Goal: Information Seeking & Learning: Learn about a topic

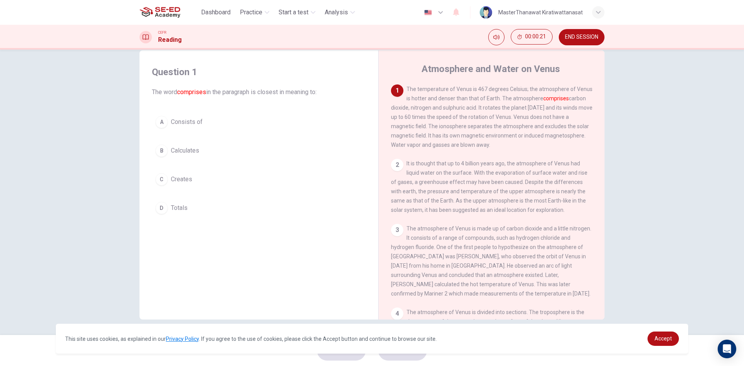
click at [158, 182] on div "C" at bounding box center [161, 179] width 12 height 12
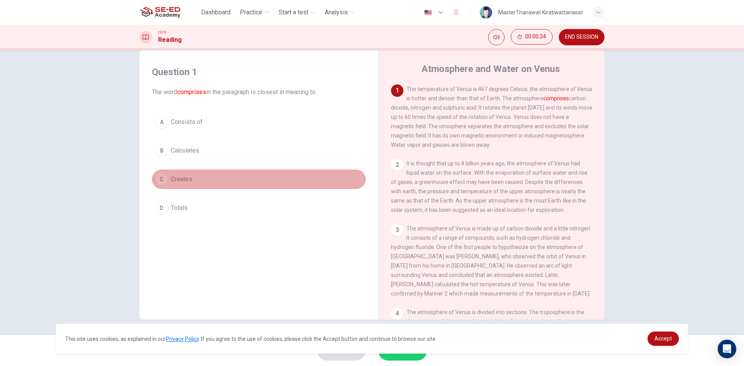
click at [253, 178] on button "C Creates" at bounding box center [259, 179] width 214 height 19
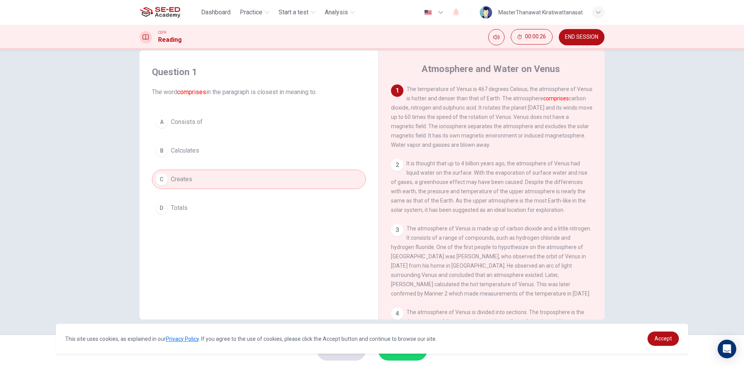
click at [395, 167] on div "2" at bounding box center [397, 165] width 12 height 12
click at [397, 167] on div "2" at bounding box center [397, 165] width 12 height 12
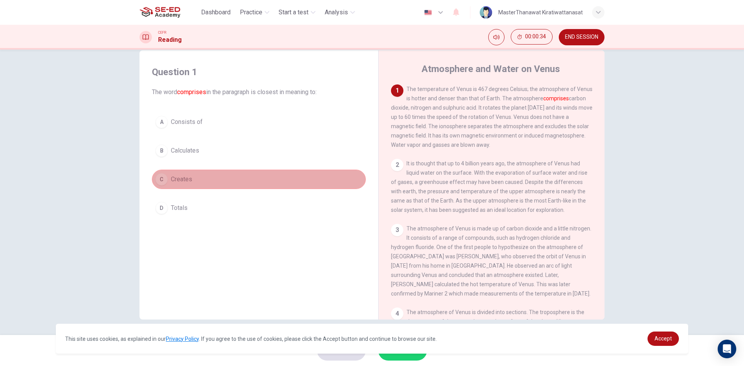
click at [265, 179] on button "C Creates" at bounding box center [259, 179] width 214 height 19
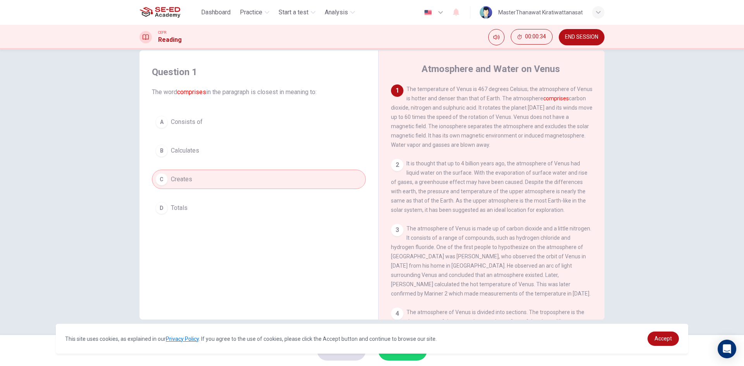
click at [265, 179] on button "C Creates" at bounding box center [259, 179] width 214 height 19
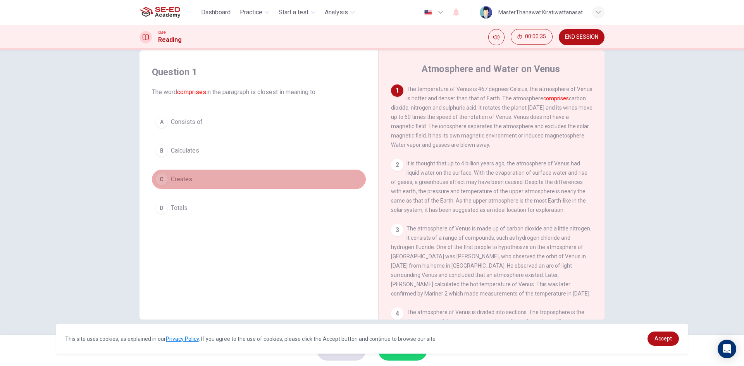
click at [265, 179] on button "C Creates" at bounding box center [259, 179] width 214 height 19
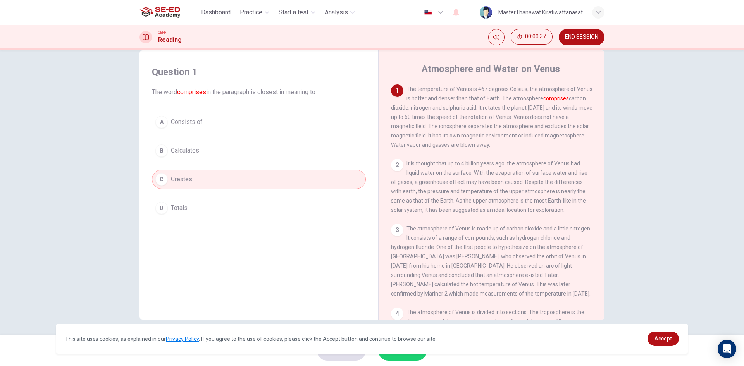
click at [394, 166] on div "2" at bounding box center [397, 165] width 12 height 12
click at [478, 213] on span "It is thought that up to 4 billion years ago, the atmosphere of Venus had liqui…" at bounding box center [489, 186] width 196 height 53
click at [542, 199] on div "2 It is thought that up to 4 billion years ago, the atmosphere of Venus had liq…" at bounding box center [491, 187] width 201 height 56
click at [397, 171] on div "2" at bounding box center [397, 165] width 12 height 12
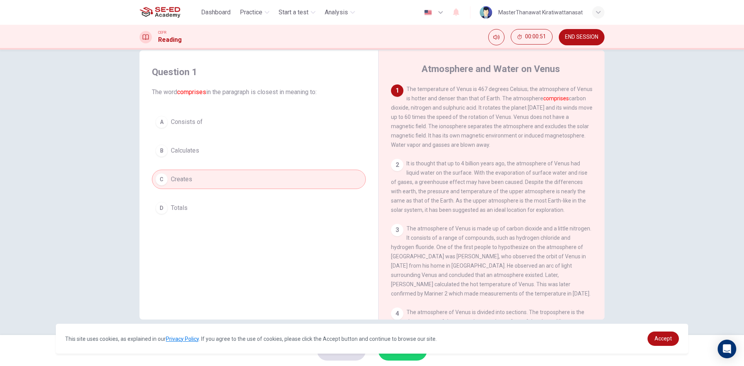
click at [299, 183] on button "C Creates" at bounding box center [259, 179] width 214 height 19
click at [298, 207] on button "D Totals" at bounding box center [259, 207] width 214 height 19
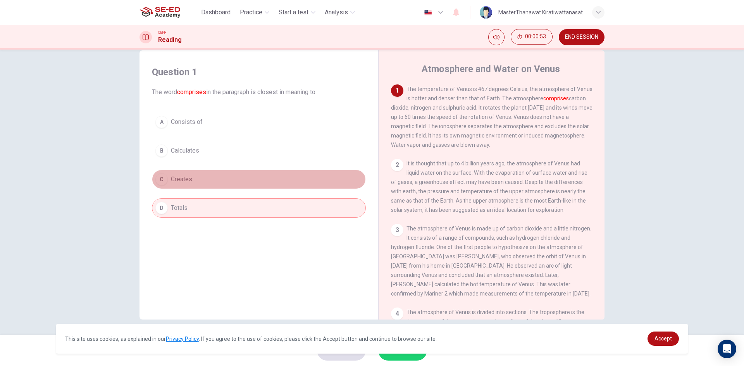
click at [307, 172] on button "C Creates" at bounding box center [259, 179] width 214 height 19
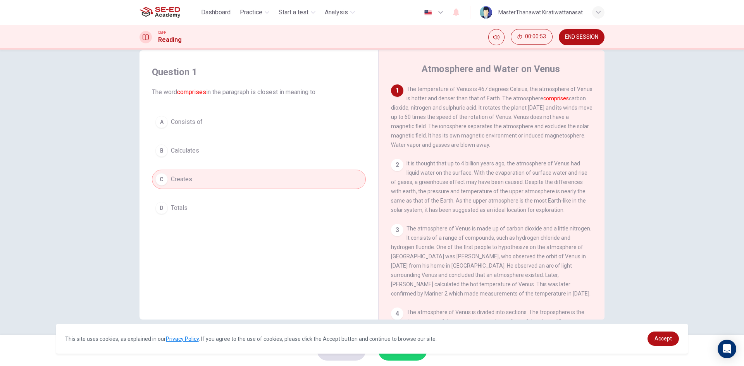
click at [309, 154] on button "B Calculates" at bounding box center [259, 150] width 214 height 19
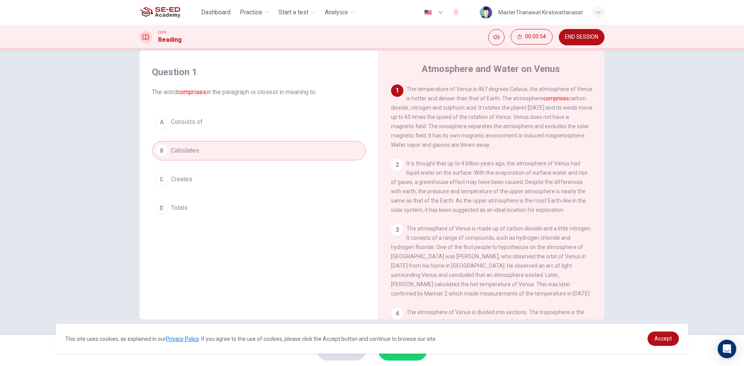
click at [308, 122] on button "A Consists of" at bounding box center [259, 121] width 214 height 19
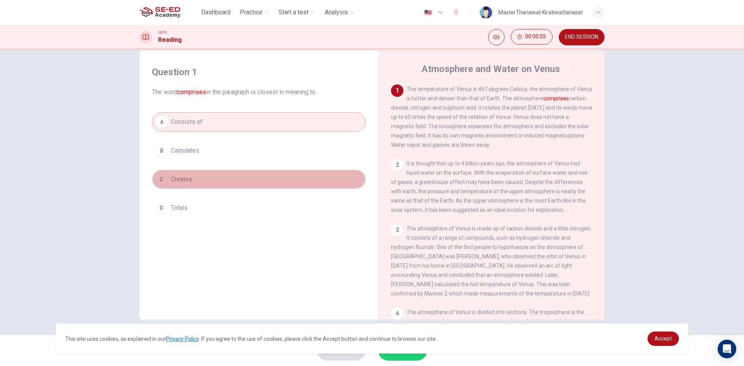
click at [258, 182] on button "C Creates" at bounding box center [259, 179] width 214 height 19
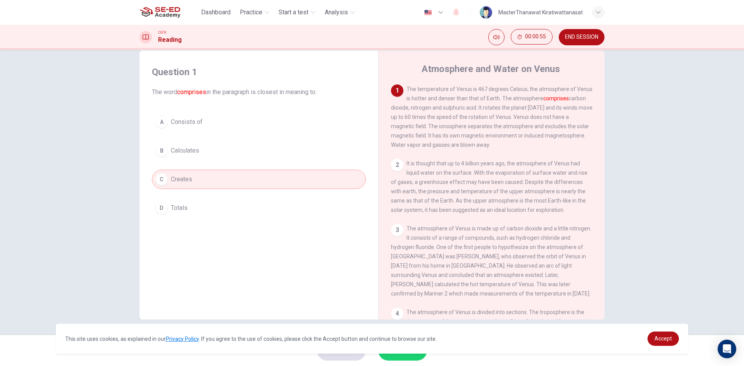
click at [152, 170] on button "C Creates" at bounding box center [259, 179] width 214 height 19
click at [397, 169] on div "2" at bounding box center [397, 165] width 12 height 12
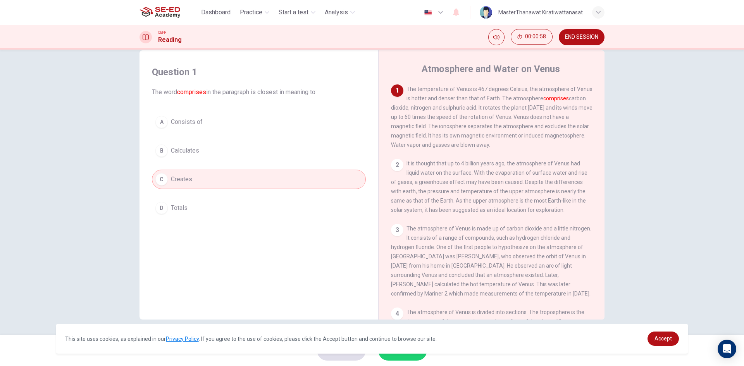
click at [397, 169] on div "2" at bounding box center [397, 165] width 12 height 12
click at [578, 36] on span "END SESSION" at bounding box center [581, 37] width 33 height 6
click at [500, 39] on button "Mute" at bounding box center [496, 37] width 16 height 16
click at [500, 39] on button "Unmute" at bounding box center [496, 37] width 16 height 16
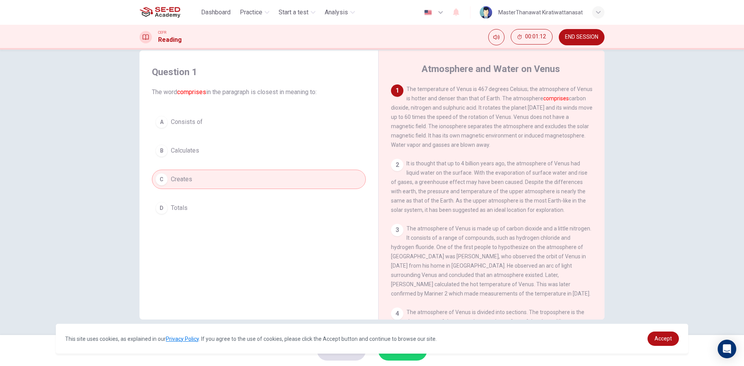
click at [394, 169] on div "2" at bounding box center [397, 165] width 12 height 12
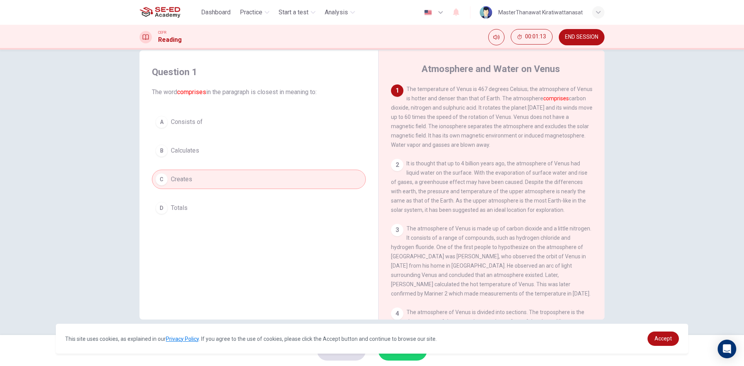
click at [394, 169] on div "2" at bounding box center [397, 165] width 12 height 12
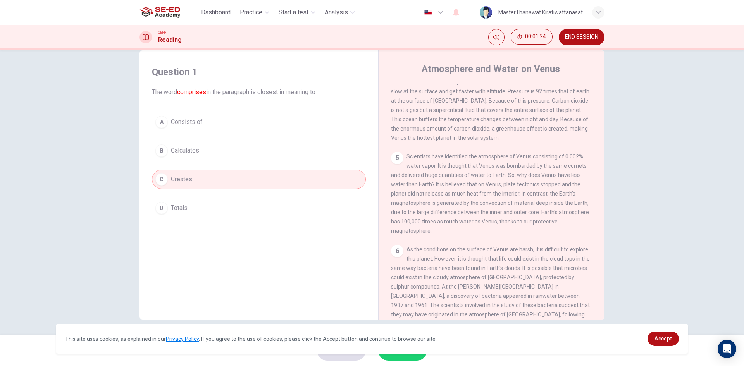
scroll to position [295, 0]
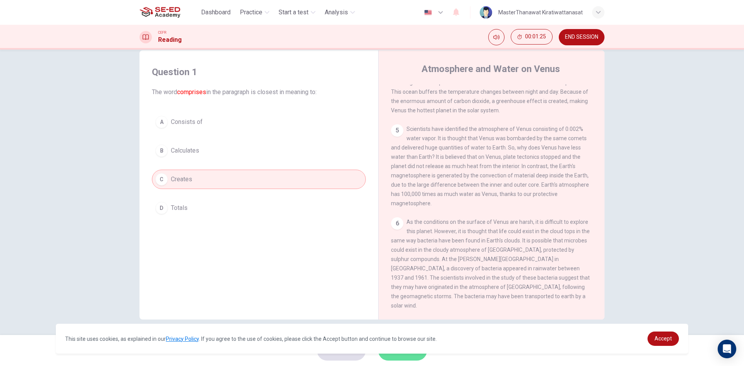
click at [415, 356] on button "SUBMIT" at bounding box center [402, 351] width 49 height 20
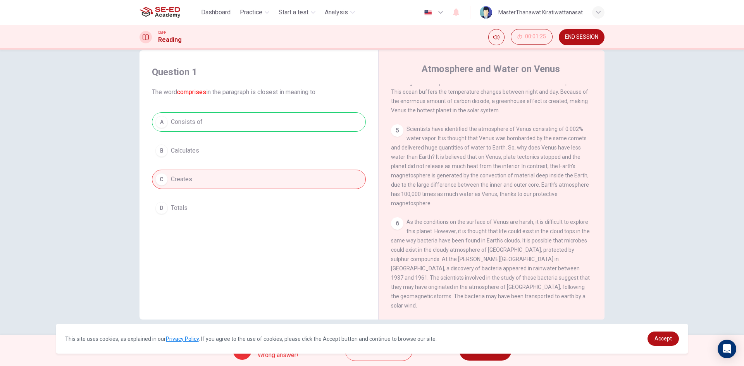
drag, startPoint x: 406, startPoint y: 337, endPoint x: 511, endPoint y: 319, distance: 106.4
click at [427, 353] on div "This site uses cookies, as explained in our Privacy Policy . If you agree to th…" at bounding box center [372, 339] width 632 height 30
click at [654, 339] on link "Accept" at bounding box center [662, 339] width 31 height 14
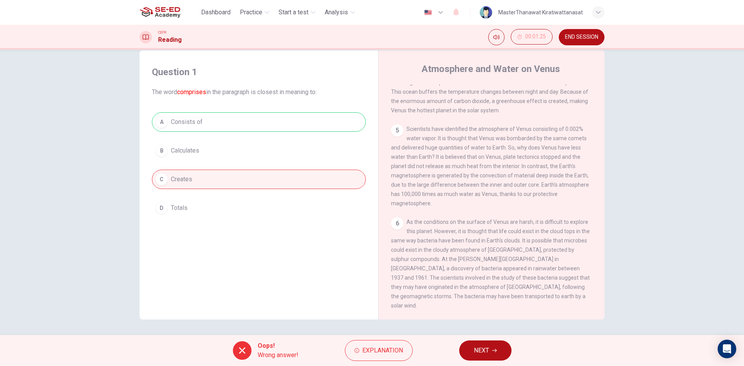
click at [478, 349] on span "NEXT" at bounding box center [481, 350] width 15 height 11
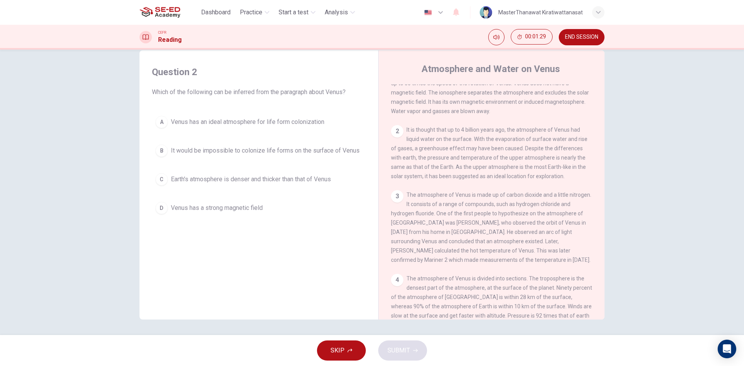
scroll to position [24, 0]
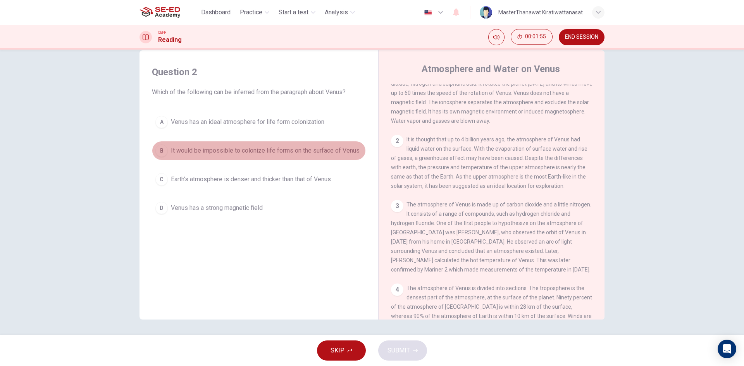
click at [337, 154] on span "It would be impossible to colonize life forms on the surface of Venus" at bounding box center [265, 150] width 189 height 9
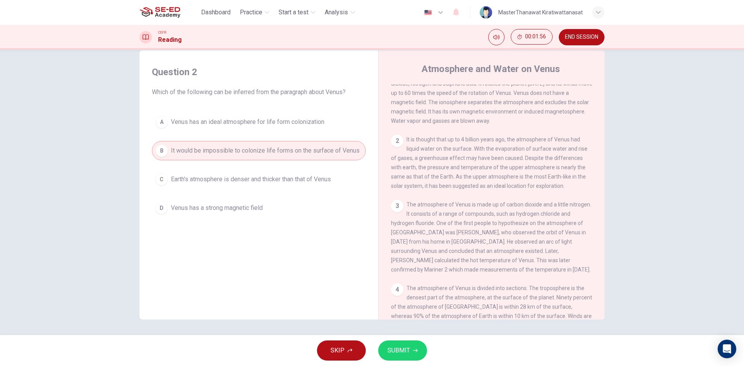
click at [398, 349] on span "SUBMIT" at bounding box center [398, 350] width 22 height 11
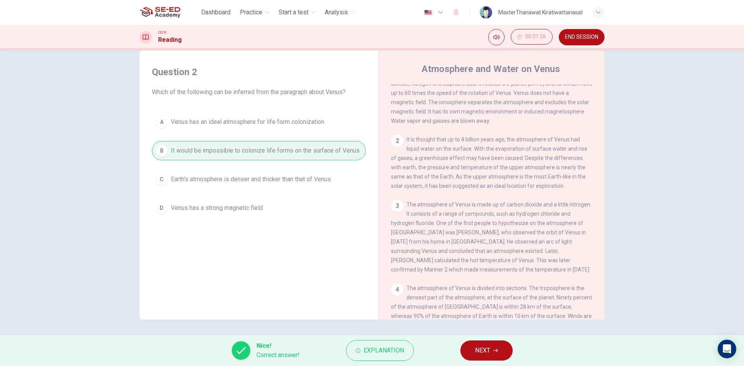
click at [481, 344] on button "NEXT" at bounding box center [486, 351] width 52 height 20
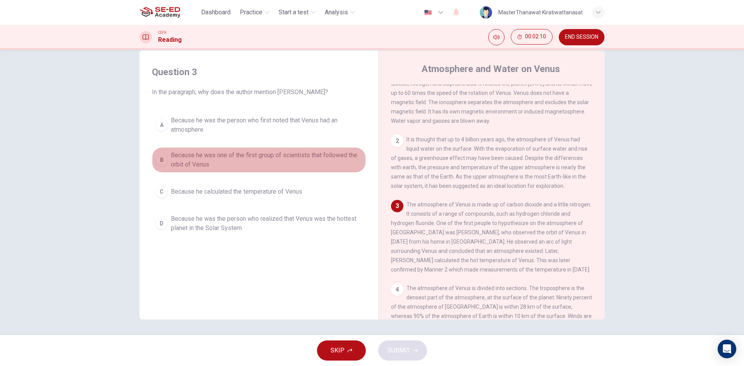
click at [292, 158] on span "Because he was one of the first group of scientists that followed the orbit of …" at bounding box center [266, 160] width 191 height 19
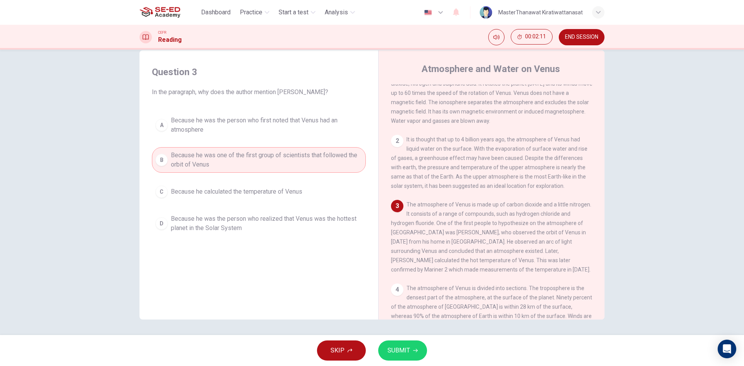
click at [421, 352] on button "SUBMIT" at bounding box center [402, 351] width 49 height 20
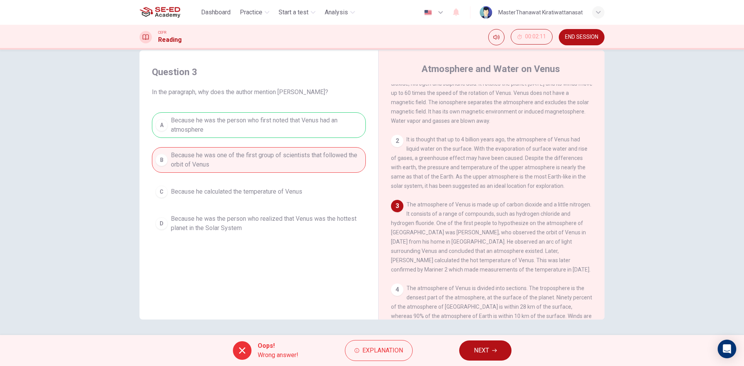
click at [468, 348] on button "NEXT" at bounding box center [485, 351] width 52 height 20
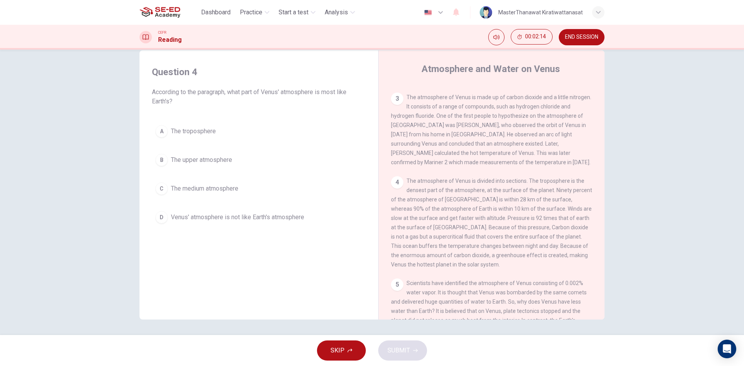
scroll to position [140, 0]
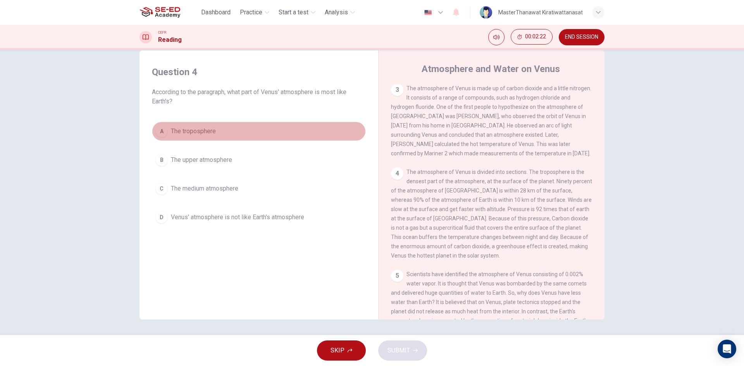
click at [213, 132] on span "The troposphere" at bounding box center [193, 131] width 45 height 9
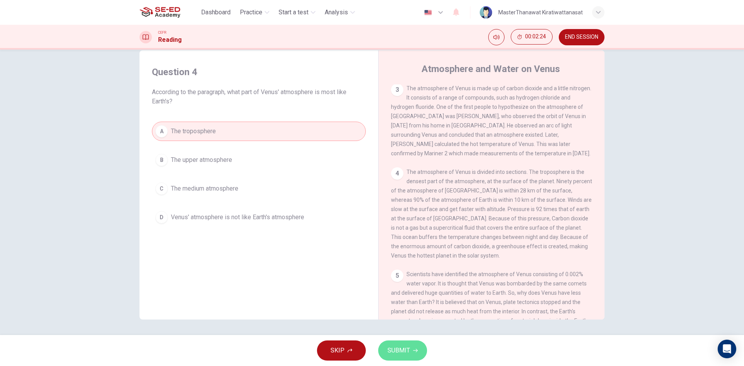
click at [392, 350] on span "SUBMIT" at bounding box center [398, 350] width 22 height 11
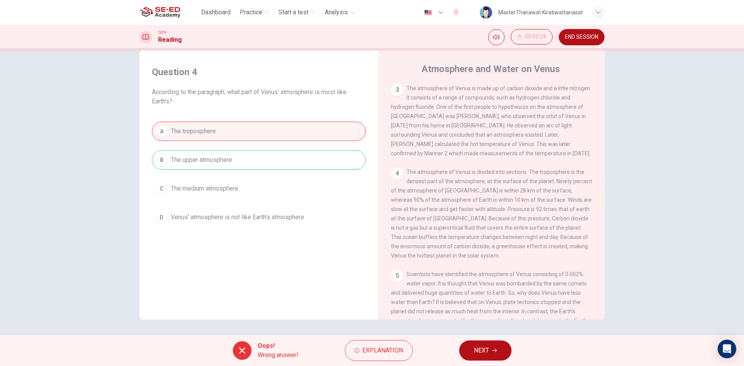
click at [467, 360] on button "NEXT" at bounding box center [485, 351] width 52 height 20
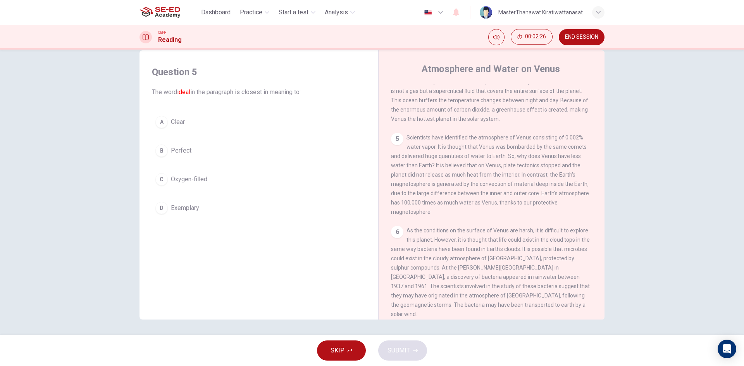
scroll to position [295, 0]
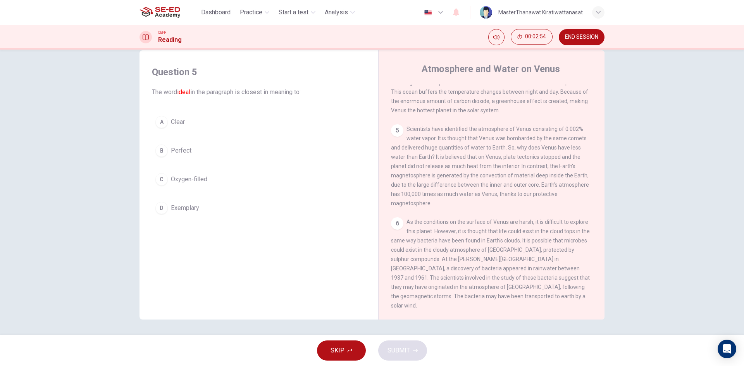
click at [294, 175] on button "C Oxygen-filled" at bounding box center [259, 179] width 214 height 19
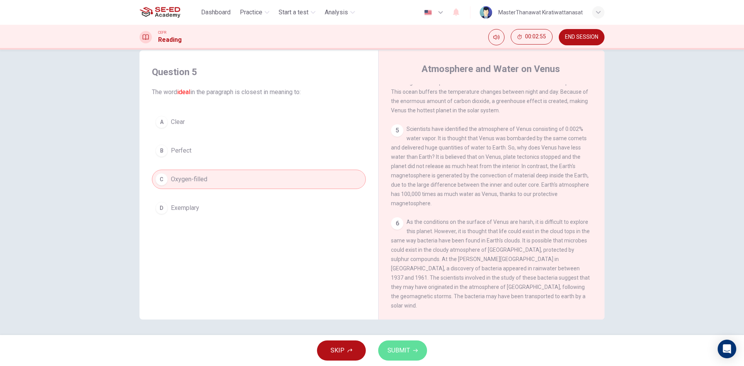
click at [392, 351] on span "SUBMIT" at bounding box center [398, 350] width 22 height 11
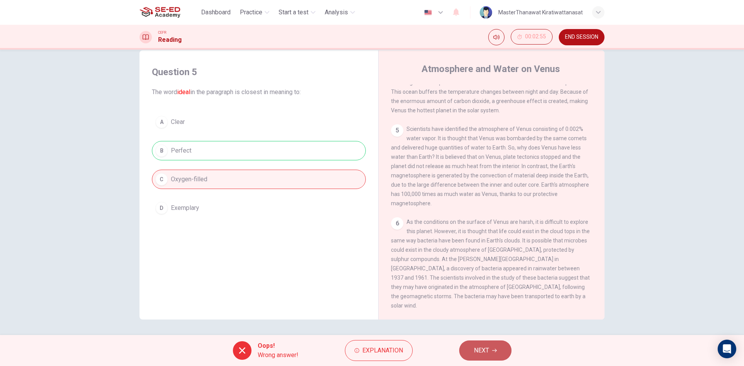
click at [464, 352] on button "NEXT" at bounding box center [485, 351] width 52 height 20
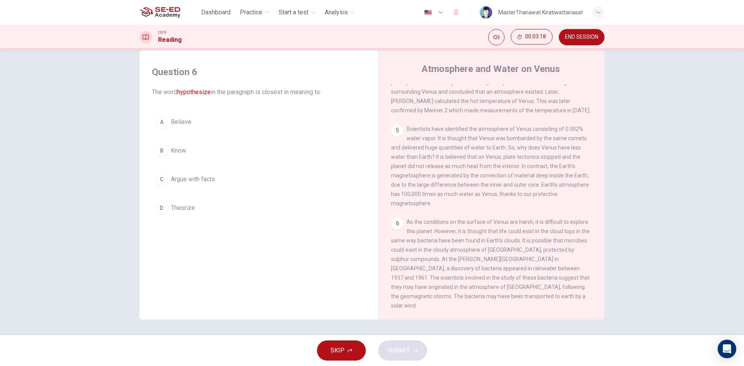
click at [221, 119] on button "A Believe" at bounding box center [259, 121] width 214 height 19
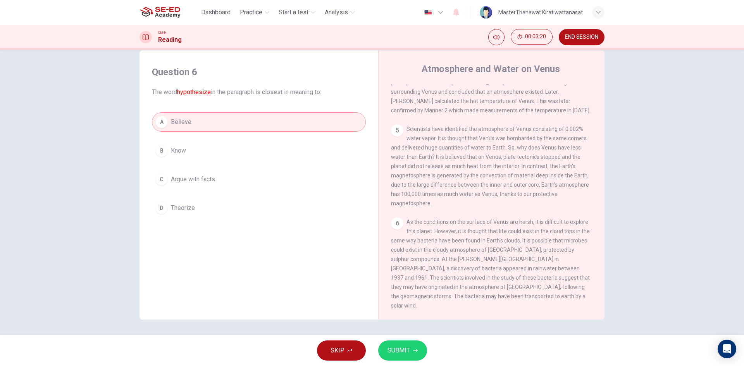
click at [418, 353] on button "SUBMIT" at bounding box center [402, 351] width 49 height 20
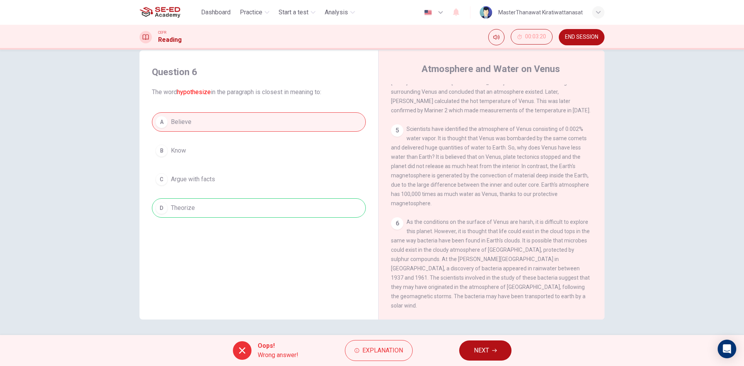
click at [477, 353] on span "NEXT" at bounding box center [481, 350] width 15 height 11
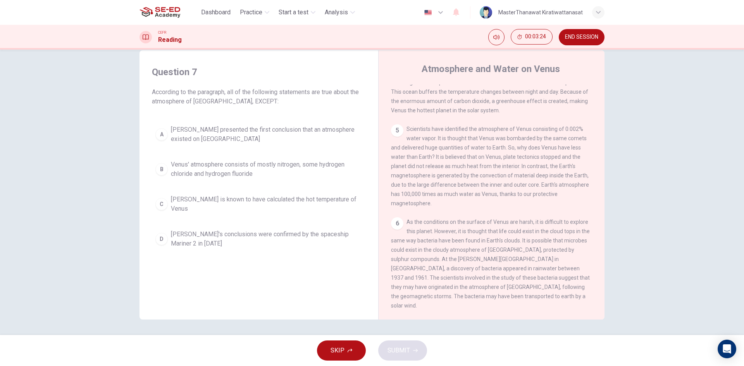
scroll to position [295, 0]
click at [217, 246] on span "Sildt's conclusions were confirmed by the spaceship Mariner 2 in 1962" at bounding box center [266, 239] width 191 height 19
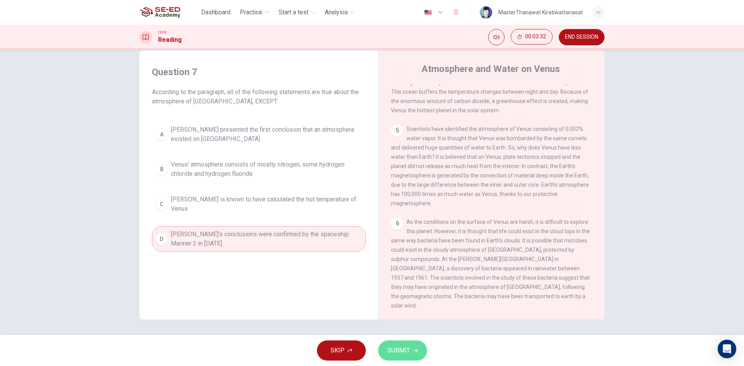
click at [403, 355] on span "SUBMIT" at bounding box center [398, 350] width 22 height 11
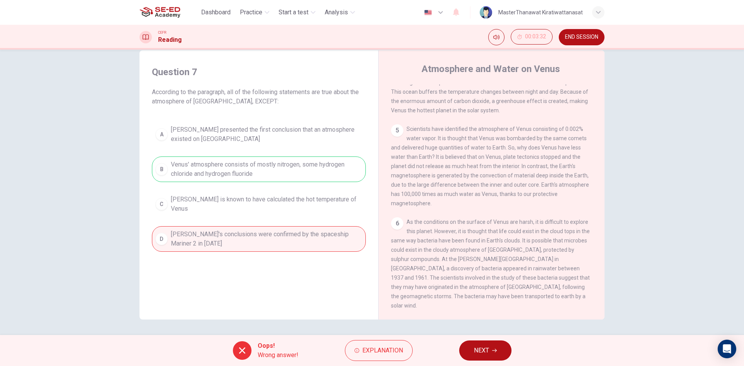
click at [495, 359] on button "NEXT" at bounding box center [485, 351] width 52 height 20
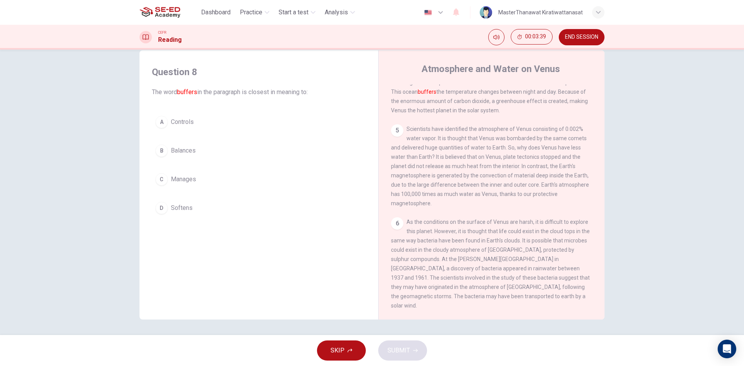
click at [235, 149] on button "B Balances" at bounding box center [259, 150] width 214 height 19
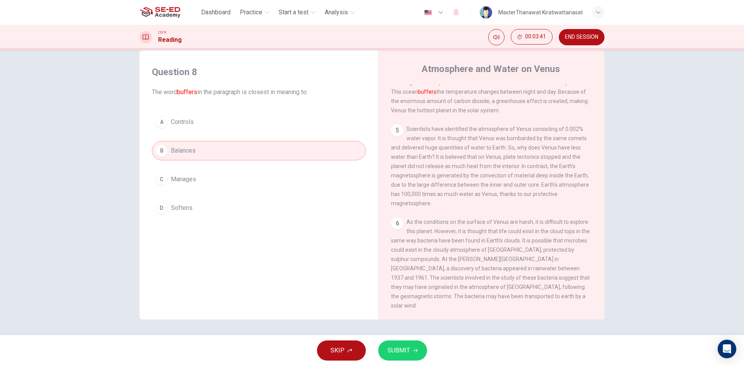
click at [391, 348] on span "SUBMIT" at bounding box center [398, 350] width 22 height 11
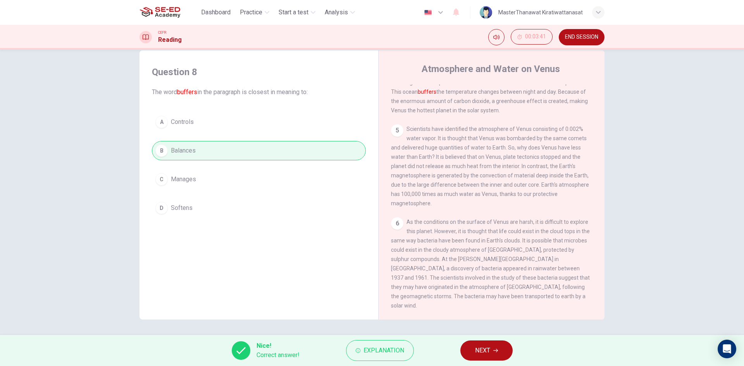
click at [481, 349] on span "NEXT" at bounding box center [482, 350] width 15 height 11
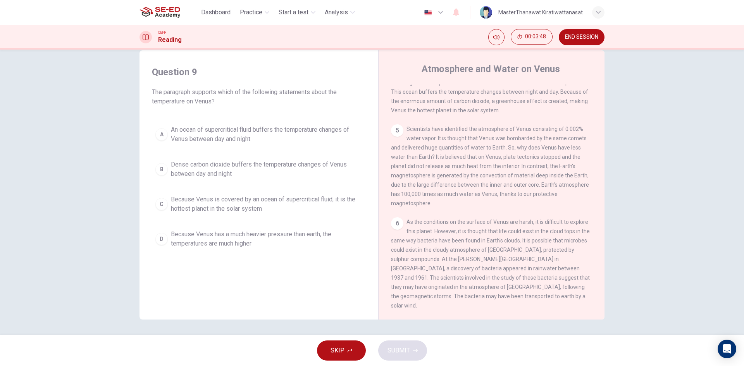
click at [736, 268] on div "Question 9 The paragraph supports which of the following statements about the t…" at bounding box center [372, 193] width 744 height 286
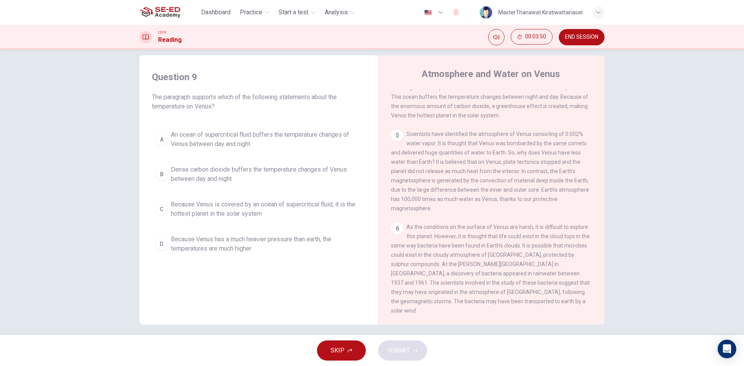
scroll to position [15, 0]
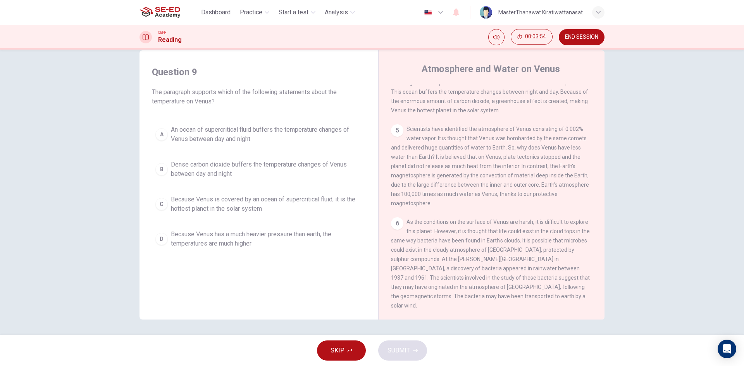
click at [171, 238] on span "Because Venus has a much heavier pressure than earth, the temperatures are much…" at bounding box center [266, 239] width 191 height 19
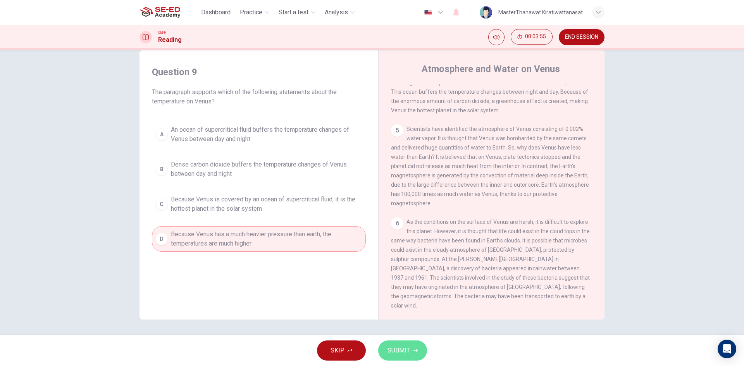
click at [413, 353] on button "SUBMIT" at bounding box center [402, 351] width 49 height 20
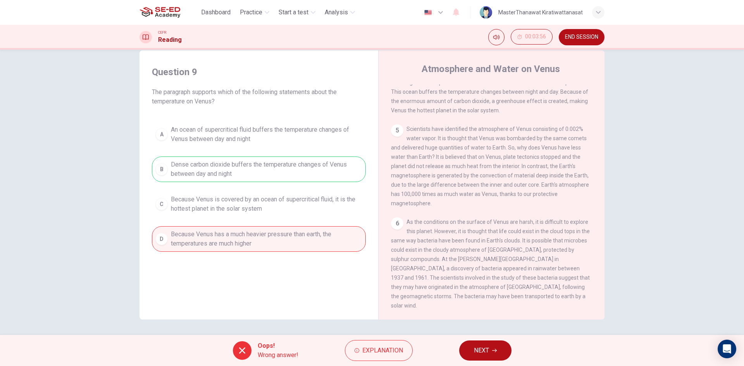
click at [469, 356] on button "NEXT" at bounding box center [485, 351] width 52 height 20
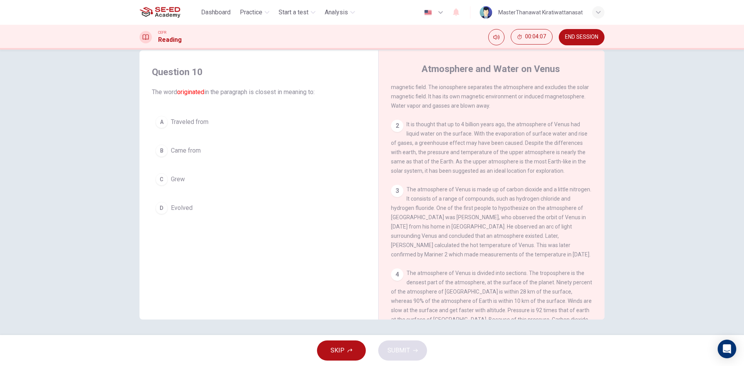
scroll to position [0, 0]
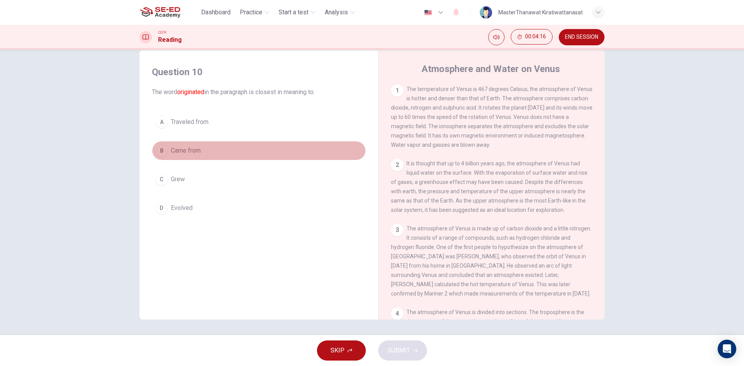
click at [228, 150] on button "B Came from" at bounding box center [259, 150] width 214 height 19
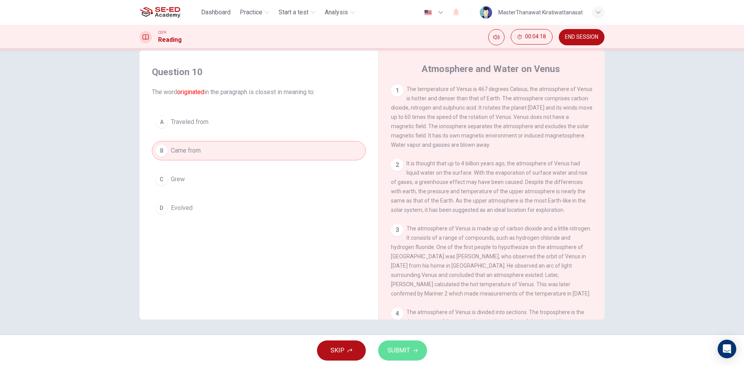
click at [415, 343] on button "SUBMIT" at bounding box center [402, 351] width 49 height 20
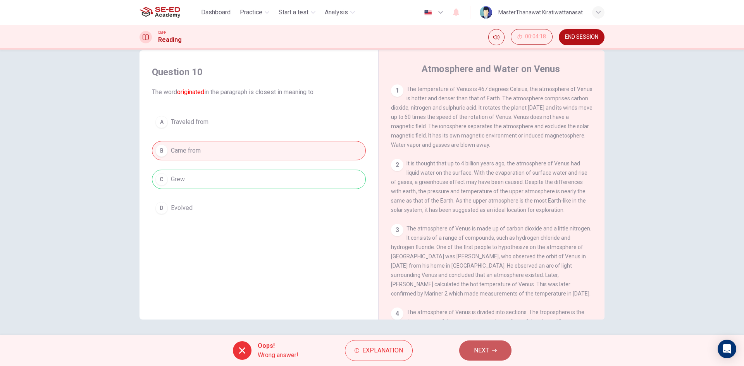
click at [466, 350] on button "NEXT" at bounding box center [485, 351] width 52 height 20
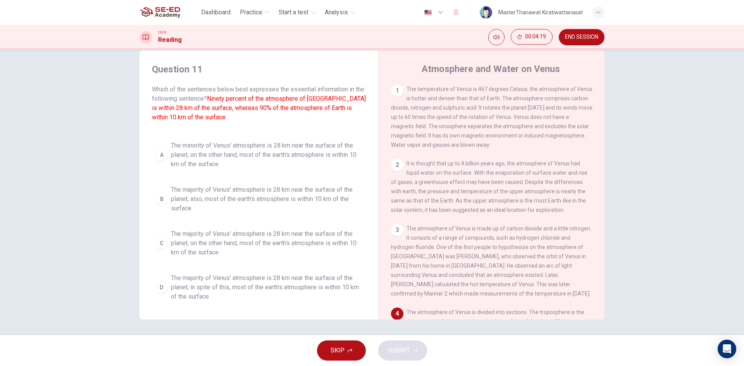
scroll to position [3, 0]
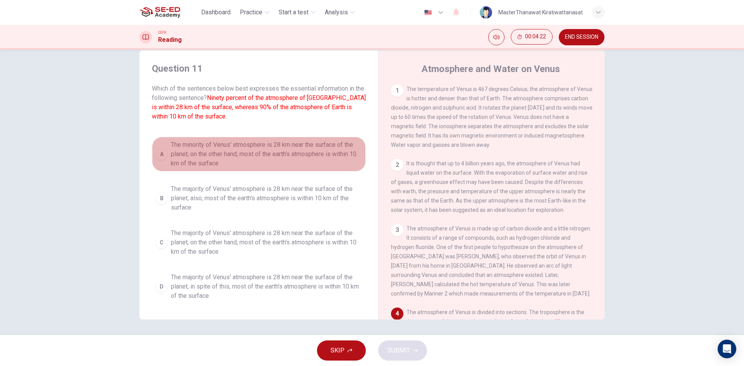
click at [292, 145] on span "The minority of Venus' atmosphere is 28 km near the surface of the planet; on t…" at bounding box center [266, 154] width 191 height 28
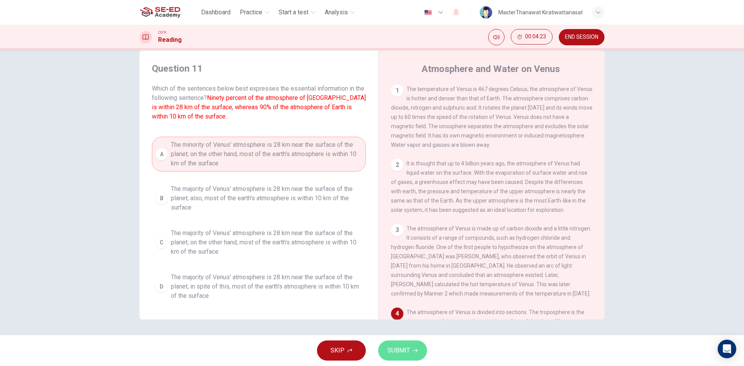
click at [382, 355] on button "SUBMIT" at bounding box center [402, 351] width 49 height 20
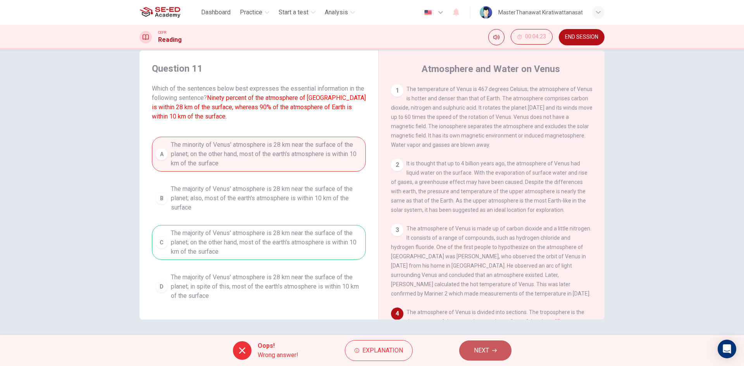
click at [493, 348] on icon "button" at bounding box center [494, 350] width 5 height 5
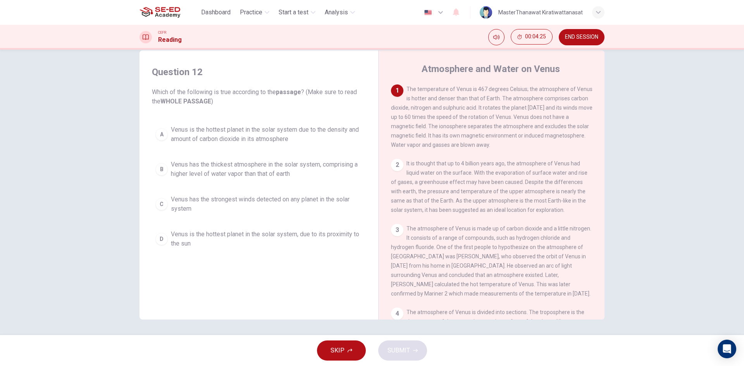
click at [211, 162] on span "Venus has the thickest atmosphere in the solar system, comprising a higher leve…" at bounding box center [266, 169] width 191 height 19
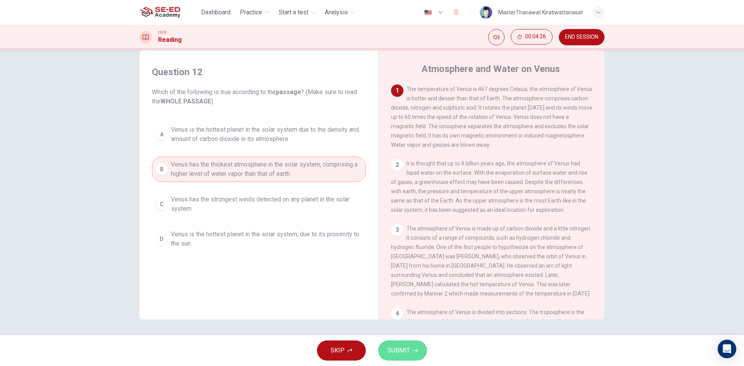
click at [396, 346] on span "SUBMIT" at bounding box center [398, 350] width 22 height 11
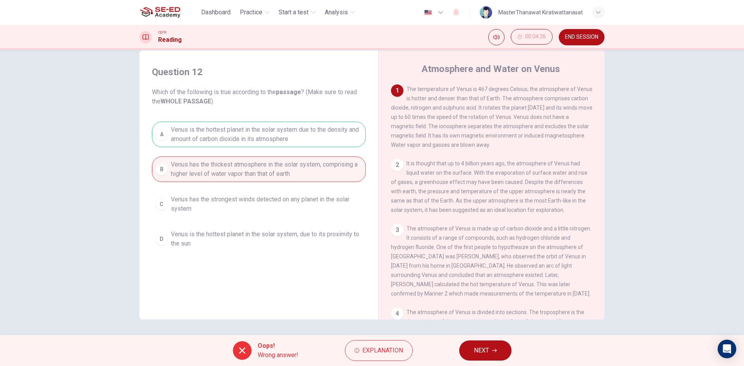
click at [471, 348] on button "NEXT" at bounding box center [485, 351] width 52 height 20
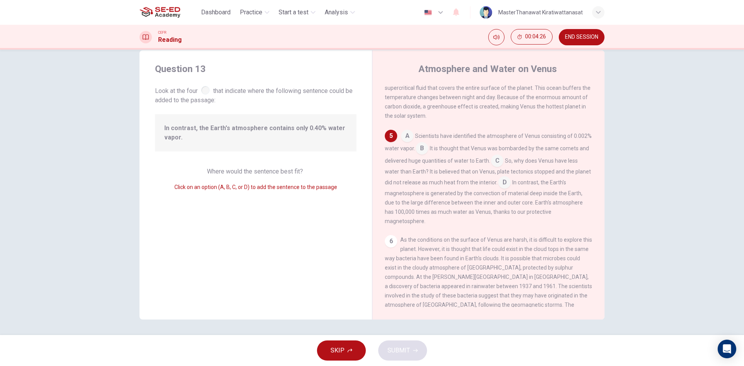
scroll to position [288, 0]
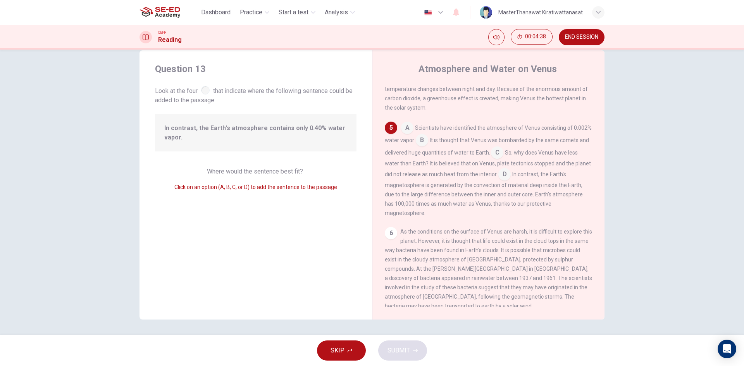
click at [204, 90] on div at bounding box center [205, 90] width 9 height 9
click at [503, 160] on input at bounding box center [497, 153] width 12 height 12
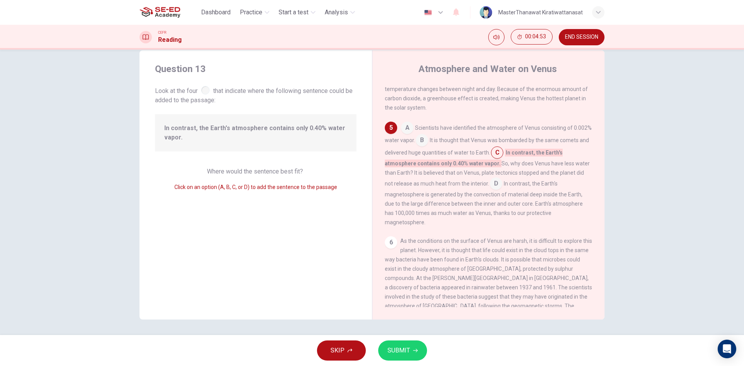
click at [428, 147] on input at bounding box center [422, 141] width 12 height 12
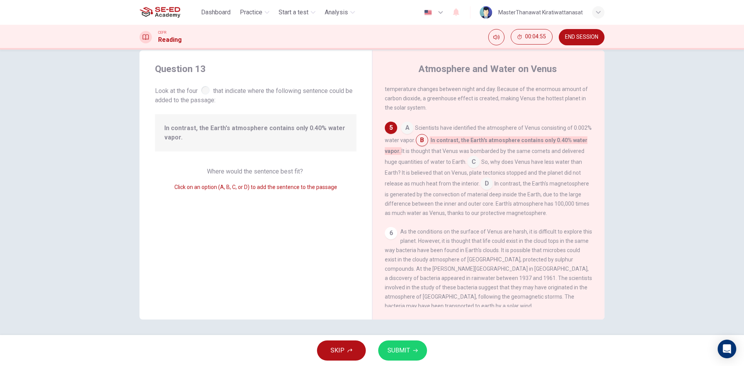
click at [410, 352] on button "SUBMIT" at bounding box center [402, 351] width 49 height 20
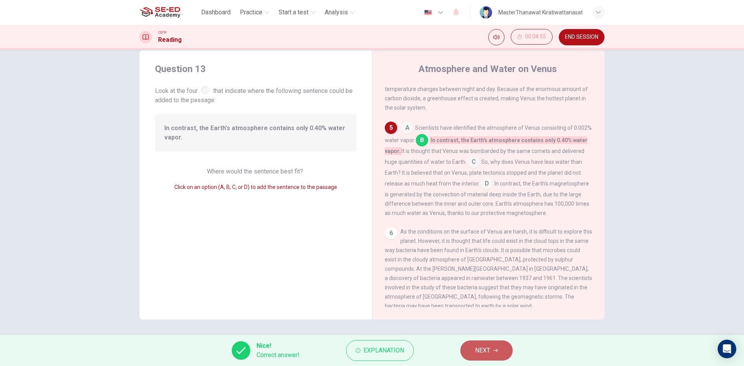
click at [478, 356] on button "NEXT" at bounding box center [486, 351] width 52 height 20
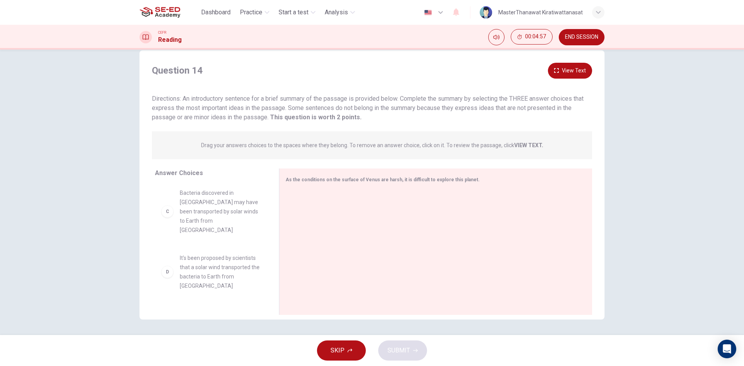
scroll to position [191, 0]
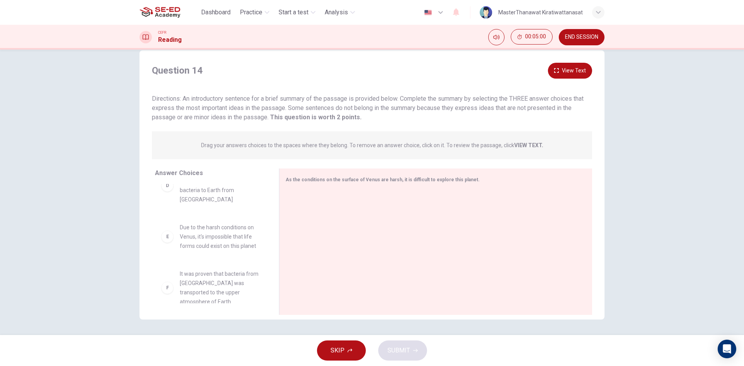
drag, startPoint x: 163, startPoint y: 284, endPoint x: 176, endPoint y: 278, distance: 14.4
click at [165, 284] on div "F" at bounding box center [167, 288] width 12 height 12
click at [180, 277] on span "It was proven that bacteria from Venus was transported to the upper atmosphere …" at bounding box center [220, 287] width 81 height 37
click at [184, 282] on span "It was proven that bacteria from Venus was transported to the upper atmosphere …" at bounding box center [220, 287] width 81 height 37
click at [166, 282] on div "F" at bounding box center [167, 288] width 12 height 12
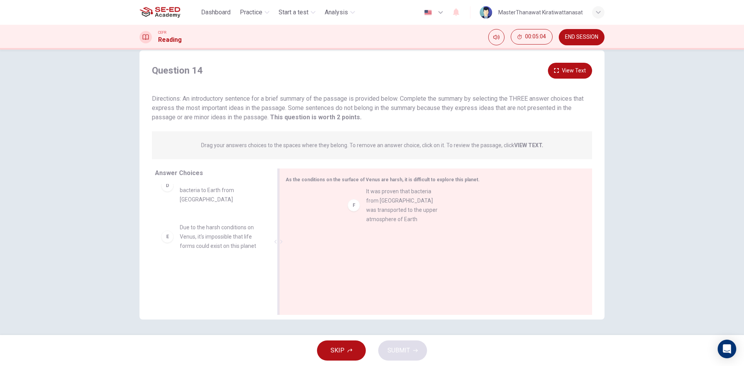
drag, startPoint x: 200, startPoint y: 282, endPoint x: 390, endPoint y: 199, distance: 207.7
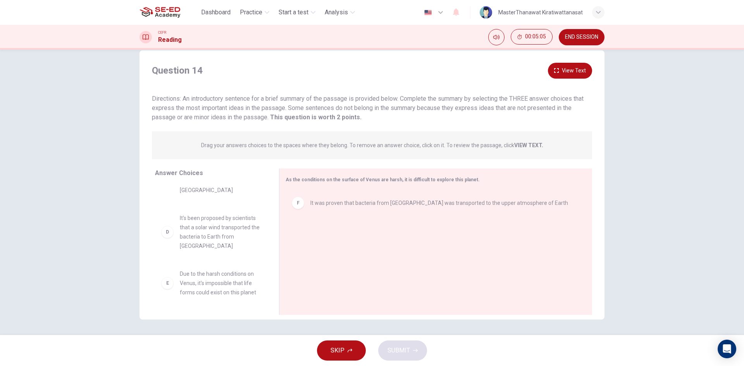
scroll to position [144, 0]
drag, startPoint x: 220, startPoint y: 245, endPoint x: 540, endPoint y: 204, distance: 321.8
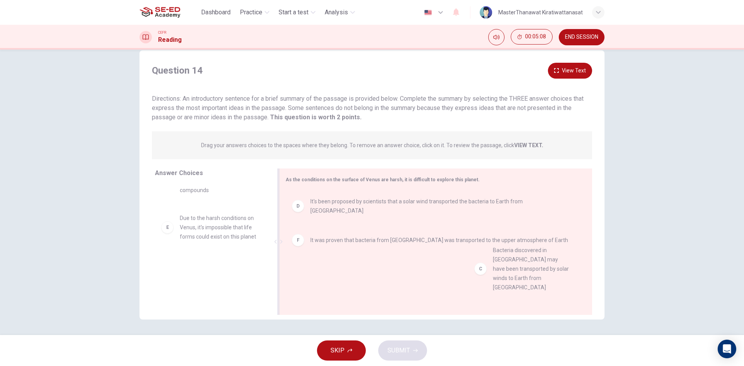
drag, startPoint x: 161, startPoint y: 222, endPoint x: 430, endPoint y: 245, distance: 270.2
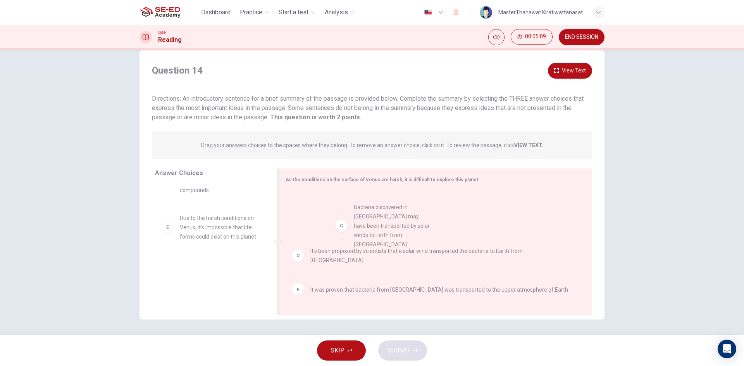
drag, startPoint x: 225, startPoint y: 245, endPoint x: 408, endPoint y: 234, distance: 183.6
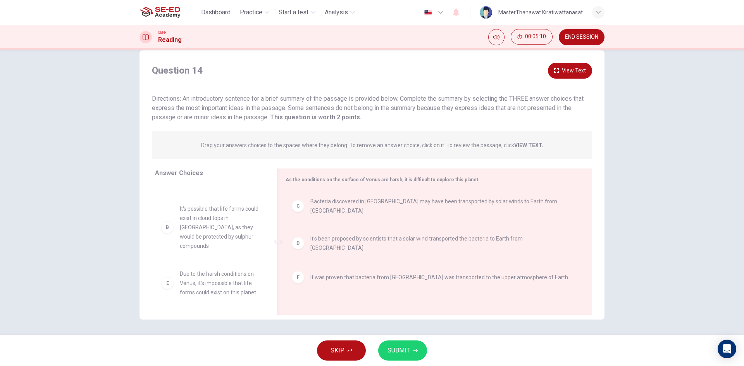
scroll to position [33, 0]
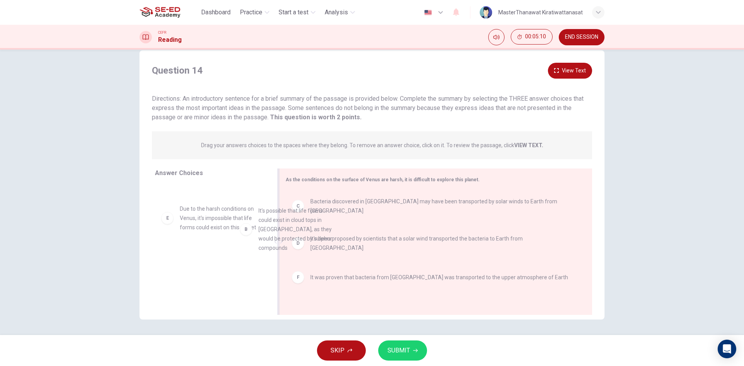
drag, startPoint x: 216, startPoint y: 223, endPoint x: 420, endPoint y: 217, distance: 203.9
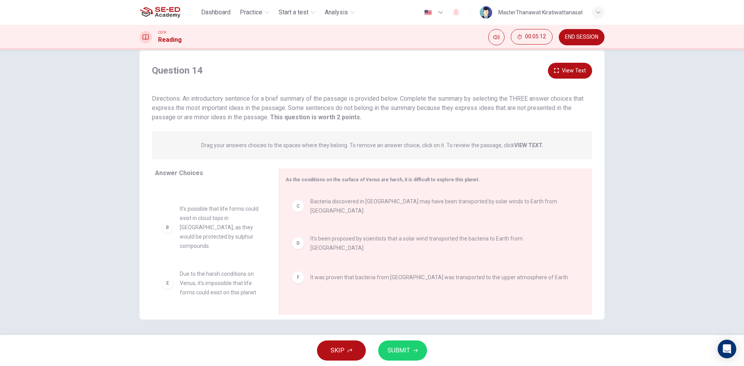
click at [414, 347] on button "SUBMIT" at bounding box center [402, 351] width 49 height 20
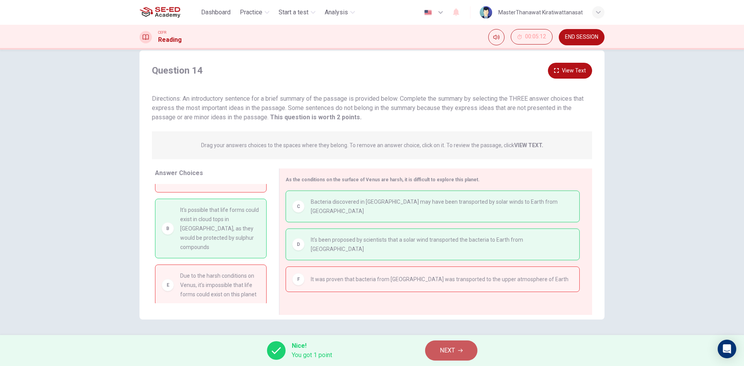
click at [470, 345] on button "NEXT" at bounding box center [451, 351] width 52 height 20
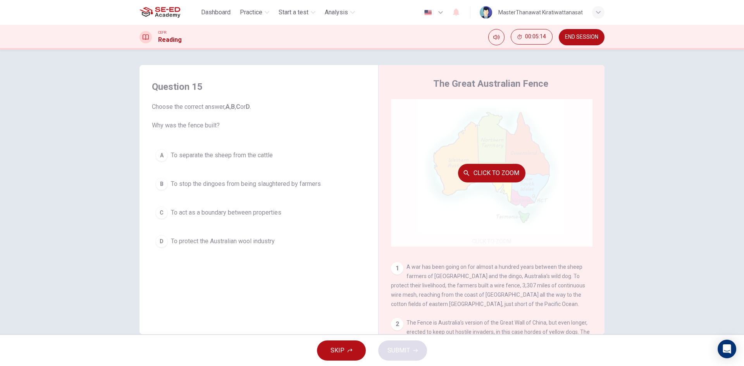
click at [510, 173] on button "Click to Zoom" at bounding box center [491, 173] width 67 height 19
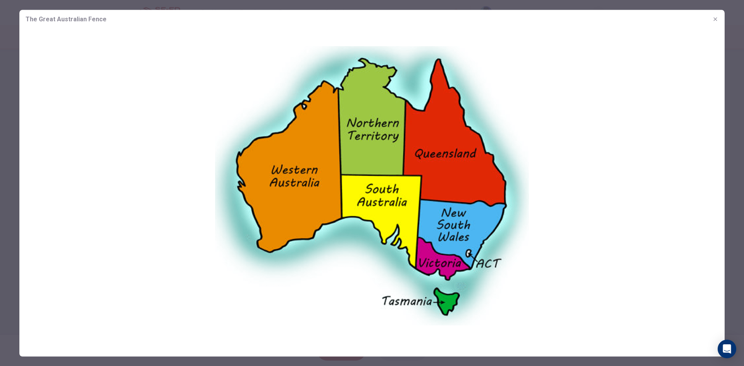
click at [714, 16] on icon "button" at bounding box center [715, 19] width 6 height 6
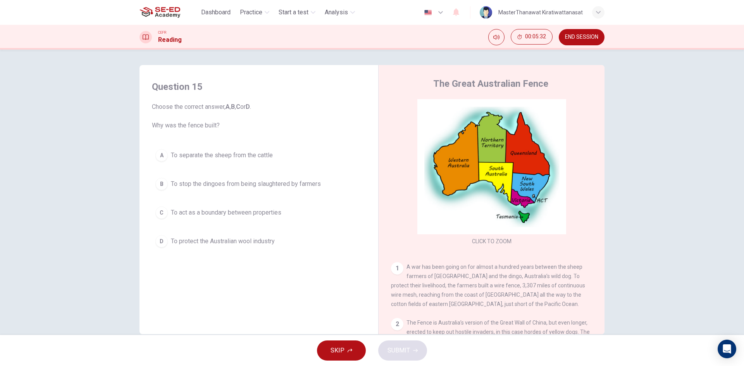
click at [214, 189] on button "B To stop the dingoes from being slaughtered by farmers" at bounding box center [259, 183] width 214 height 19
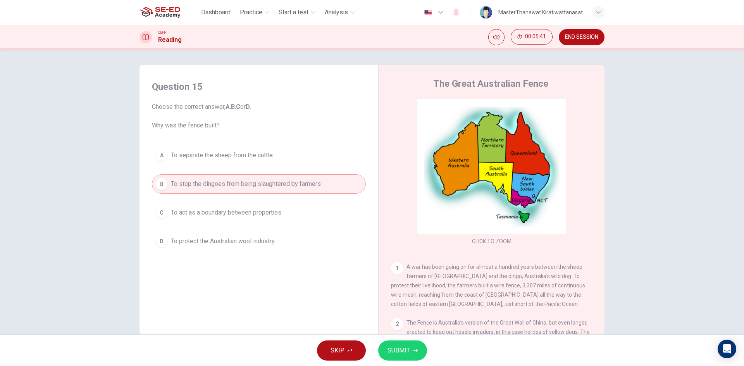
click at [390, 346] on span "SUBMIT" at bounding box center [398, 350] width 22 height 11
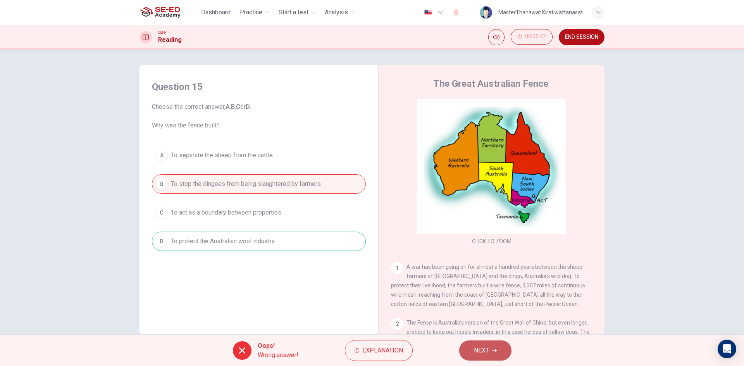
click at [475, 354] on span "NEXT" at bounding box center [481, 350] width 15 height 11
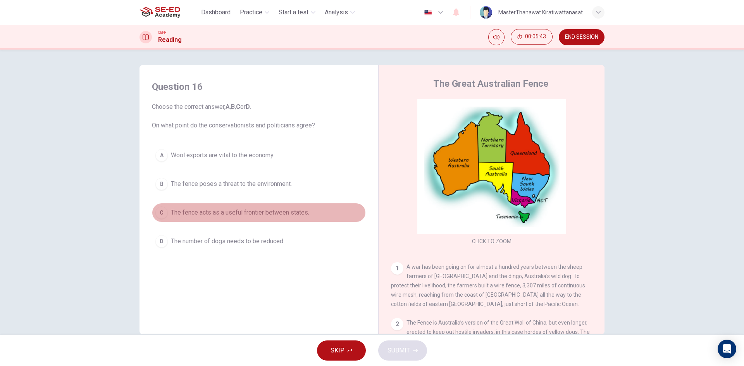
click at [299, 220] on button "C The fence acts as a useful frontier between states." at bounding box center [259, 212] width 214 height 19
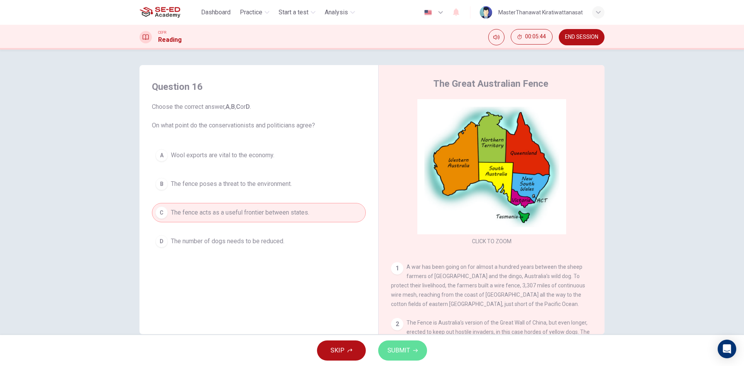
click at [404, 356] on button "SUBMIT" at bounding box center [402, 351] width 49 height 20
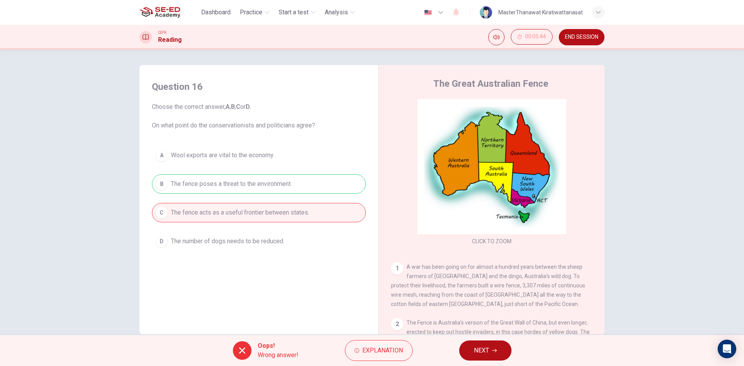
click at [463, 347] on button "NEXT" at bounding box center [485, 351] width 52 height 20
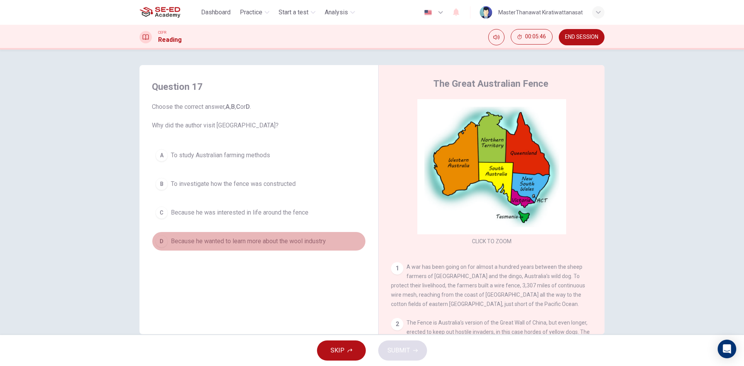
click at [302, 241] on span "Because he wanted to learn more about the wool industry" at bounding box center [248, 241] width 155 height 9
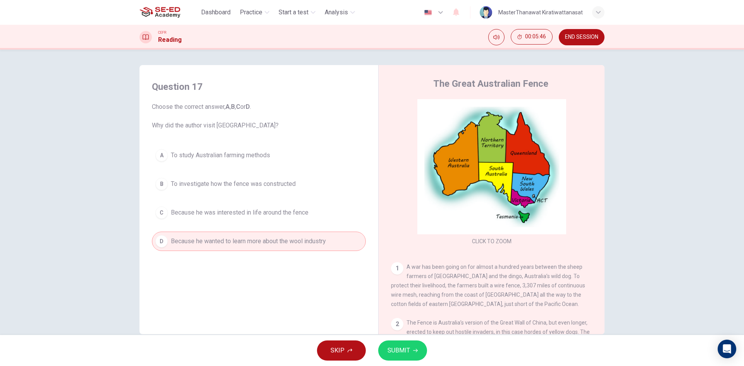
click at [397, 361] on div "SKIP SUBMIT" at bounding box center [372, 350] width 744 height 31
click at [406, 342] on button "SUBMIT" at bounding box center [402, 351] width 49 height 20
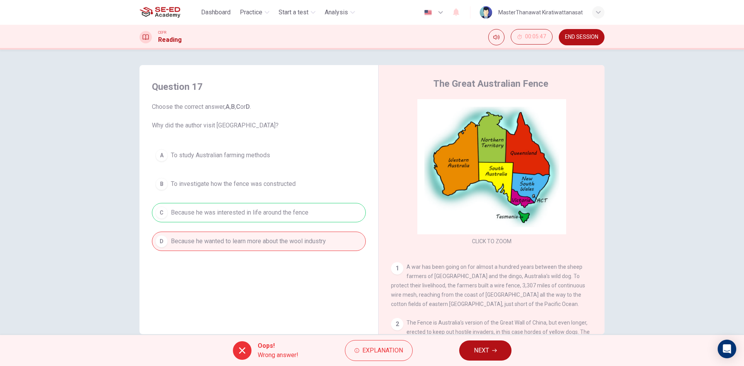
click at [464, 349] on button "NEXT" at bounding box center [485, 351] width 52 height 20
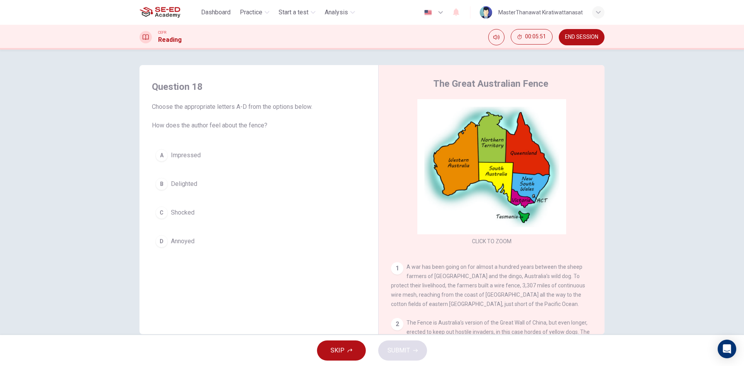
click at [195, 217] on button "C Shocked" at bounding box center [259, 212] width 214 height 19
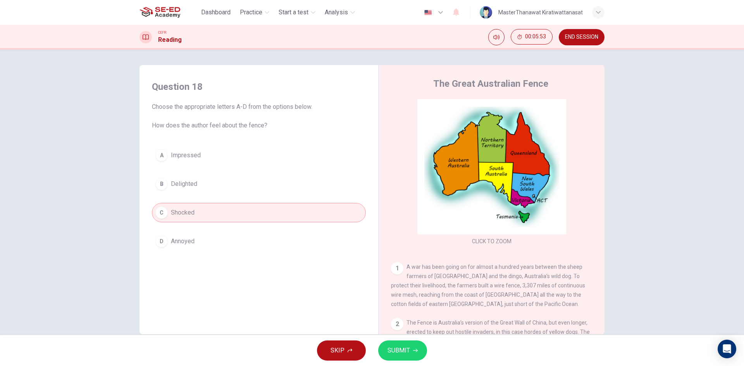
click at [402, 361] on div "SKIP SUBMIT" at bounding box center [372, 350] width 744 height 31
click at [408, 350] on span "SUBMIT" at bounding box center [398, 350] width 22 height 11
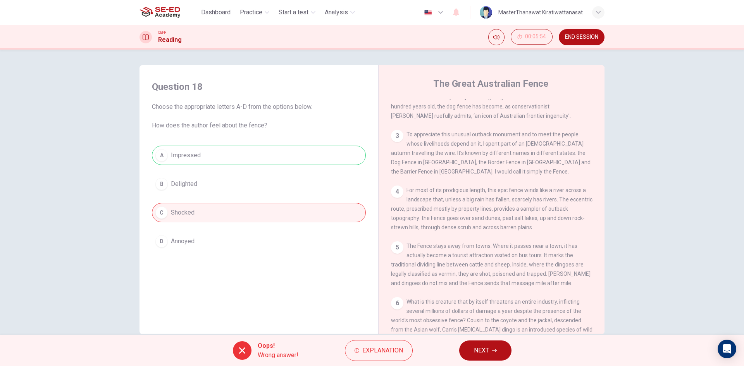
scroll to position [310, 0]
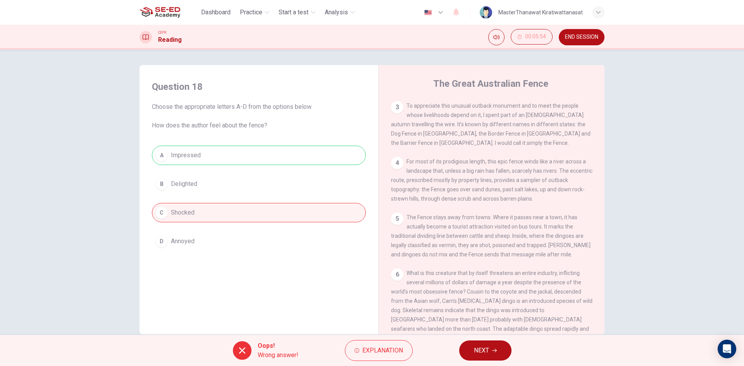
click at [470, 348] on button "NEXT" at bounding box center [485, 351] width 52 height 20
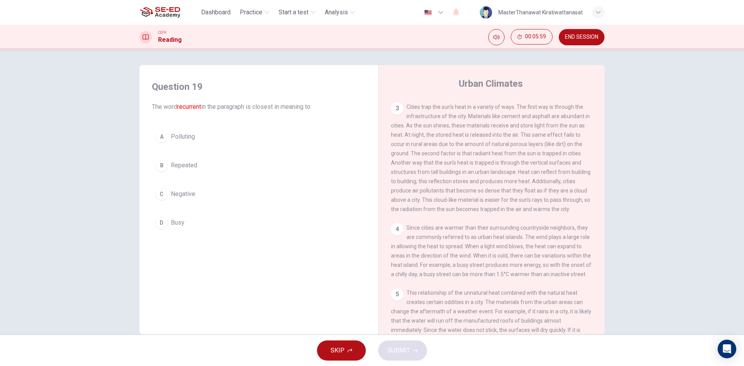
scroll to position [0, 0]
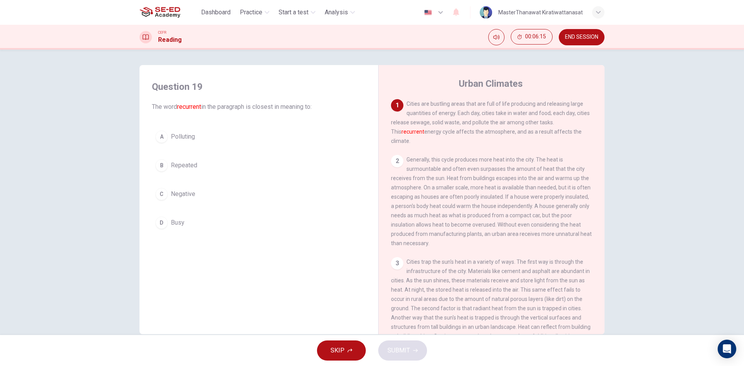
click at [222, 135] on button "A Polluting" at bounding box center [259, 136] width 214 height 19
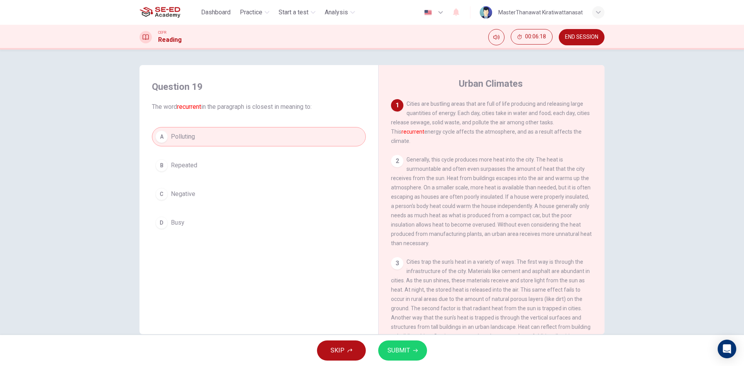
click at [415, 346] on button "SUBMIT" at bounding box center [402, 351] width 49 height 20
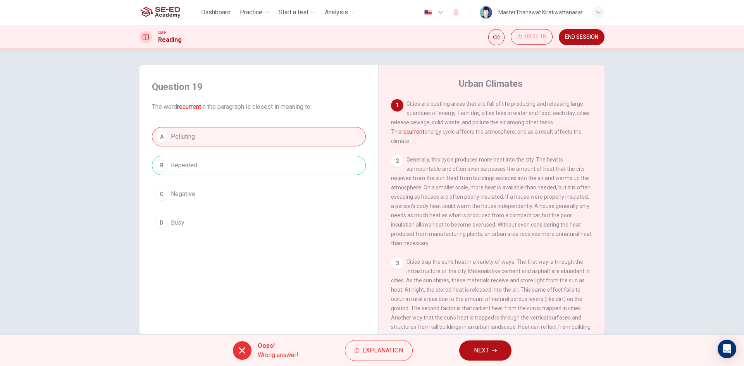
click at [486, 353] on span "NEXT" at bounding box center [481, 350] width 15 height 11
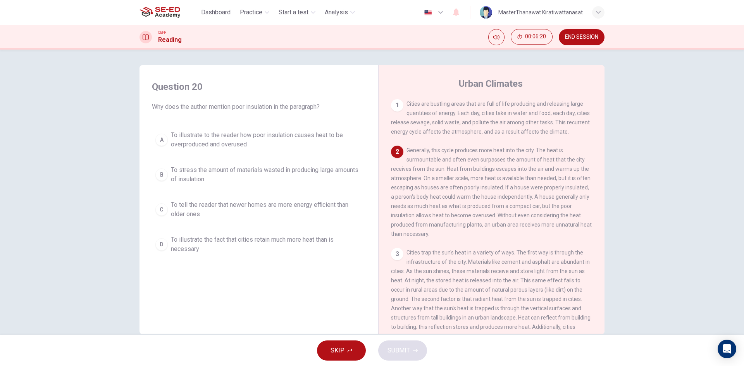
click at [294, 127] on div "Question 20 Why does the author mention poor insulation in the paragraph? A To …" at bounding box center [259, 169] width 226 height 192
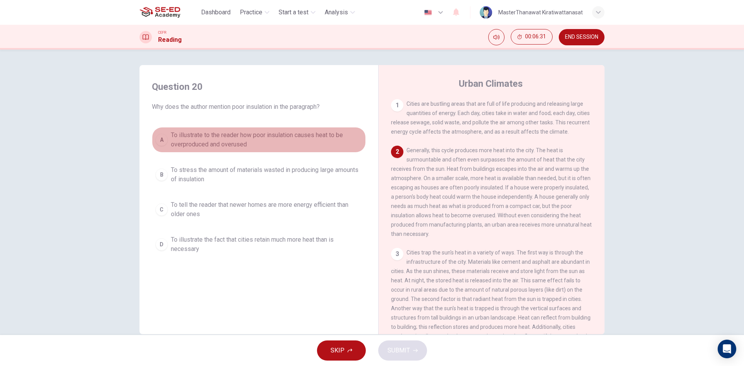
click at [297, 146] on span "To illustrate to the reader how poor insulation causes heat to be overproduced …" at bounding box center [266, 140] width 191 height 19
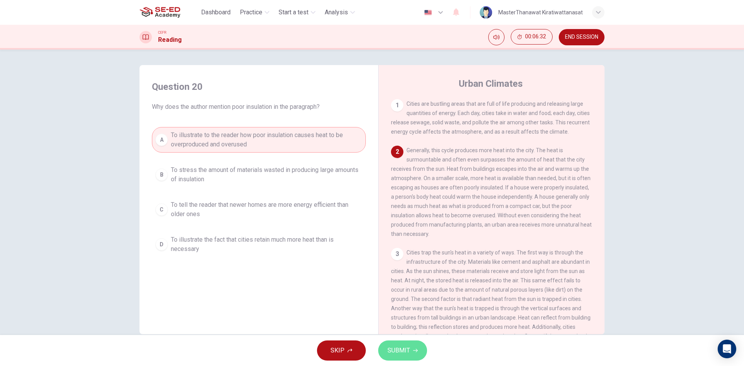
click at [415, 345] on button "SUBMIT" at bounding box center [402, 351] width 49 height 20
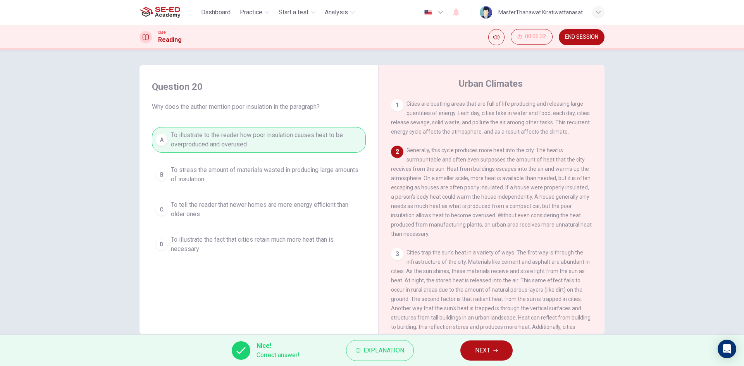
click at [503, 356] on button "NEXT" at bounding box center [486, 351] width 52 height 20
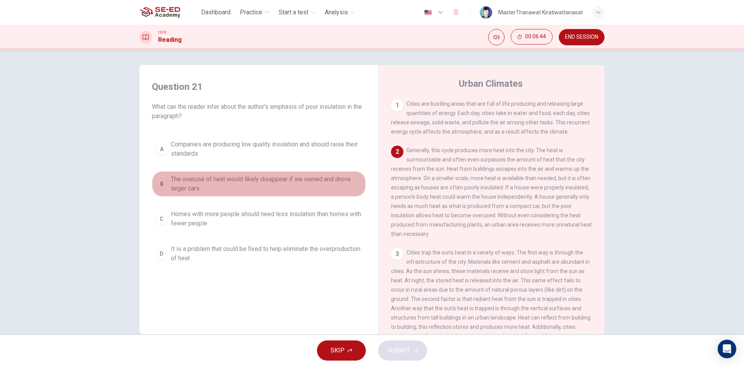
click at [177, 190] on span "The overuse of heat would likely disappear if we owned and drove larger cars" at bounding box center [266, 184] width 191 height 19
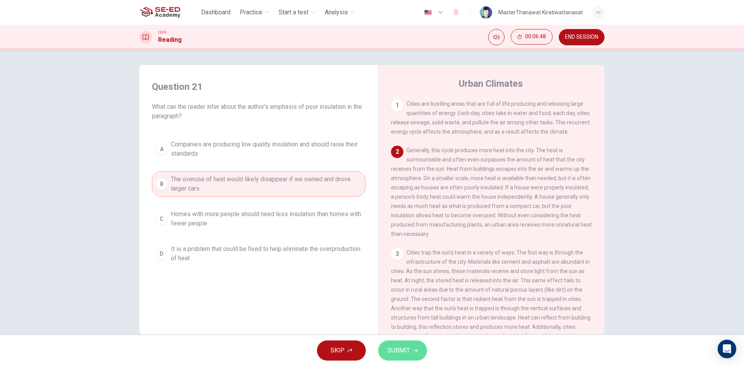
click at [403, 352] on span "SUBMIT" at bounding box center [398, 350] width 22 height 11
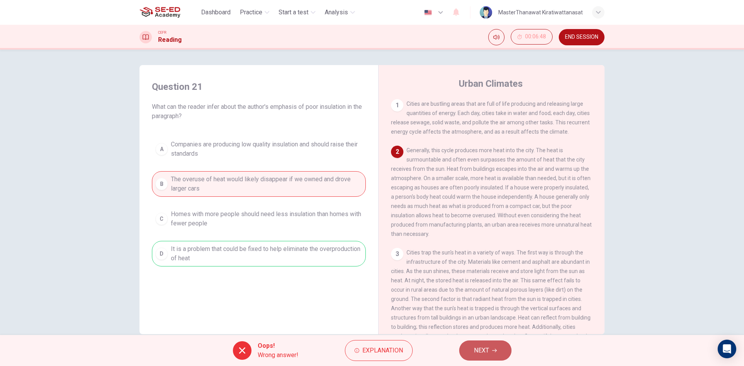
click at [464, 354] on button "NEXT" at bounding box center [485, 351] width 52 height 20
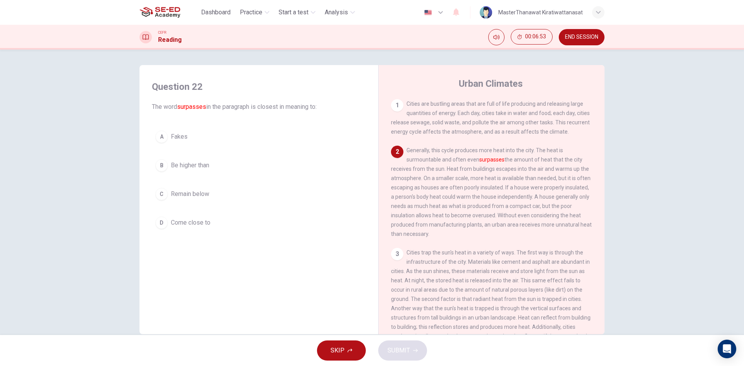
click at [220, 169] on button "B Be higher than" at bounding box center [259, 165] width 214 height 19
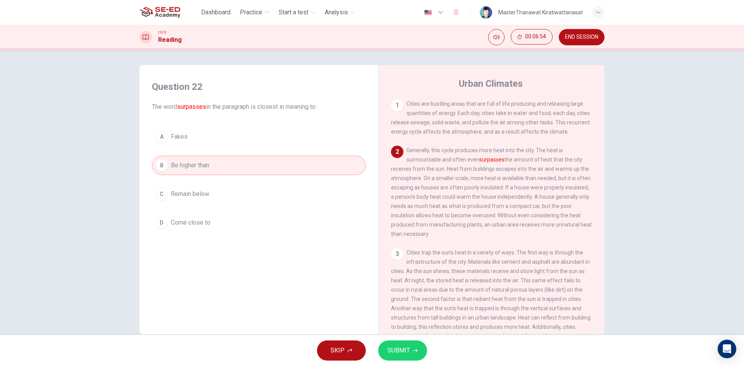
click at [390, 342] on button "SUBMIT" at bounding box center [402, 351] width 49 height 20
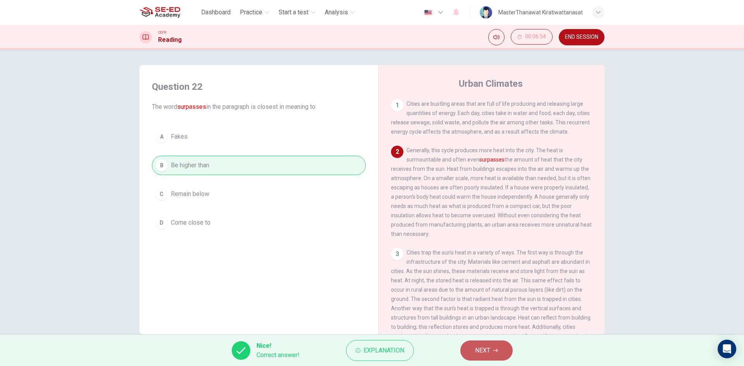
click at [497, 353] on button "NEXT" at bounding box center [486, 351] width 52 height 20
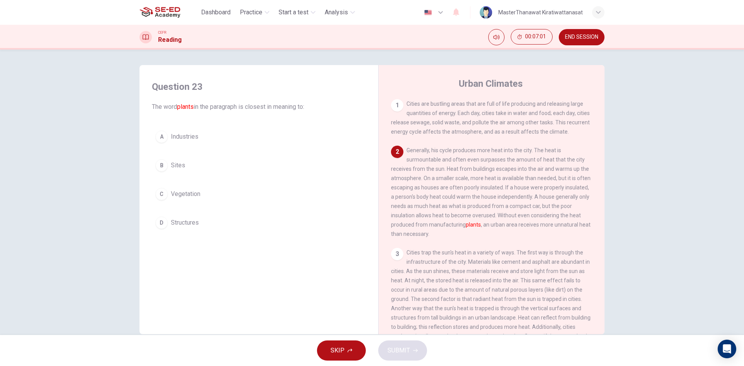
click at [238, 192] on button "C Vegetation" at bounding box center [259, 193] width 214 height 19
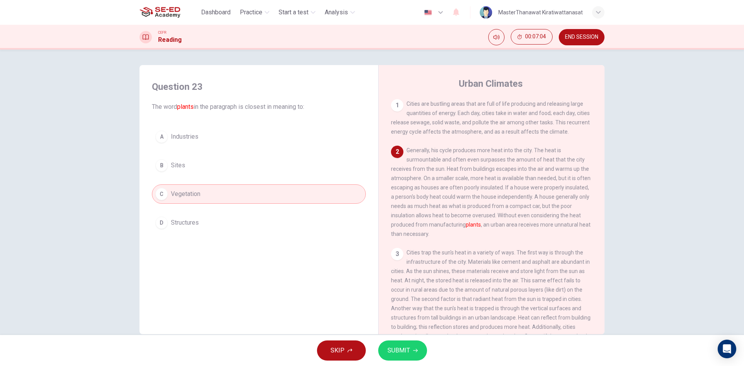
click at [397, 349] on span "SUBMIT" at bounding box center [398, 350] width 22 height 11
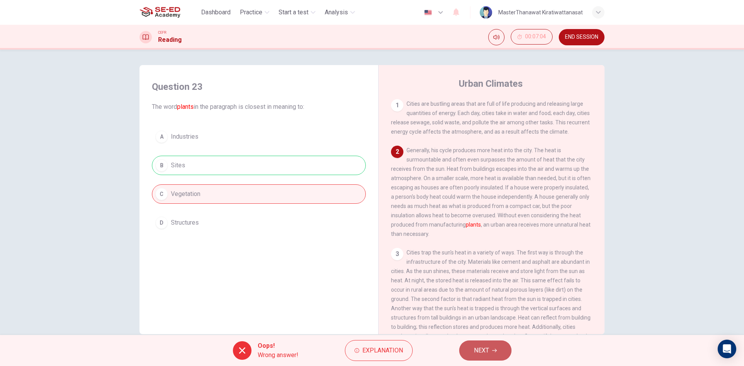
click at [490, 347] on button "NEXT" at bounding box center [485, 351] width 52 height 20
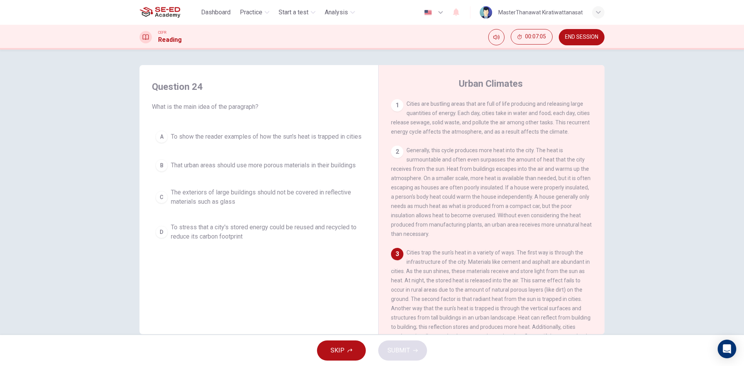
click at [222, 237] on span "To stress that a city's stored energy could be reused and recycled to reduce it…" at bounding box center [266, 232] width 191 height 19
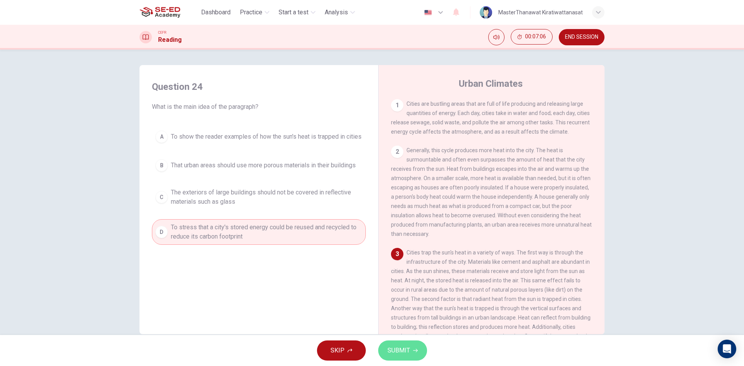
click at [415, 350] on icon "button" at bounding box center [415, 350] width 5 height 5
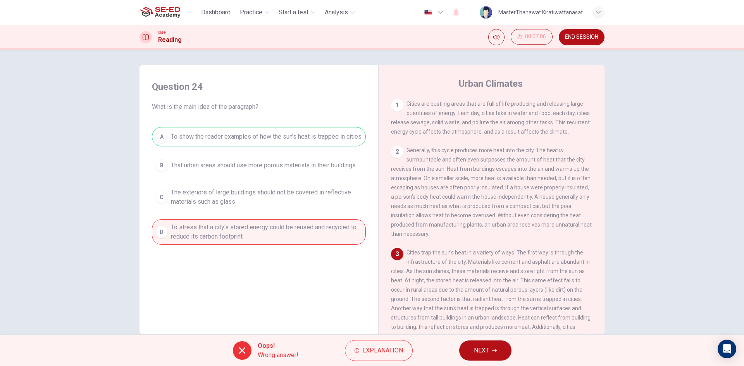
click at [507, 348] on button "NEXT" at bounding box center [485, 351] width 52 height 20
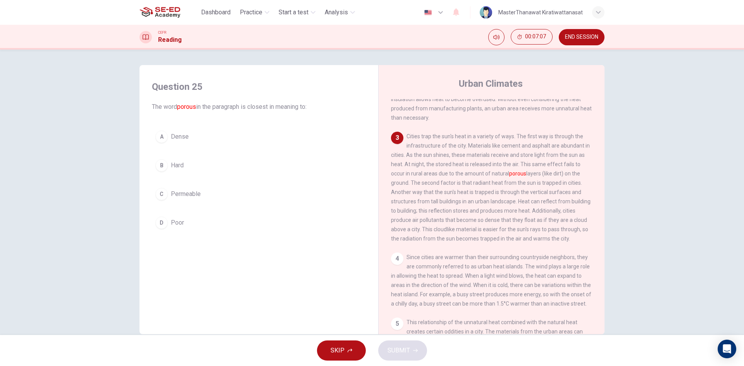
scroll to position [155, 0]
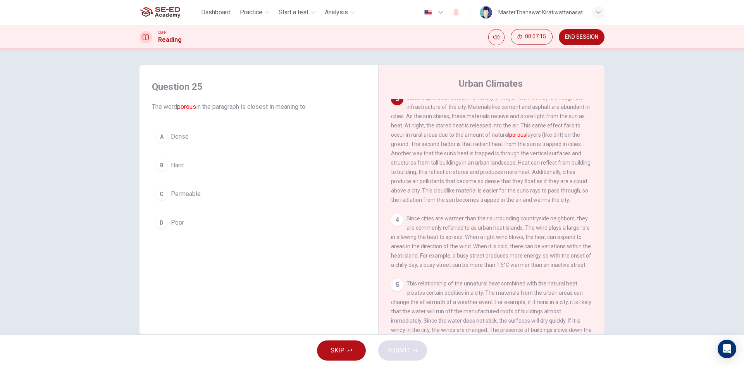
click at [211, 201] on button "C Permeable" at bounding box center [259, 193] width 214 height 19
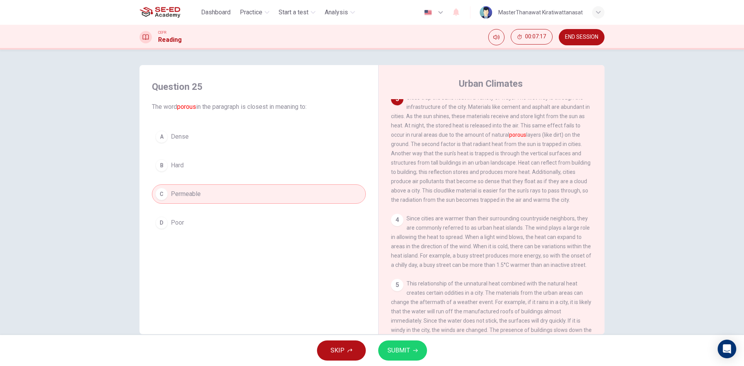
click at [390, 347] on span "SUBMIT" at bounding box center [398, 350] width 22 height 11
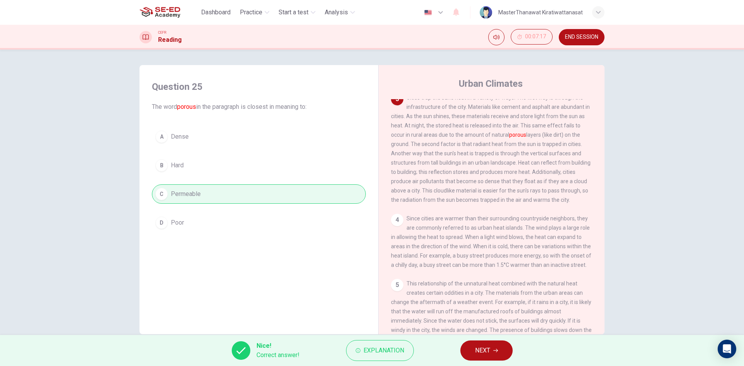
click at [501, 354] on button "NEXT" at bounding box center [486, 351] width 52 height 20
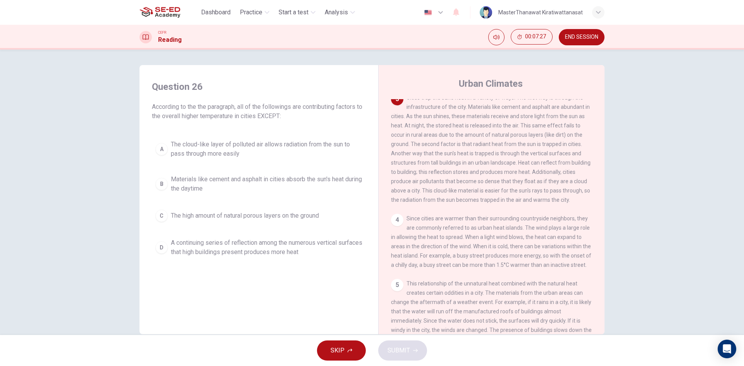
click at [301, 236] on button "D A continuing series of reflection among the numerous vertical surfaces that h…" at bounding box center [259, 248] width 214 height 26
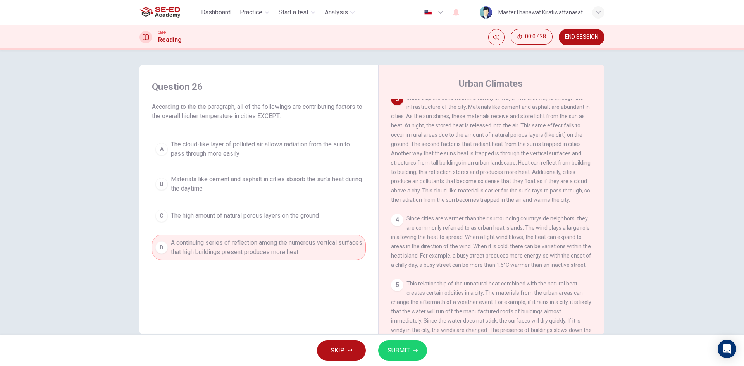
click at [397, 344] on button "SUBMIT" at bounding box center [402, 351] width 49 height 20
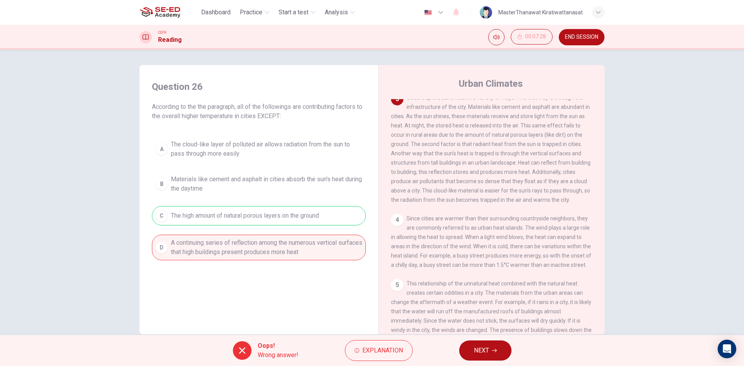
click at [490, 350] on button "NEXT" at bounding box center [485, 351] width 52 height 20
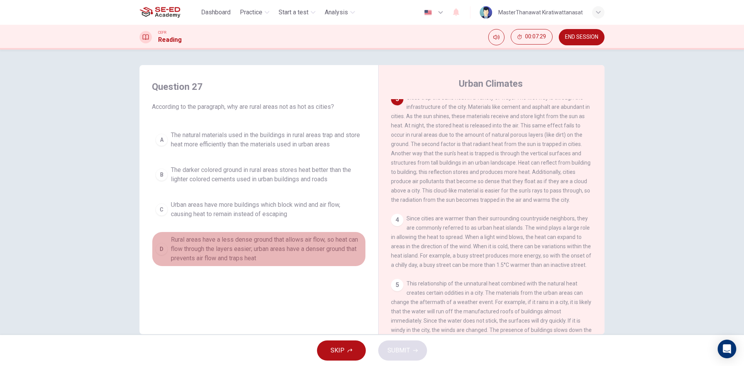
click at [244, 246] on span "Rural areas have a less dense ground that allows air flow, so heat can flow thr…" at bounding box center [266, 249] width 191 height 28
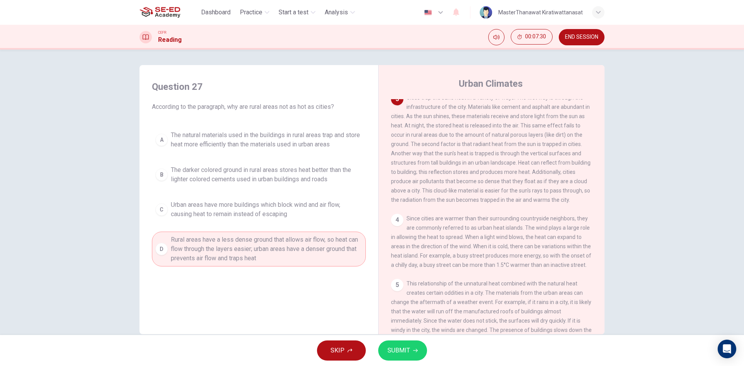
click at [417, 356] on button "SUBMIT" at bounding box center [402, 351] width 49 height 20
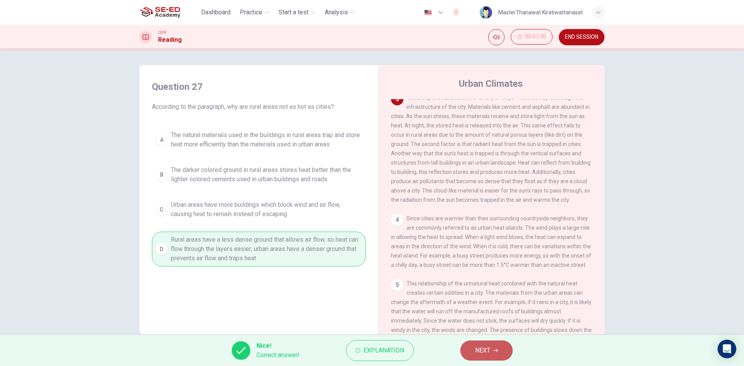
click at [479, 347] on span "NEXT" at bounding box center [482, 350] width 15 height 11
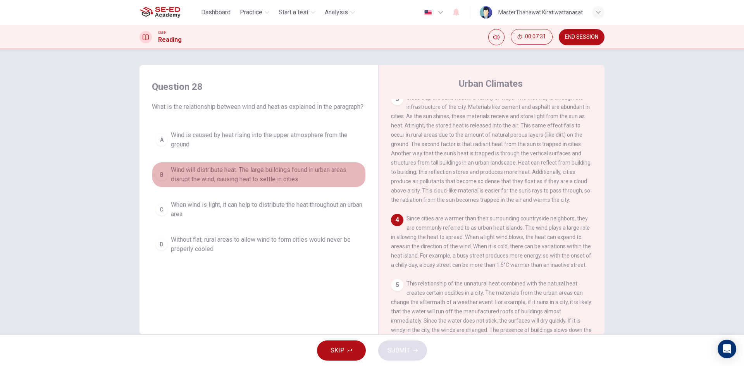
click at [279, 181] on span "Wind will distribute heat. The large buildings found in urban areas disrupt the…" at bounding box center [266, 174] width 191 height 19
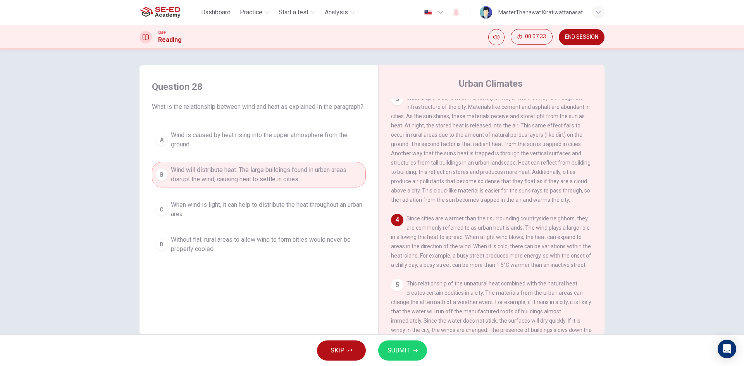
click at [406, 361] on div "SKIP SUBMIT" at bounding box center [372, 350] width 744 height 31
click at [408, 354] on button "SUBMIT" at bounding box center [402, 351] width 49 height 20
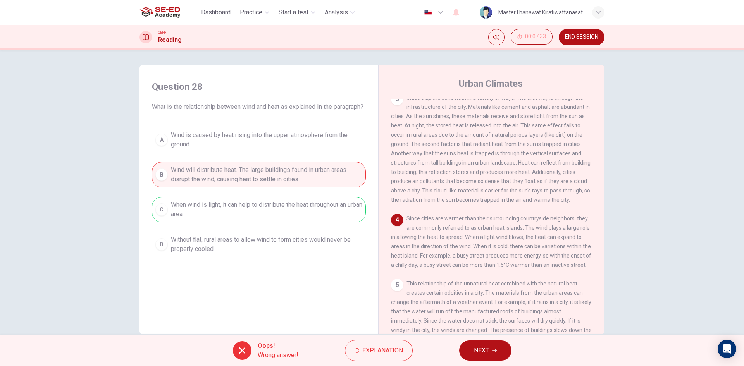
click at [481, 345] on button "NEXT" at bounding box center [485, 351] width 52 height 20
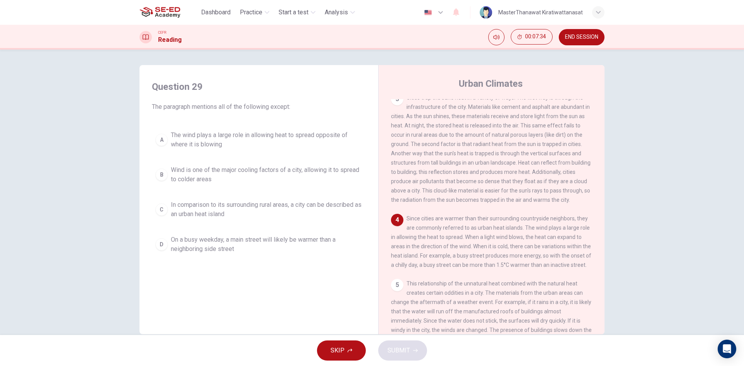
click at [258, 239] on span "On a busy weekday, a main street will likely be warmer than a neighboring side …" at bounding box center [266, 244] width 191 height 19
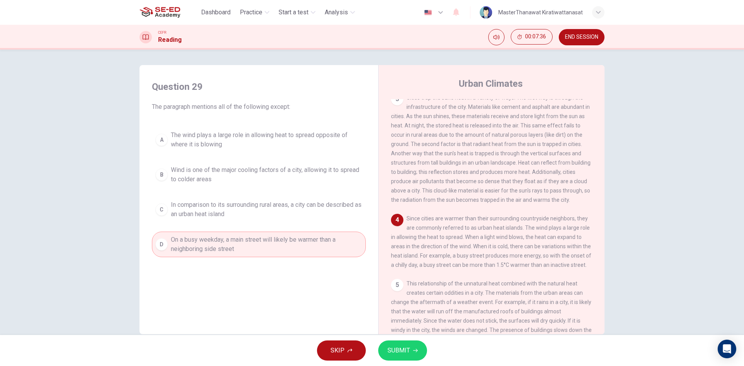
click at [415, 350] on icon "button" at bounding box center [415, 350] width 5 height 5
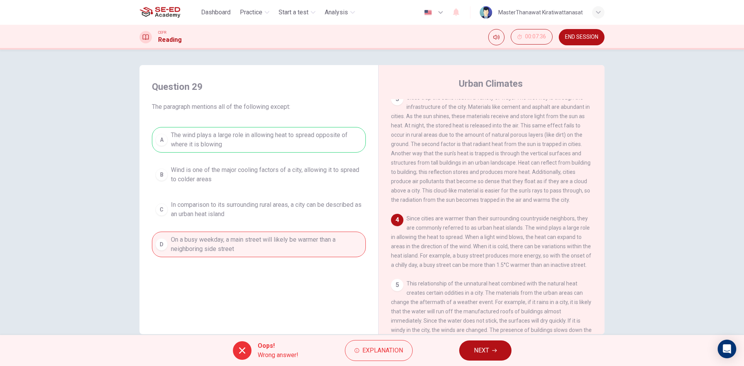
click at [471, 340] on div "Oops! Wrong answer! Explanation NEXT" at bounding box center [372, 350] width 744 height 31
click at [468, 344] on button "NEXT" at bounding box center [485, 351] width 52 height 20
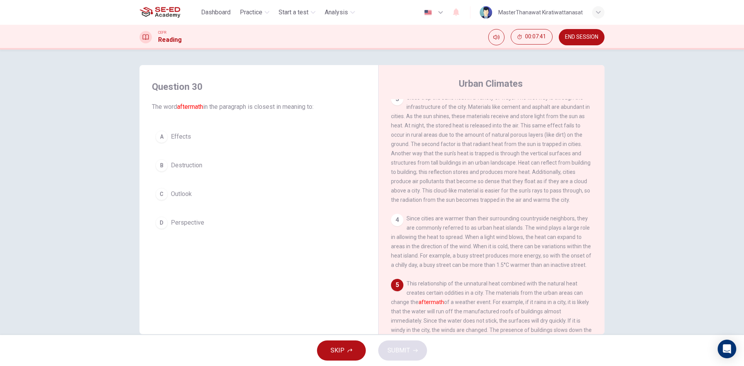
click at [230, 149] on div "A Effects B Destruction C Outlook D Perspective" at bounding box center [259, 179] width 214 height 105
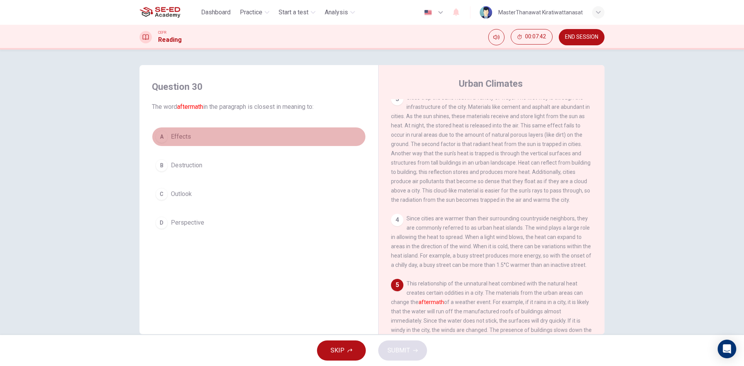
click at [182, 138] on span "Effects" at bounding box center [181, 136] width 20 height 9
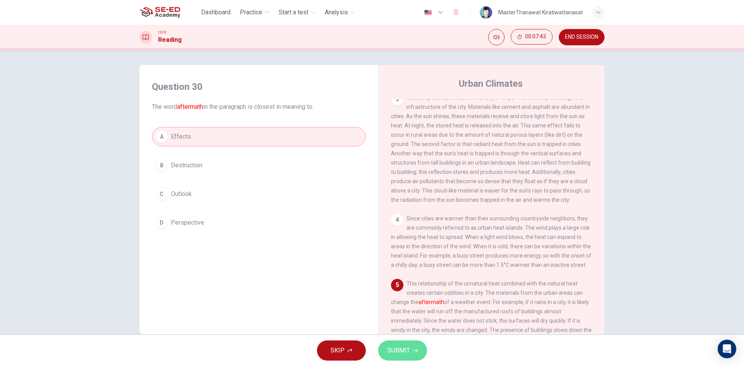
click at [399, 348] on span "SUBMIT" at bounding box center [398, 350] width 22 height 11
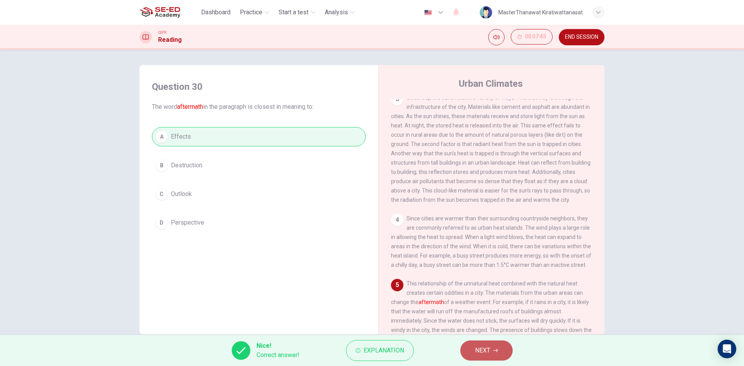
click at [487, 356] on button "NEXT" at bounding box center [486, 351] width 52 height 20
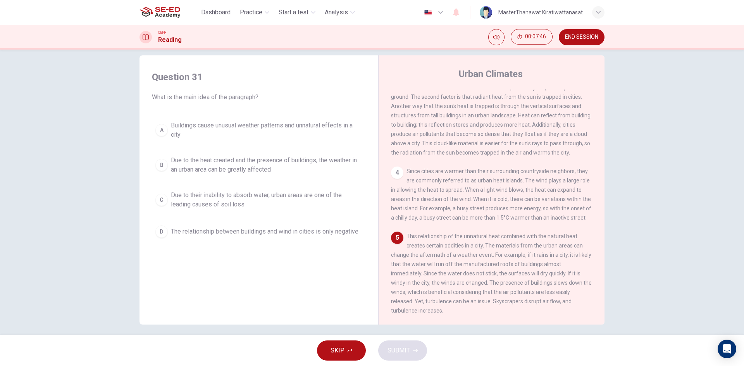
scroll to position [15, 0]
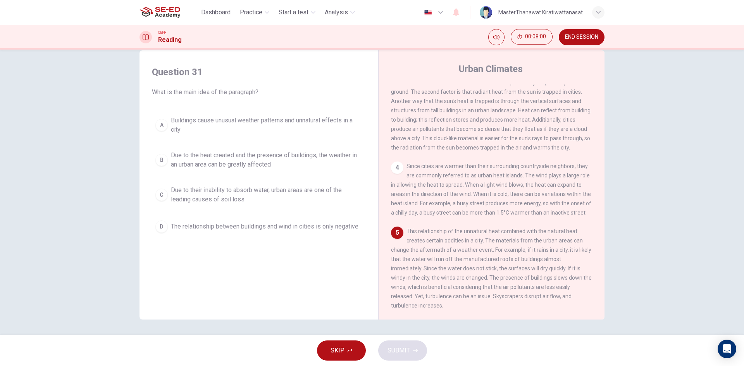
click at [293, 156] on span "Due to the heat created and the presence of buildings, the weather in an urban …" at bounding box center [266, 160] width 191 height 19
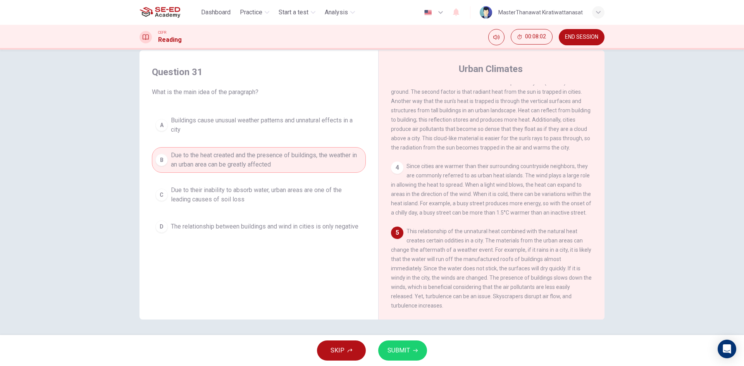
click at [408, 351] on span "SUBMIT" at bounding box center [398, 350] width 22 height 11
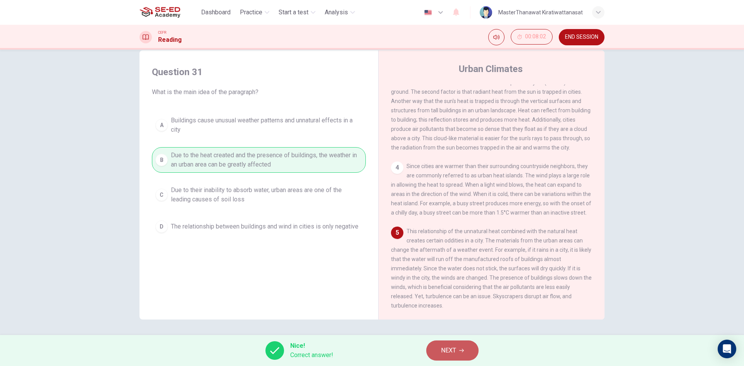
click at [446, 345] on span "NEXT" at bounding box center [448, 350] width 15 height 11
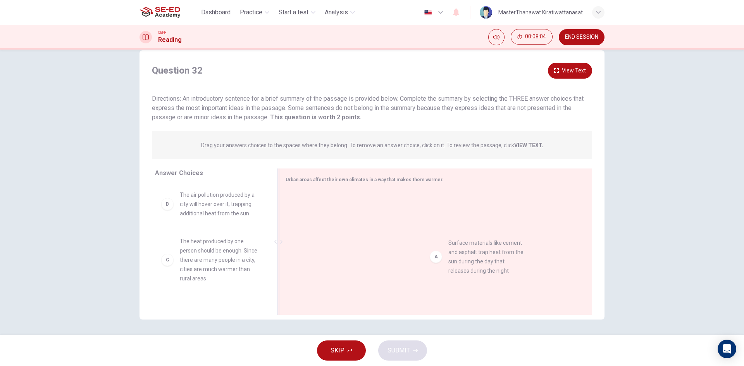
drag, startPoint x: 215, startPoint y: 217, endPoint x: 490, endPoint y: 265, distance: 279.5
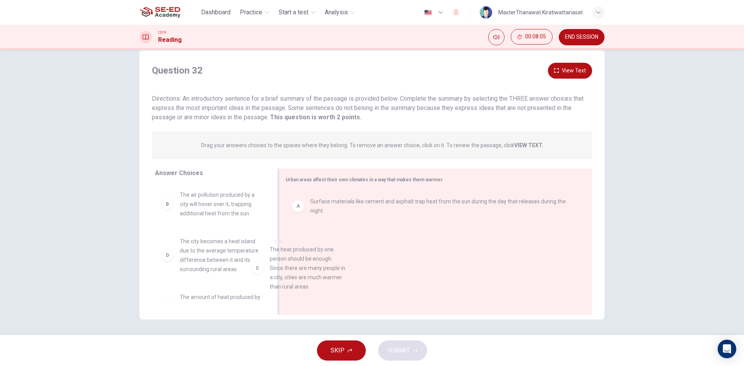
drag, startPoint x: 195, startPoint y: 265, endPoint x: 495, endPoint y: 286, distance: 300.6
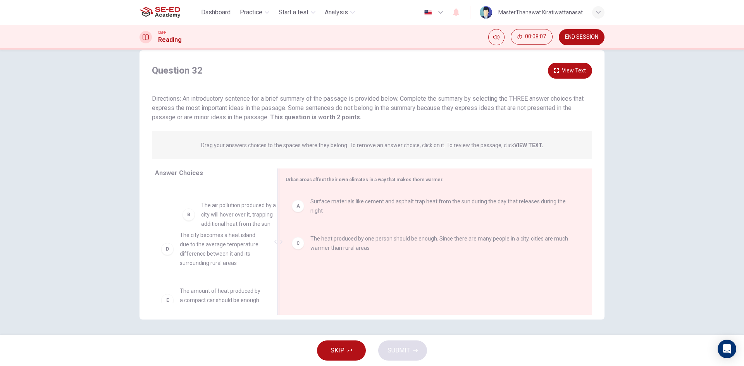
drag, startPoint x: 224, startPoint y: 211, endPoint x: 409, endPoint y: 285, distance: 199.3
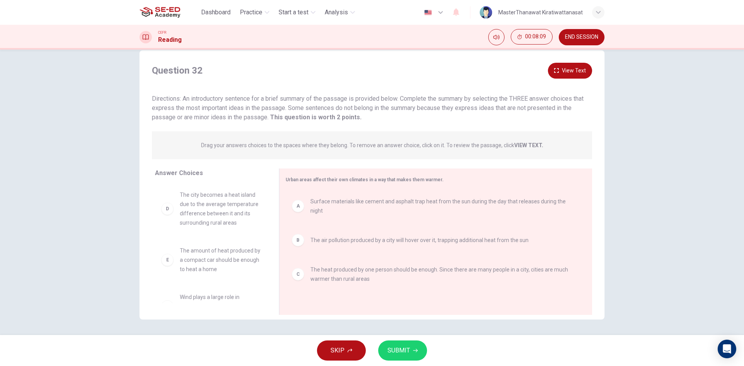
click at [413, 356] on button "SUBMIT" at bounding box center [402, 351] width 49 height 20
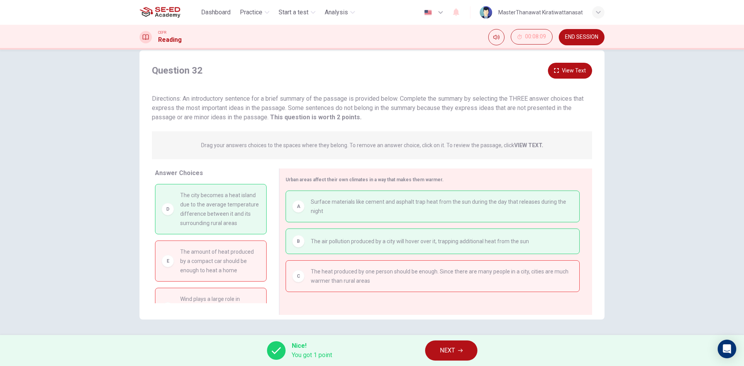
click at [439, 348] on button "NEXT" at bounding box center [451, 351] width 52 height 20
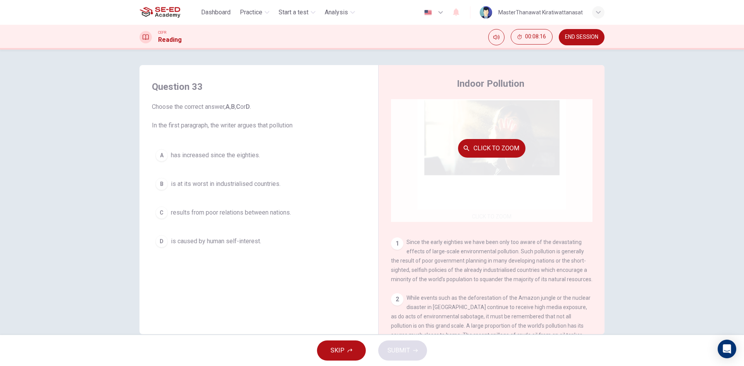
scroll to position [39, 0]
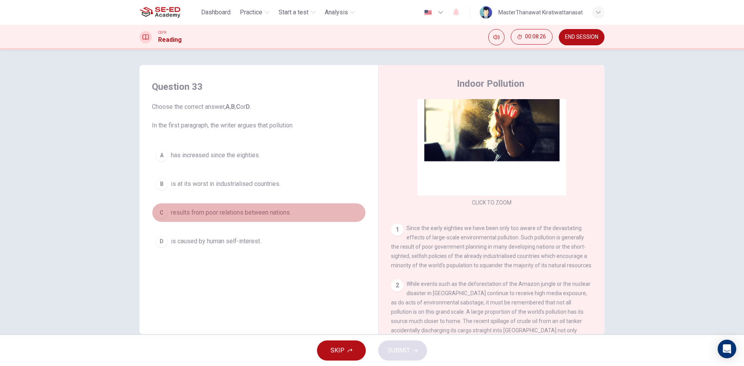
click at [256, 212] on span "results from poor relations between nations." at bounding box center [231, 212] width 120 height 9
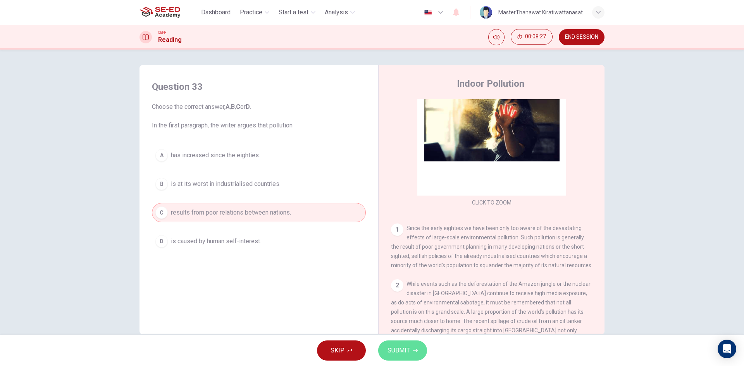
click at [392, 347] on span "SUBMIT" at bounding box center [398, 350] width 22 height 11
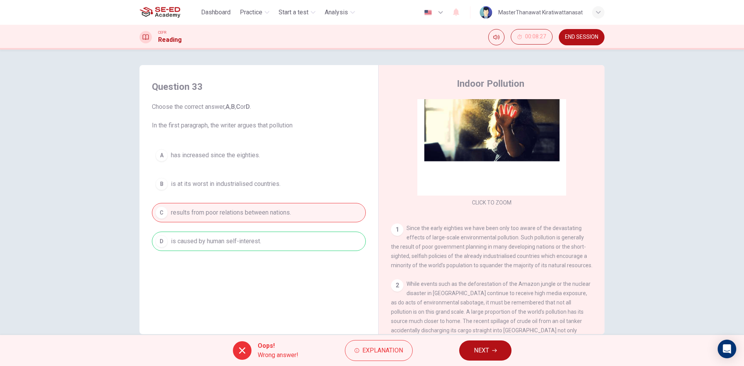
click at [477, 350] on span "NEXT" at bounding box center [481, 350] width 15 height 11
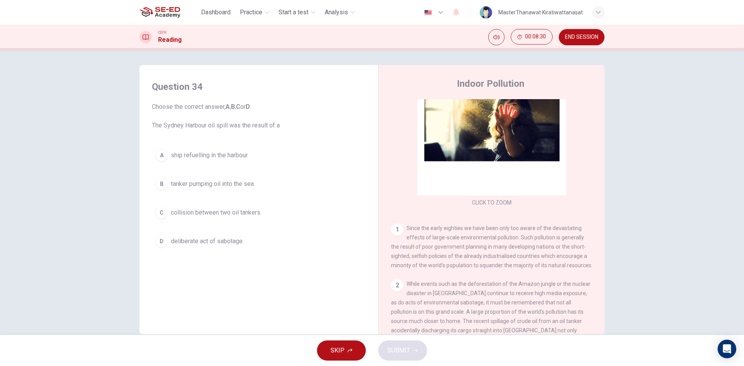
click at [246, 193] on button "B tanker pumping oil into the sea." at bounding box center [259, 183] width 214 height 19
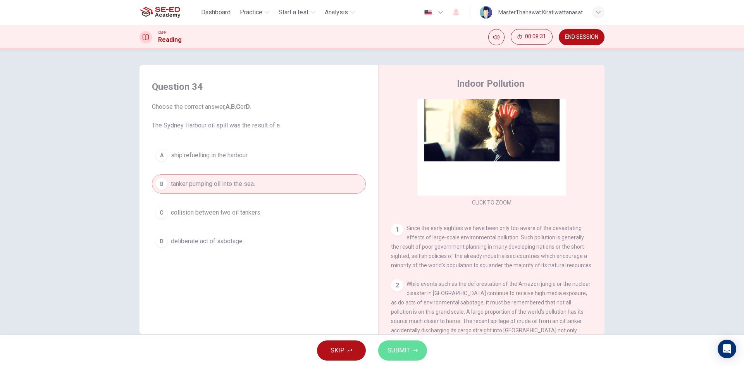
click at [407, 341] on button "SUBMIT" at bounding box center [402, 351] width 49 height 20
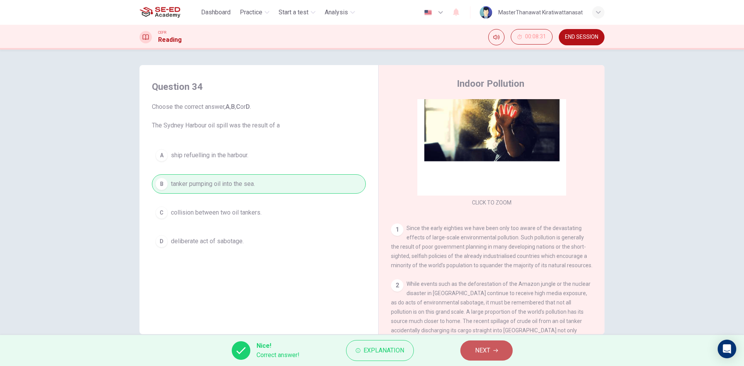
click at [488, 356] on button "NEXT" at bounding box center [486, 351] width 52 height 20
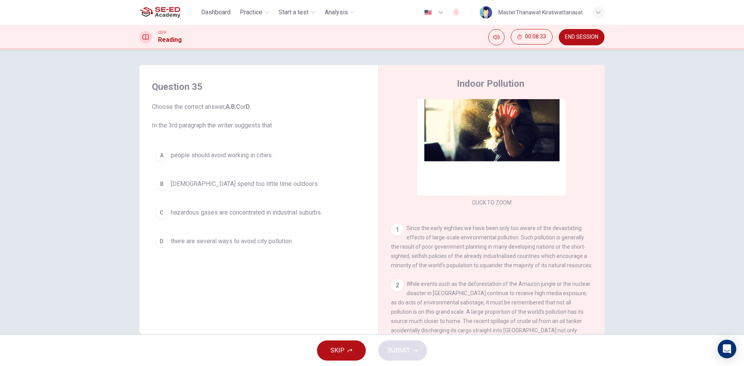
click at [309, 214] on span "hazardous gases are concentrated in industrial suburbs." at bounding box center [246, 212] width 151 height 9
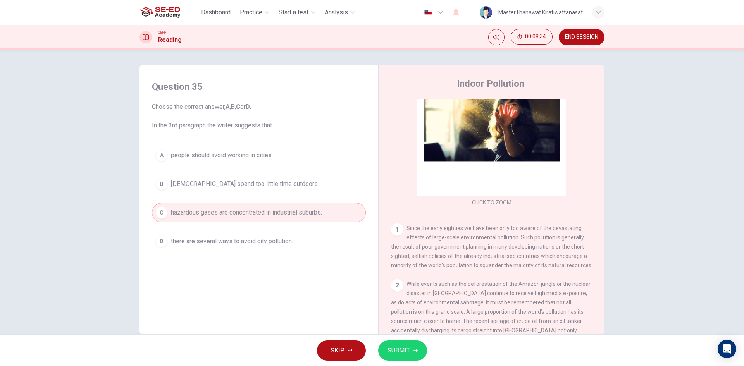
click at [417, 354] on button "SUBMIT" at bounding box center [402, 351] width 49 height 20
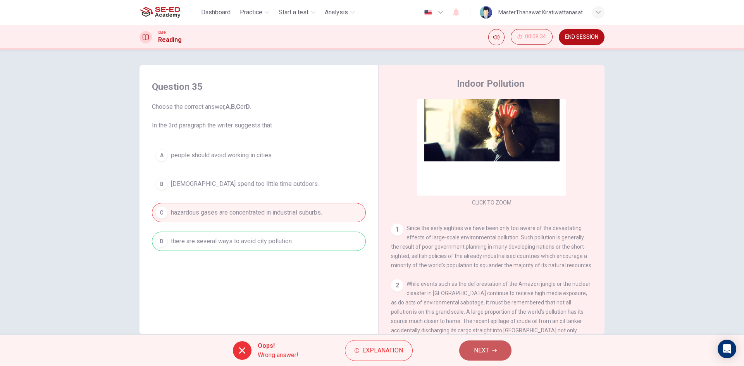
click at [464, 349] on button "NEXT" at bounding box center [485, 351] width 52 height 20
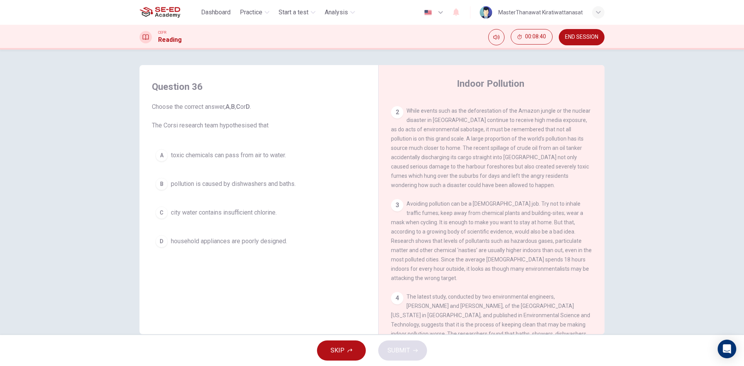
scroll to position [194, 0]
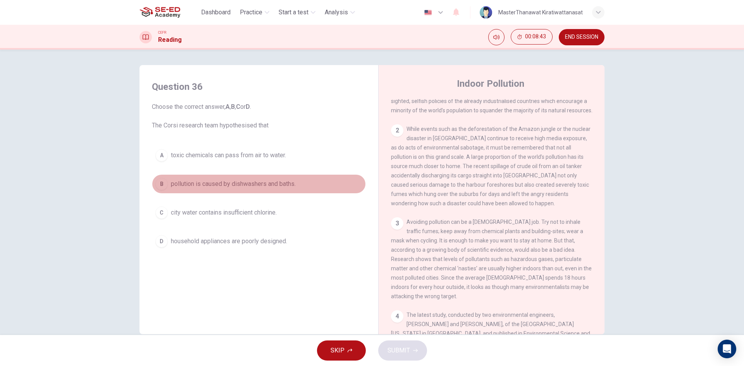
click at [310, 182] on button "B pollution is caused by dishwashers and baths." at bounding box center [259, 183] width 214 height 19
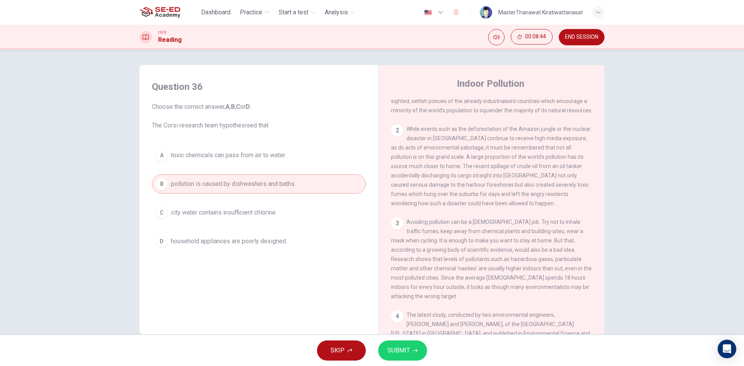
click at [403, 350] on span "SUBMIT" at bounding box center [398, 350] width 22 height 11
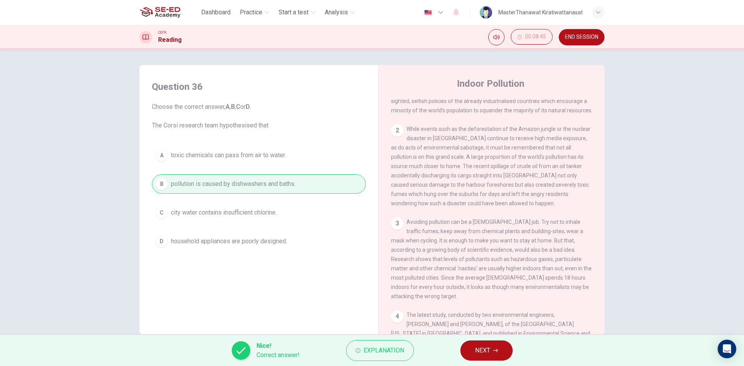
click at [482, 347] on span "NEXT" at bounding box center [482, 350] width 15 height 11
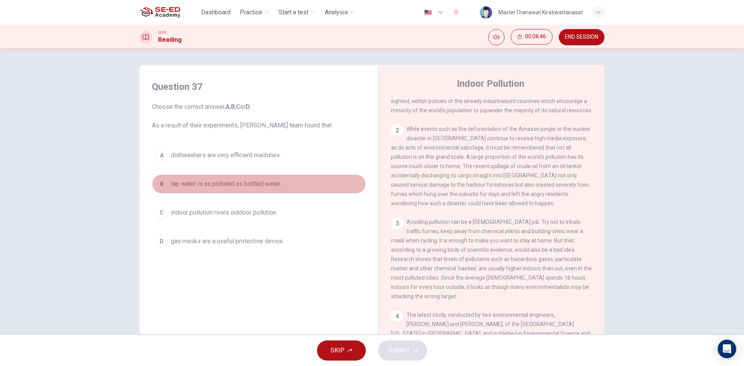
click at [259, 186] on span "tap water is as polluted as bottled water." at bounding box center [226, 183] width 110 height 9
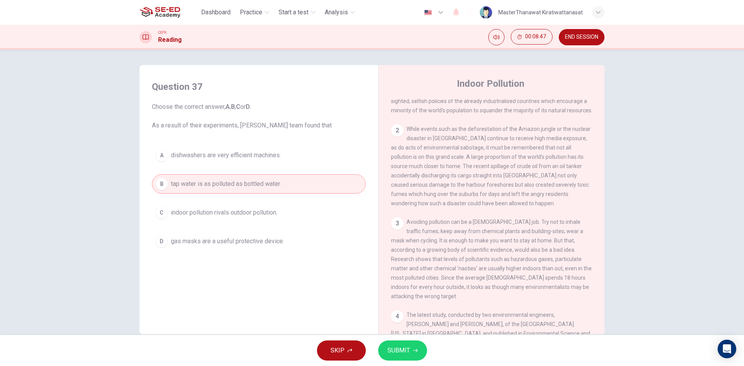
click at [396, 351] on span "SUBMIT" at bounding box center [398, 350] width 22 height 11
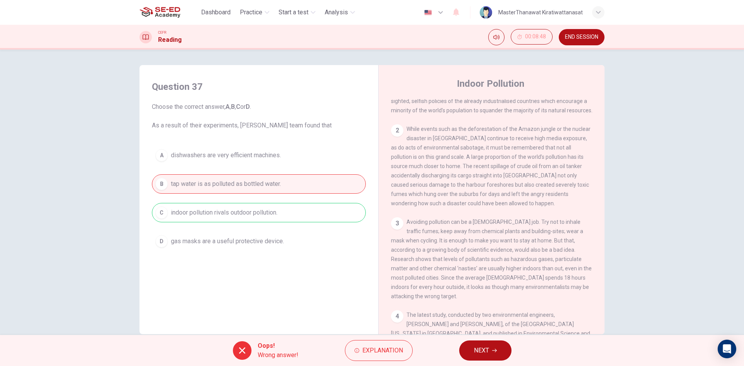
click at [451, 348] on div "Oops! Wrong answer! Explanation NEXT" at bounding box center [372, 350] width 744 height 31
click at [461, 348] on button "NEXT" at bounding box center [485, 351] width 52 height 20
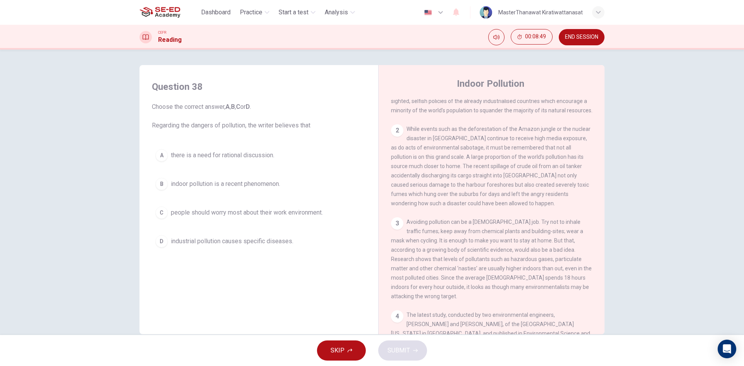
click at [271, 214] on span "people should worry most about their work environment." at bounding box center [247, 212] width 152 height 9
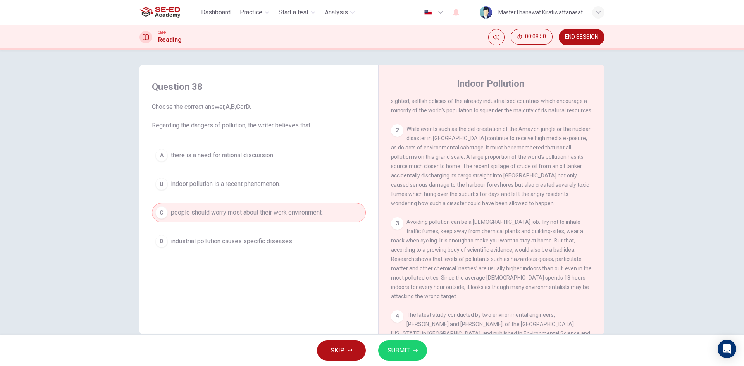
click at [384, 351] on button "SUBMIT" at bounding box center [402, 351] width 49 height 20
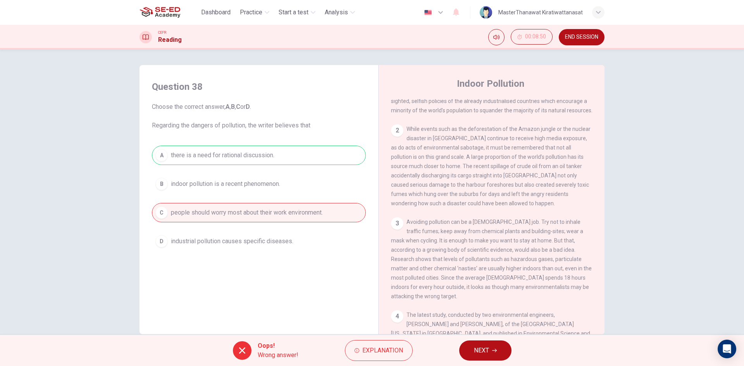
click at [477, 346] on span "NEXT" at bounding box center [481, 350] width 15 height 11
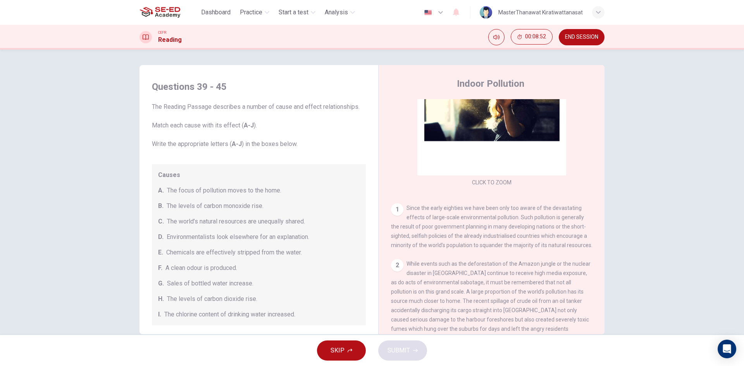
scroll to position [77, 0]
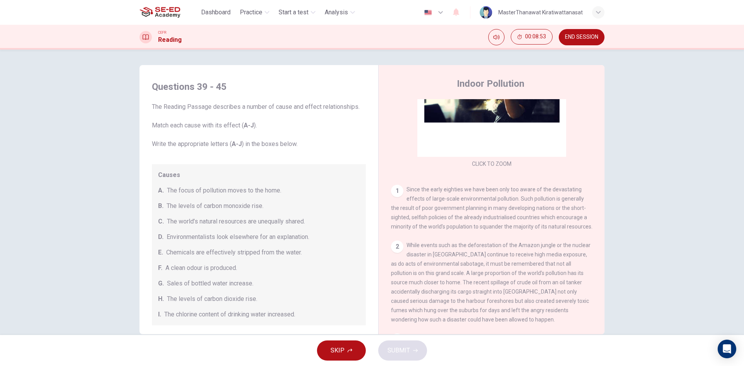
click at [395, 187] on div "1" at bounding box center [397, 191] width 12 height 12
drag, startPoint x: 253, startPoint y: 185, endPoint x: 297, endPoint y: 197, distance: 45.9
click at [297, 197] on div "Causes A. The focus of pollution moves to the home. B. The levels of carbon mon…" at bounding box center [259, 244] width 214 height 161
click at [392, 193] on div "1" at bounding box center [397, 191] width 12 height 12
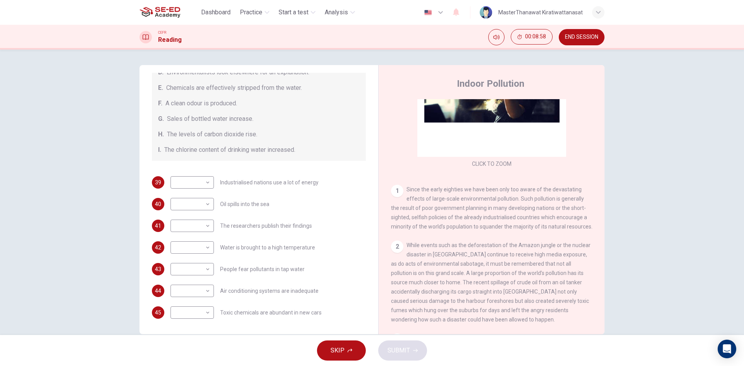
scroll to position [15, 0]
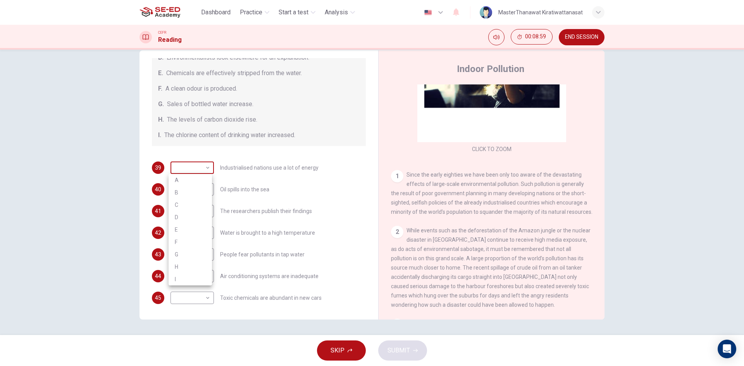
click at [185, 170] on body "This site uses cookies, as explained in our Privacy Policy . If you agree to th…" at bounding box center [372, 183] width 744 height 366
click at [306, 150] on div at bounding box center [372, 183] width 744 height 366
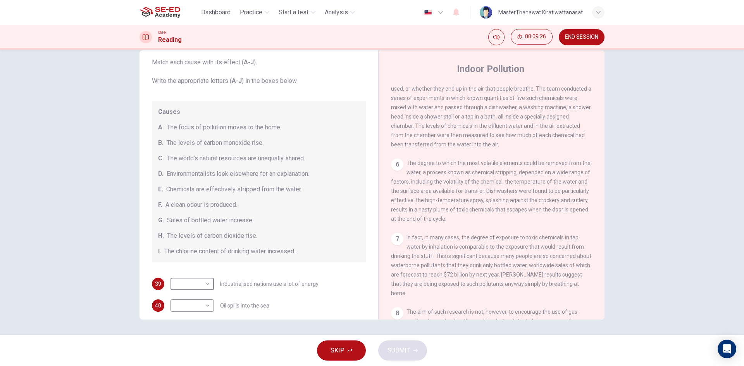
scroll to position [542, 0]
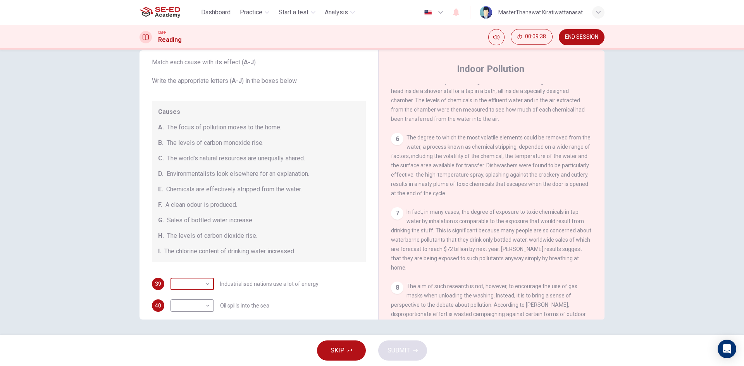
click at [206, 287] on body "This site uses cookies, as explained in our Privacy Policy . If you agree to th…" at bounding box center [372, 183] width 744 height 366
click at [192, 278] on li "C" at bounding box center [190, 279] width 43 height 12
type input "C"
click at [205, 301] on body "This site uses cookies, as explained in our Privacy Policy . If you agree to th…" at bounding box center [372, 183] width 744 height 366
click at [198, 304] on li "E" at bounding box center [190, 304] width 43 height 12
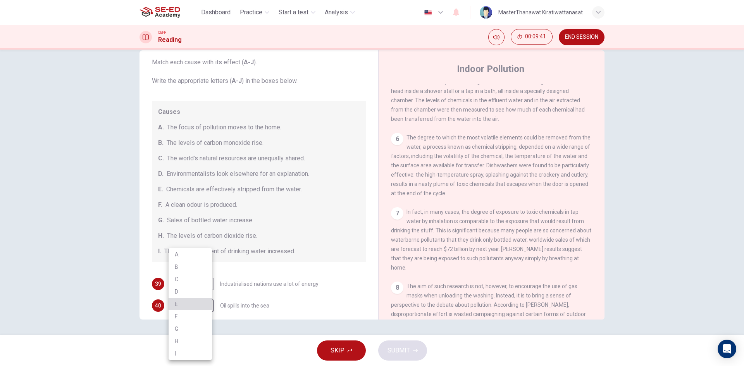
type input "E"
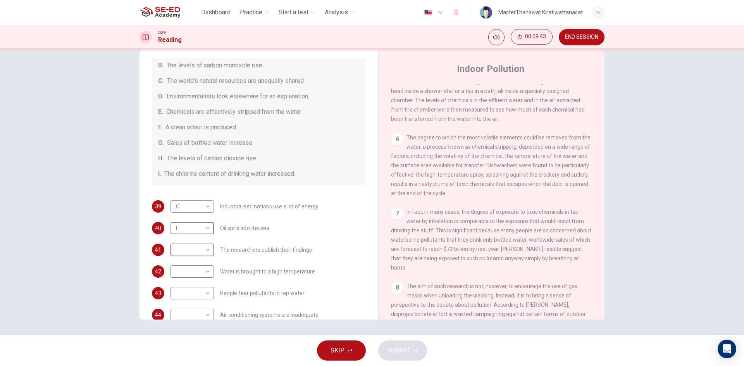
click at [177, 246] on body "This site uses cookies, as explained in our Privacy Policy . If you agree to th…" at bounding box center [372, 183] width 744 height 366
click at [186, 331] on li "G" at bounding box center [190, 329] width 43 height 12
type input "G"
click at [210, 277] on div "​ ​" at bounding box center [191, 271] width 43 height 12
click at [198, 272] on body "This site uses cookies, as explained in our Privacy Policy . If you agree to th…" at bounding box center [372, 183] width 744 height 366
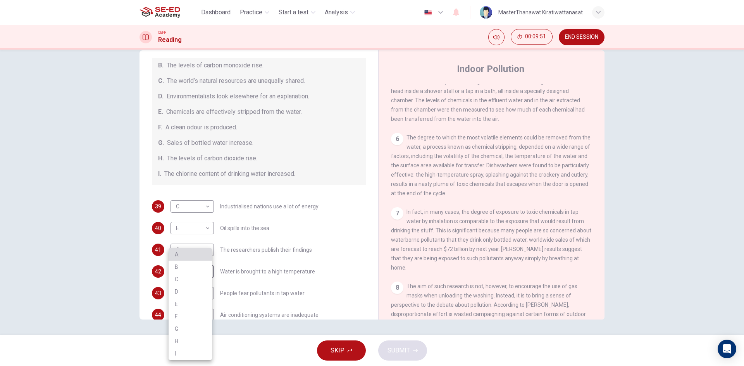
click at [192, 260] on li "A" at bounding box center [190, 254] width 43 height 12
type input "A"
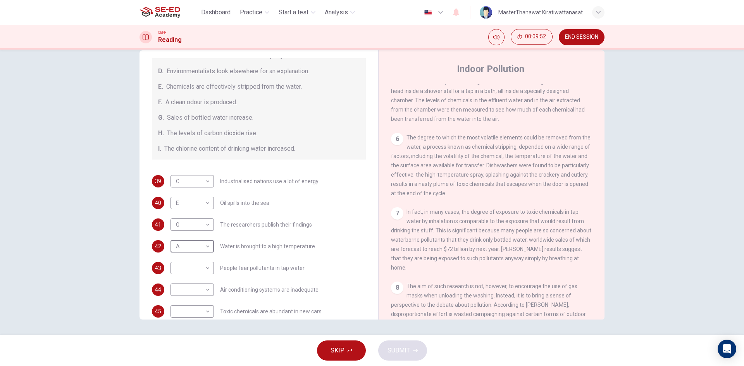
scroll to position [165, 0]
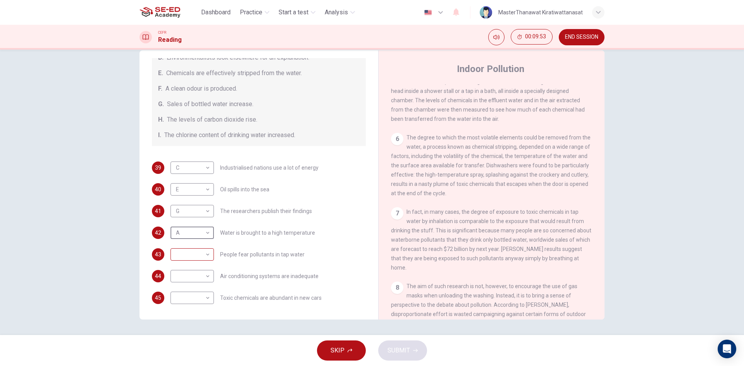
click at [186, 253] on body "This site uses cookies, as explained in our Privacy Policy . If you agree to th…" at bounding box center [372, 183] width 744 height 366
click at [190, 311] on li "F" at bounding box center [190, 316] width 43 height 12
type input "F"
click at [182, 277] on body "This site uses cookies, as explained in our Privacy Policy . If you agree to th…" at bounding box center [372, 183] width 744 height 366
click at [190, 353] on li "I" at bounding box center [190, 353] width 43 height 12
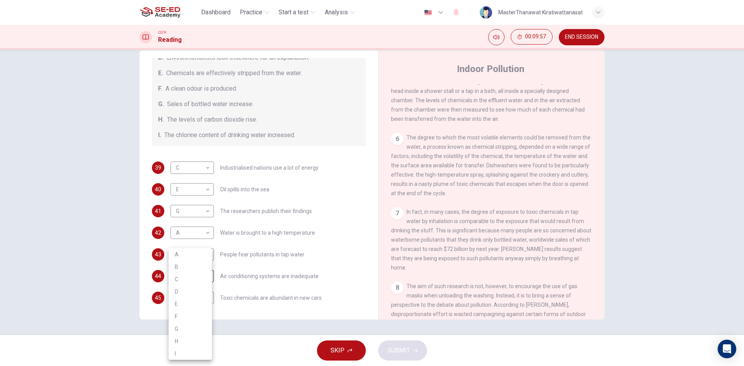
type input "I"
click at [196, 296] on body "This site uses cookies, as explained in our Privacy Policy . If you agree to th…" at bounding box center [372, 183] width 744 height 366
click at [205, 293] on li "D" at bounding box center [190, 292] width 43 height 12
type input "D"
click at [403, 353] on span "SUBMIT" at bounding box center [398, 350] width 22 height 11
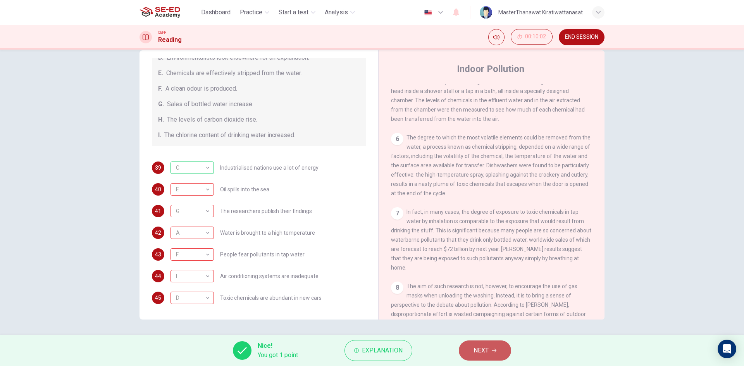
click at [477, 351] on span "NEXT" at bounding box center [480, 350] width 15 height 11
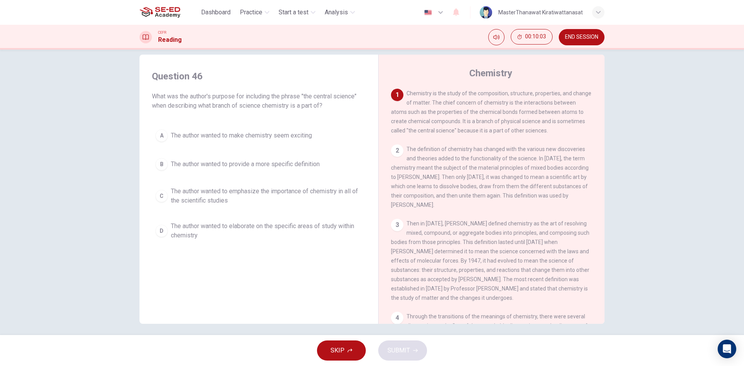
scroll to position [15, 0]
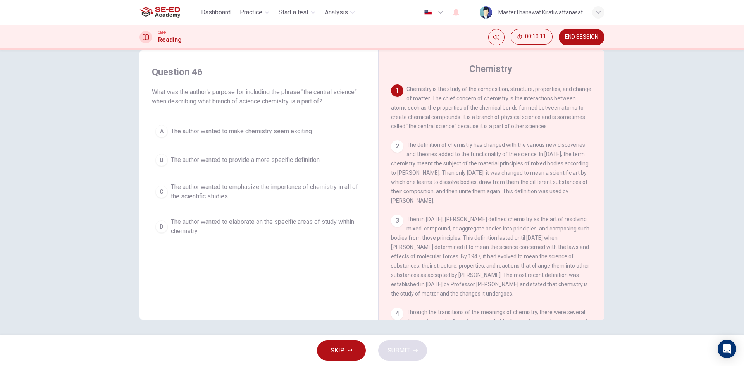
click at [255, 220] on span "The author wanted to elaborate on the specific areas of study within chemistry" at bounding box center [266, 226] width 191 height 19
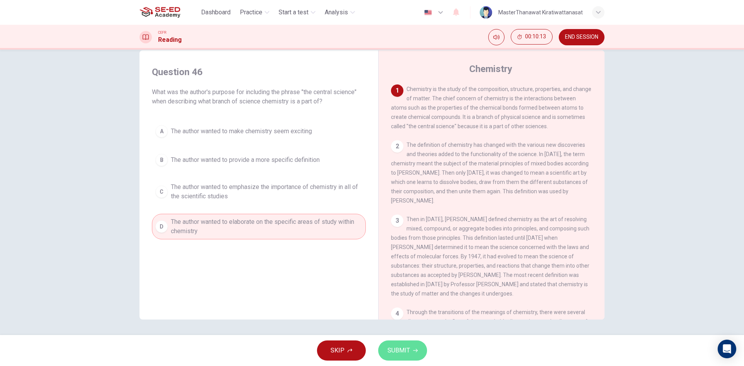
click at [390, 347] on span "SUBMIT" at bounding box center [398, 350] width 22 height 11
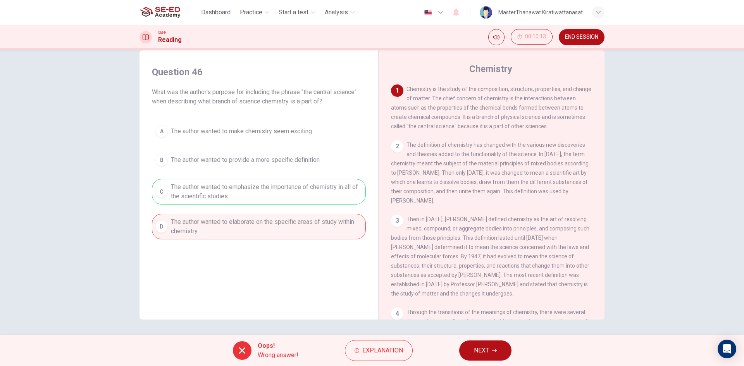
click at [490, 356] on button "NEXT" at bounding box center [485, 351] width 52 height 20
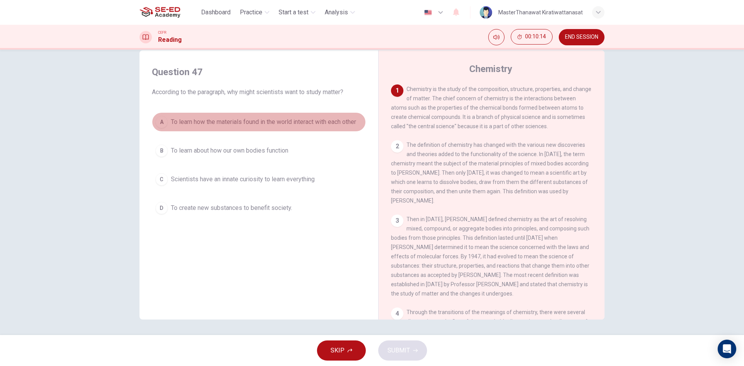
click at [270, 128] on button "A To learn how the materials found in the world interact with each other" at bounding box center [259, 121] width 214 height 19
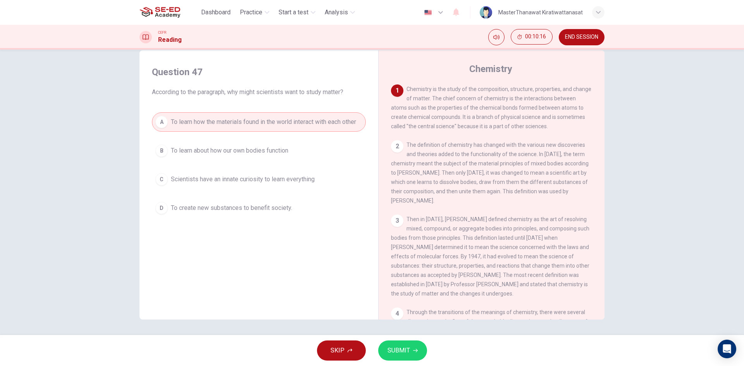
click at [426, 346] on div "SKIP SUBMIT" at bounding box center [372, 350] width 744 height 31
click at [413, 346] on button "SUBMIT" at bounding box center [402, 351] width 49 height 20
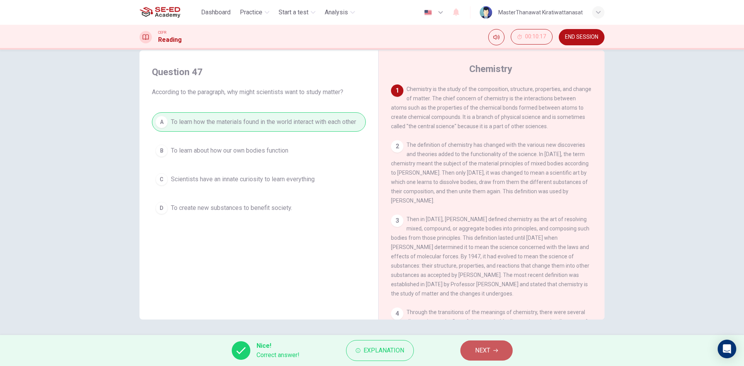
click at [485, 353] on span "NEXT" at bounding box center [482, 350] width 15 height 11
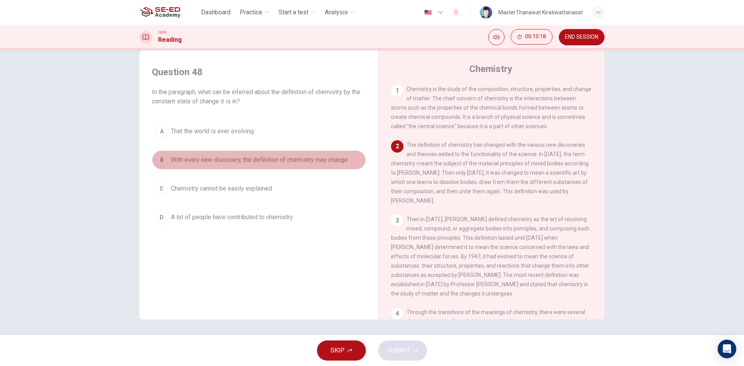
click at [254, 162] on span "With every new discovery, the definition of chemistry may change" at bounding box center [259, 159] width 177 height 9
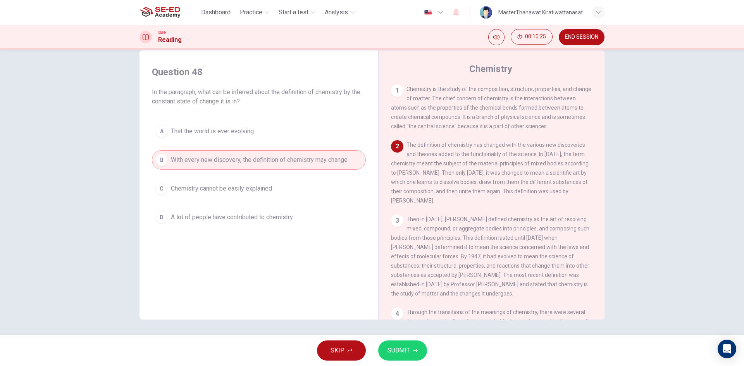
click at [251, 220] on span "A lot of people have contributed to chemistry" at bounding box center [232, 217] width 122 height 9
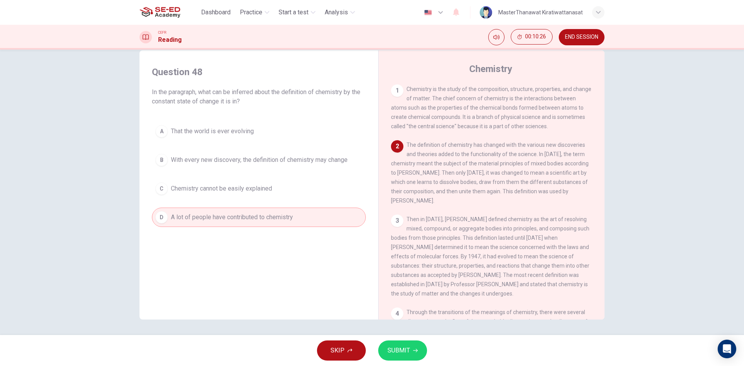
click at [413, 356] on button "SUBMIT" at bounding box center [402, 351] width 49 height 20
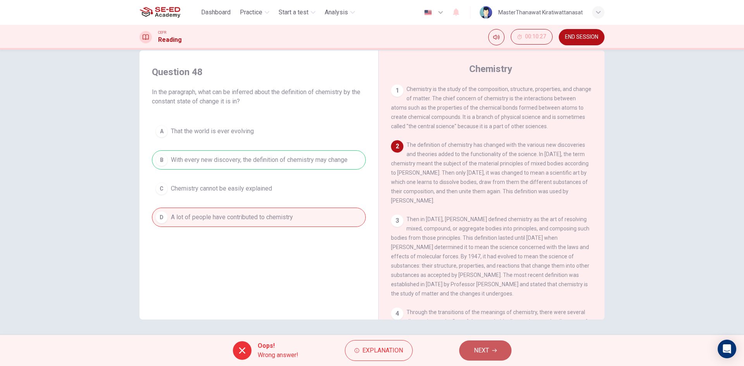
click at [502, 351] on button "NEXT" at bounding box center [485, 351] width 52 height 20
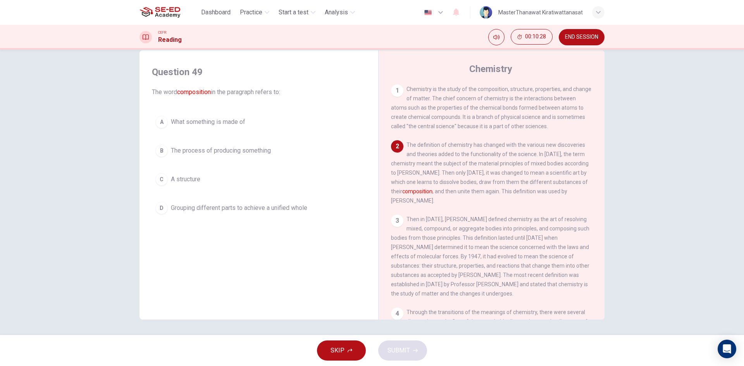
click at [184, 211] on span "Grouping different parts to achieve a unified whole" at bounding box center [239, 207] width 136 height 9
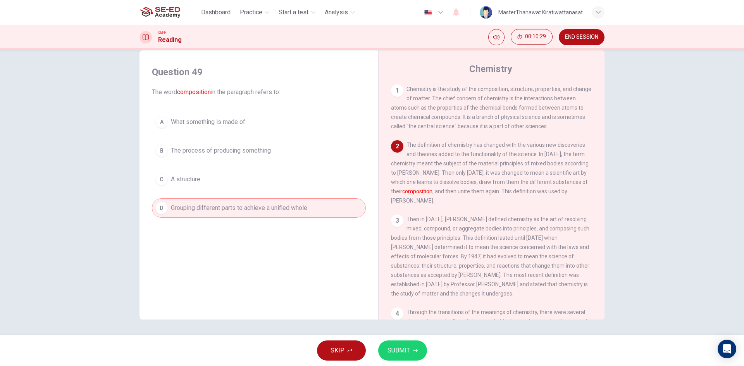
click at [385, 352] on button "SUBMIT" at bounding box center [402, 351] width 49 height 20
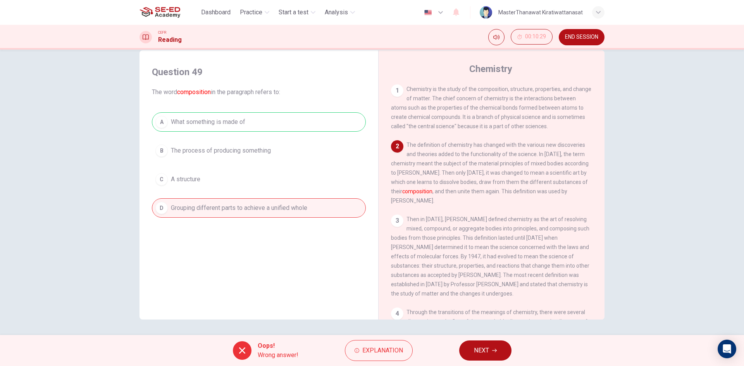
click at [497, 351] on button "NEXT" at bounding box center [485, 351] width 52 height 20
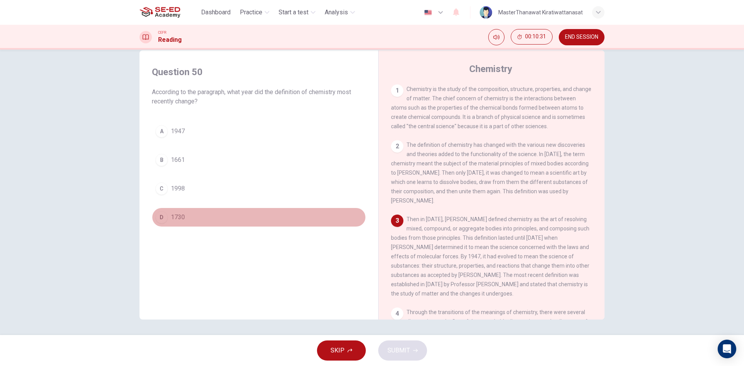
click at [185, 220] on button "D 1730" at bounding box center [259, 217] width 214 height 19
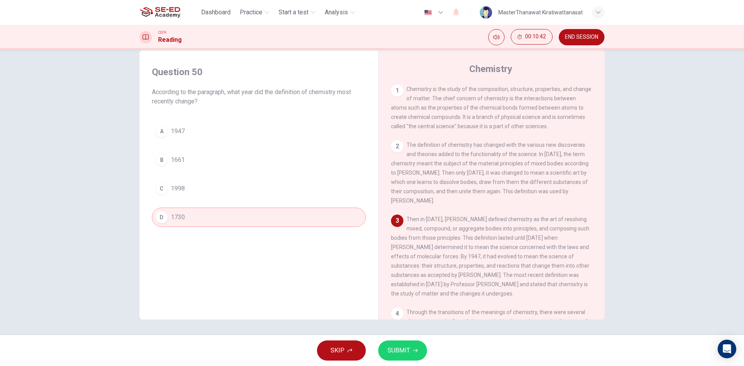
click at [420, 352] on button "SUBMIT" at bounding box center [402, 351] width 49 height 20
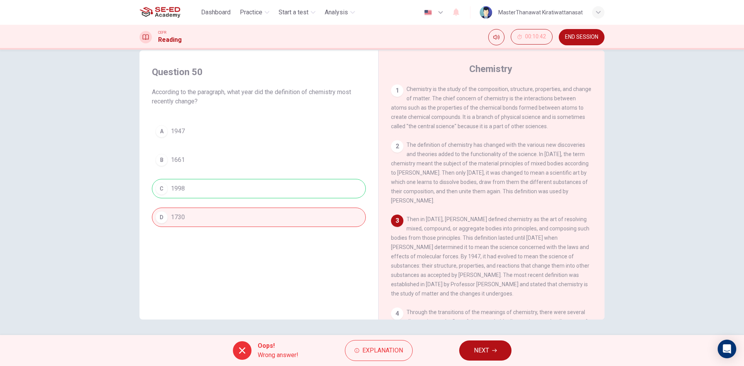
click at [480, 348] on span "NEXT" at bounding box center [481, 350] width 15 height 11
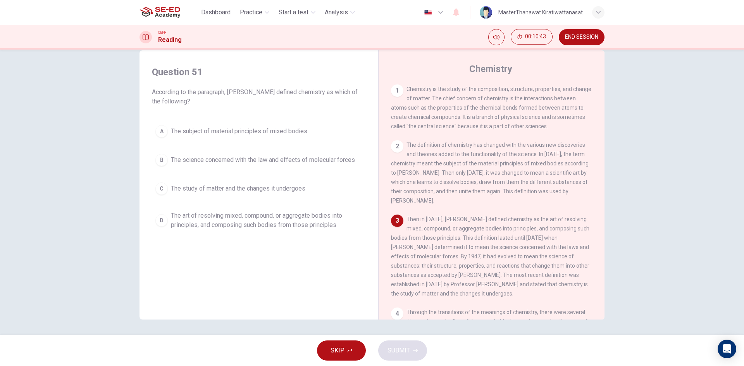
click at [202, 212] on span "The art of resolving mixed, compound, or aggregate bodies into principles, and …" at bounding box center [266, 220] width 191 height 19
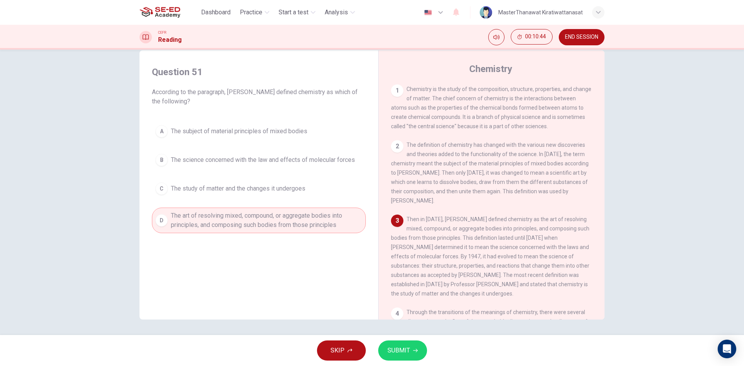
click at [410, 355] on button "SUBMIT" at bounding box center [402, 351] width 49 height 20
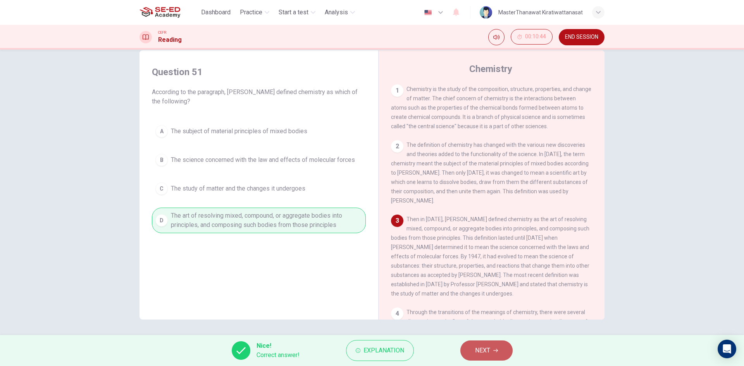
click at [486, 346] on button "NEXT" at bounding box center [486, 351] width 52 height 20
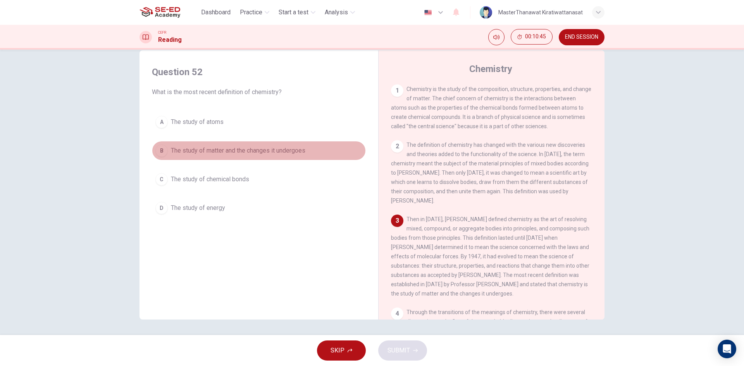
click at [270, 145] on button "B The study of matter and the changes it undergoes" at bounding box center [259, 150] width 214 height 19
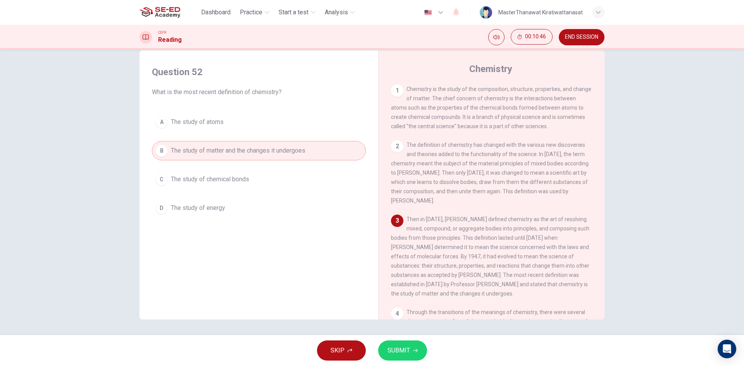
click at [397, 348] on span "SUBMIT" at bounding box center [398, 350] width 22 height 11
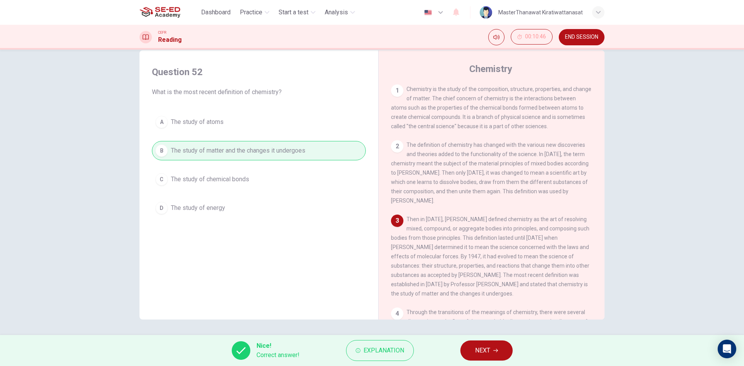
click at [470, 352] on button "NEXT" at bounding box center [486, 351] width 52 height 20
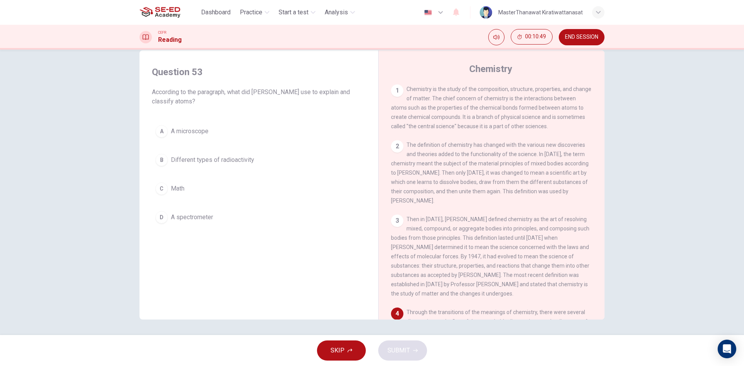
click at [200, 136] on button "A A microscope" at bounding box center [259, 131] width 214 height 19
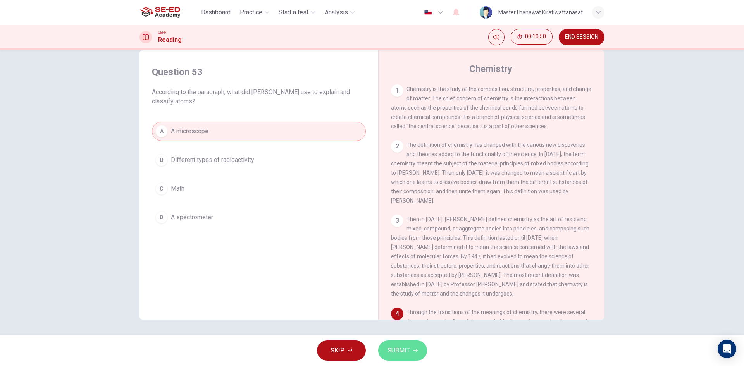
click at [414, 349] on icon "button" at bounding box center [415, 350] width 5 height 5
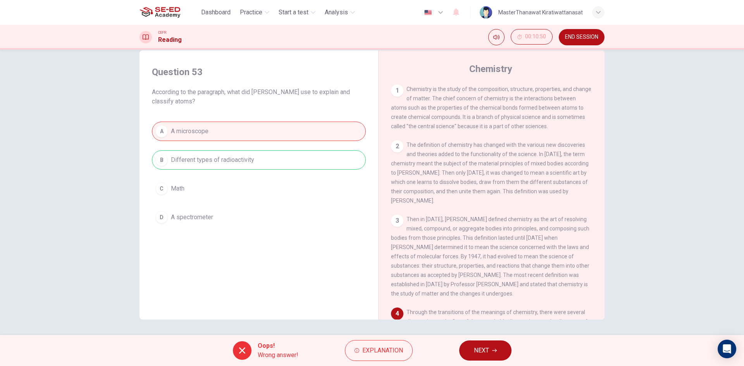
click at [469, 346] on button "NEXT" at bounding box center [485, 351] width 52 height 20
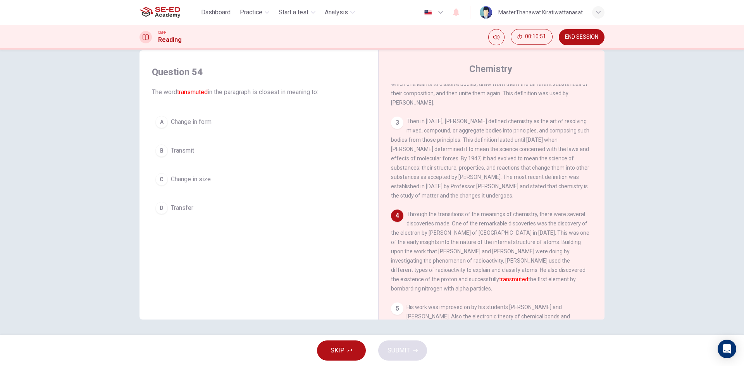
scroll to position [116, 0]
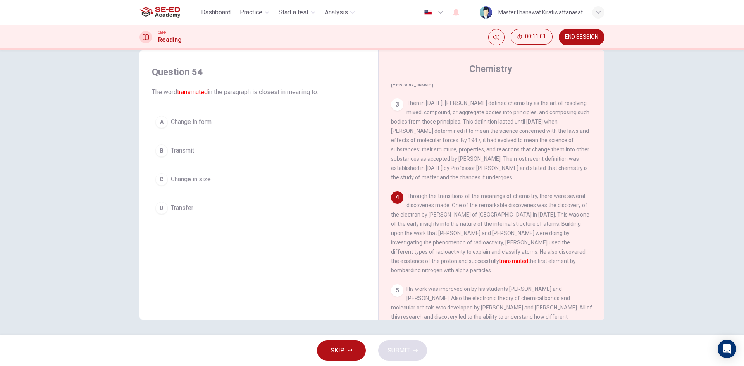
click at [195, 183] on span "Change in size" at bounding box center [191, 179] width 40 height 9
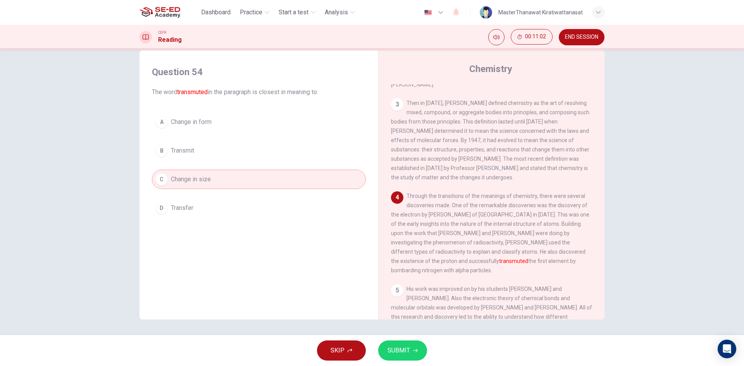
click at [387, 354] on button "SUBMIT" at bounding box center [402, 351] width 49 height 20
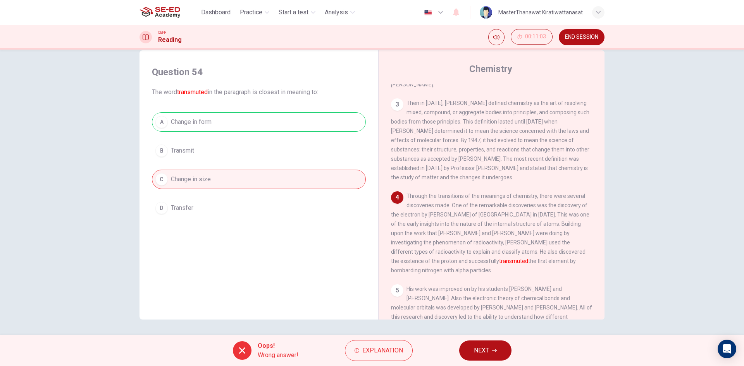
click at [503, 361] on div "Oops! Wrong answer! Explanation NEXT" at bounding box center [372, 350] width 744 height 31
click at [487, 345] on button "NEXT" at bounding box center [485, 351] width 52 height 20
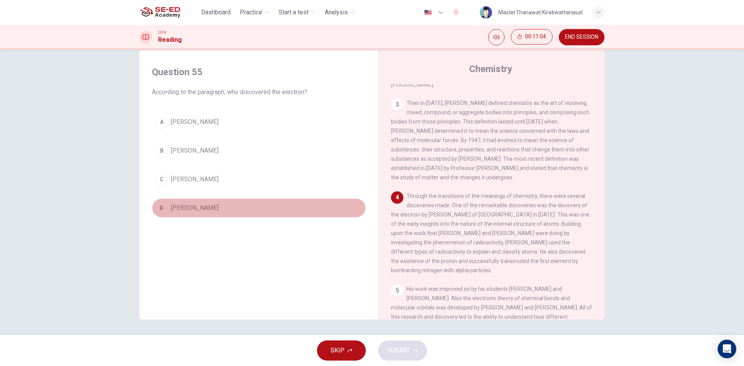
click at [197, 206] on span "Christopher Glaser" at bounding box center [195, 207] width 48 height 9
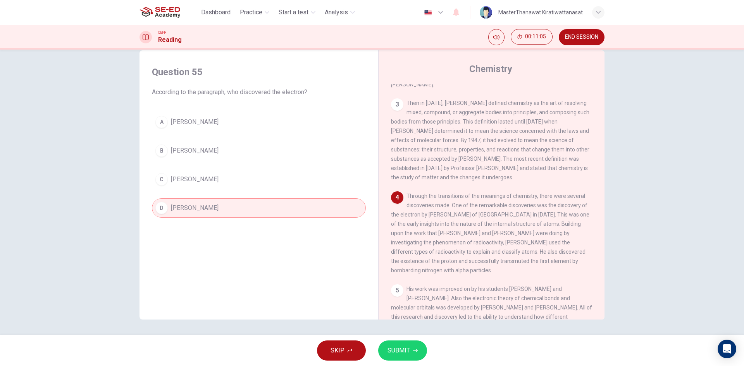
click at [402, 351] on span "SUBMIT" at bounding box center [398, 350] width 22 height 11
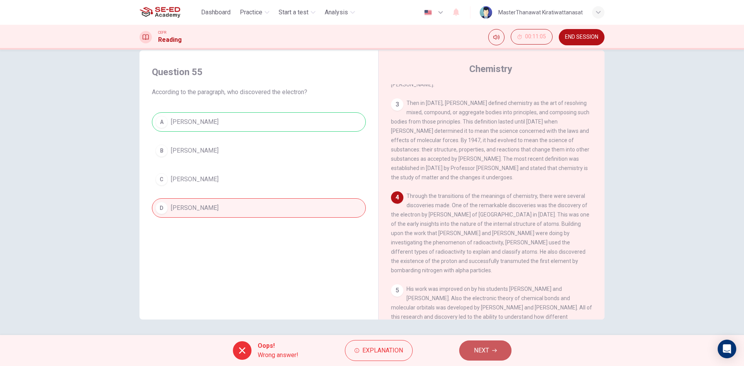
click at [480, 360] on button "NEXT" at bounding box center [485, 351] width 52 height 20
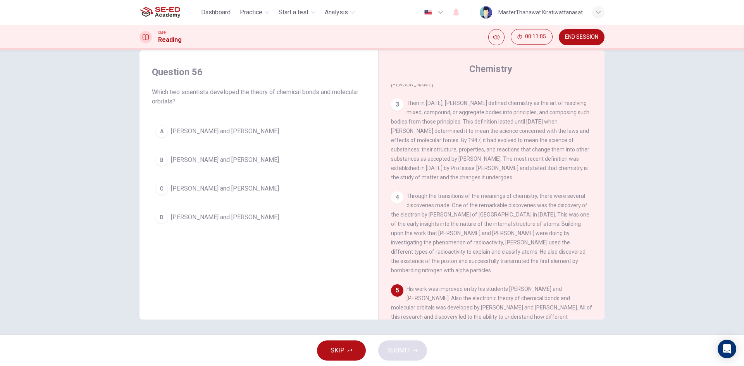
click at [197, 214] on span "Niels Bohr and Henry Moseley" at bounding box center [225, 217] width 108 height 9
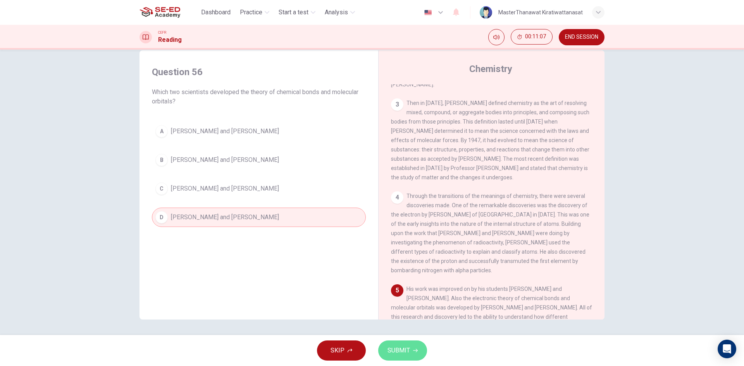
click at [408, 354] on span "SUBMIT" at bounding box center [398, 350] width 22 height 11
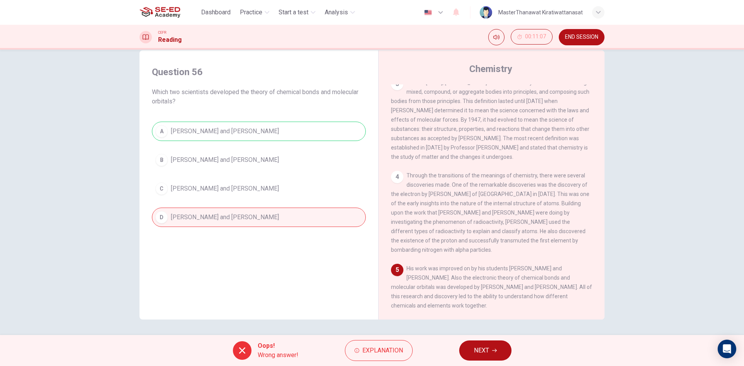
scroll to position [150, 0]
click at [482, 349] on span "NEXT" at bounding box center [481, 350] width 15 height 11
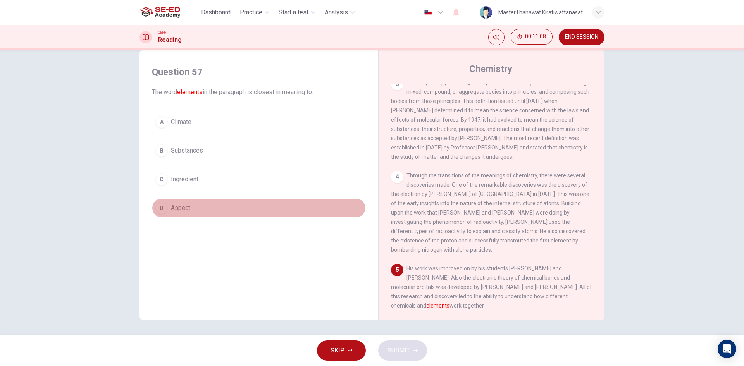
click at [173, 204] on span "Aspect" at bounding box center [180, 207] width 19 height 9
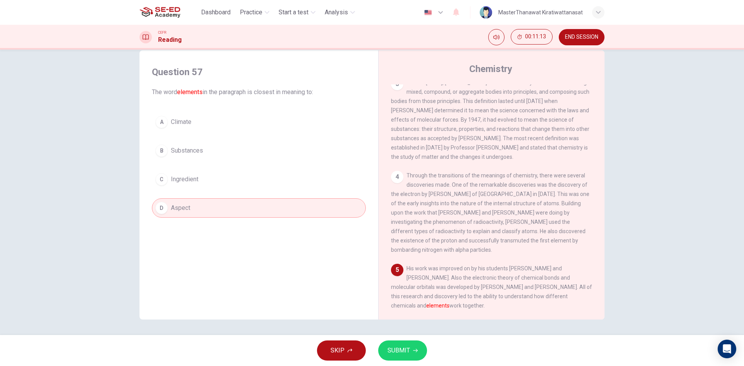
click at [237, 152] on button "B Substances" at bounding box center [259, 150] width 214 height 19
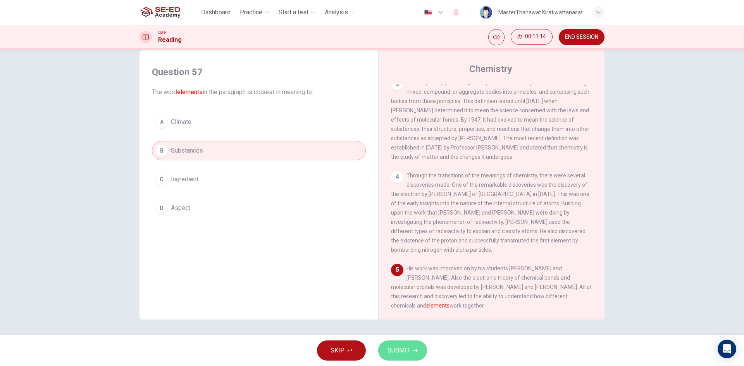
click at [389, 351] on span "SUBMIT" at bounding box center [398, 350] width 22 height 11
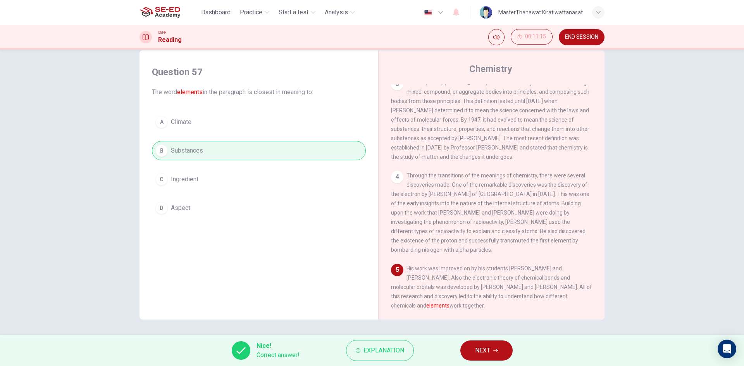
click at [489, 355] on span "NEXT" at bounding box center [482, 350] width 15 height 11
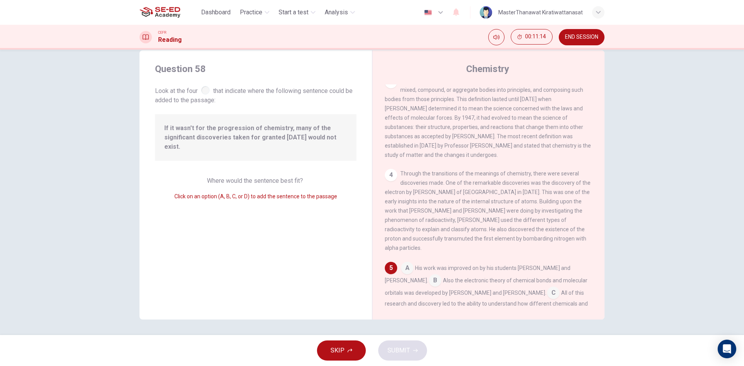
scroll to position [163, 0]
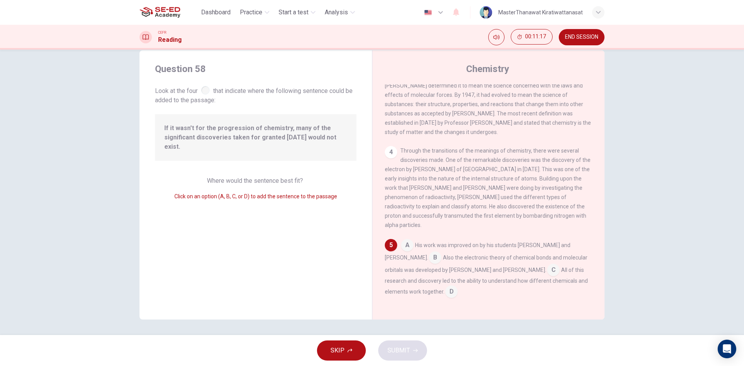
click at [405, 246] on input at bounding box center [407, 246] width 12 height 12
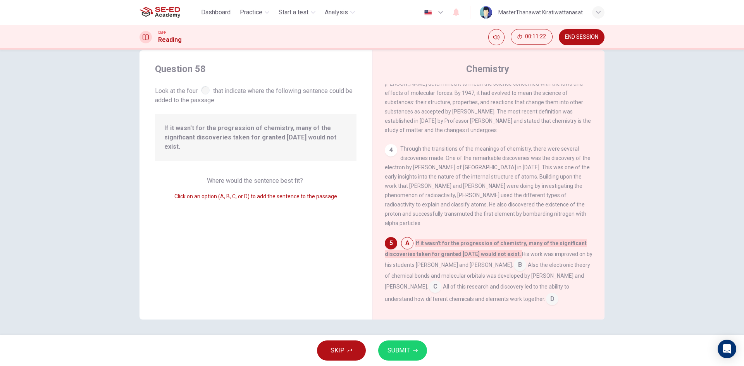
click at [514, 265] on input at bounding box center [520, 266] width 12 height 12
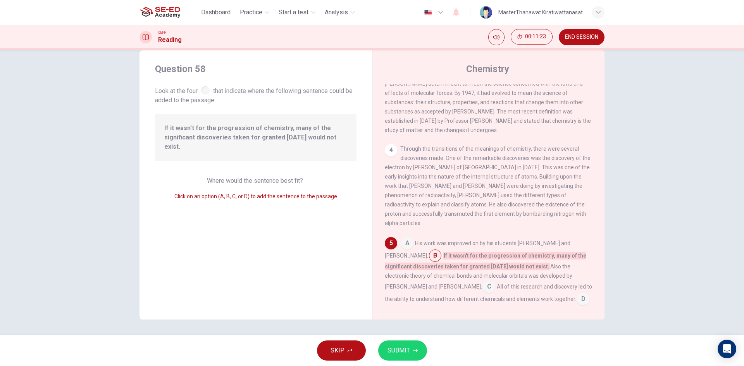
click at [408, 348] on span "SUBMIT" at bounding box center [398, 350] width 22 height 11
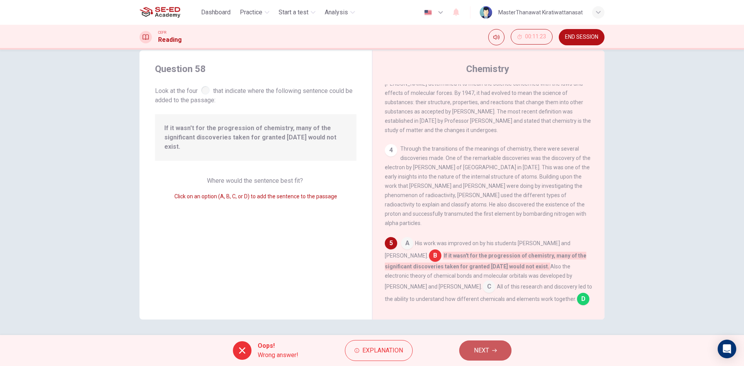
click at [474, 349] on span "NEXT" at bounding box center [481, 350] width 15 height 11
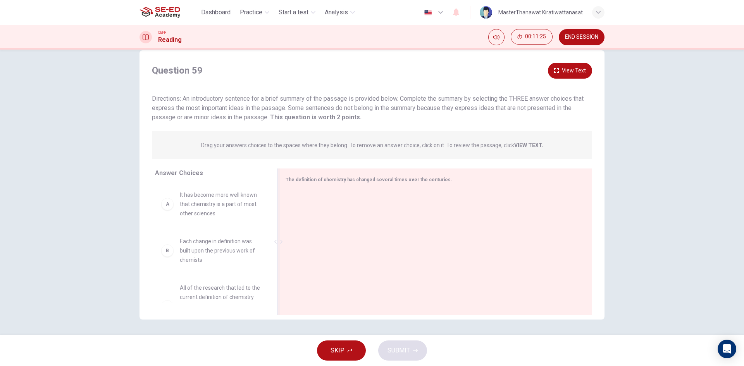
drag, startPoint x: 193, startPoint y: 198, endPoint x: 472, endPoint y: 294, distance: 295.5
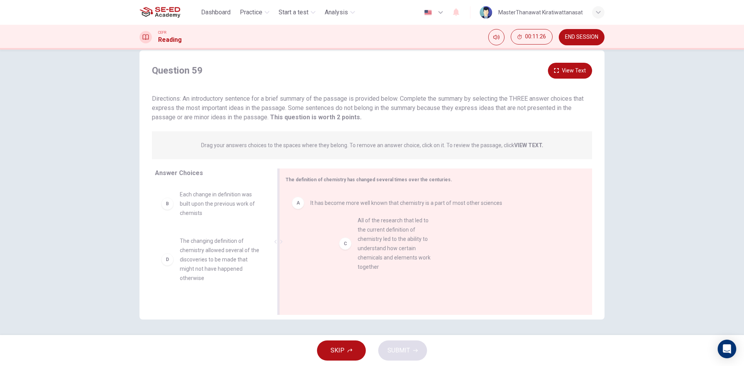
drag, startPoint x: 227, startPoint y: 285, endPoint x: 447, endPoint y: 258, distance: 221.8
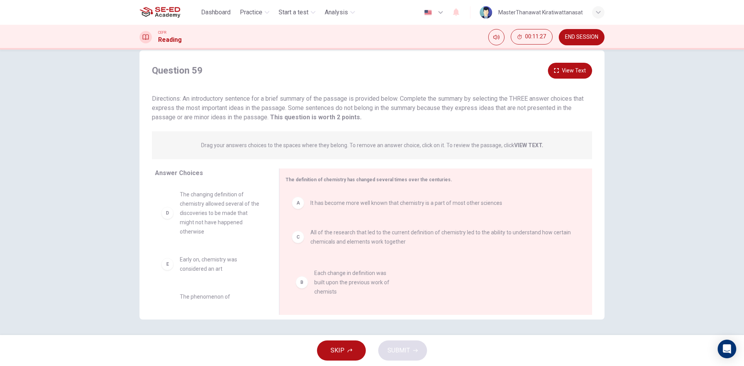
scroll to position [0, 0]
drag, startPoint x: 203, startPoint y: 196, endPoint x: 490, endPoint y: 340, distance: 320.9
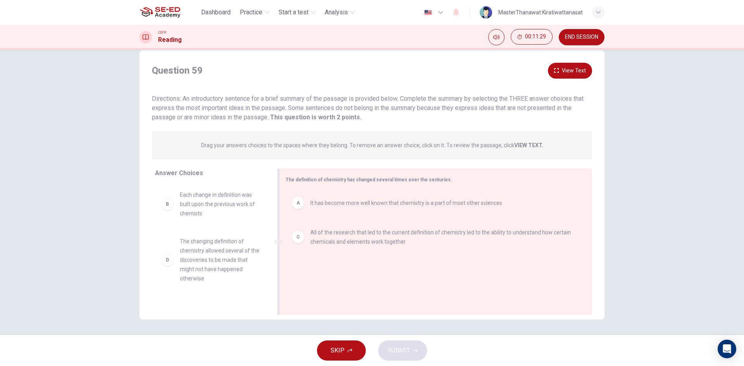
drag, startPoint x: 211, startPoint y: 263, endPoint x: 416, endPoint y: 269, distance: 205.4
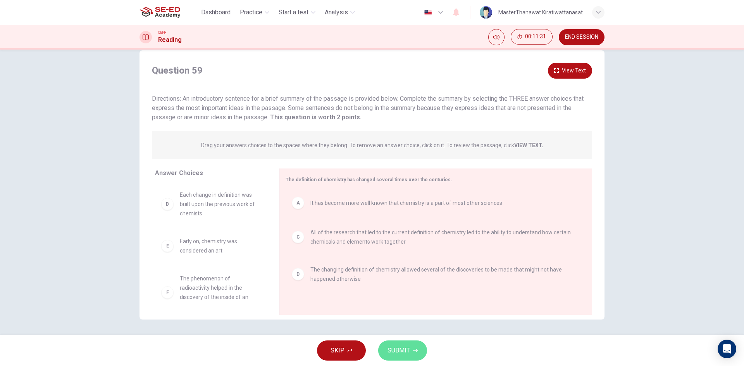
click at [400, 349] on span "SUBMIT" at bounding box center [398, 350] width 22 height 11
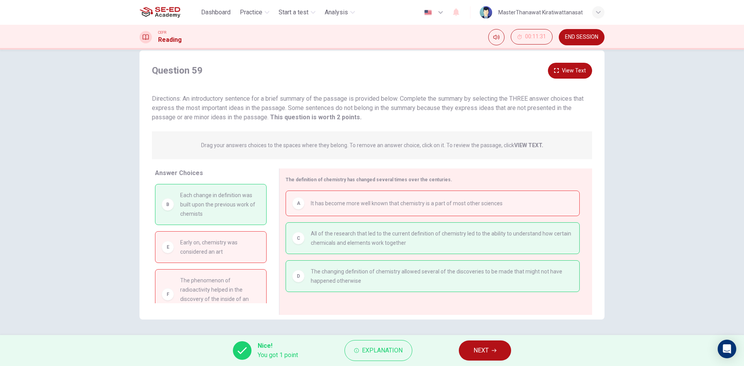
click at [477, 352] on span "NEXT" at bounding box center [480, 350] width 15 height 11
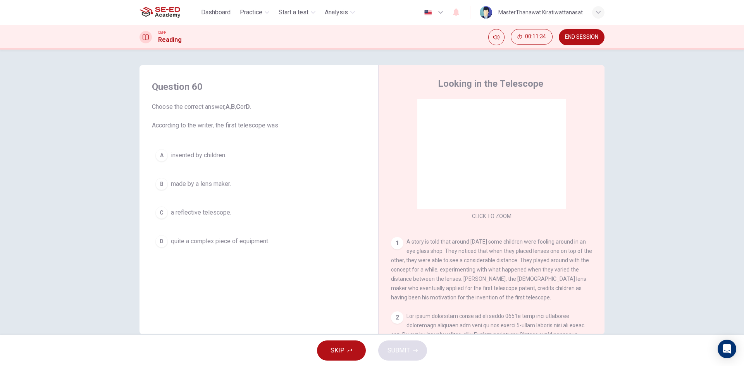
scroll to position [39, 0]
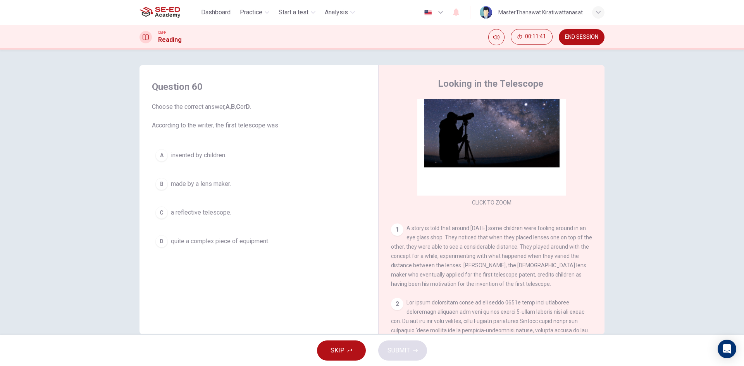
click at [220, 210] on span "a reflective telescope." at bounding box center [201, 212] width 60 height 9
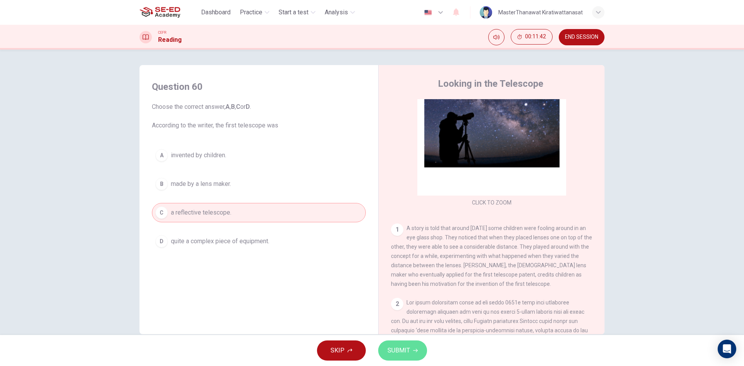
click at [397, 351] on span "SUBMIT" at bounding box center [398, 350] width 22 height 11
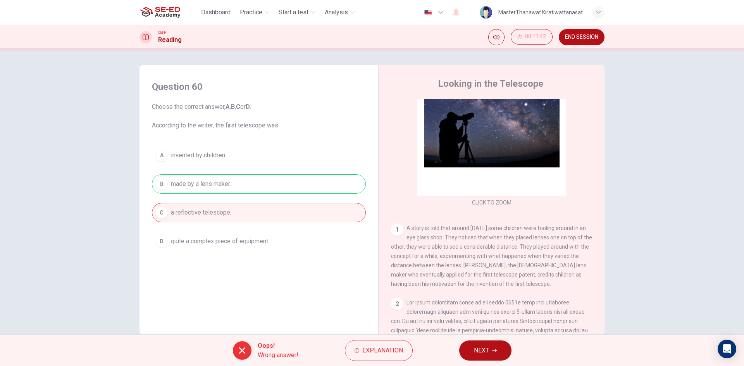
click at [477, 354] on span "NEXT" at bounding box center [481, 350] width 15 height 11
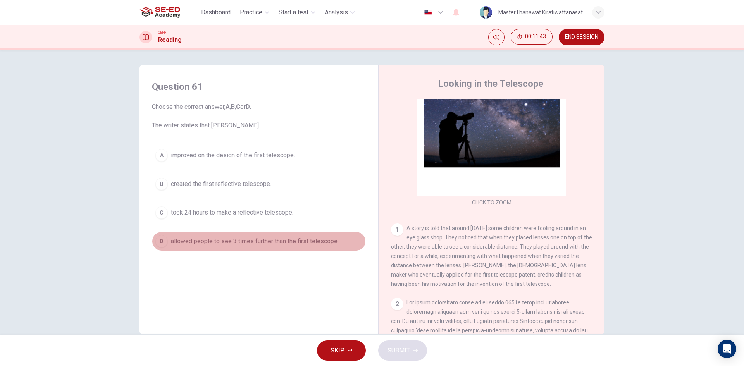
click at [284, 243] on span "allowed people to see 3 times further than the first telescope." at bounding box center [255, 241] width 168 height 9
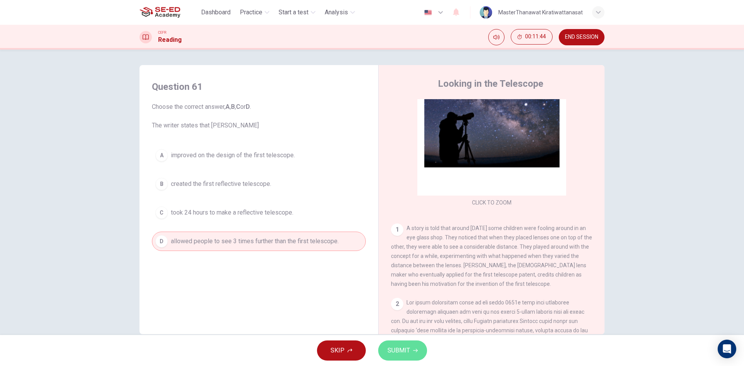
click at [405, 353] on span "SUBMIT" at bounding box center [398, 350] width 22 height 11
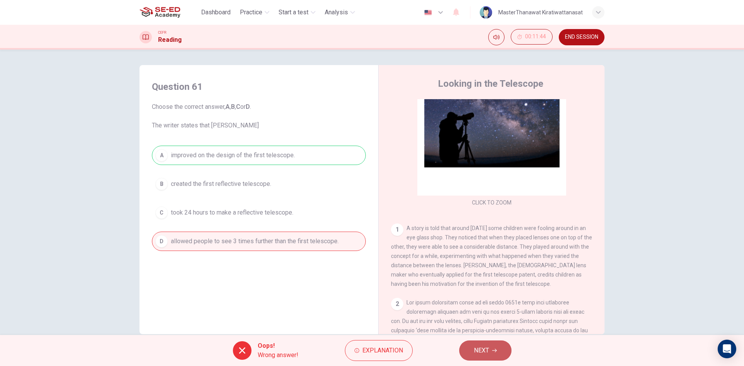
click at [475, 344] on button "NEXT" at bounding box center [485, 351] width 52 height 20
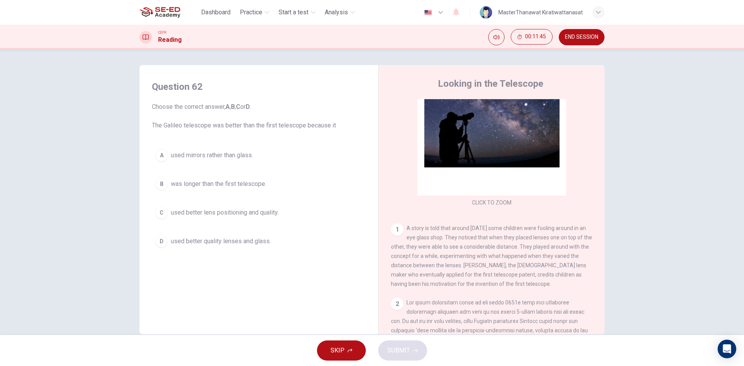
click at [268, 207] on button "C used better lens positioning and quality." at bounding box center [259, 212] width 214 height 19
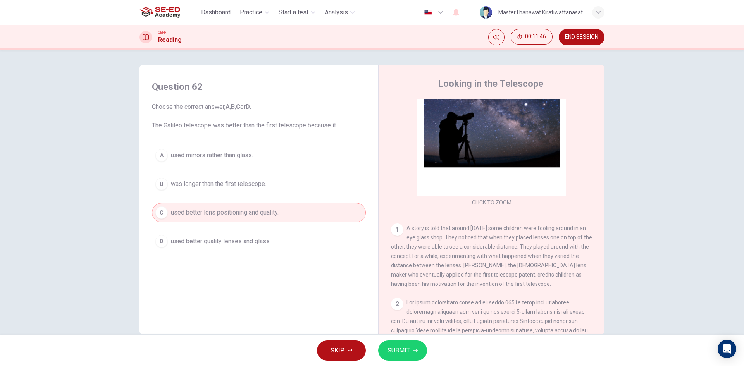
click at [406, 349] on span "SUBMIT" at bounding box center [398, 350] width 22 height 11
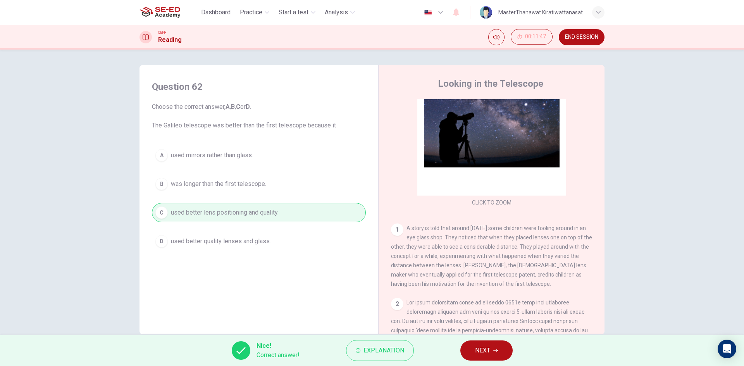
click at [473, 349] on button "NEXT" at bounding box center [486, 351] width 52 height 20
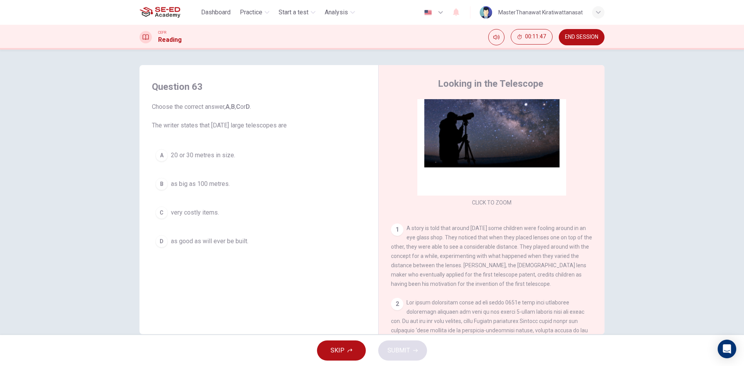
click at [275, 240] on button "D as good as will ever be built." at bounding box center [259, 241] width 214 height 19
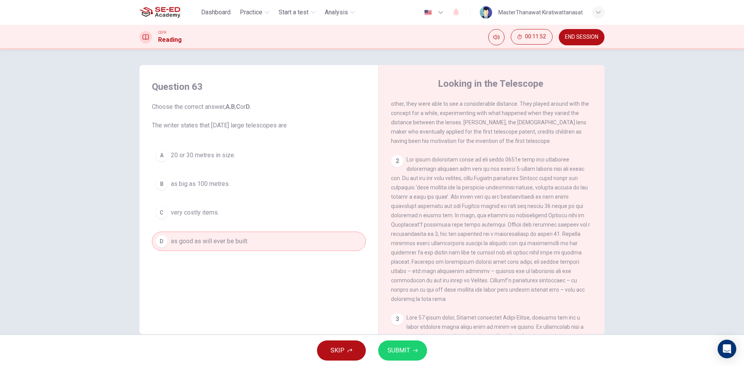
scroll to position [194, 0]
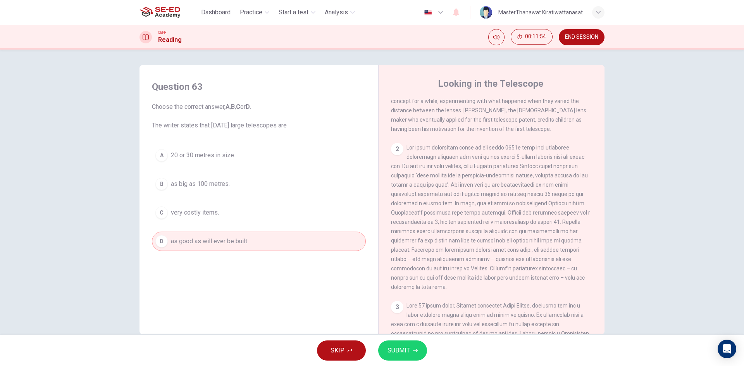
click at [165, 146] on button "A 20 or 30 metres in size." at bounding box center [259, 155] width 214 height 19
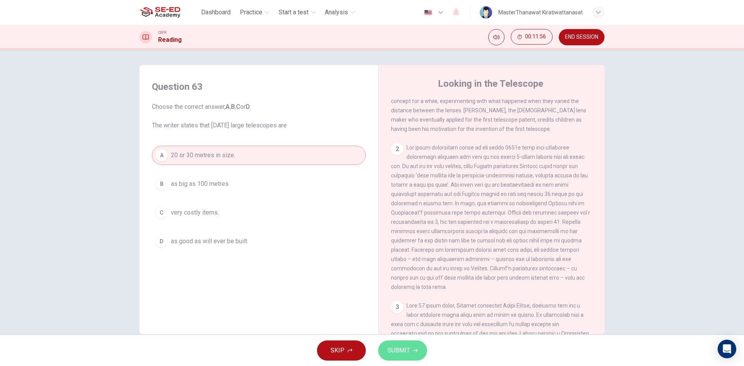
click at [396, 347] on span "SUBMIT" at bounding box center [398, 350] width 22 height 11
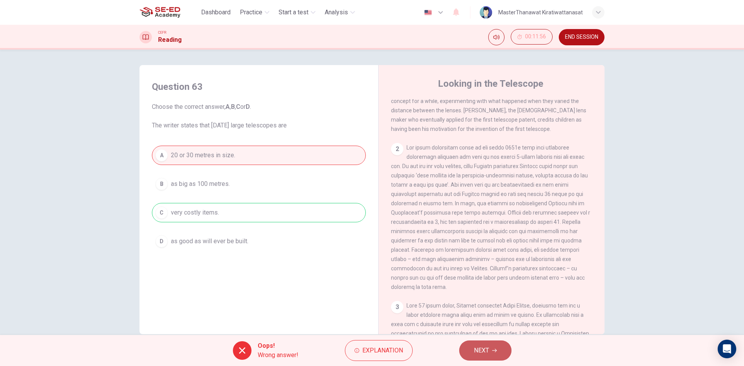
click at [483, 346] on span "NEXT" at bounding box center [481, 350] width 15 height 11
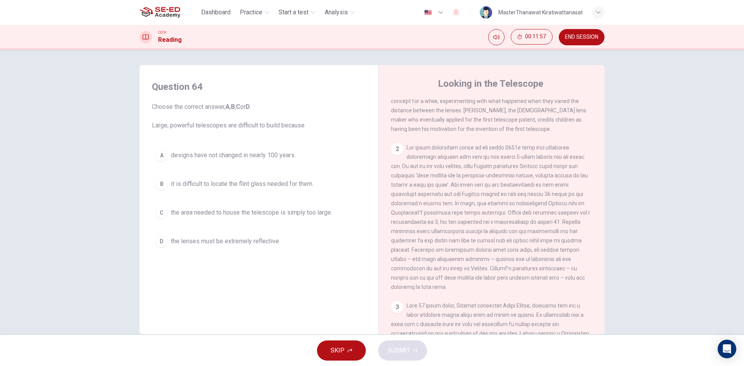
click at [330, 219] on button "C the area needed to house the telescope is simply too large." at bounding box center [259, 212] width 214 height 19
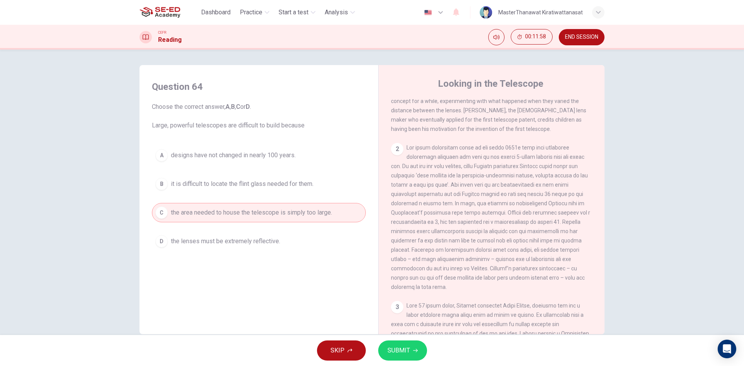
click at [392, 345] on button "SUBMIT" at bounding box center [402, 351] width 49 height 20
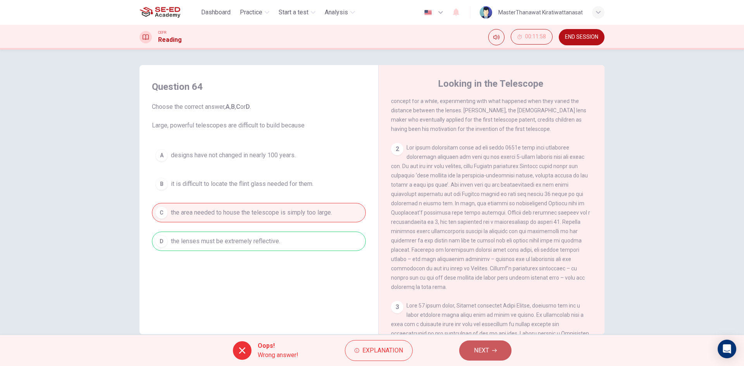
click at [468, 354] on button "NEXT" at bounding box center [485, 351] width 52 height 20
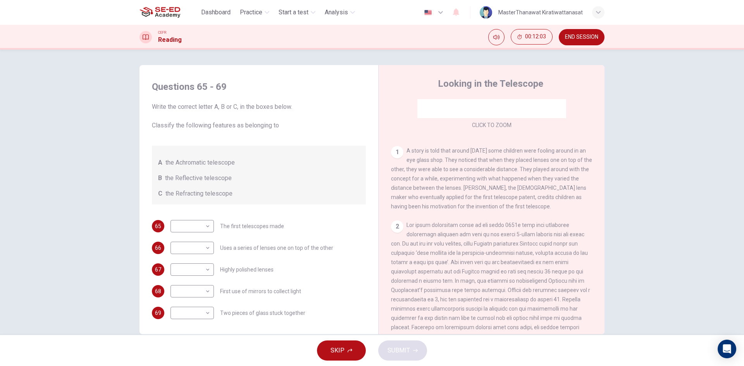
scroll to position [0, 0]
click at [198, 229] on body "This site uses cookies, as explained in our Privacy Policy . If you agree to th…" at bounding box center [372, 183] width 744 height 366
click at [201, 245] on li "B" at bounding box center [190, 250] width 43 height 12
type input "B"
click at [201, 247] on body "This site uses cookies, as explained in our Privacy Policy . If you agree to th…" at bounding box center [372, 183] width 744 height 366
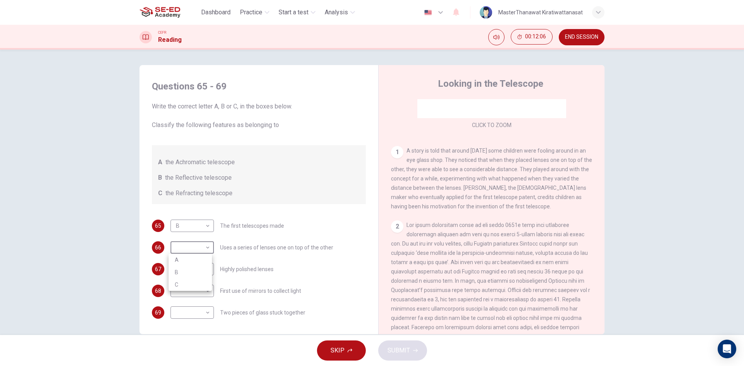
click at [197, 255] on li "A" at bounding box center [190, 260] width 43 height 12
type input "A"
click at [202, 265] on body "This site uses cookies, as explained in our Privacy Policy . If you agree to th…" at bounding box center [372, 183] width 744 height 366
click at [184, 303] on li "C" at bounding box center [190, 306] width 43 height 12
type input "C"
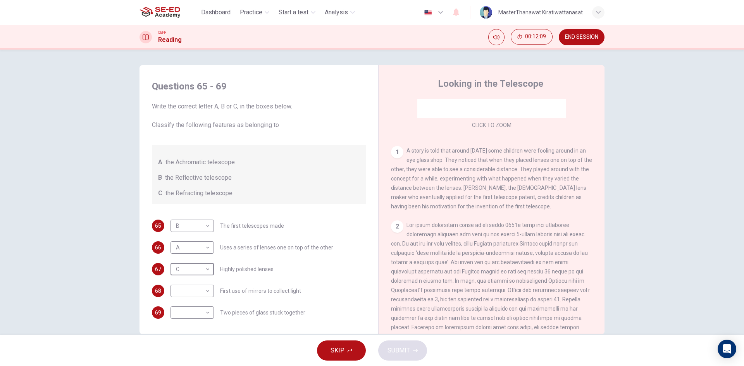
click at [204, 296] on body "This site uses cookies, as explained in our Privacy Policy . If you agree to th…" at bounding box center [372, 183] width 744 height 366
click at [193, 311] on li "B" at bounding box center [190, 316] width 43 height 12
type input "B"
click at [193, 311] on body "This site uses cookies, as explained in our Privacy Policy . If you agree to th…" at bounding box center [372, 183] width 744 height 366
click at [188, 320] on li "A" at bounding box center [190, 325] width 43 height 12
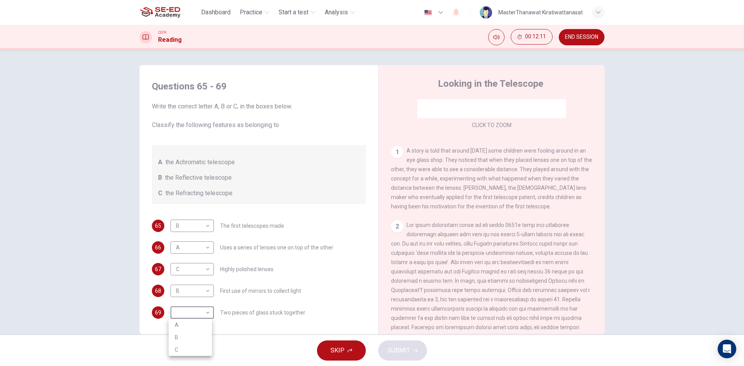
type input "A"
click at [383, 348] on button "SUBMIT" at bounding box center [402, 351] width 49 height 20
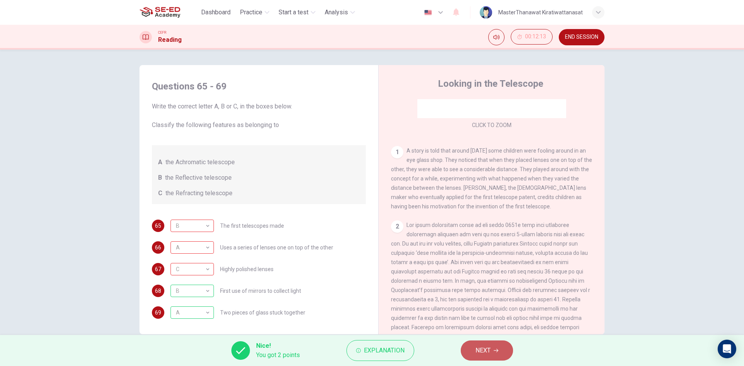
click at [467, 351] on button "NEXT" at bounding box center [487, 351] width 52 height 20
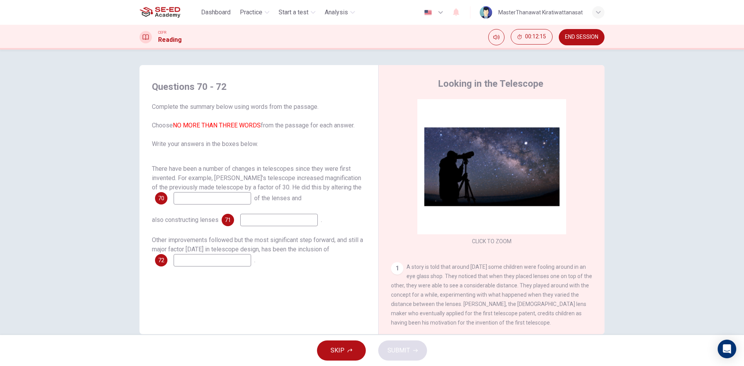
click at [221, 197] on input at bounding box center [212, 198] width 77 height 12
drag, startPoint x: 158, startPoint y: 201, endPoint x: 166, endPoint y: 199, distance: 8.8
click at [164, 200] on div "70" at bounding box center [161, 198] width 12 height 12
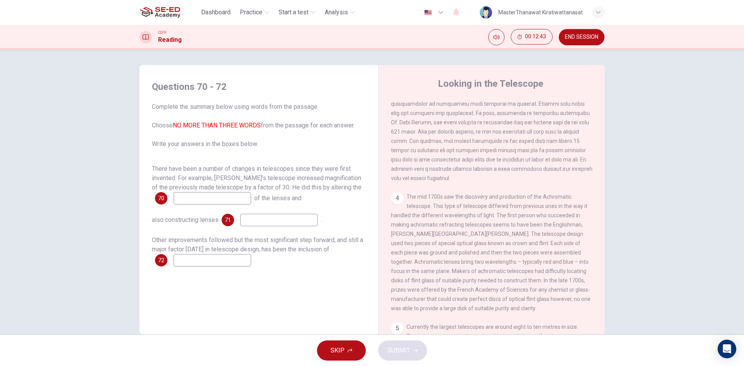
scroll to position [465, 0]
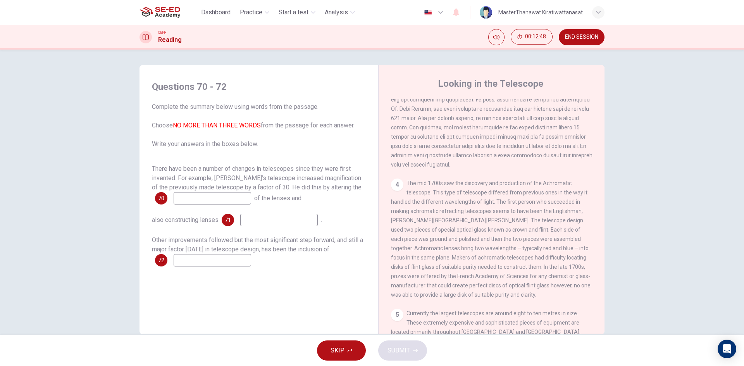
click at [234, 201] on input at bounding box center [212, 198] width 77 height 12
type input "f"
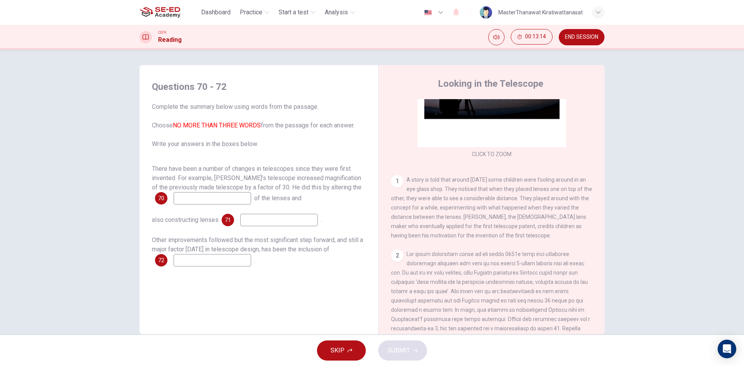
scroll to position [100, 0]
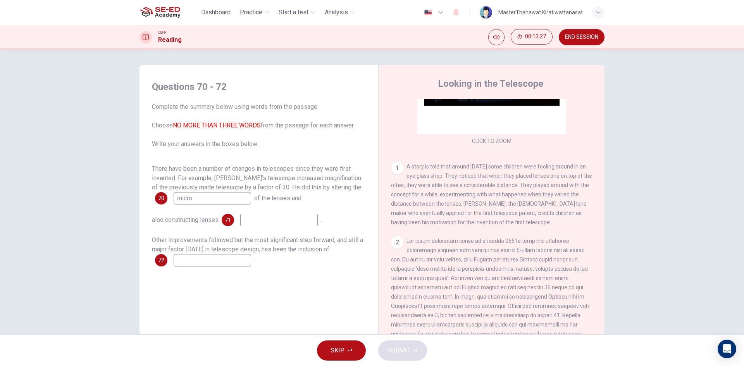
type input "micro"
click at [256, 213] on div "There have been a number of changes in telescopes since they were first invente…" at bounding box center [259, 215] width 214 height 102
click at [255, 217] on input at bounding box center [278, 220] width 77 height 12
type input "micro"
click at [219, 255] on input at bounding box center [212, 260] width 77 height 12
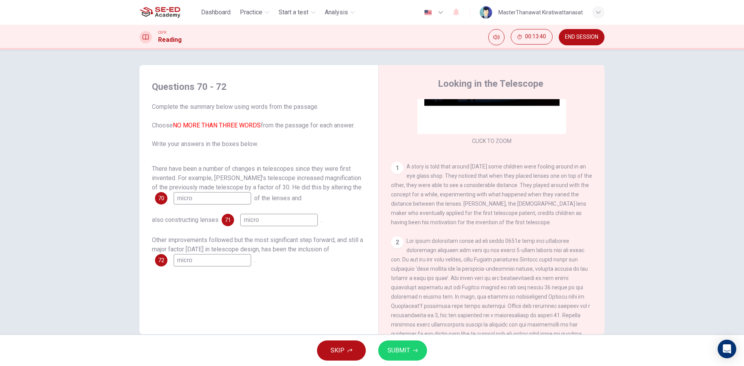
type input "micro"
click at [417, 353] on button "SUBMIT" at bounding box center [402, 351] width 49 height 20
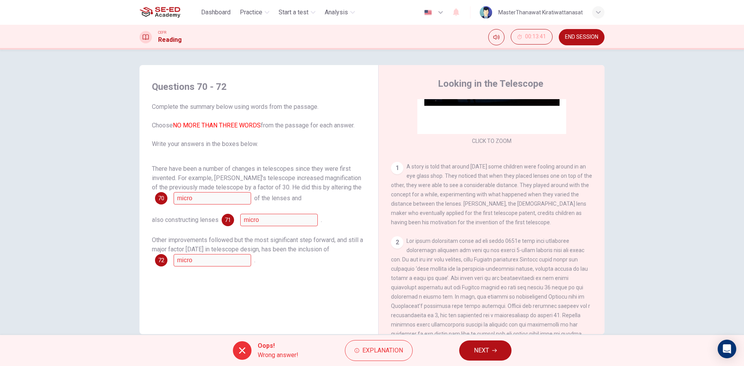
click at [458, 348] on div "Oops! Wrong answer! Explanation NEXT" at bounding box center [372, 350] width 744 height 31
click at [466, 347] on button "NEXT" at bounding box center [485, 351] width 52 height 20
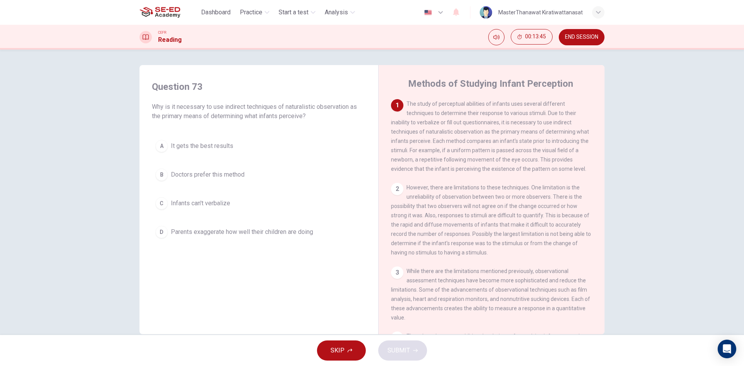
click at [298, 224] on button "D Parents exaggerate how well their children are doing" at bounding box center [259, 231] width 214 height 19
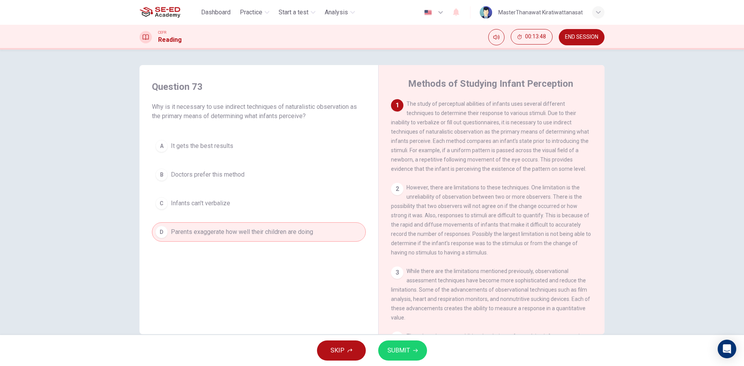
click at [246, 176] on button "B Doctors prefer this method" at bounding box center [259, 174] width 214 height 19
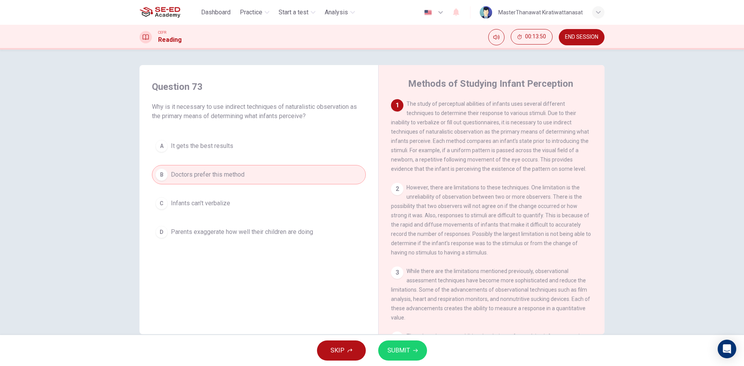
click at [394, 347] on span "SUBMIT" at bounding box center [398, 350] width 22 height 11
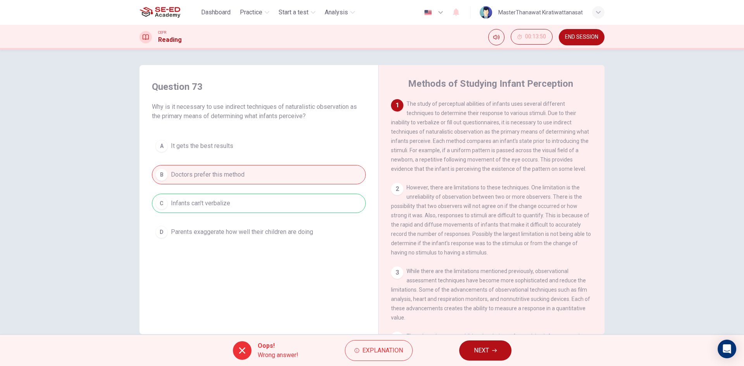
click at [474, 365] on div "Oops! Wrong answer! Explanation NEXT" at bounding box center [372, 350] width 744 height 31
drag, startPoint x: 483, startPoint y: 353, endPoint x: 475, endPoint y: 354, distance: 8.7
click at [483, 353] on span "NEXT" at bounding box center [481, 350] width 15 height 11
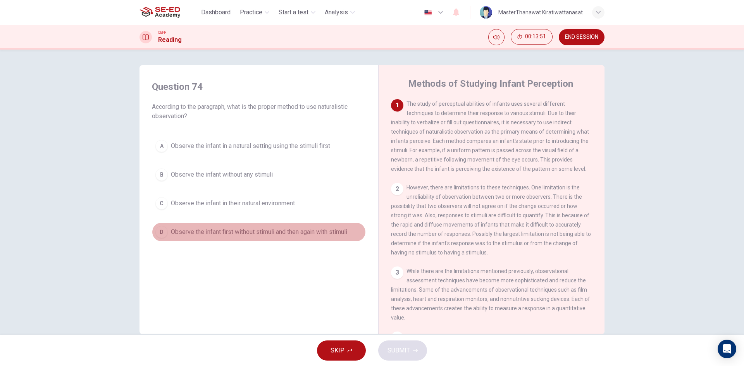
click at [224, 229] on span "Observe the infant first without stimuli and then again with stimuli" at bounding box center [259, 231] width 176 height 9
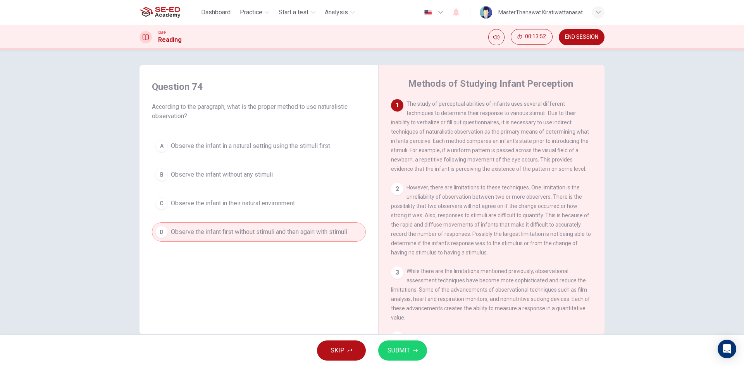
click at [403, 358] on button "SUBMIT" at bounding box center [402, 351] width 49 height 20
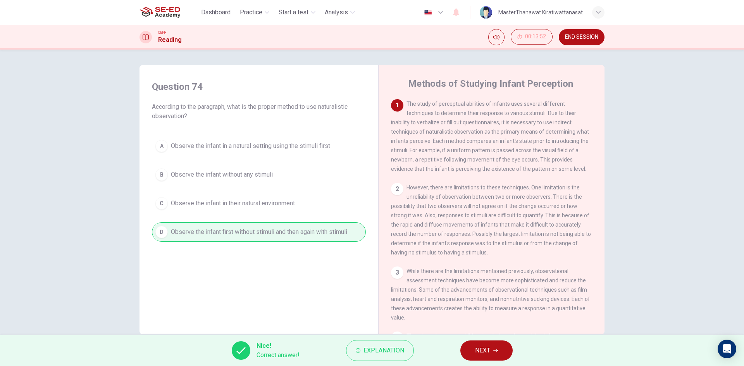
click at [495, 351] on icon "button" at bounding box center [495, 350] width 5 height 5
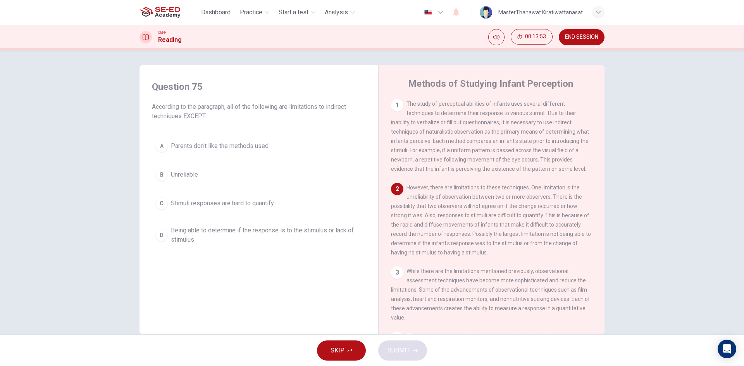
click at [208, 229] on span "Being able to determine if the response is to the stimulus or lack of stimulus" at bounding box center [266, 235] width 191 height 19
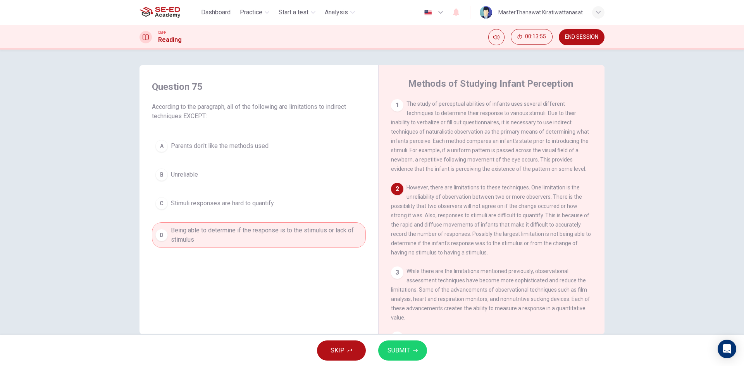
click at [403, 354] on span "SUBMIT" at bounding box center [398, 350] width 22 height 11
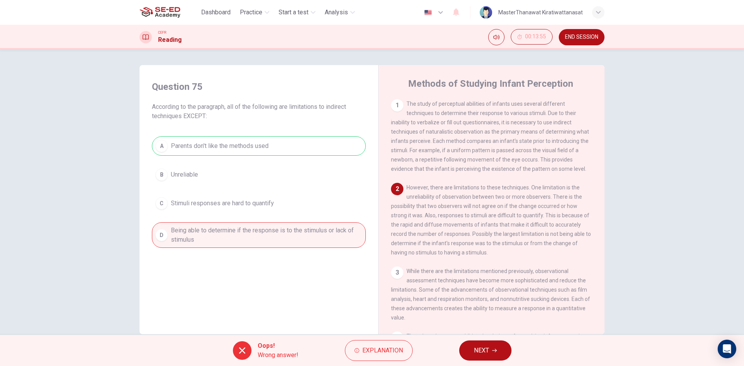
click at [459, 355] on div "Oops! Wrong answer! Explanation NEXT" at bounding box center [372, 350] width 744 height 31
click at [473, 345] on button "NEXT" at bounding box center [485, 351] width 52 height 20
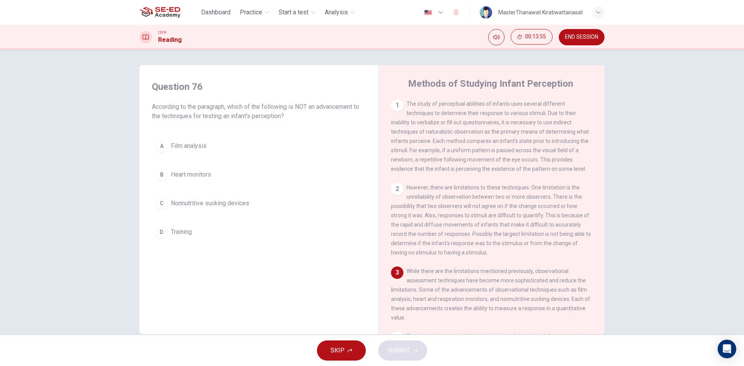
click at [241, 170] on button "B Heart monitors" at bounding box center [259, 174] width 214 height 19
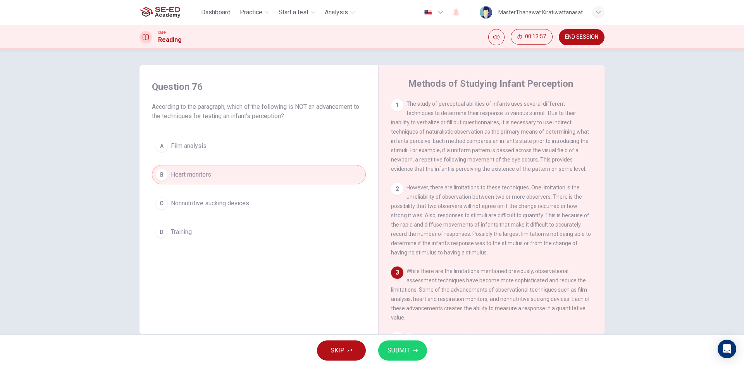
click at [403, 353] on span "SUBMIT" at bounding box center [398, 350] width 22 height 11
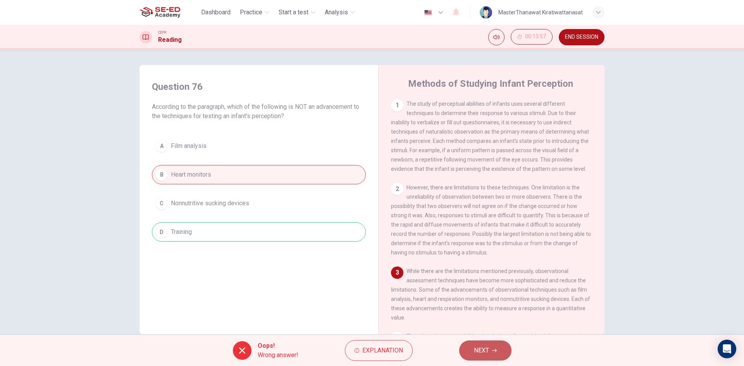
click at [463, 350] on button "NEXT" at bounding box center [485, 351] width 52 height 20
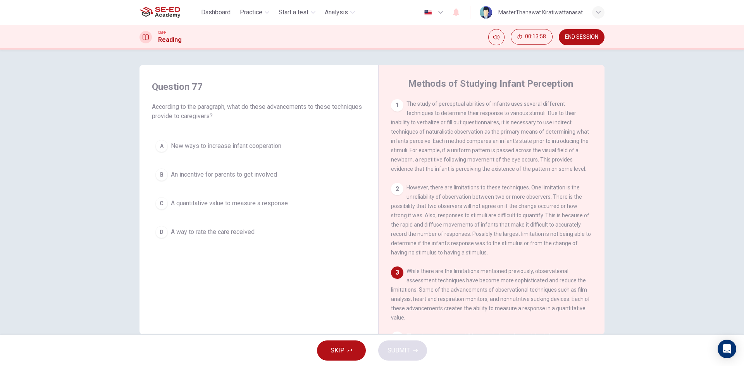
click at [281, 179] on button "B An incentive for parents to get involved" at bounding box center [259, 174] width 214 height 19
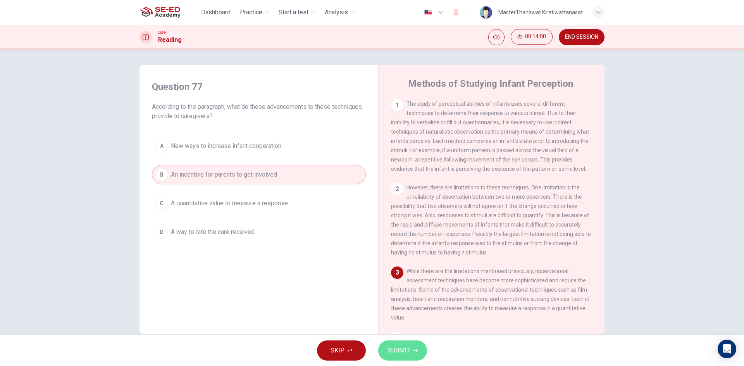
click at [392, 349] on span "SUBMIT" at bounding box center [398, 350] width 22 height 11
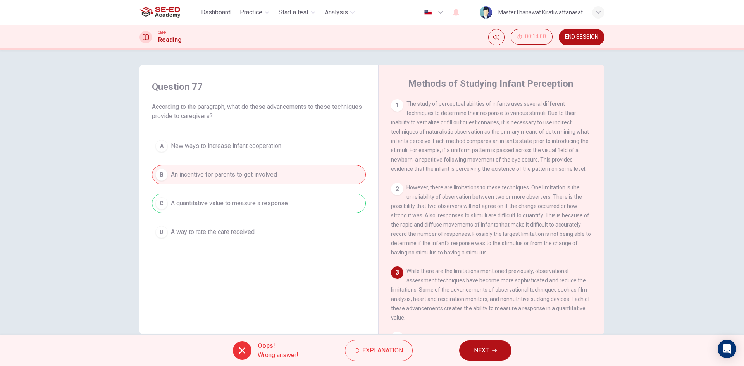
click at [473, 349] on button "NEXT" at bounding box center [485, 351] width 52 height 20
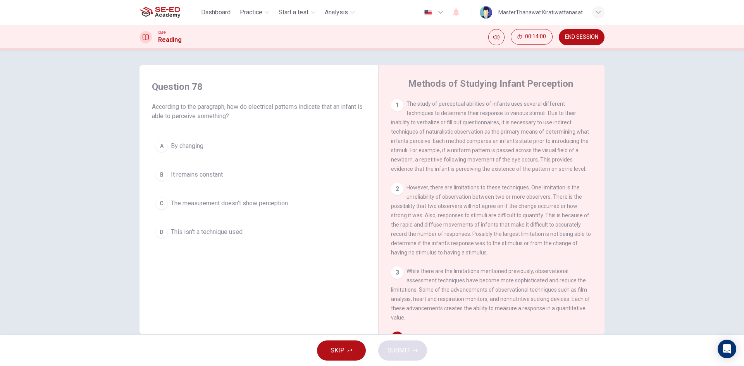
click at [249, 183] on button "B It remains constant" at bounding box center [259, 174] width 214 height 19
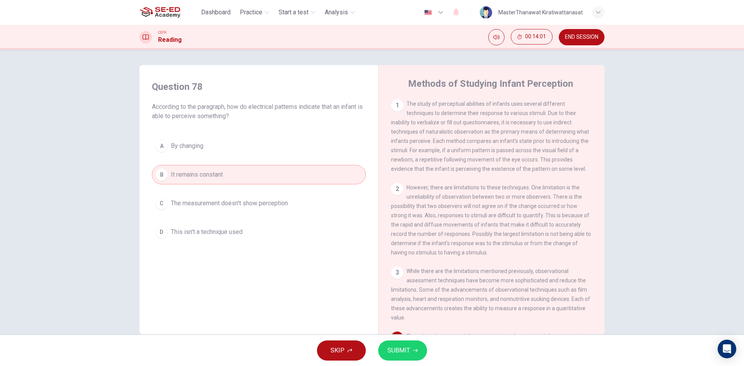
click at [397, 351] on span "SUBMIT" at bounding box center [398, 350] width 22 height 11
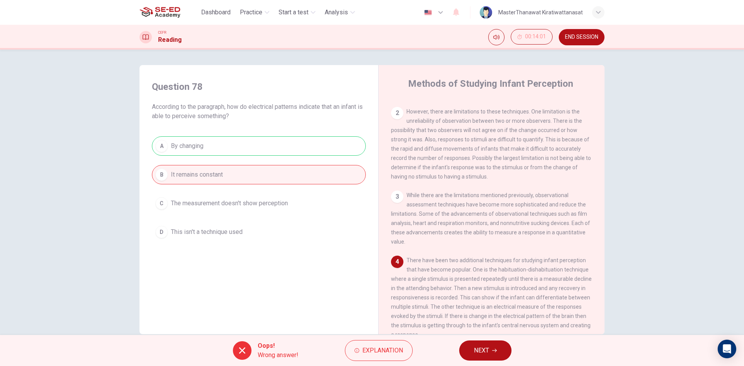
scroll to position [116, 0]
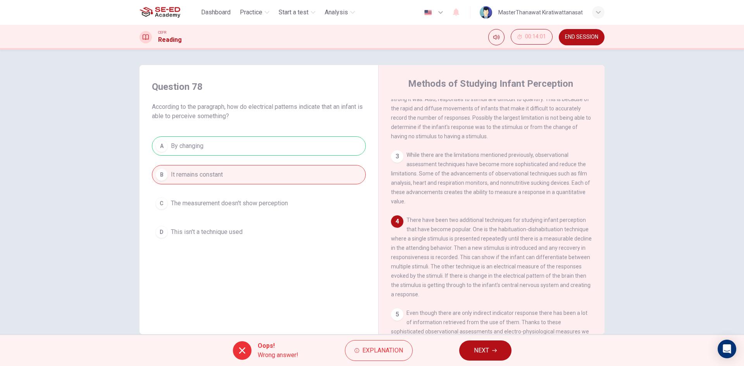
click at [470, 350] on button "NEXT" at bounding box center [485, 351] width 52 height 20
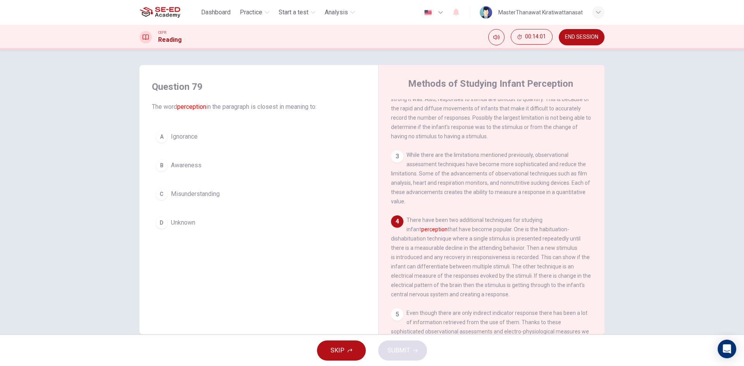
click at [262, 168] on button "B Awareness" at bounding box center [259, 165] width 214 height 19
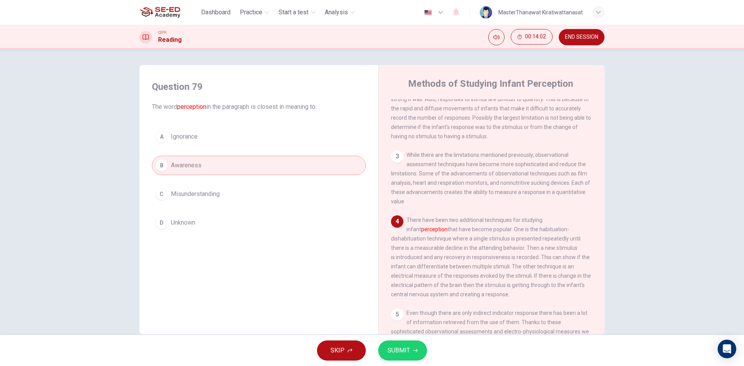
click at [395, 358] on button "SUBMIT" at bounding box center [402, 351] width 49 height 20
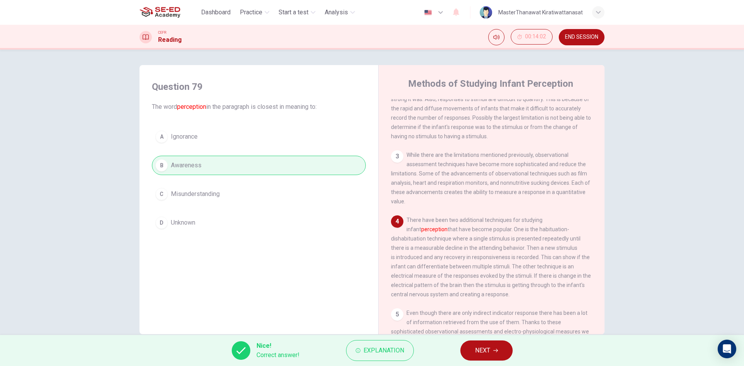
click at [461, 351] on button "NEXT" at bounding box center [486, 351] width 52 height 20
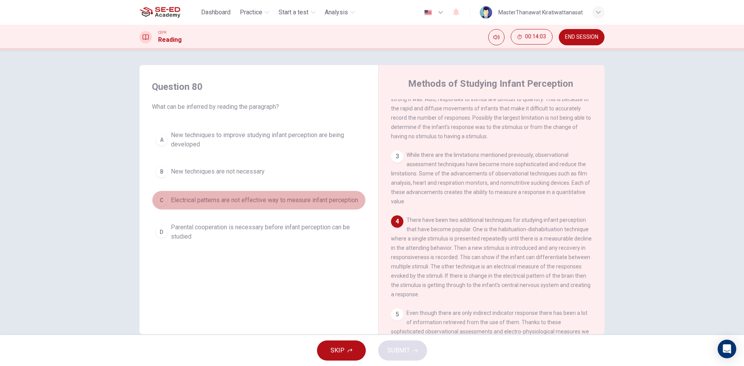
click at [297, 198] on span "Electrical patterns are not effective way to measure infant perception" at bounding box center [264, 200] width 187 height 9
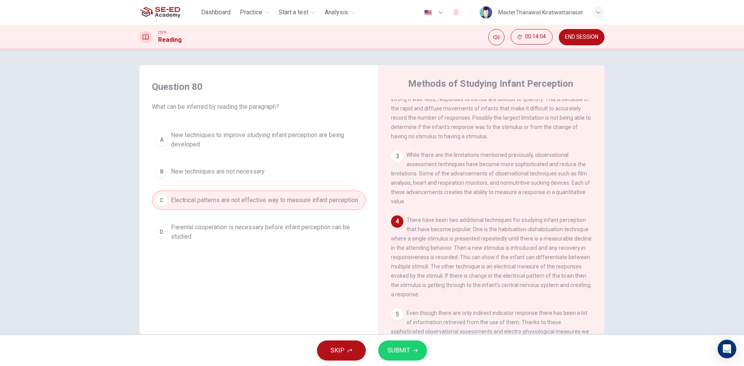
click at [320, 239] on span "Parental cooperation is necessary before infant perception can be studied" at bounding box center [266, 232] width 191 height 19
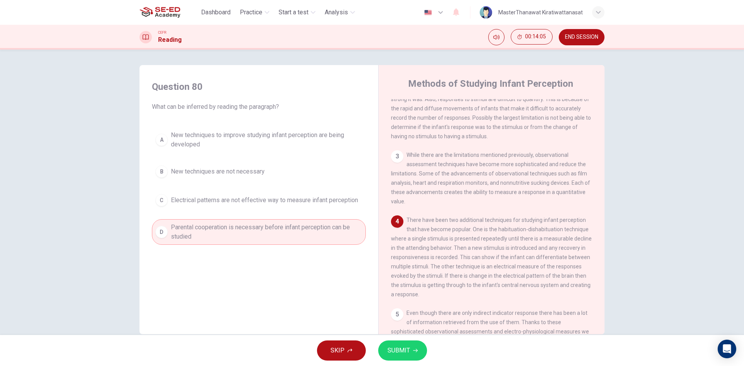
click at [402, 360] on button "SUBMIT" at bounding box center [402, 351] width 49 height 20
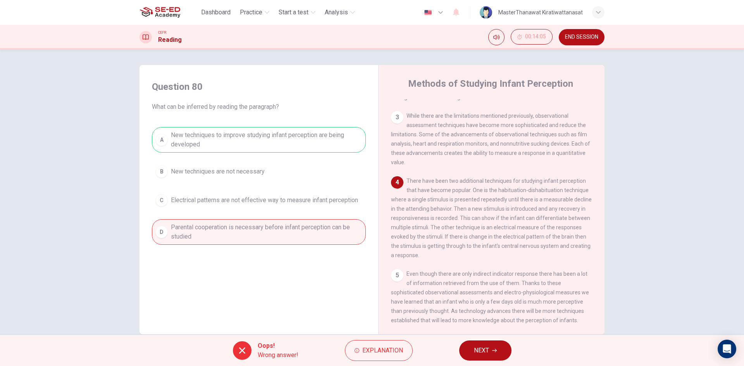
scroll to position [170, 0]
click at [470, 354] on button "NEXT" at bounding box center [485, 351] width 52 height 20
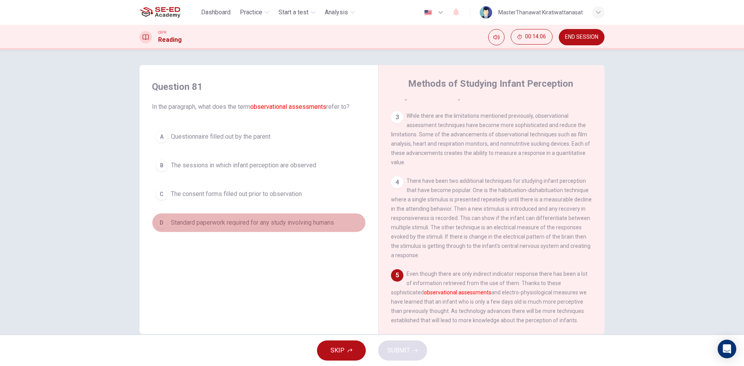
click at [261, 224] on span "Standard paperwork required for any study involving humans" at bounding box center [252, 222] width 163 height 9
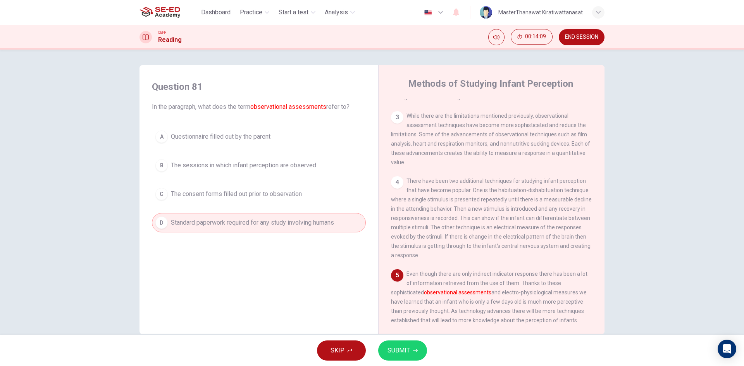
click at [385, 347] on button "SUBMIT" at bounding box center [402, 351] width 49 height 20
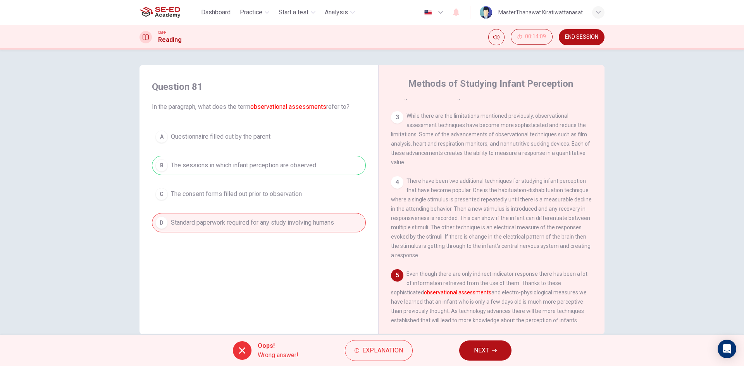
click at [483, 355] on span "NEXT" at bounding box center [481, 350] width 15 height 11
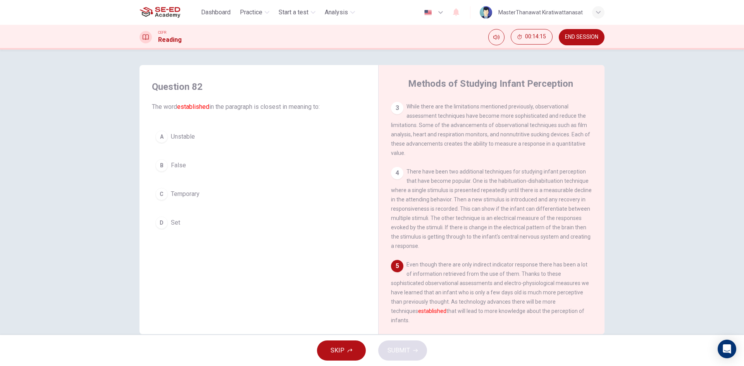
click at [194, 201] on button "C Temporary" at bounding box center [259, 193] width 214 height 19
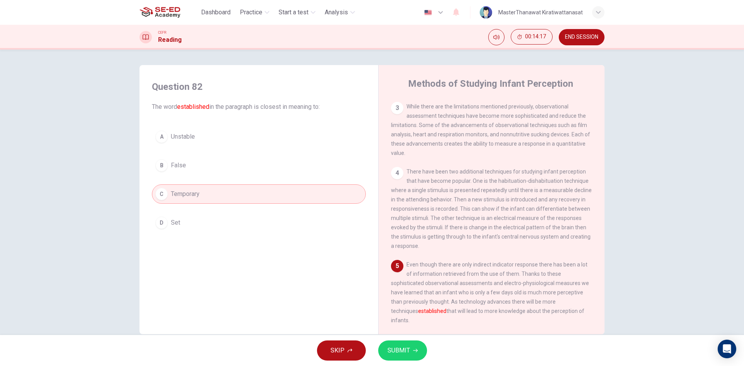
click at [397, 359] on button "SUBMIT" at bounding box center [402, 351] width 49 height 20
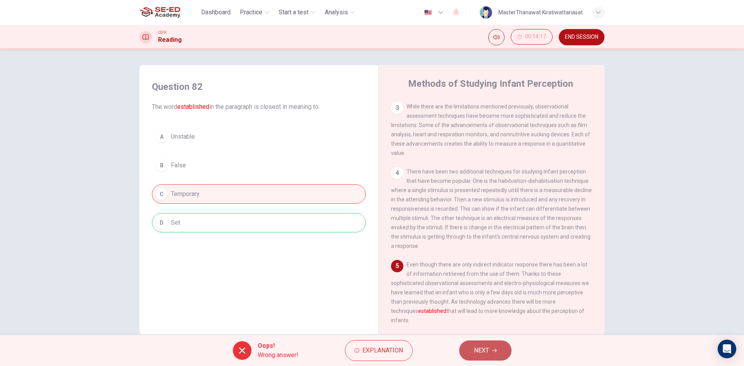
click at [491, 354] on button "NEXT" at bounding box center [485, 351] width 52 height 20
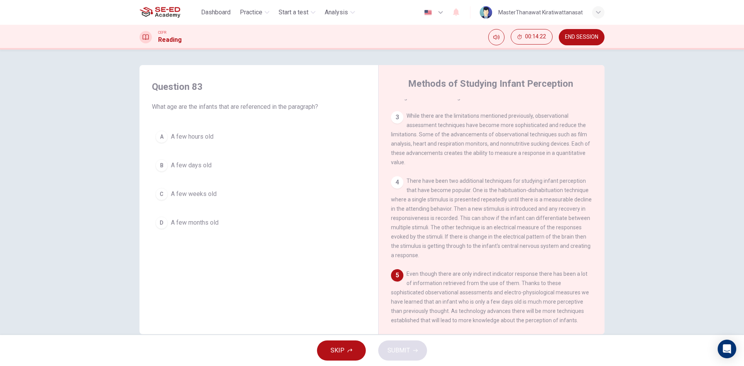
scroll to position [15, 0]
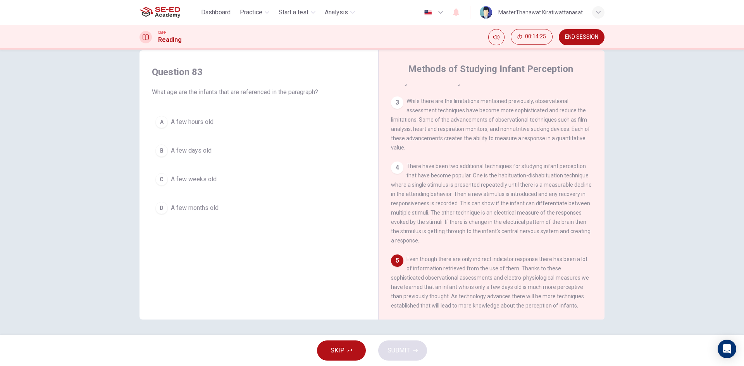
drag, startPoint x: 413, startPoint y: 257, endPoint x: 489, endPoint y: 289, distance: 81.7
click at [489, 289] on span "Even though there are only indirect indicator response there has been a lot of …" at bounding box center [490, 282] width 198 height 53
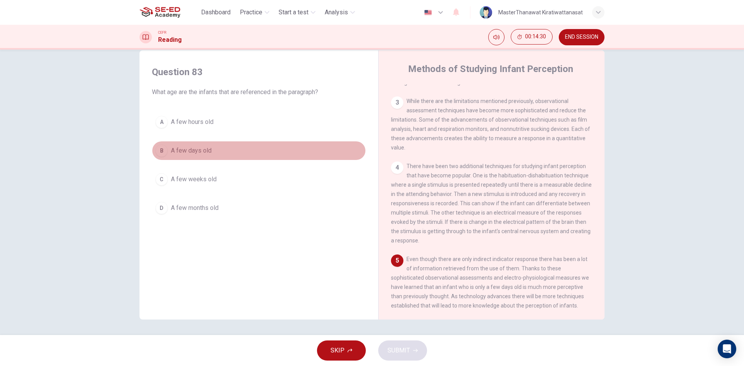
click at [208, 153] on span "A few days old" at bounding box center [191, 150] width 41 height 9
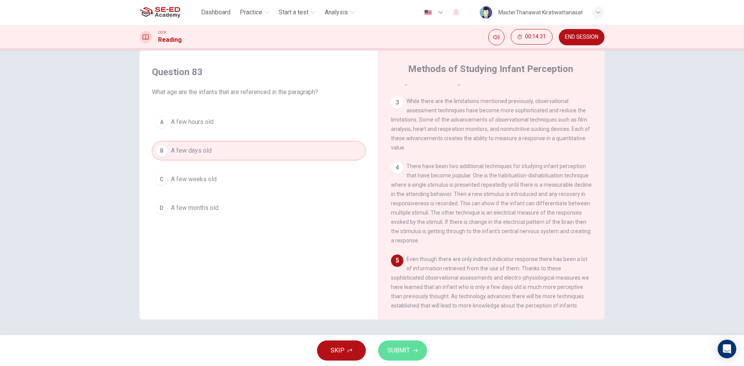
click at [406, 346] on span "SUBMIT" at bounding box center [398, 350] width 22 height 11
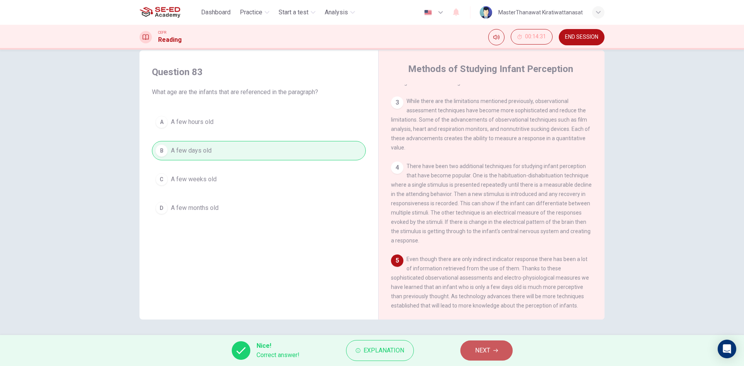
click at [480, 359] on button "NEXT" at bounding box center [486, 351] width 52 height 20
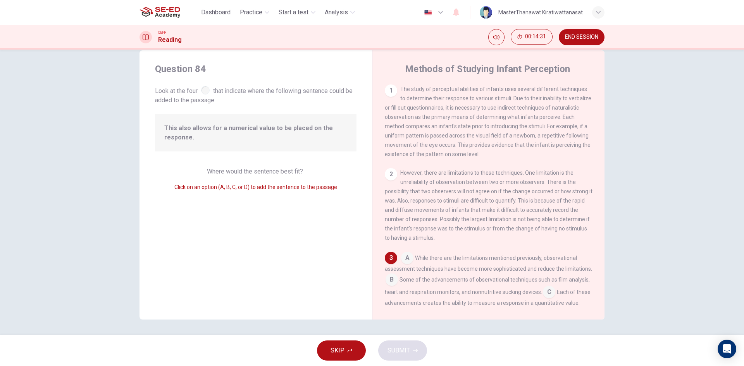
scroll to position [97, 0]
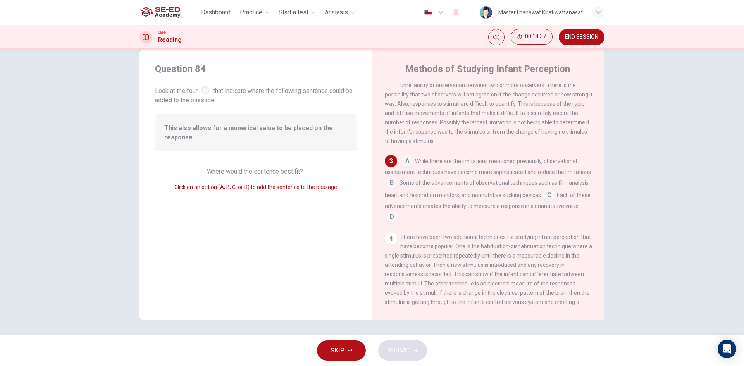
click at [398, 190] on input at bounding box center [391, 183] width 12 height 12
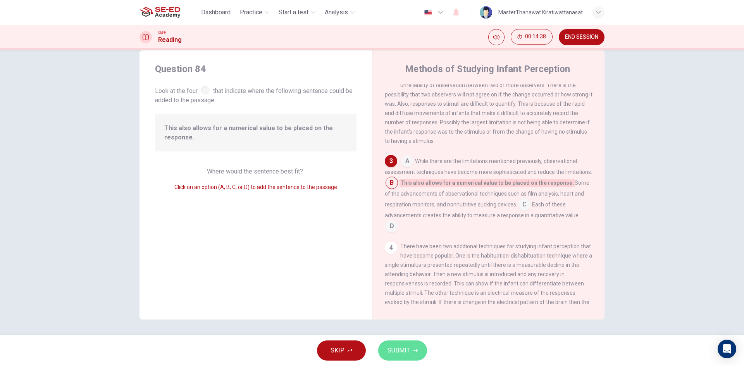
click at [409, 348] on span "SUBMIT" at bounding box center [398, 350] width 22 height 11
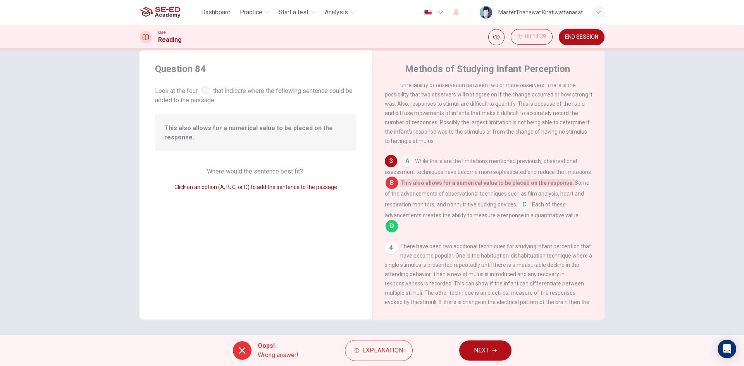
click at [493, 355] on button "NEXT" at bounding box center [485, 351] width 52 height 20
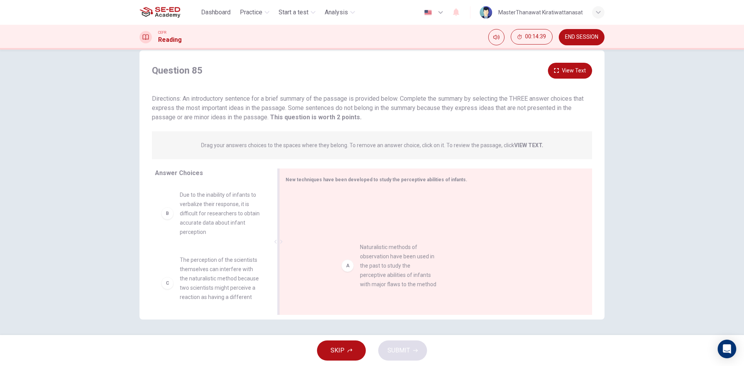
drag, startPoint x: 303, startPoint y: 251, endPoint x: 408, endPoint y: 267, distance: 105.8
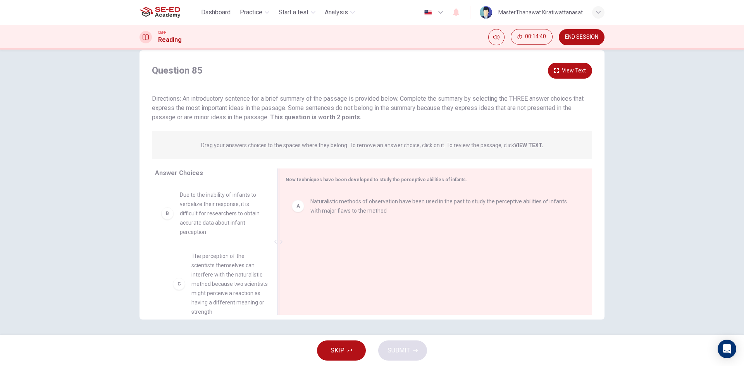
scroll to position [1, 0]
drag, startPoint x: 255, startPoint y: 283, endPoint x: 476, endPoint y: 232, distance: 227.5
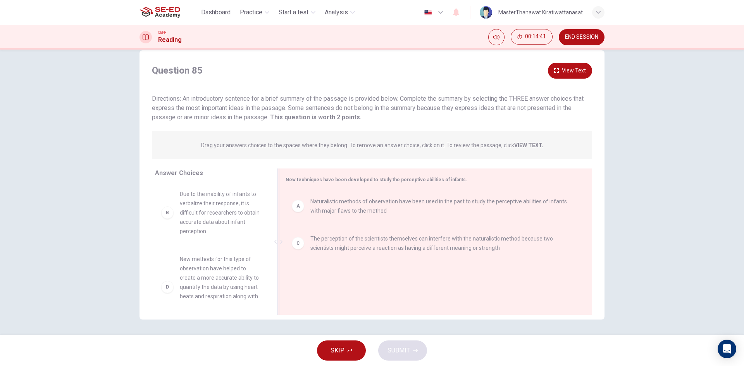
scroll to position [2, 0]
drag, startPoint x: 222, startPoint y: 293, endPoint x: 362, endPoint y: 293, distance: 139.9
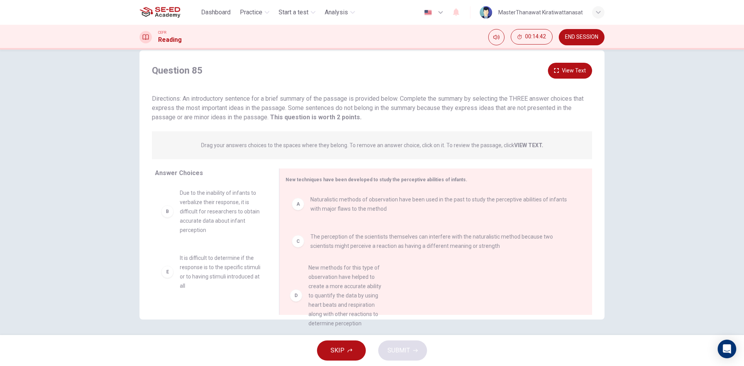
scroll to position [2, 0]
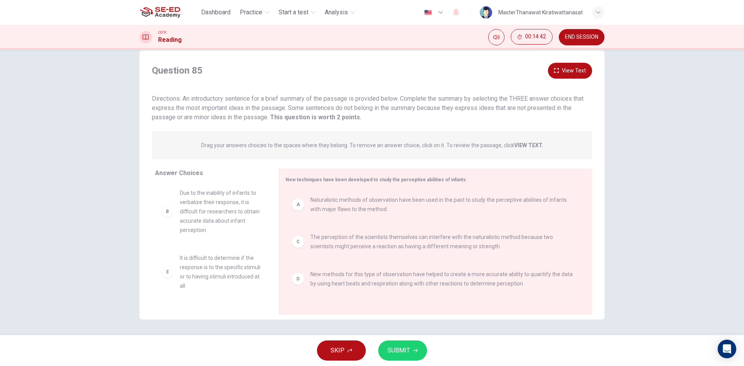
click at [415, 343] on button "SUBMIT" at bounding box center [402, 351] width 49 height 20
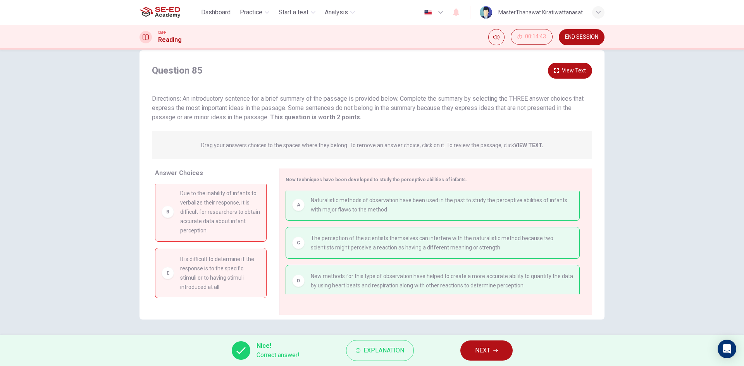
click at [489, 356] on span "NEXT" at bounding box center [482, 350] width 15 height 11
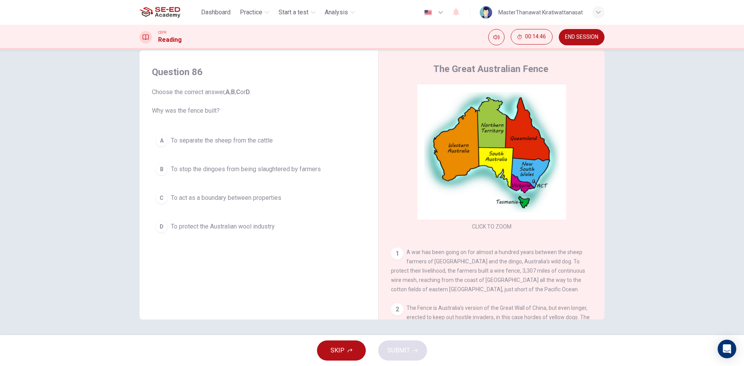
scroll to position [39, 0]
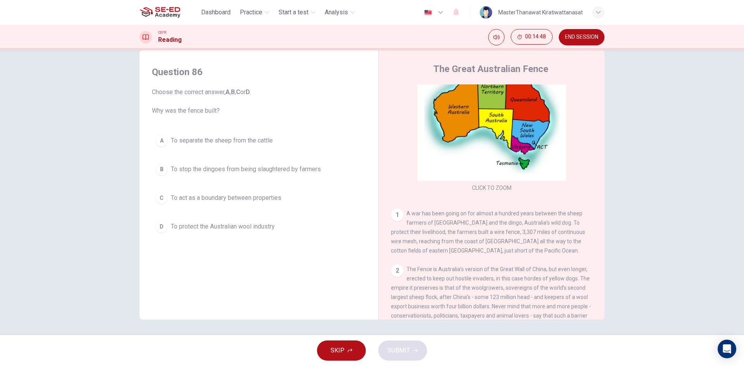
click at [230, 169] on span "To stop the dingoes from being slaughtered by farmers" at bounding box center [246, 169] width 150 height 9
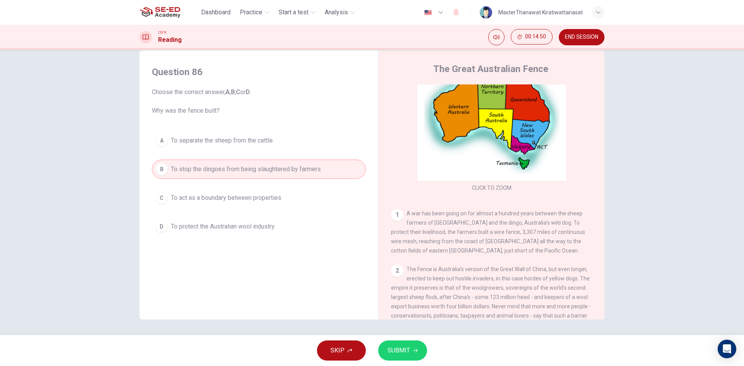
click at [396, 352] on span "SUBMIT" at bounding box center [398, 350] width 22 height 11
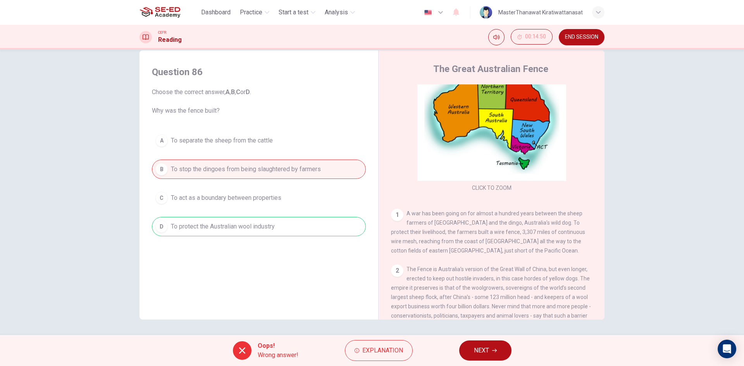
click at [474, 346] on span "NEXT" at bounding box center [481, 350] width 15 height 11
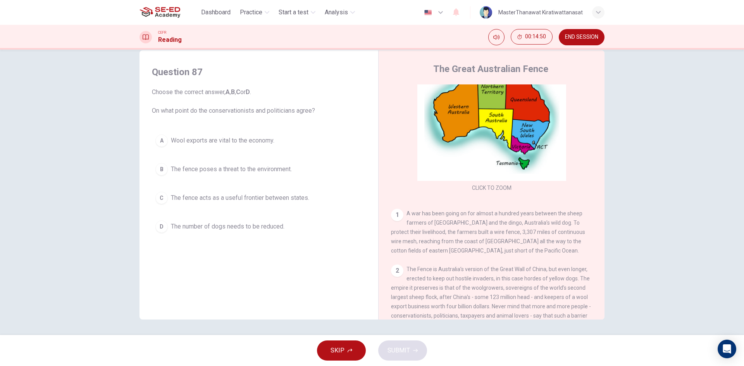
click at [261, 202] on span "The fence acts as a useful frontier between states." at bounding box center [240, 197] width 138 height 9
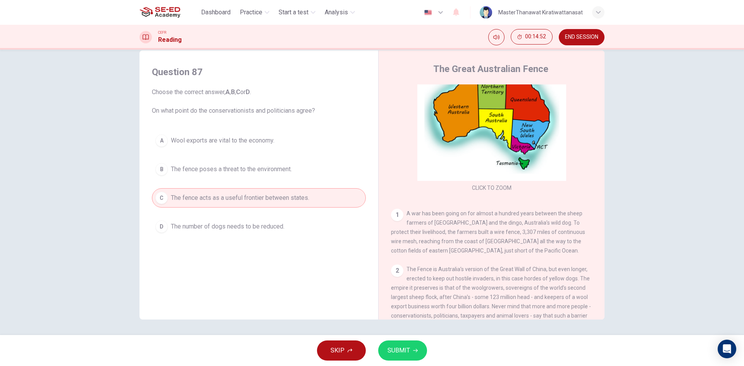
click at [421, 353] on button "SUBMIT" at bounding box center [402, 351] width 49 height 20
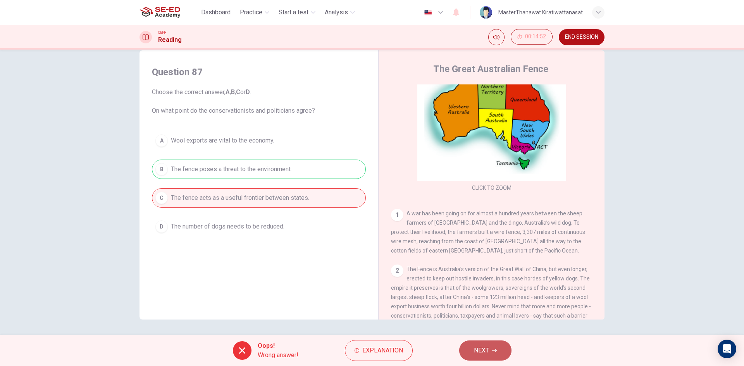
click at [477, 356] on span "NEXT" at bounding box center [481, 350] width 15 height 11
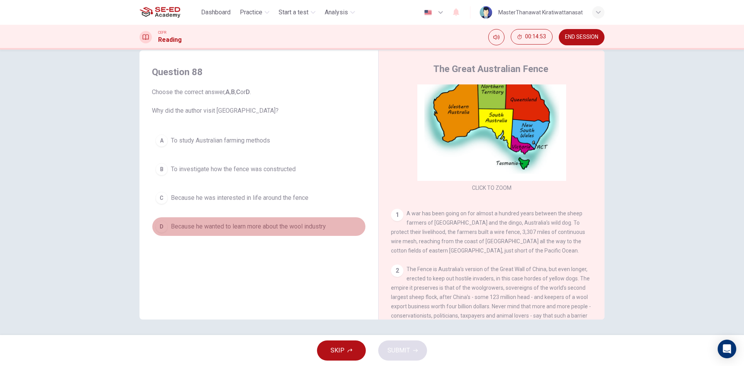
click at [319, 232] on button "D Because he wanted to learn more about the wool industry" at bounding box center [259, 226] width 214 height 19
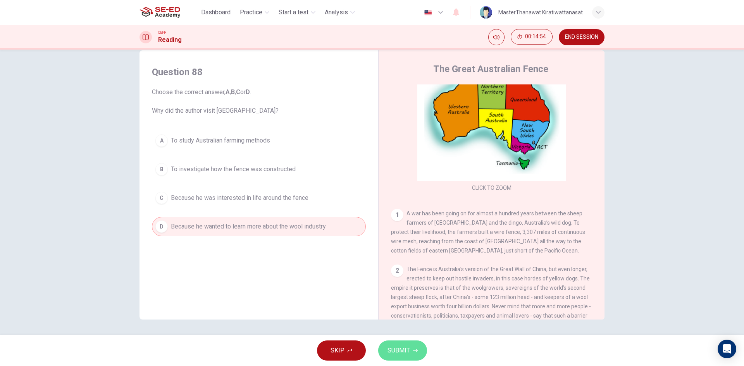
click at [401, 351] on span "SUBMIT" at bounding box center [398, 350] width 22 height 11
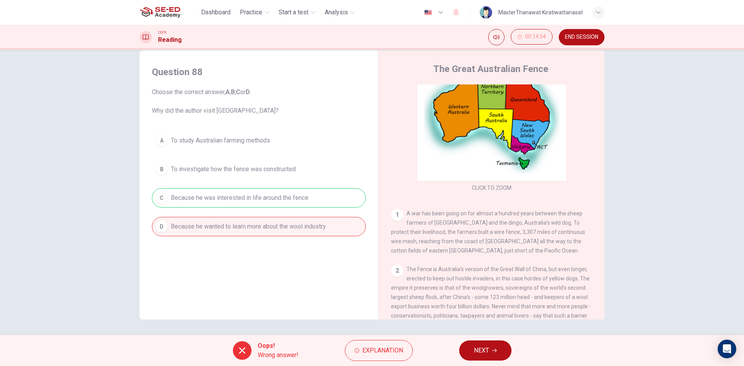
click at [483, 342] on button "NEXT" at bounding box center [485, 351] width 52 height 20
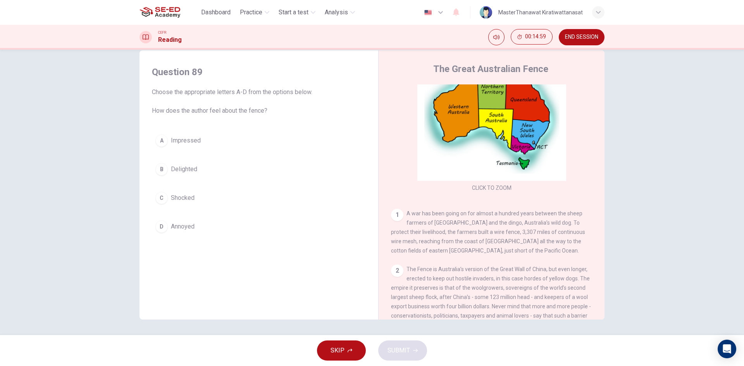
click at [198, 145] on button "A Impressed" at bounding box center [259, 140] width 214 height 19
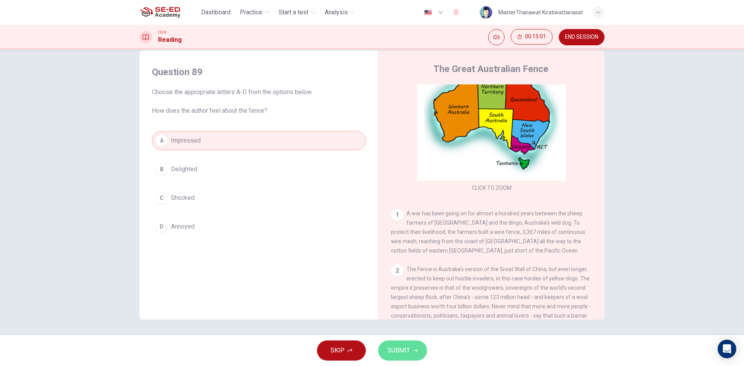
click at [387, 344] on button "SUBMIT" at bounding box center [402, 351] width 49 height 20
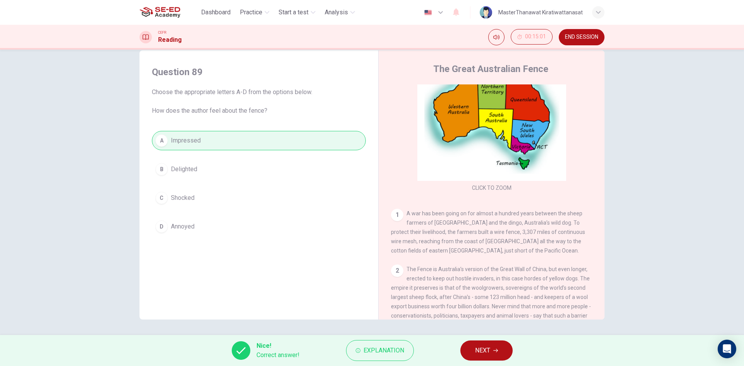
click at [482, 341] on button "NEXT" at bounding box center [486, 351] width 52 height 20
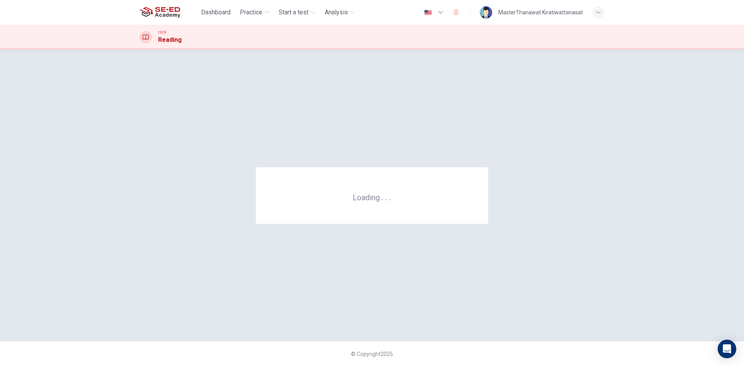
scroll to position [0, 0]
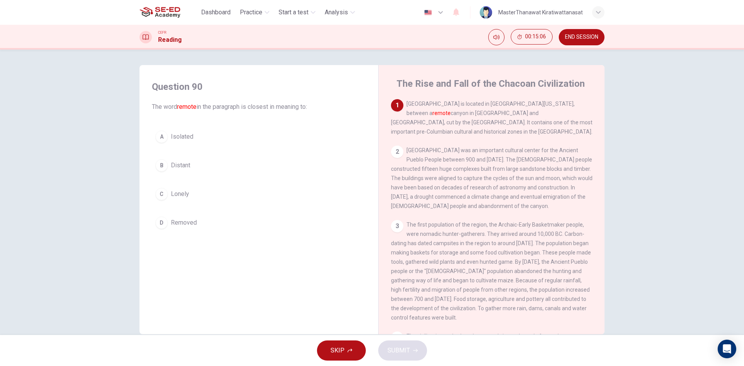
click at [191, 223] on span "Removed" at bounding box center [184, 222] width 26 height 9
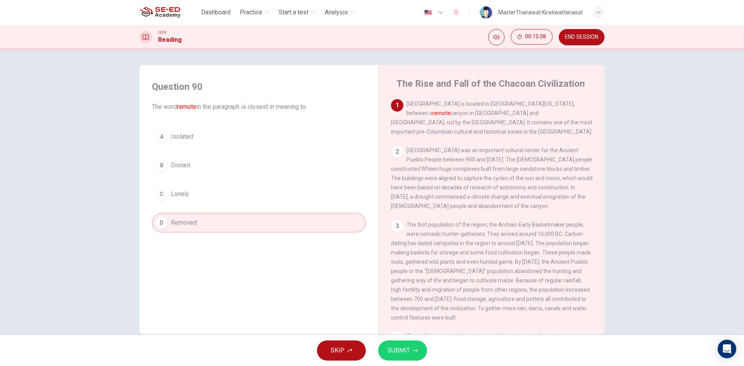
click at [413, 353] on icon "button" at bounding box center [415, 350] width 5 height 5
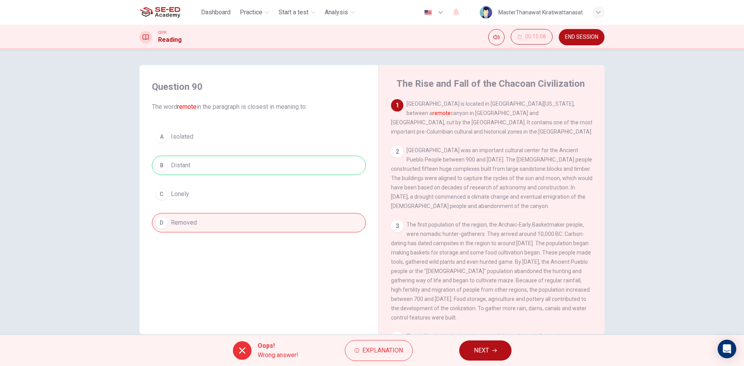
click at [472, 351] on button "NEXT" at bounding box center [485, 351] width 52 height 20
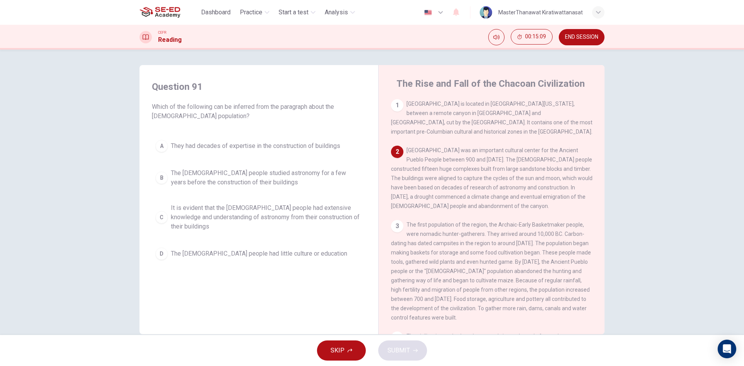
click at [323, 217] on span "It is evident that the Chacoan people had extensive knowledge and understanding…" at bounding box center [266, 217] width 191 height 28
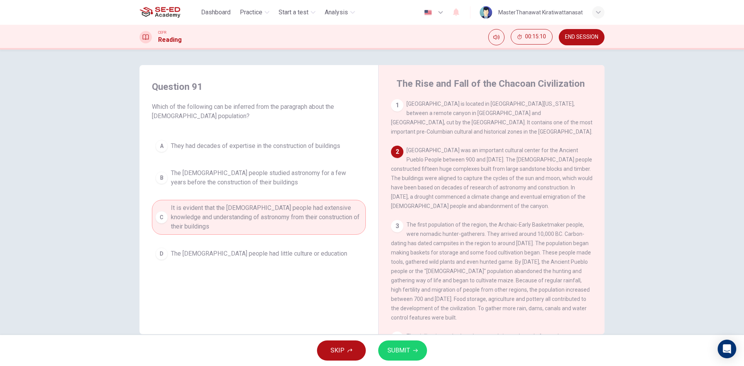
click at [400, 351] on span "SUBMIT" at bounding box center [398, 350] width 22 height 11
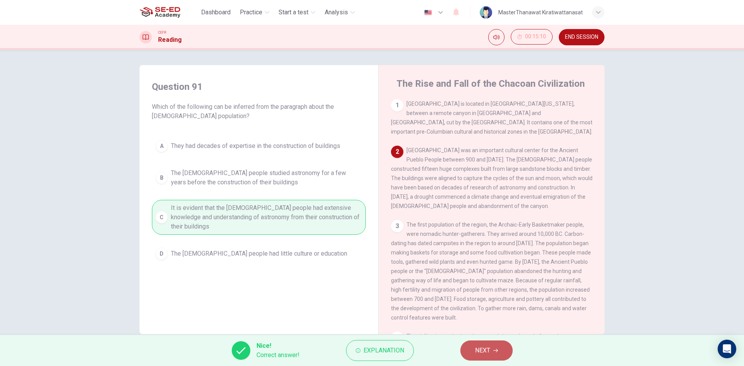
click at [499, 349] on button "NEXT" at bounding box center [486, 351] width 52 height 20
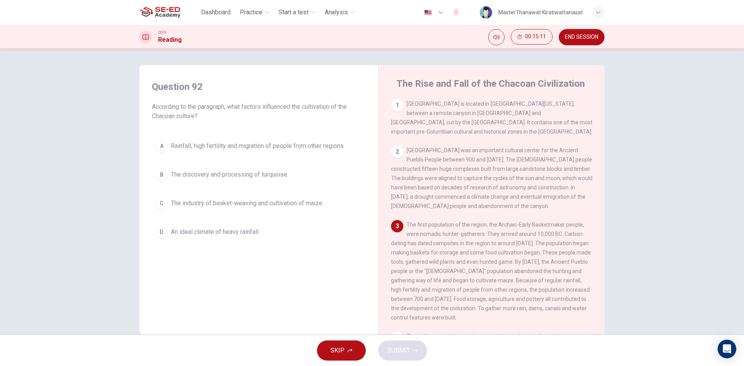
click at [311, 146] on span "Rainfall, high fertility and migration of people from other regions" at bounding box center [257, 145] width 173 height 9
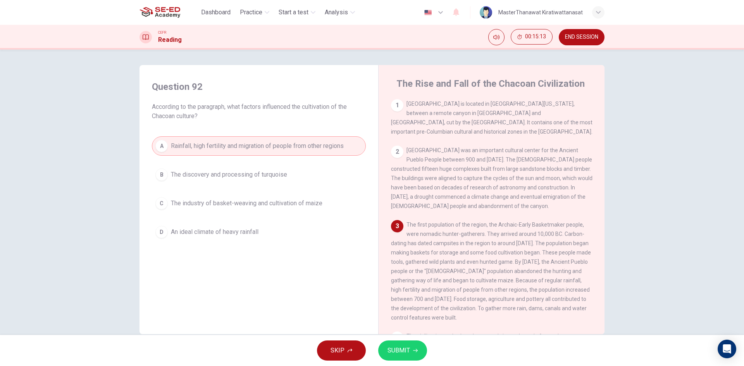
click at [410, 351] on button "SUBMIT" at bounding box center [402, 351] width 49 height 20
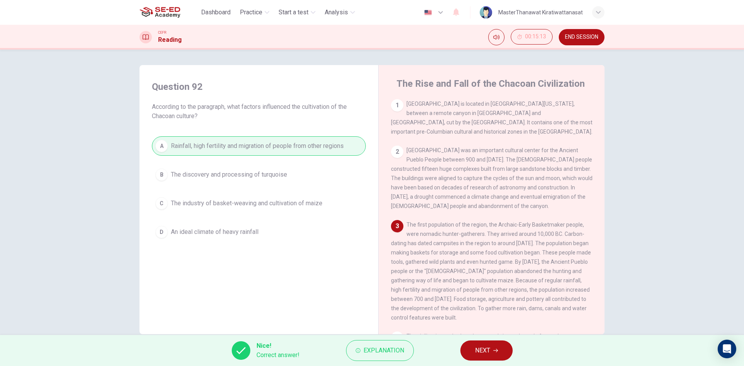
click at [489, 351] on span "NEXT" at bounding box center [482, 350] width 15 height 11
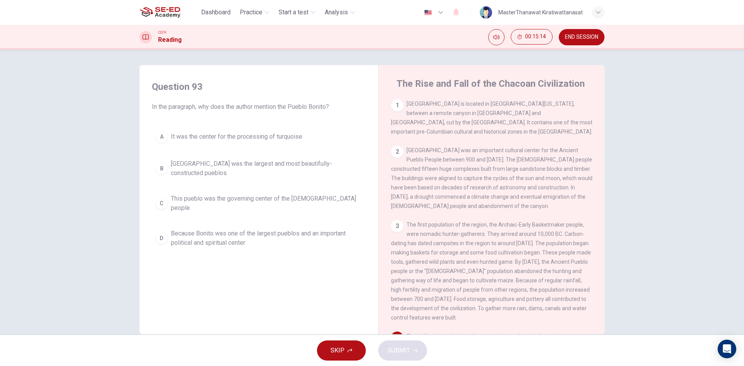
drag, startPoint x: 222, startPoint y: 234, endPoint x: 294, endPoint y: 232, distance: 71.3
click at [222, 234] on span "Because Bonito was one of the largest pueblos and an important political and sp…" at bounding box center [266, 238] width 191 height 19
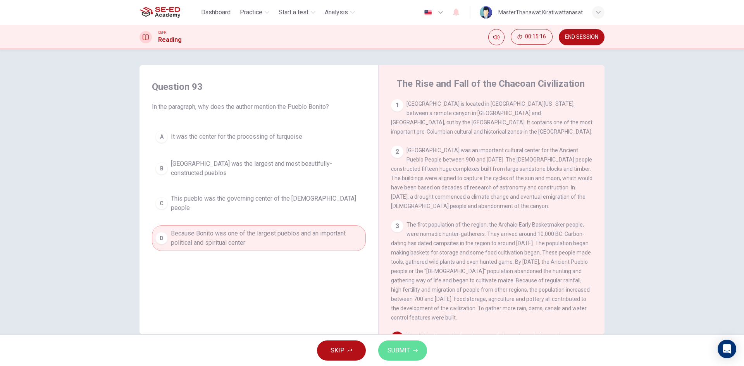
click at [404, 353] on span "SUBMIT" at bounding box center [398, 350] width 22 height 11
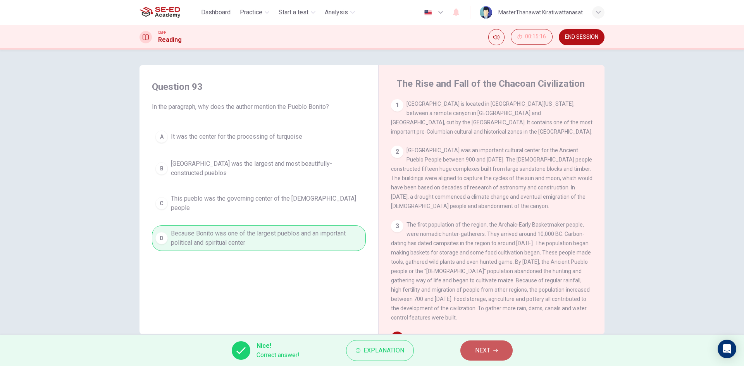
click at [493, 347] on button "NEXT" at bounding box center [486, 351] width 52 height 20
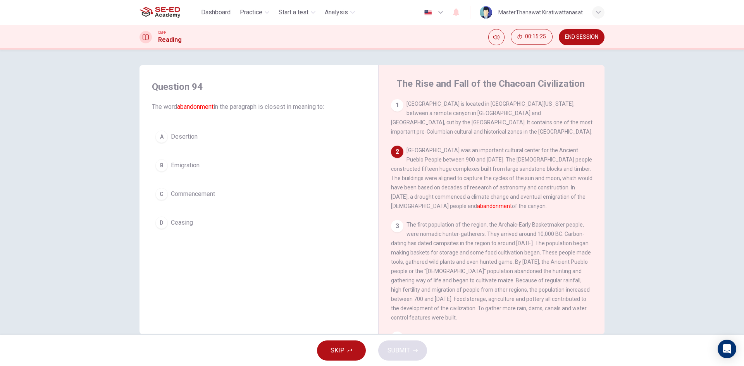
click at [207, 170] on button "B Emigration" at bounding box center [259, 165] width 214 height 19
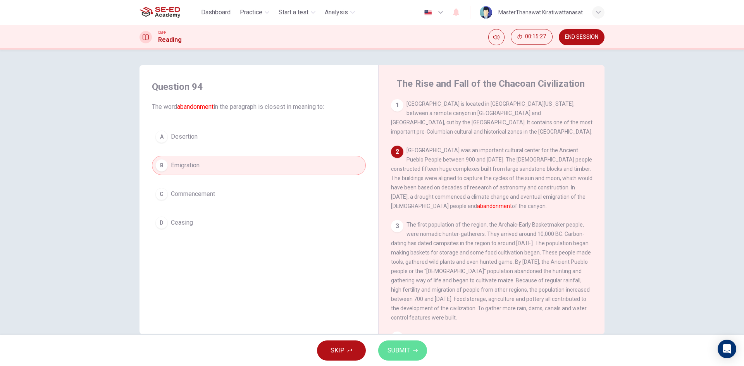
click at [387, 344] on button "SUBMIT" at bounding box center [402, 351] width 49 height 20
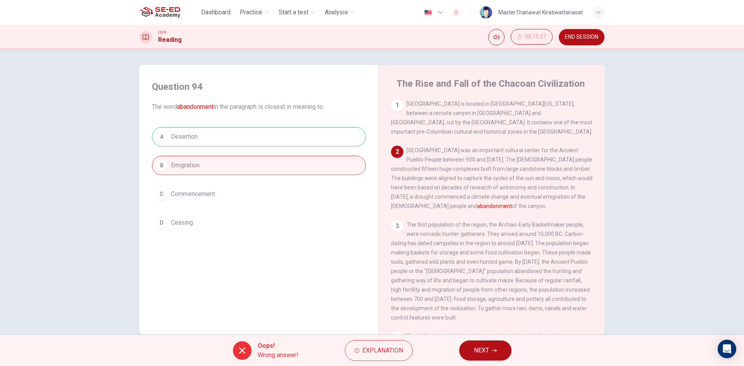
click at [478, 358] on button "NEXT" at bounding box center [485, 351] width 52 height 20
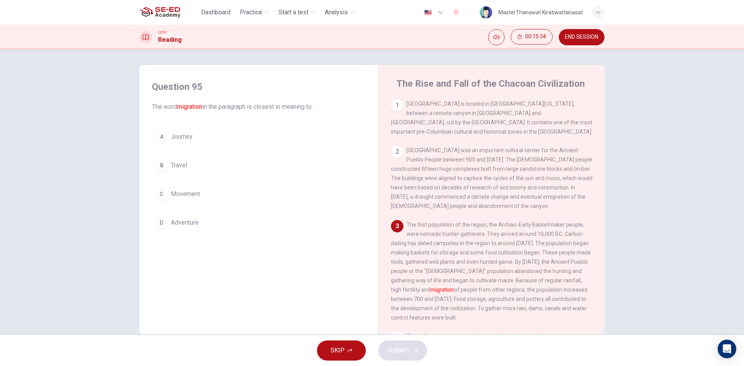
drag, startPoint x: 203, startPoint y: 194, endPoint x: 213, endPoint y: 192, distance: 10.3
click at [209, 193] on button "C Movement" at bounding box center [259, 193] width 214 height 19
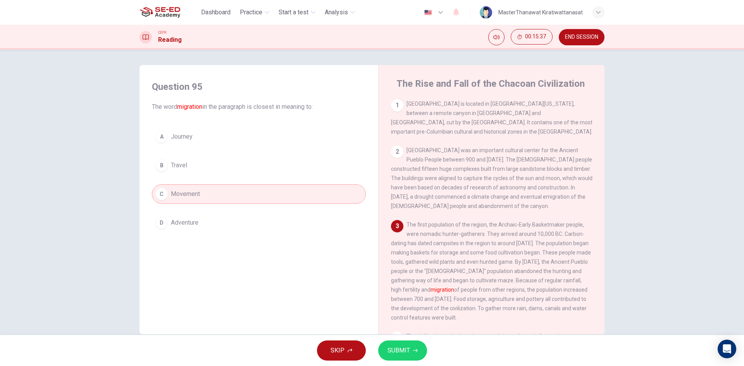
click at [391, 345] on button "SUBMIT" at bounding box center [402, 351] width 49 height 20
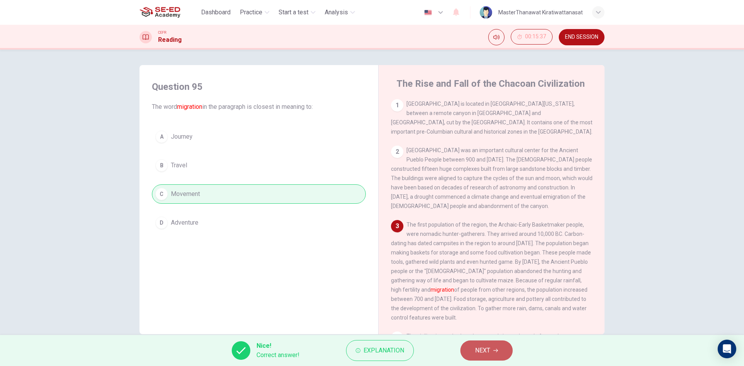
click at [489, 354] on span "NEXT" at bounding box center [482, 350] width 15 height 11
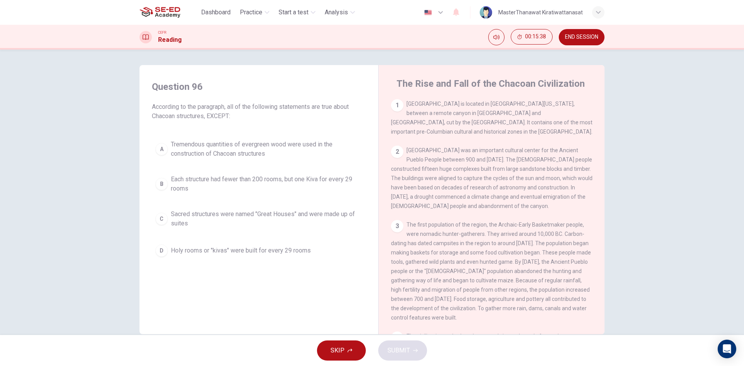
click at [217, 161] on button "A Tremendous quantities of evergreen wood were used in the construction of Chac…" at bounding box center [259, 149] width 214 height 26
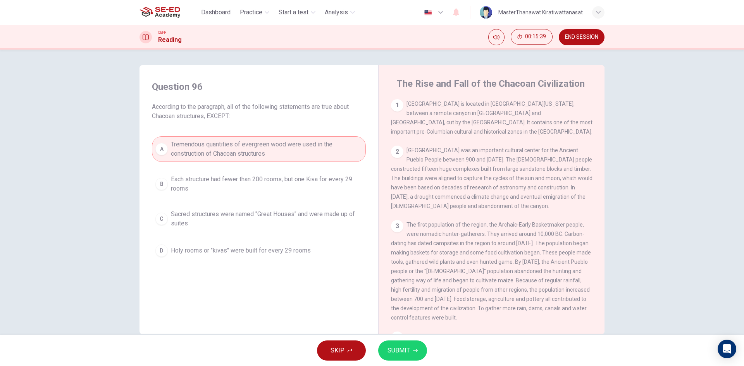
click at [387, 348] on span "SUBMIT" at bounding box center [398, 350] width 22 height 11
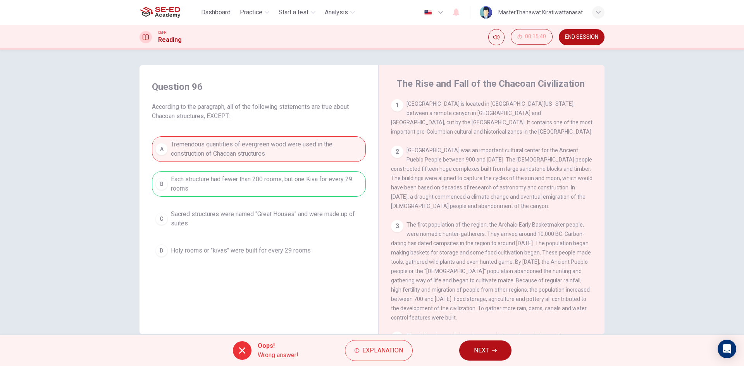
click at [496, 356] on button "NEXT" at bounding box center [485, 351] width 52 height 20
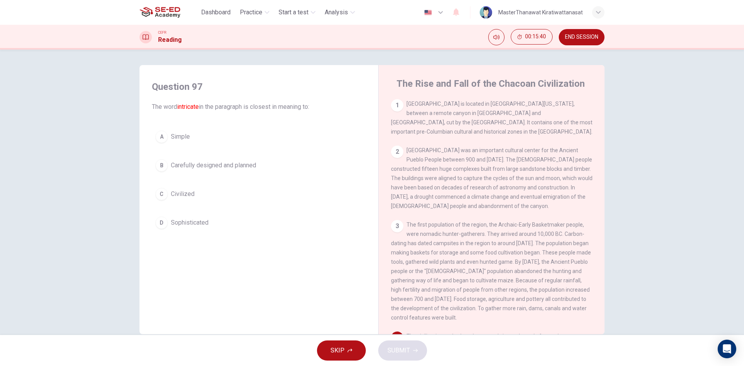
click at [243, 159] on button "B Carefully designed and planned" at bounding box center [259, 165] width 214 height 19
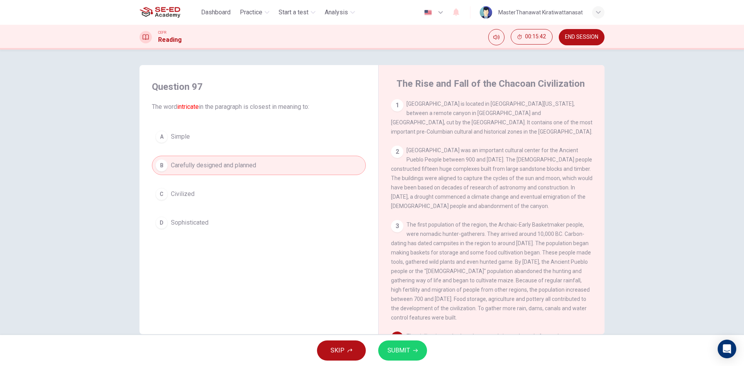
click at [420, 356] on button "SUBMIT" at bounding box center [402, 351] width 49 height 20
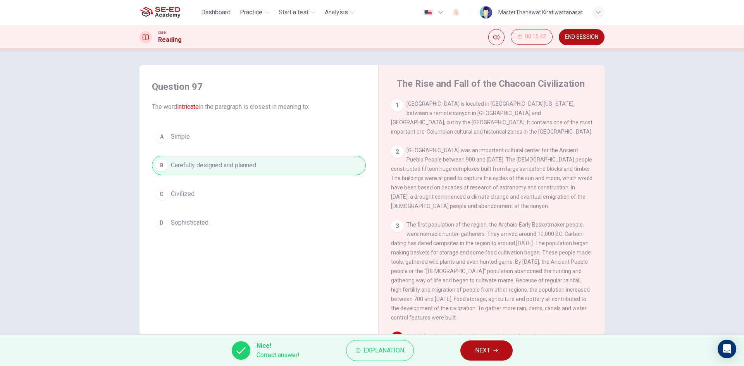
click at [471, 351] on button "NEXT" at bounding box center [486, 351] width 52 height 20
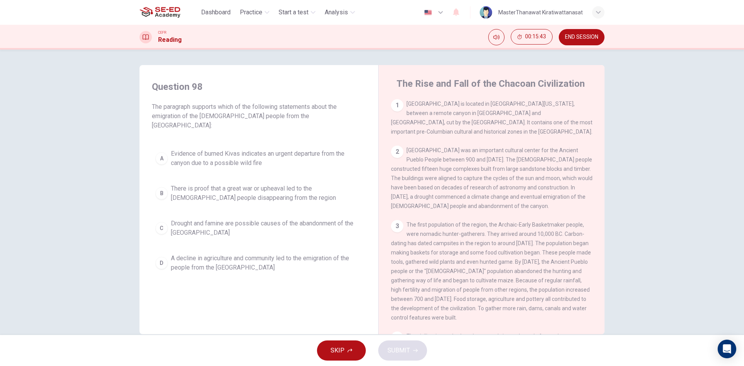
click at [270, 188] on span "There is proof that a great war or upheaval led to the Anasazi people disappear…" at bounding box center [266, 193] width 191 height 19
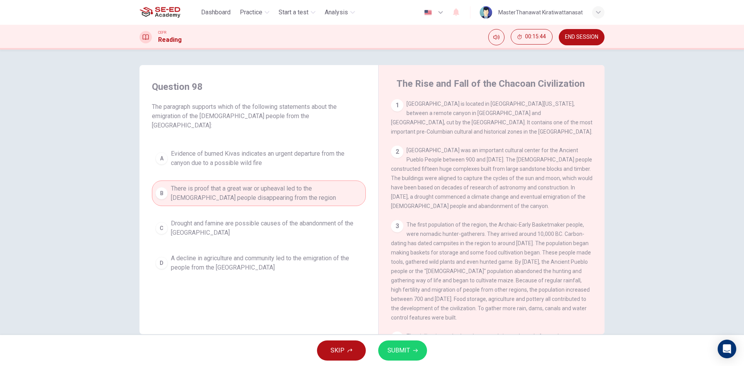
click at [394, 355] on span "SUBMIT" at bounding box center [398, 350] width 22 height 11
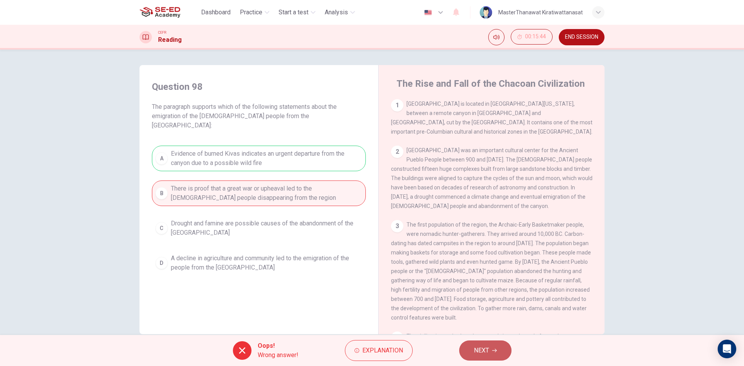
click at [489, 350] on span "NEXT" at bounding box center [481, 350] width 15 height 11
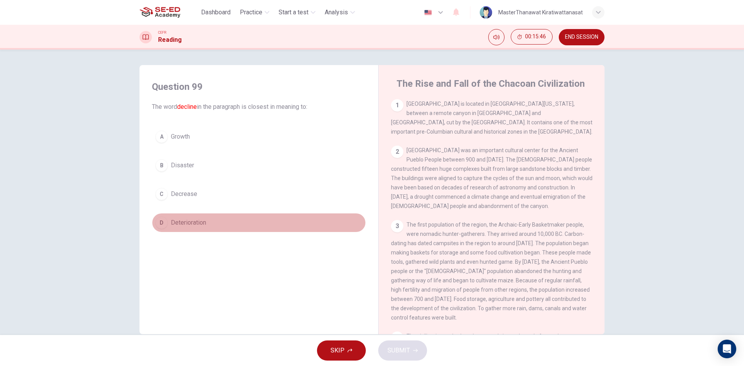
click at [207, 229] on button "D Deterioration" at bounding box center [259, 222] width 214 height 19
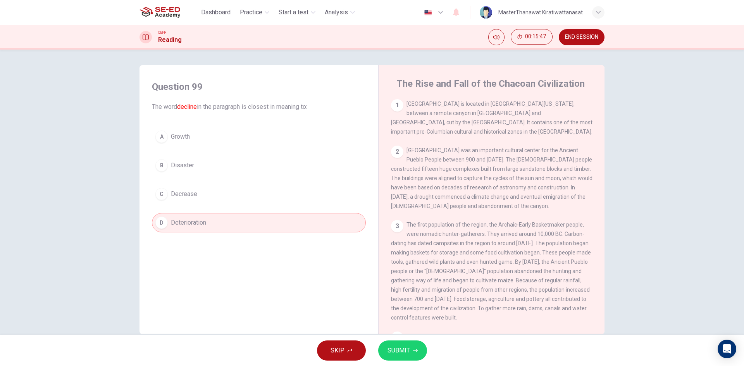
click at [390, 346] on span "SUBMIT" at bounding box center [398, 350] width 22 height 11
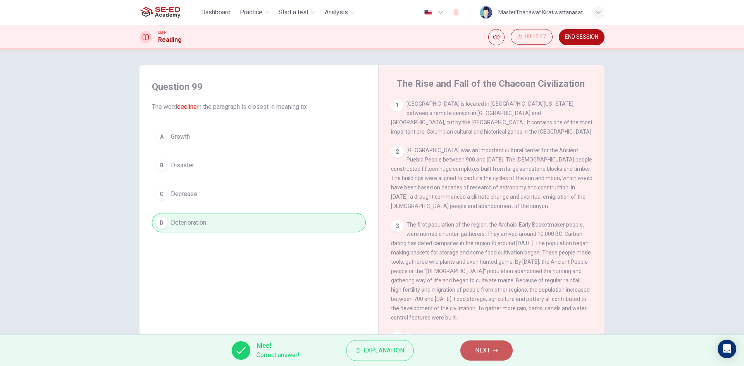
click at [468, 349] on button "NEXT" at bounding box center [486, 351] width 52 height 20
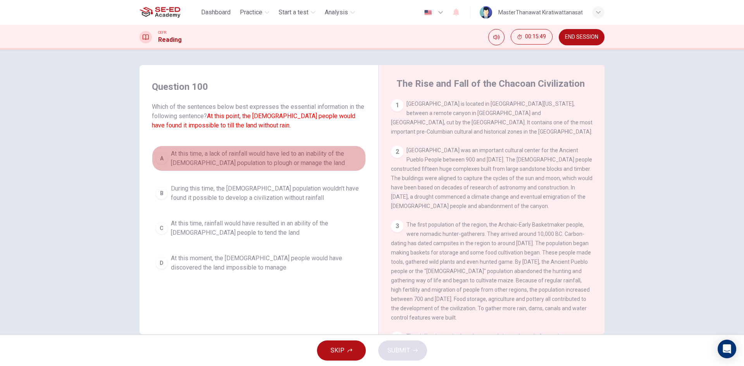
click at [262, 162] on span "At this time, a lack of rainfall would have led to an inability of the Anasazi …" at bounding box center [266, 158] width 191 height 19
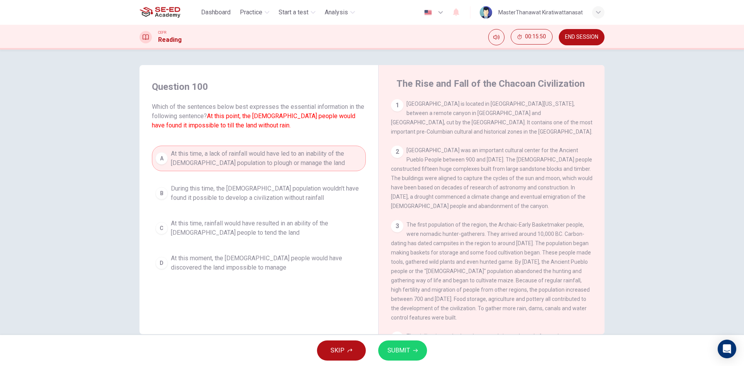
click at [401, 343] on button "SUBMIT" at bounding box center [402, 351] width 49 height 20
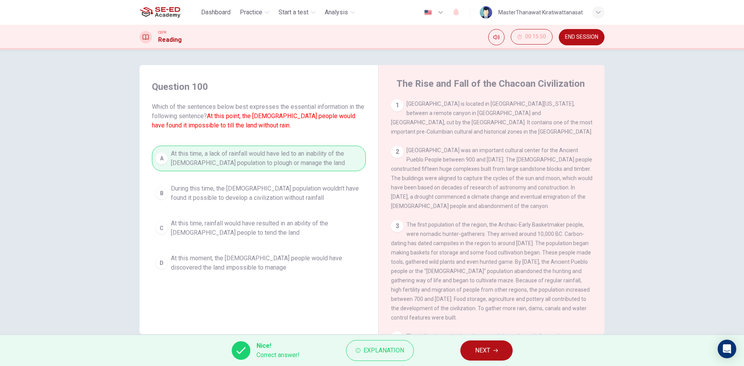
click at [474, 355] on button "NEXT" at bounding box center [486, 351] width 52 height 20
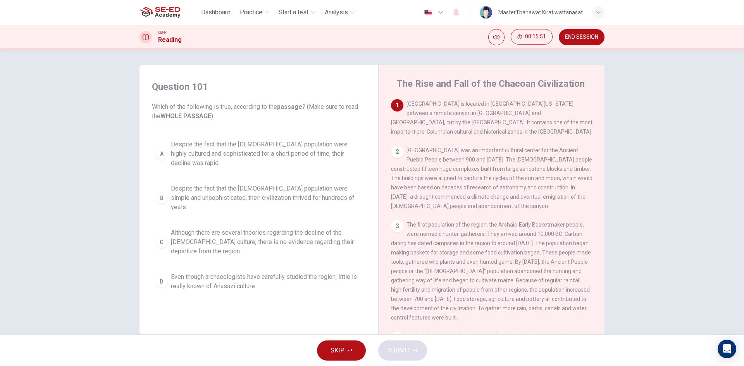
click at [265, 228] on span "Although there are several theories regarding the decline of the Anasazi cultur…" at bounding box center [266, 242] width 191 height 28
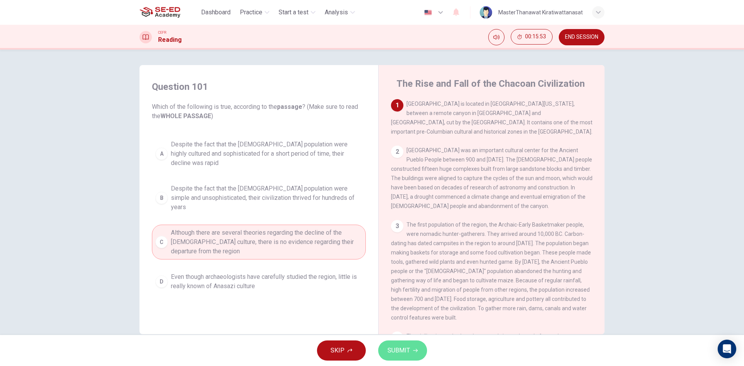
click at [392, 342] on button "SUBMIT" at bounding box center [402, 351] width 49 height 20
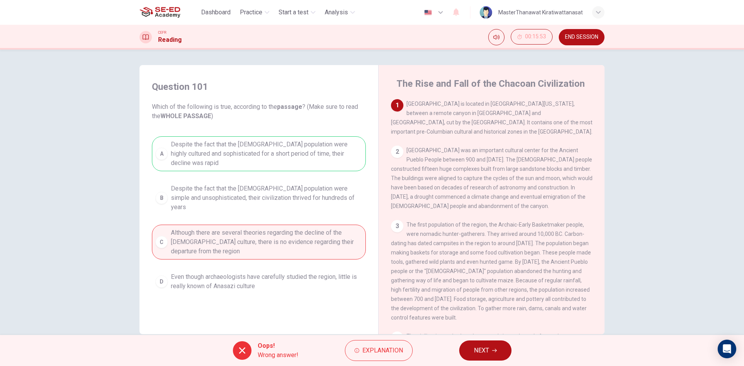
click at [459, 346] on div "Oops! Wrong answer! Explanation NEXT" at bounding box center [372, 350] width 744 height 31
click at [460, 350] on button "NEXT" at bounding box center [485, 351] width 52 height 20
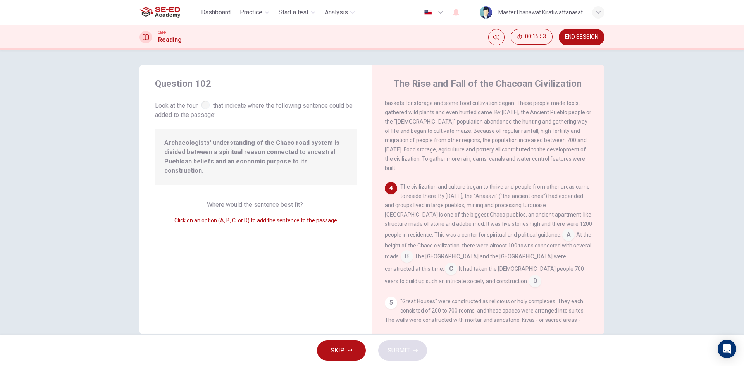
scroll to position [191, 0]
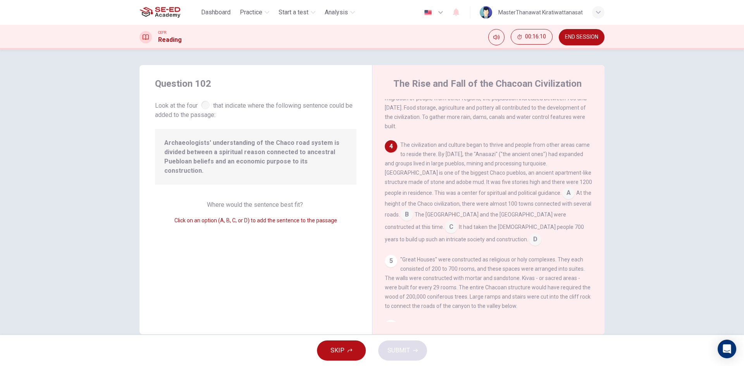
click at [413, 209] on input at bounding box center [407, 215] width 12 height 12
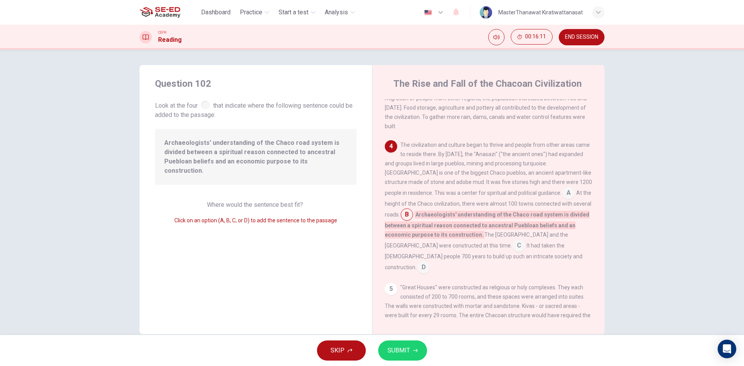
click at [397, 352] on span "SUBMIT" at bounding box center [398, 350] width 22 height 11
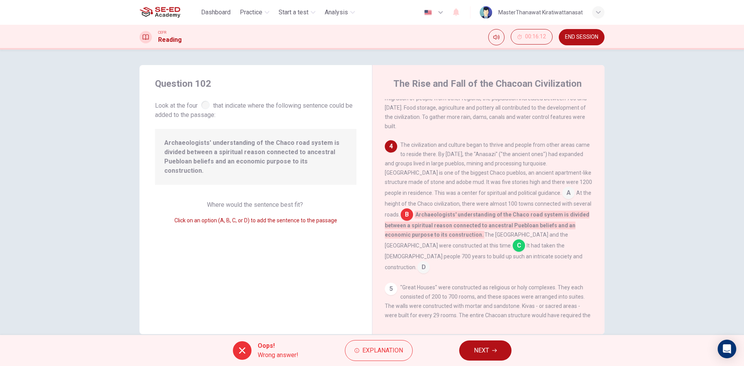
click at [458, 350] on div "Oops! Wrong answer! Explanation NEXT" at bounding box center [372, 350] width 744 height 31
click at [477, 351] on span "NEXT" at bounding box center [481, 350] width 15 height 11
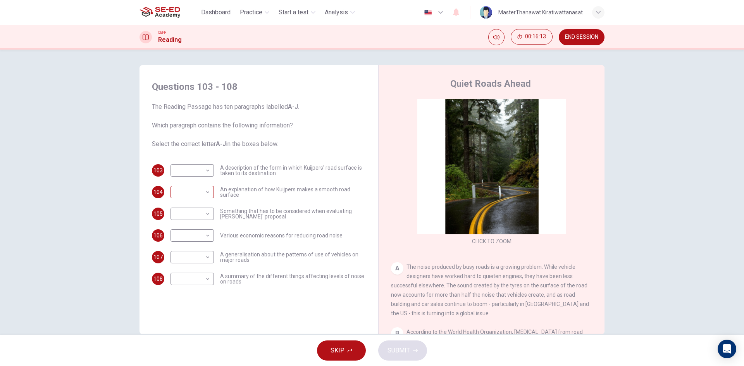
click at [191, 192] on body "This site uses cookies, as explained in our Privacy Policy . If you agree to th…" at bounding box center [372, 183] width 744 height 366
click at [201, 224] on li "C" at bounding box center [190, 229] width 43 height 12
type input "C"
click at [208, 160] on body "This site uses cookies, as explained in our Privacy Policy . If you agree to th…" at bounding box center [372, 183] width 744 height 366
click at [194, 193] on li "B" at bounding box center [190, 195] width 43 height 12
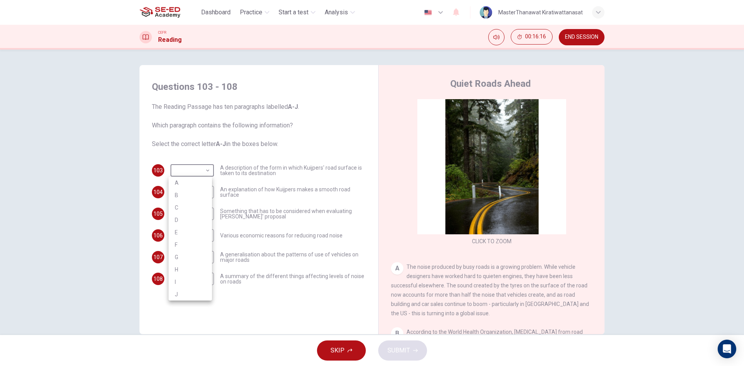
type input "B"
click at [193, 219] on body "This site uses cookies, as explained in our Privacy Policy . If you agree to th…" at bounding box center [372, 183] width 744 height 366
click at [198, 229] on li "A" at bounding box center [190, 226] width 43 height 12
type input "A"
click at [200, 231] on body "This site uses cookies, as explained in our Privacy Policy . If you agree to th…" at bounding box center [372, 183] width 744 height 366
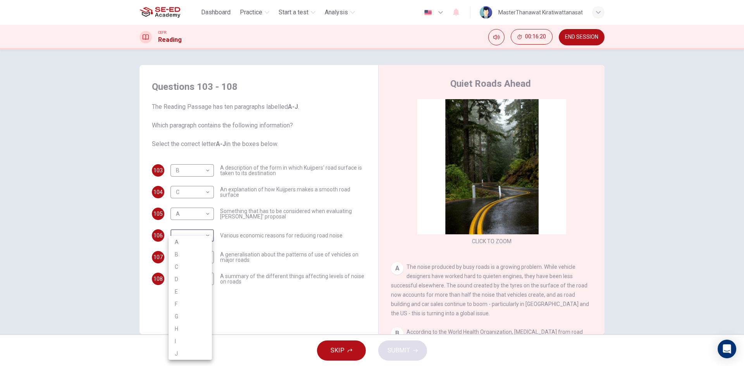
click at [195, 289] on li "E" at bounding box center [190, 292] width 43 height 12
type input "E"
click at [193, 261] on body "This site uses cookies, as explained in our Privacy Policy . If you agree to th…" at bounding box center [372, 183] width 744 height 366
click at [180, 325] on li "H" at bounding box center [190, 329] width 43 height 12
type input "H"
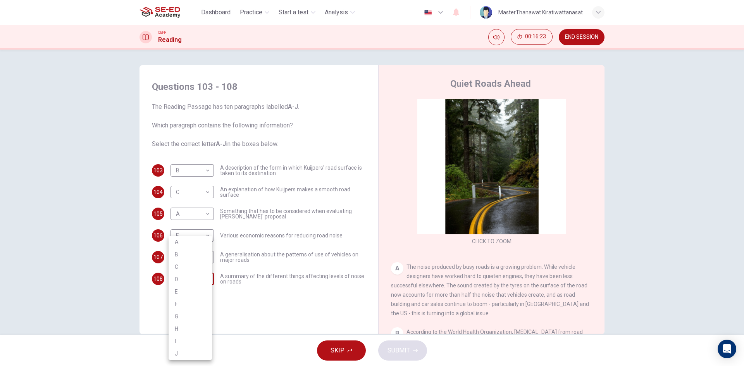
click at [197, 276] on body "This site uses cookies, as explained in our Privacy Policy . If you agree to th…" at bounding box center [372, 183] width 744 height 366
click at [184, 351] on li "J" at bounding box center [190, 353] width 43 height 12
type input "J"
click at [399, 352] on span "SUBMIT" at bounding box center [398, 350] width 22 height 11
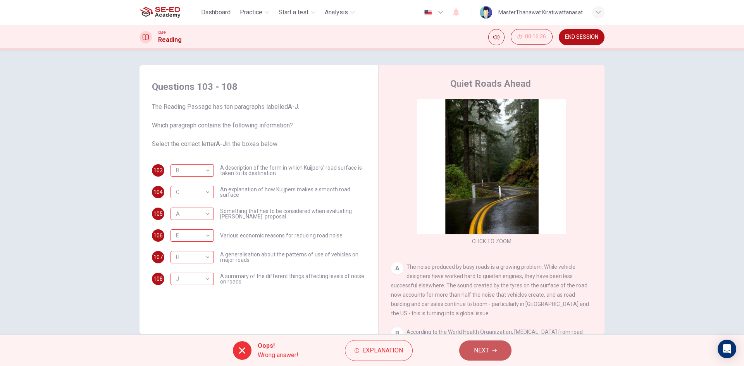
click at [467, 353] on button "NEXT" at bounding box center [485, 351] width 52 height 20
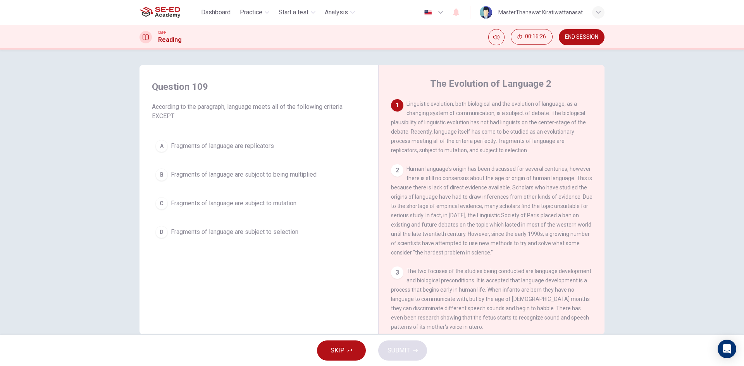
click at [445, 216] on div "2 Human language's origin has been discussed for several centuries, however the…" at bounding box center [491, 210] width 201 height 93
click at [173, 176] on span "Fragments of language are subject to being multiplied" at bounding box center [244, 174] width 146 height 9
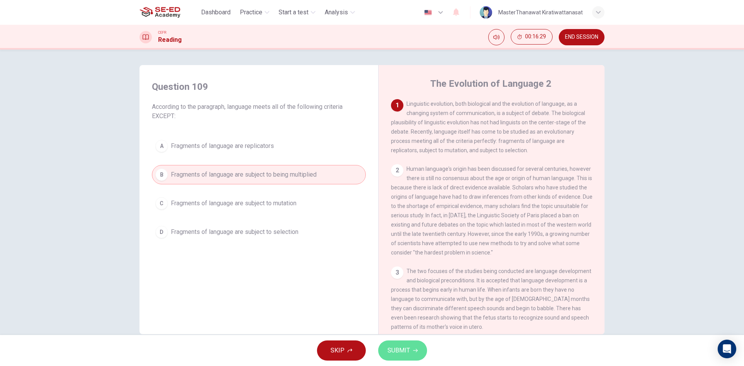
click at [401, 342] on button "SUBMIT" at bounding box center [402, 351] width 49 height 20
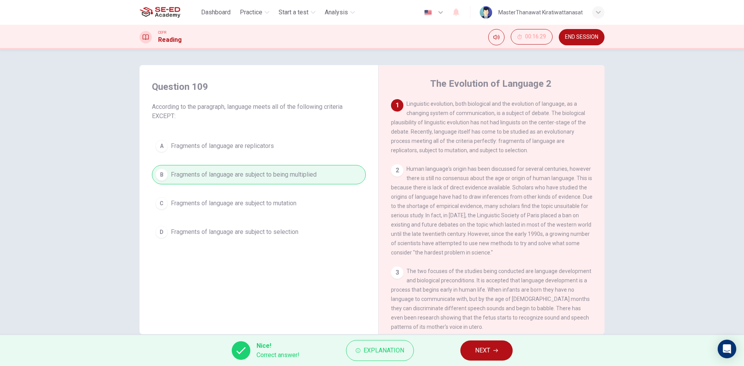
click at [489, 353] on span "NEXT" at bounding box center [482, 350] width 15 height 11
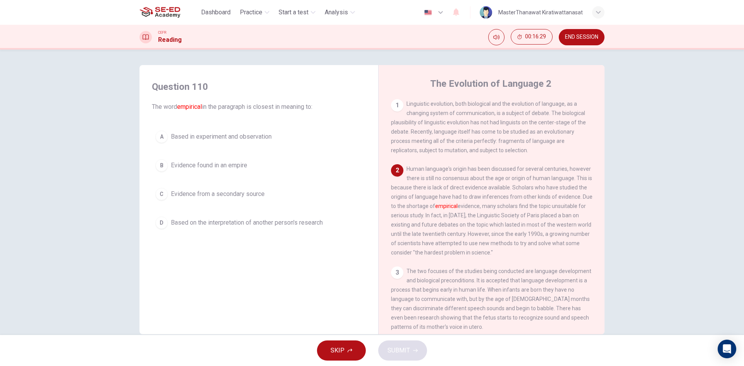
click at [309, 226] on span "Based on the interpretation of another person's research" at bounding box center [247, 222] width 152 height 9
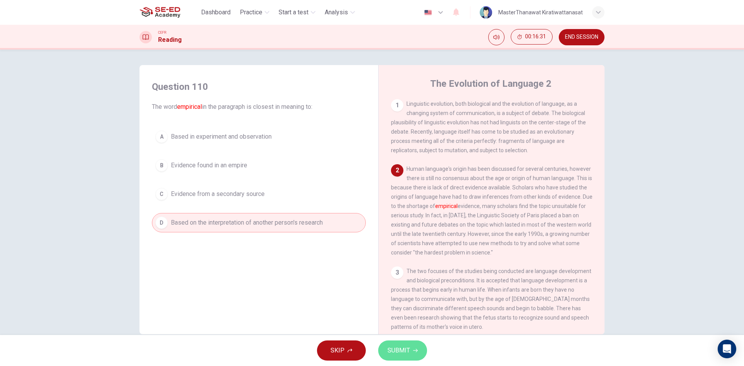
click at [396, 344] on button "SUBMIT" at bounding box center [402, 351] width 49 height 20
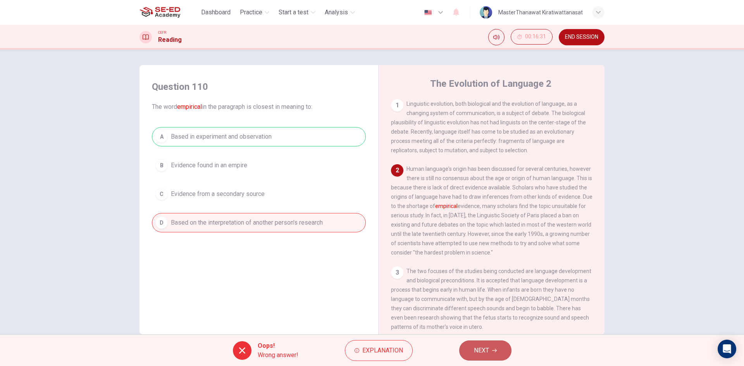
click at [461, 348] on button "NEXT" at bounding box center [485, 351] width 52 height 20
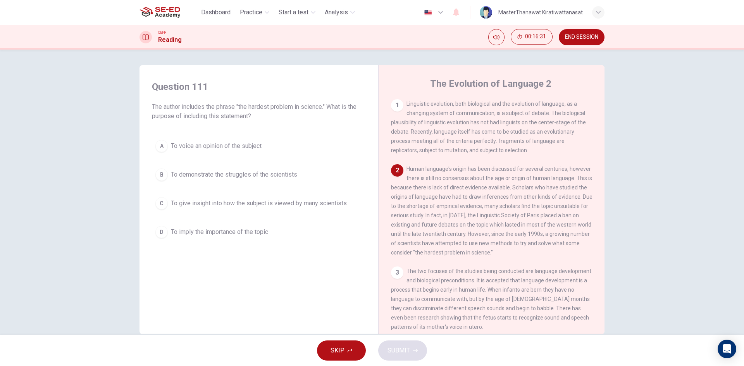
click at [309, 208] on button "C To give insight into how the subject is viewed by many scientists" at bounding box center [259, 203] width 214 height 19
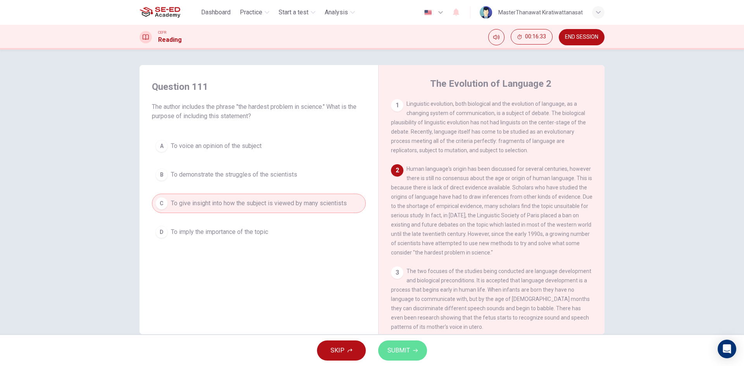
click at [391, 358] on button "SUBMIT" at bounding box center [402, 351] width 49 height 20
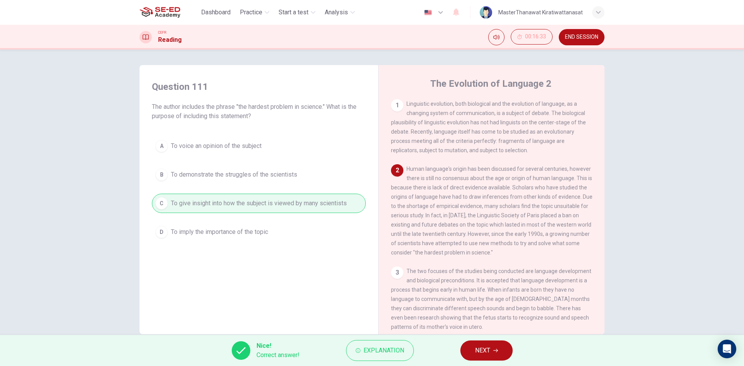
click at [512, 362] on div "Nice! Correct answer! Explanation NEXT" at bounding box center [372, 350] width 744 height 31
click at [506, 354] on button "NEXT" at bounding box center [486, 351] width 52 height 20
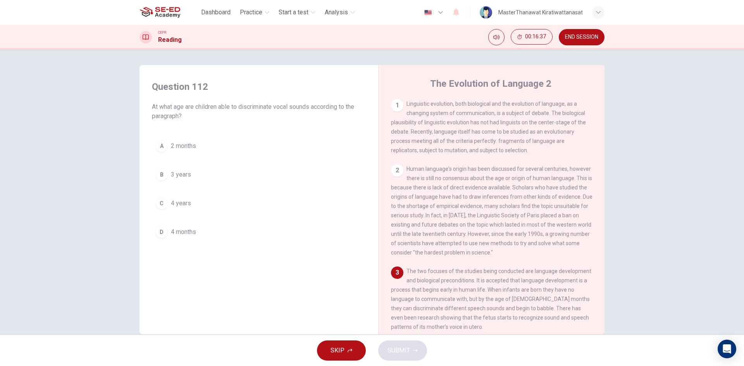
click at [188, 237] on button "D 4 months" at bounding box center [259, 231] width 214 height 19
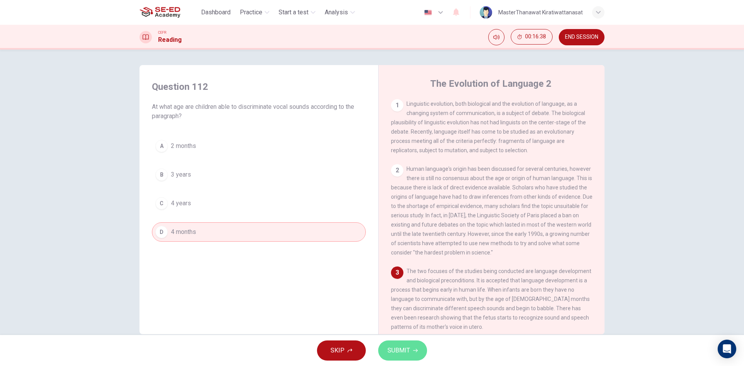
click at [416, 353] on button "SUBMIT" at bounding box center [402, 351] width 49 height 20
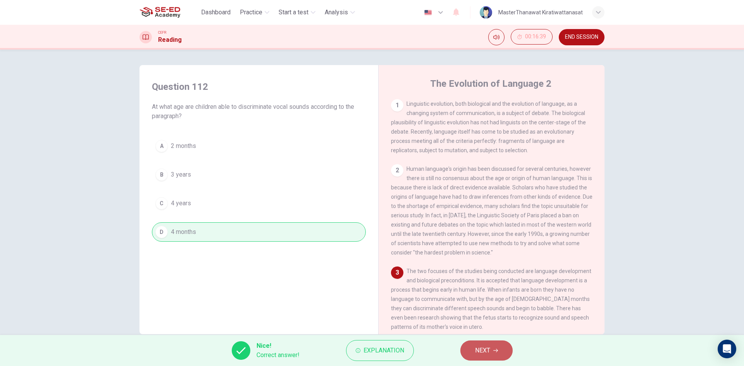
click at [463, 350] on button "NEXT" at bounding box center [486, 351] width 52 height 20
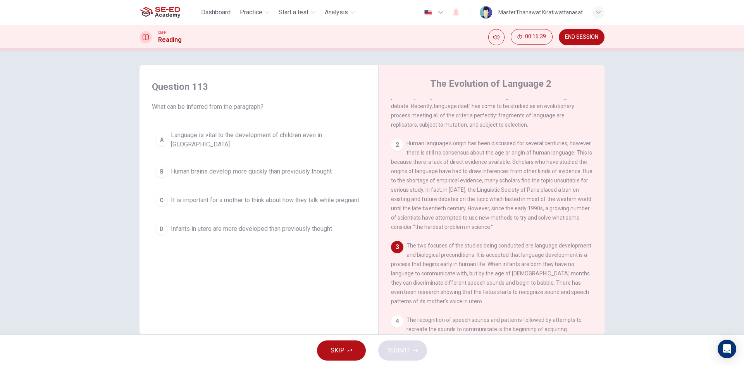
scroll to position [39, 0]
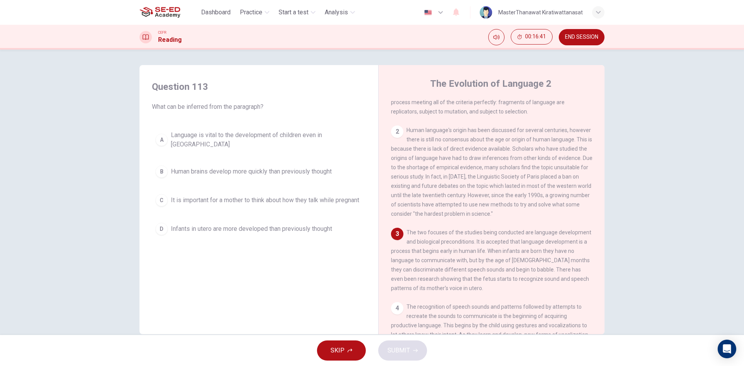
click at [259, 196] on span "It is important for a mother to think about how they talk while pregnant" at bounding box center [265, 200] width 188 height 9
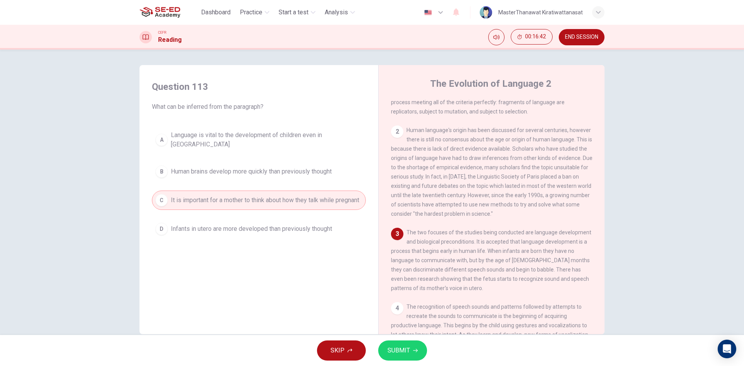
click at [397, 350] on span "SUBMIT" at bounding box center [398, 350] width 22 height 11
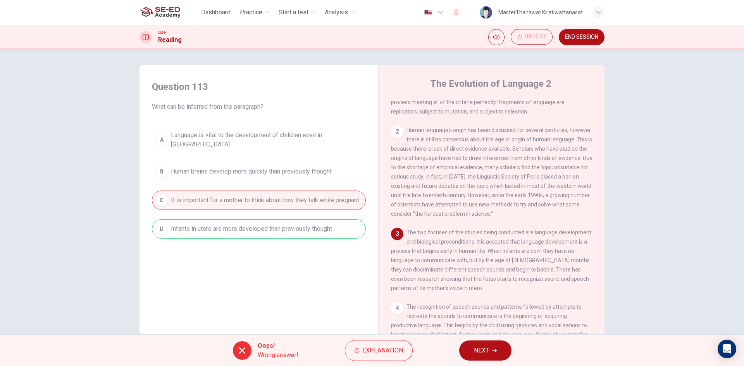
click at [469, 350] on button "NEXT" at bounding box center [485, 351] width 52 height 20
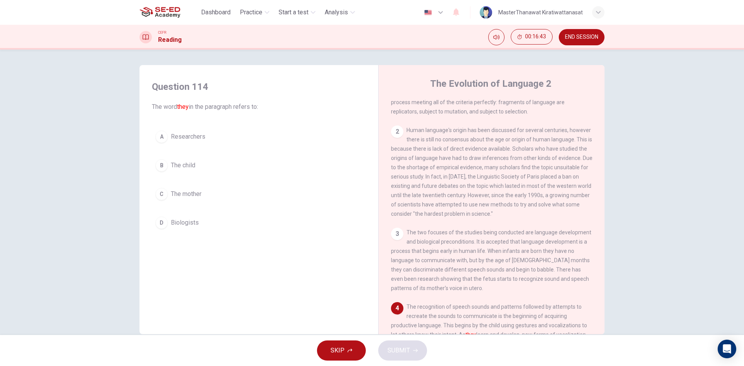
click at [193, 196] on span "The mother" at bounding box center [186, 193] width 31 height 9
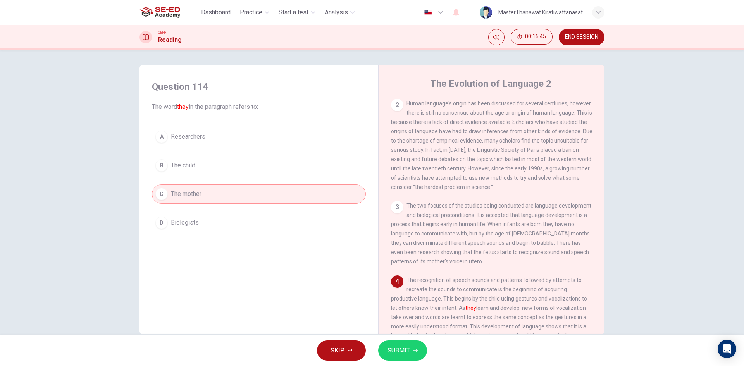
scroll to position [77, 0]
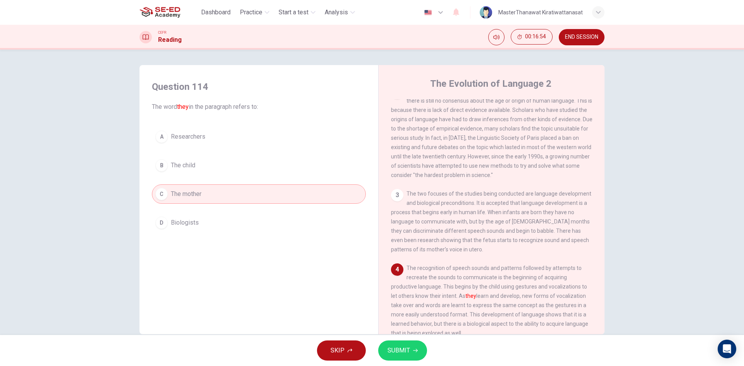
click at [232, 148] on div "A Researchers B The child C The mother D Biologists" at bounding box center [259, 179] width 214 height 105
click at [390, 349] on span "SUBMIT" at bounding box center [398, 350] width 22 height 11
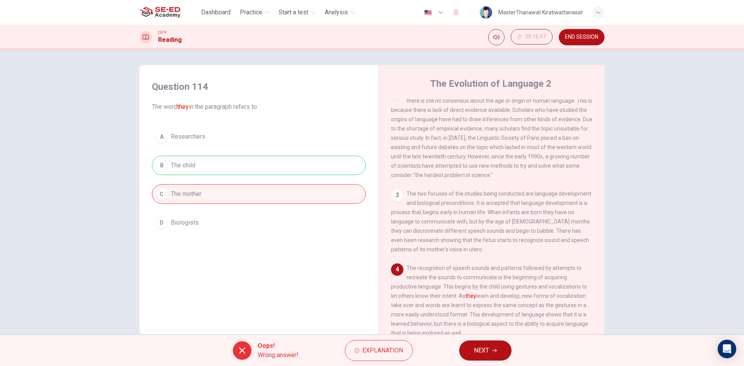
click at [474, 349] on span "NEXT" at bounding box center [481, 350] width 15 height 11
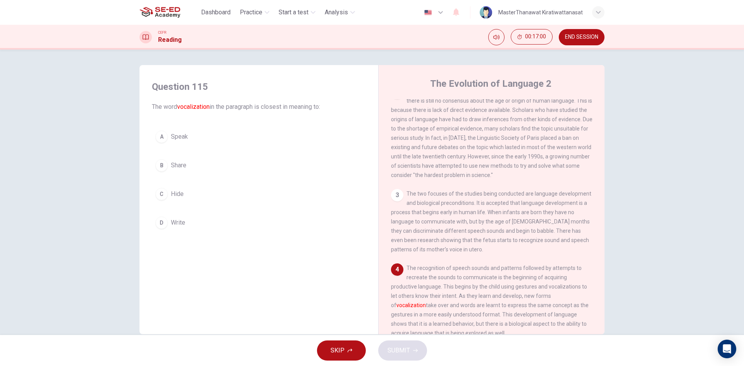
click at [191, 165] on button "B Share" at bounding box center [259, 165] width 214 height 19
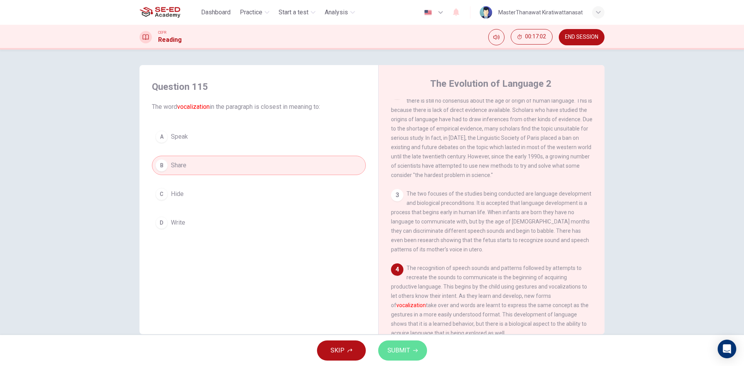
click at [387, 350] on span "SUBMIT" at bounding box center [398, 350] width 22 height 11
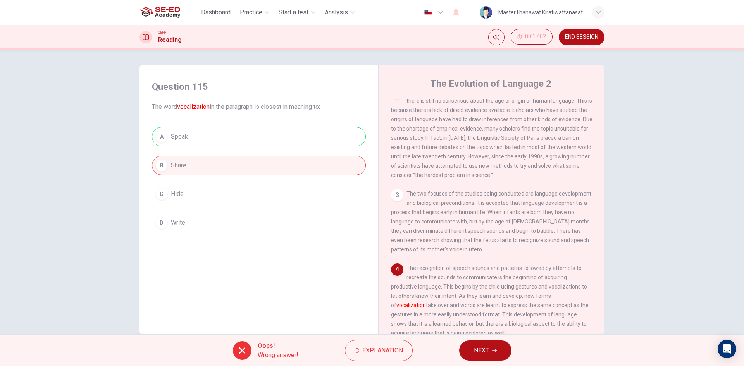
click at [470, 346] on button "NEXT" at bounding box center [485, 351] width 52 height 20
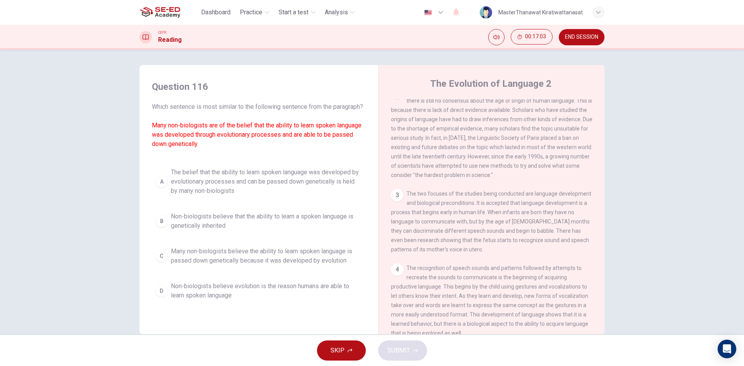
click at [261, 196] on span "The belief that the ability to learn spoken language was developed by evolution…" at bounding box center [266, 182] width 191 height 28
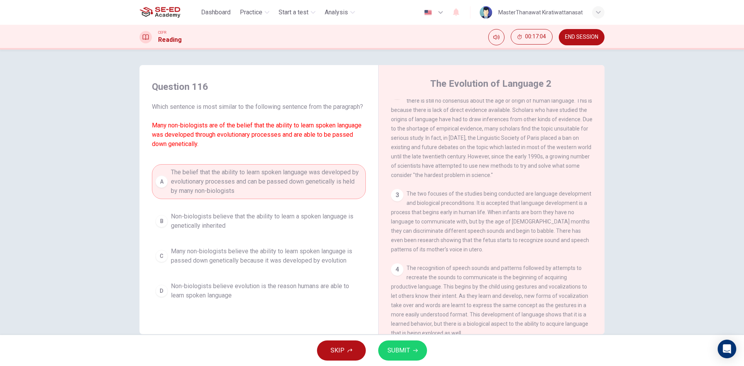
click at [394, 345] on button "SUBMIT" at bounding box center [402, 351] width 49 height 20
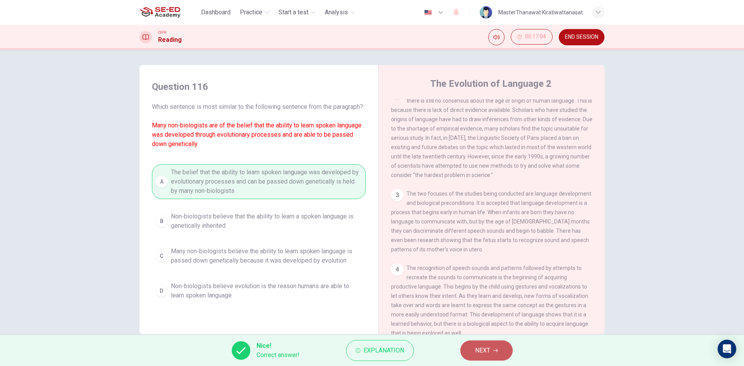
click at [489, 354] on span "NEXT" at bounding box center [482, 350] width 15 height 11
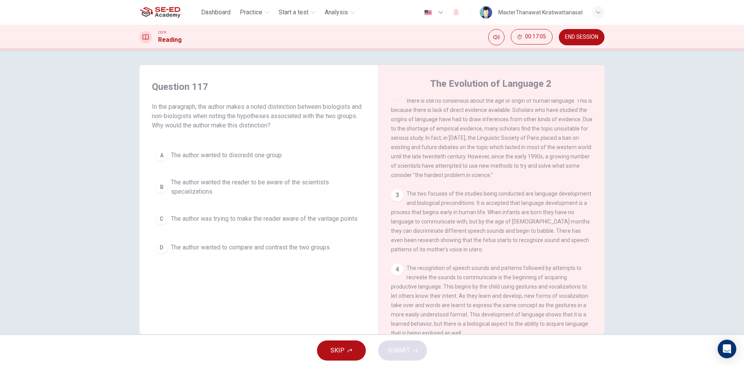
click at [282, 191] on span "The author wanted the reader to be aware of the scientists specializations" at bounding box center [266, 187] width 191 height 19
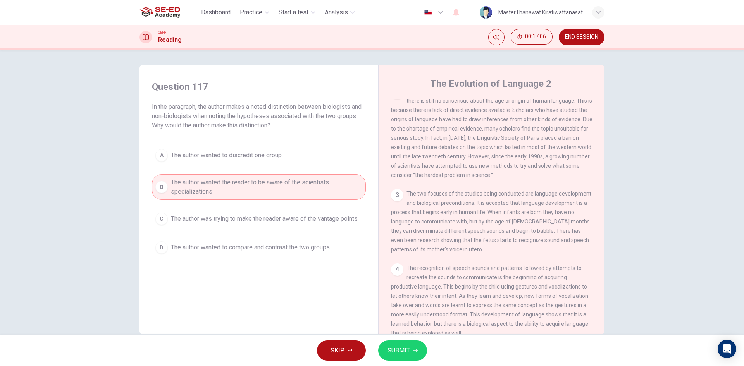
click at [420, 349] on button "SUBMIT" at bounding box center [402, 351] width 49 height 20
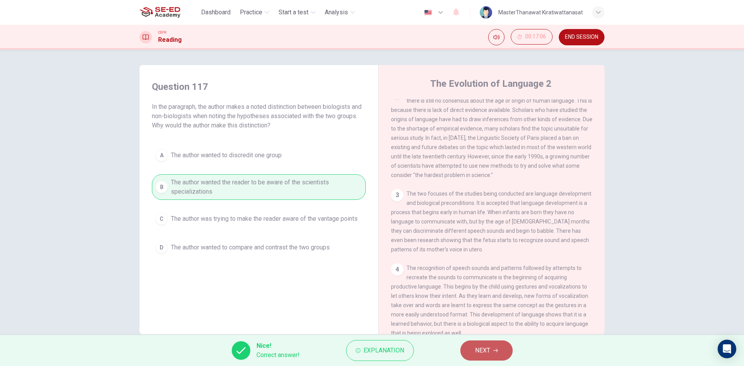
click at [472, 351] on button "NEXT" at bounding box center [486, 351] width 52 height 20
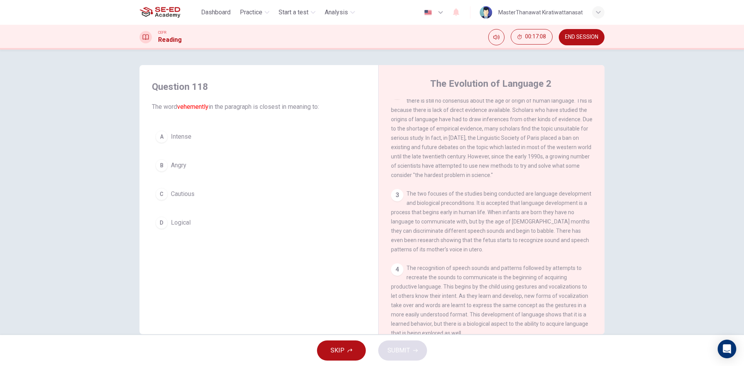
click at [201, 171] on button "B Angry" at bounding box center [259, 165] width 214 height 19
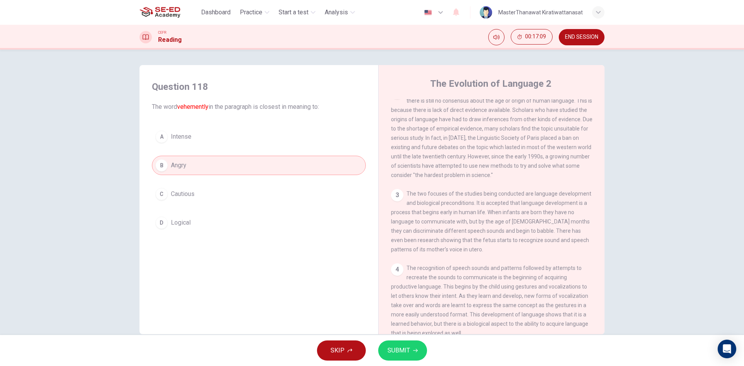
click at [399, 345] on button "SUBMIT" at bounding box center [402, 351] width 49 height 20
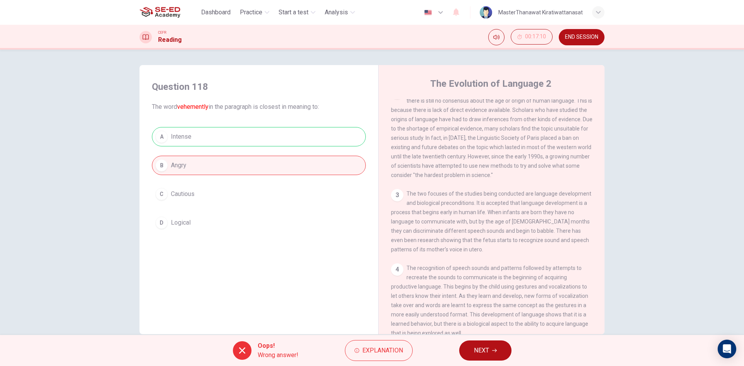
click at [506, 347] on button "NEXT" at bounding box center [485, 351] width 52 height 20
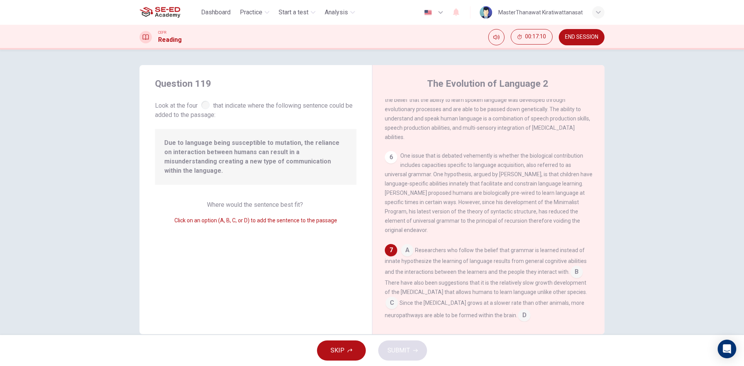
scroll to position [365, 0]
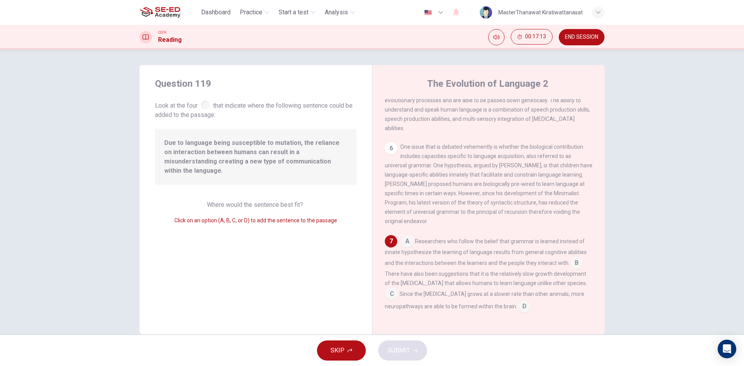
click at [389, 295] on input at bounding box center [391, 295] width 12 height 12
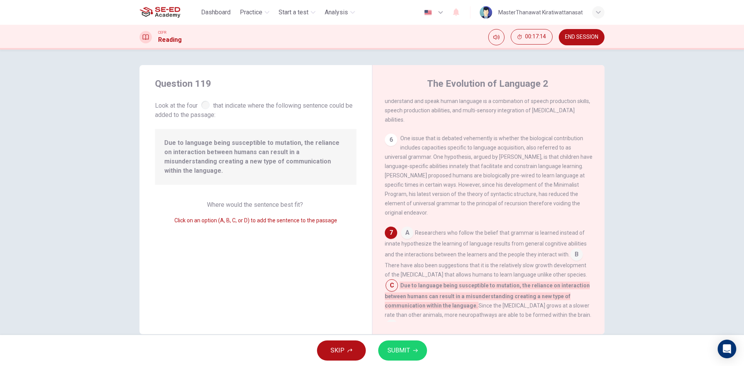
click at [391, 349] on span "SUBMIT" at bounding box center [398, 350] width 22 height 11
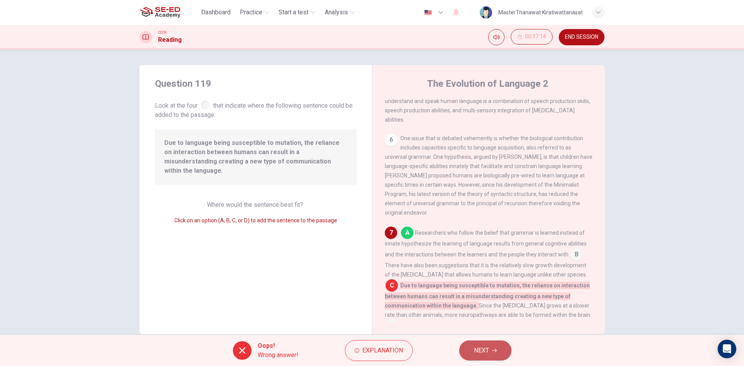
click at [501, 353] on button "NEXT" at bounding box center [485, 351] width 52 height 20
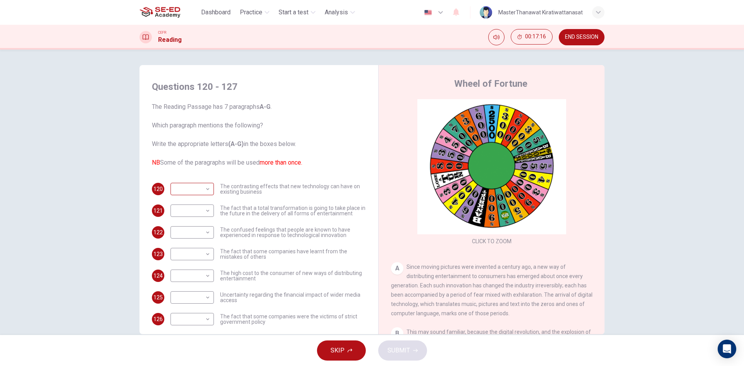
click at [199, 196] on body "This site uses cookies, as explained in our Privacy Policy . If you agree to th…" at bounding box center [372, 183] width 744 height 366
click at [189, 241] on li "D" at bounding box center [190, 238] width 43 height 12
type input "D"
click at [206, 214] on body "This site uses cookies, as explained in our Privacy Policy . If you agree to th…" at bounding box center [372, 183] width 744 height 366
click at [206, 229] on li "A" at bounding box center [190, 223] width 43 height 12
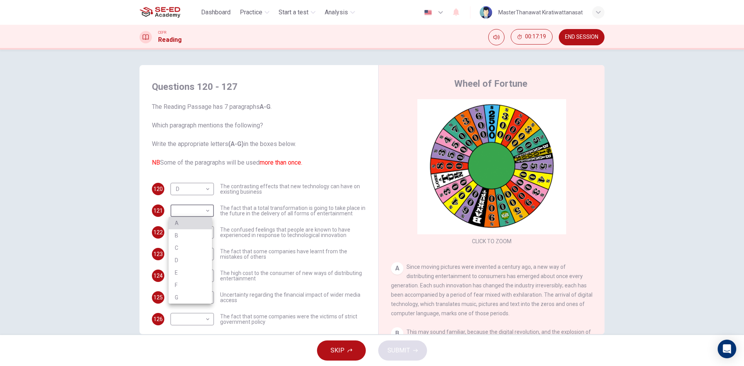
type input "A"
click at [206, 229] on body "This site uses cookies, as explained in our Privacy Policy . If you agree to th…" at bounding box center [372, 183] width 744 height 366
click at [202, 274] on li "C" at bounding box center [190, 269] width 43 height 12
type input "C"
click at [192, 254] on body "This site uses cookies, as explained in our Privacy Policy . If you agree to th…" at bounding box center [372, 183] width 744 height 366
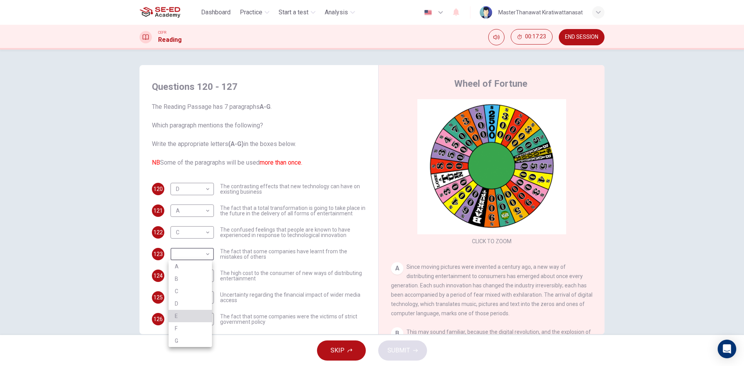
click at [185, 321] on li "E" at bounding box center [190, 316] width 43 height 12
type input "E"
click at [197, 281] on body "This site uses cookies, as explained in our Privacy Policy . If you agree to th…" at bounding box center [372, 183] width 744 height 366
click at [196, 355] on li "G" at bounding box center [190, 353] width 43 height 12
type input "G"
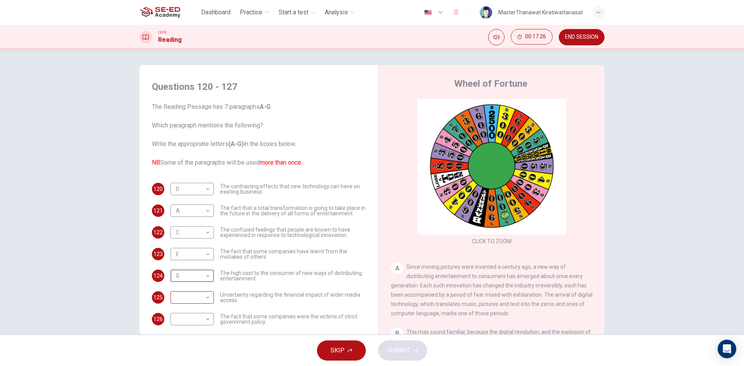
click at [206, 301] on body "This site uses cookies, as explained in our Privacy Policy . If you agree to th…" at bounding box center [372, 183] width 744 height 366
click at [189, 337] on li "F" at bounding box center [190, 341] width 43 height 12
type input "F"
click at [189, 315] on body "This site uses cookies, as explained in our Privacy Policy . If you agree to th…" at bounding box center [372, 183] width 744 height 366
click at [198, 289] on li "B" at bounding box center [190, 292] width 43 height 12
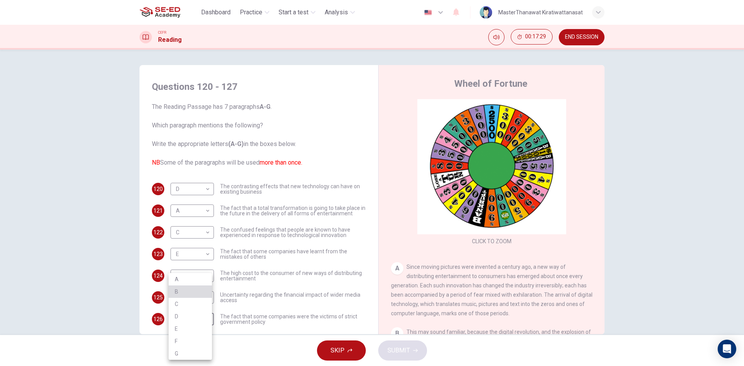
type input "B"
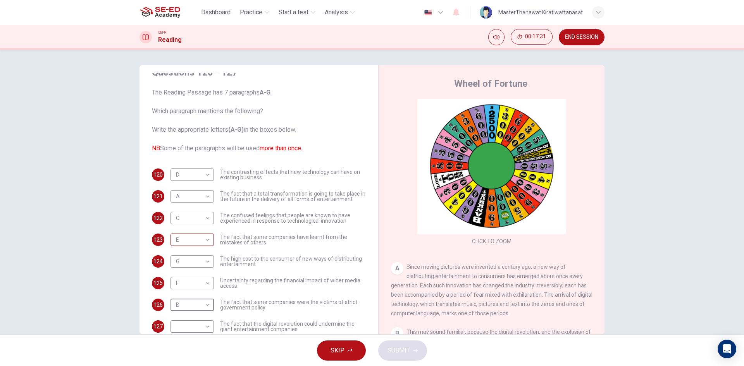
scroll to position [28, 0]
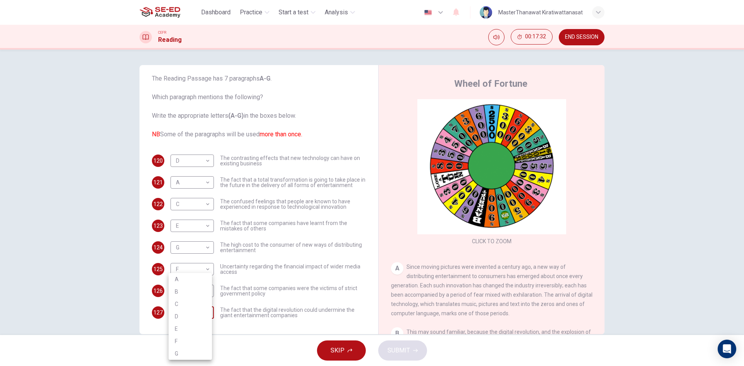
click at [193, 309] on body "This site uses cookies, as explained in our Privacy Policy . If you agree to th…" at bounding box center [372, 183] width 744 height 366
click at [179, 346] on li "F" at bounding box center [190, 341] width 43 height 12
type input "F"
click at [395, 354] on span "SUBMIT" at bounding box center [398, 350] width 22 height 11
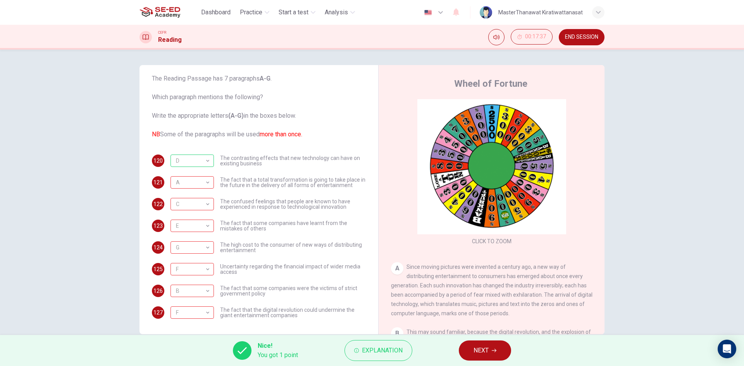
click at [479, 347] on span "NEXT" at bounding box center [480, 350] width 15 height 11
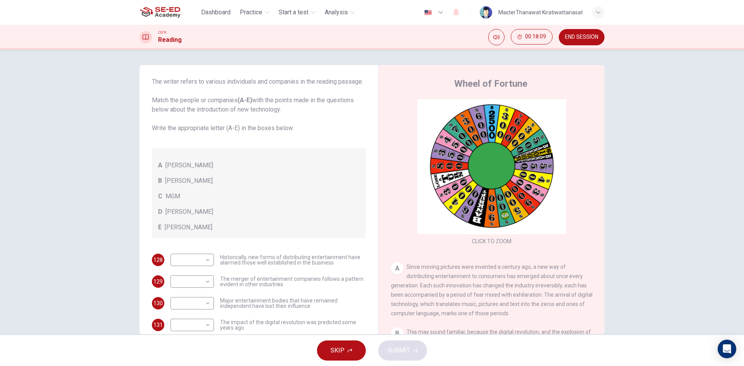
scroll to position [39, 0]
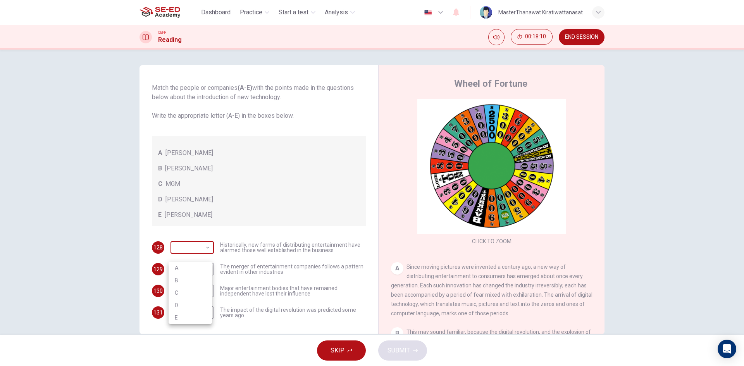
click at [193, 252] on body "This site uses cookies, as explained in our Privacy Policy . If you agree to th…" at bounding box center [372, 183] width 744 height 366
click at [199, 286] on li "B" at bounding box center [190, 280] width 43 height 12
click at [204, 265] on body "This site uses cookies, as explained in our Privacy Policy . If you agree to th…" at bounding box center [372, 183] width 744 height 366
click at [195, 297] on li "C" at bounding box center [190, 293] width 43 height 12
type input "C"
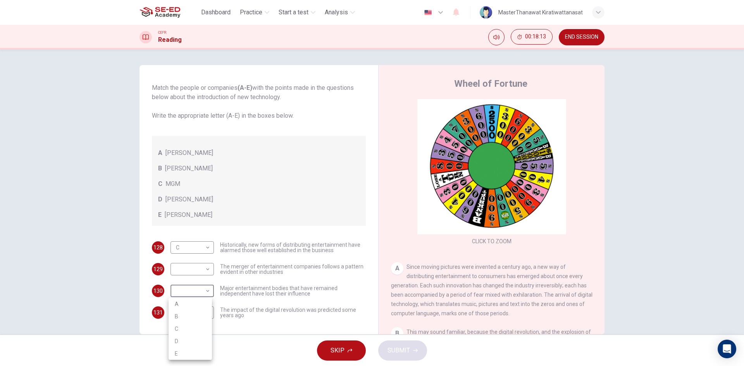
click at [203, 296] on body "This site uses cookies, as explained in our Privacy Policy . If you agree to th…" at bounding box center [372, 183] width 744 height 366
click at [184, 325] on li "C" at bounding box center [190, 329] width 43 height 12
click at [194, 298] on body "This site uses cookies, as explained in our Privacy Policy . If you agree to th…" at bounding box center [372, 183] width 744 height 366
click at [195, 343] on li "D" at bounding box center [190, 341] width 43 height 12
type input "D"
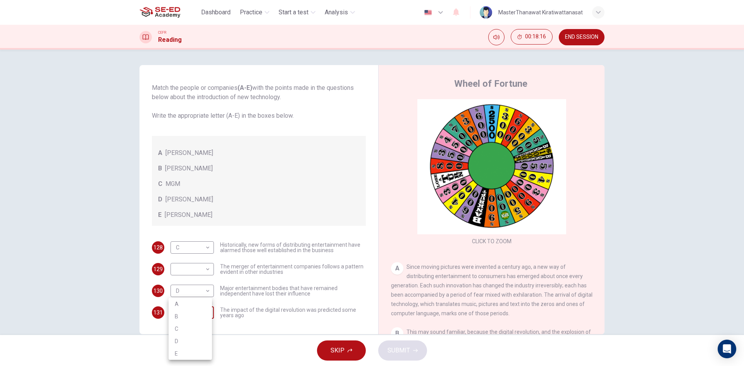
click at [207, 322] on body "This site uses cookies, as explained in our Privacy Policy . If you agree to th…" at bounding box center [372, 183] width 744 height 366
click at [175, 357] on li "E" at bounding box center [190, 353] width 43 height 12
type input "E"
click at [201, 283] on body "This site uses cookies, as explained in our Privacy Policy . If you agree to th…" at bounding box center [372, 183] width 744 height 366
click at [198, 292] on li "A" at bounding box center [190, 290] width 43 height 12
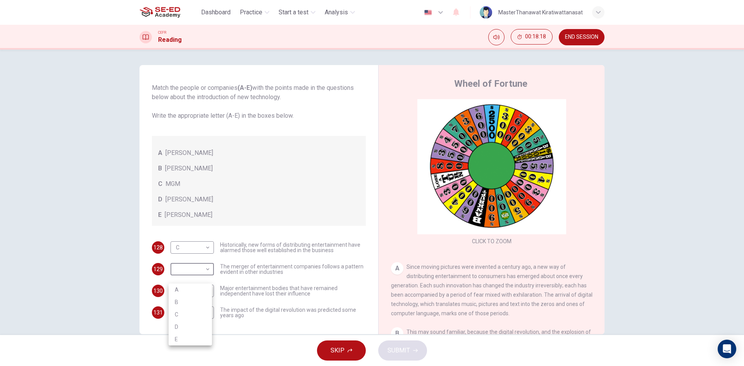
type input "A"
click at [399, 360] on button "SUBMIT" at bounding box center [402, 351] width 49 height 20
click at [406, 354] on span "Processing your response..." at bounding box center [385, 350] width 76 height 9
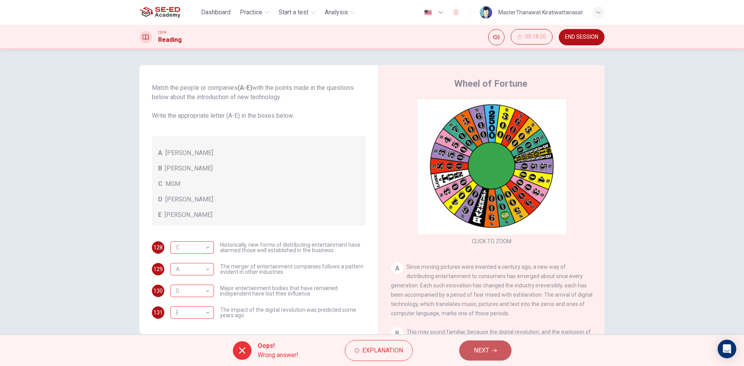
click at [470, 356] on button "NEXT" at bounding box center [485, 351] width 52 height 20
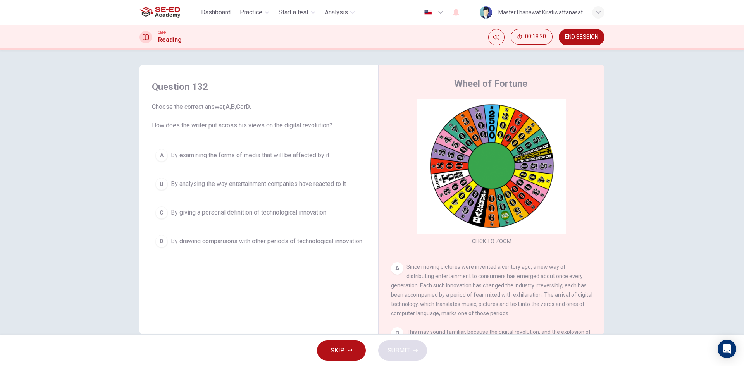
click at [201, 246] on span "By drawing comparisons with other periods of technological innovation" at bounding box center [266, 241] width 191 height 9
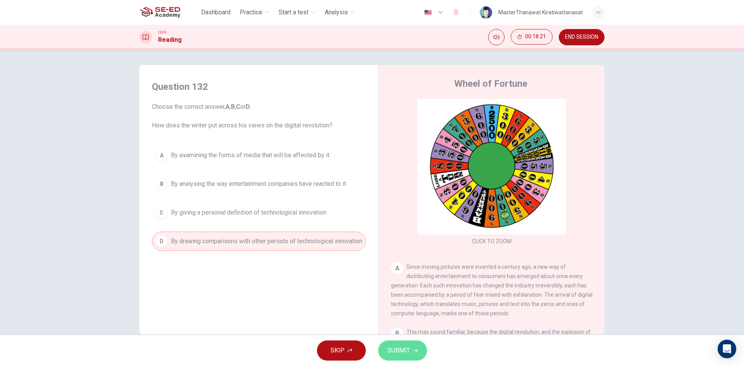
click at [385, 348] on button "SUBMIT" at bounding box center [402, 351] width 49 height 20
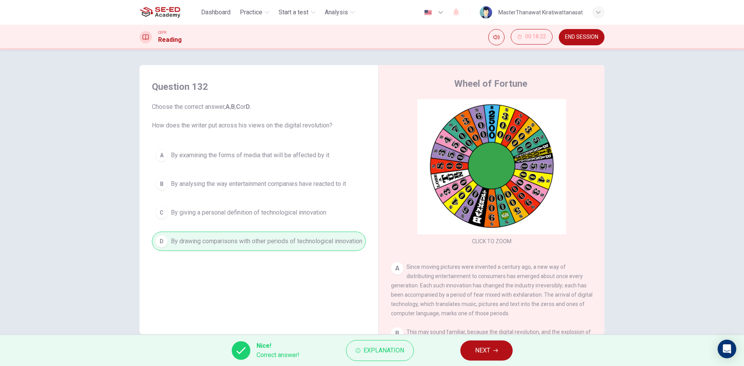
click at [494, 349] on icon "button" at bounding box center [495, 350] width 5 height 5
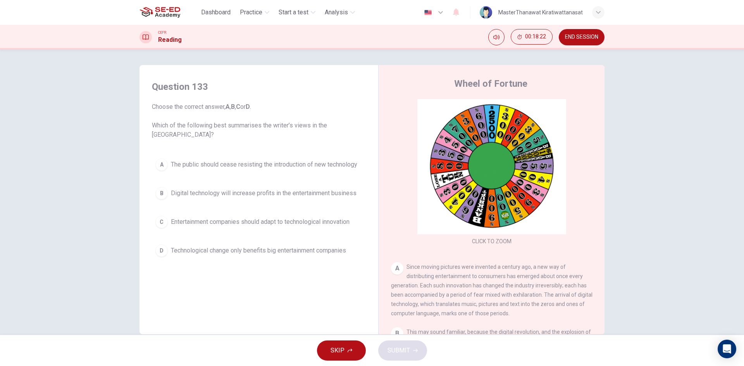
click at [322, 173] on button "A The public should cease resisting the introduction of new technology" at bounding box center [259, 164] width 214 height 19
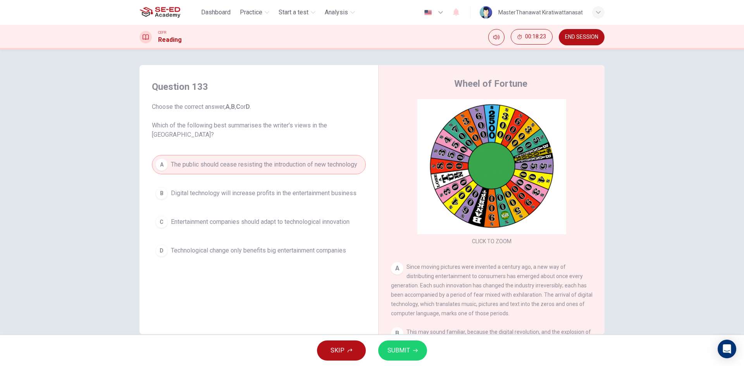
click at [416, 346] on button "SUBMIT" at bounding box center [402, 351] width 49 height 20
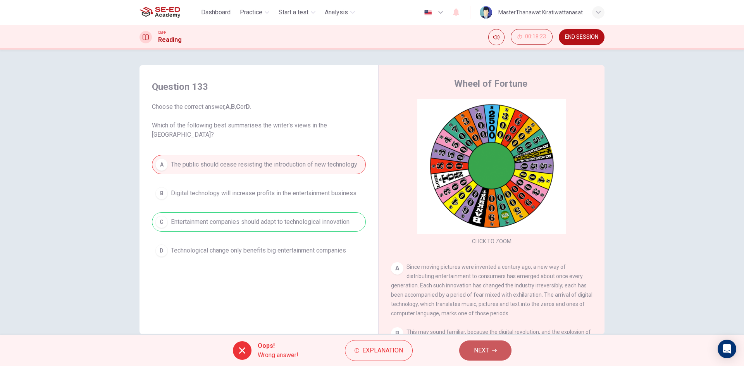
click at [482, 345] on span "NEXT" at bounding box center [481, 350] width 15 height 11
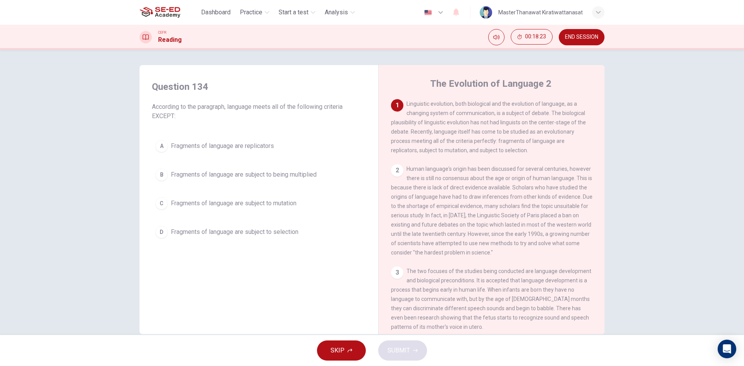
click at [420, 201] on span "Human language's origin has been discussed for several centuries, however there…" at bounding box center [491, 211] width 201 height 90
click at [261, 170] on span "Fragments of language are subject to being multiplied" at bounding box center [244, 174] width 146 height 9
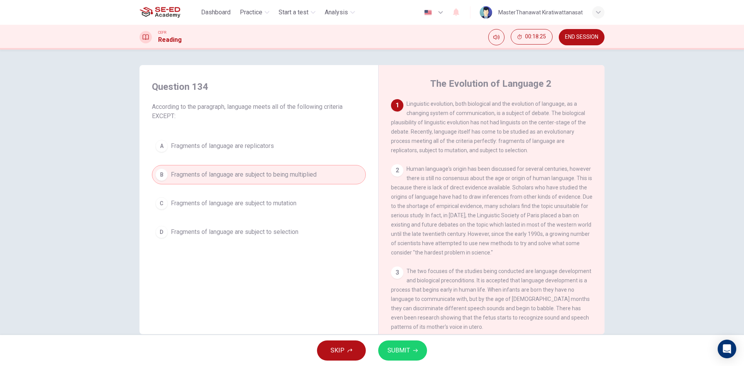
click at [415, 350] on icon "button" at bounding box center [415, 350] width 5 height 5
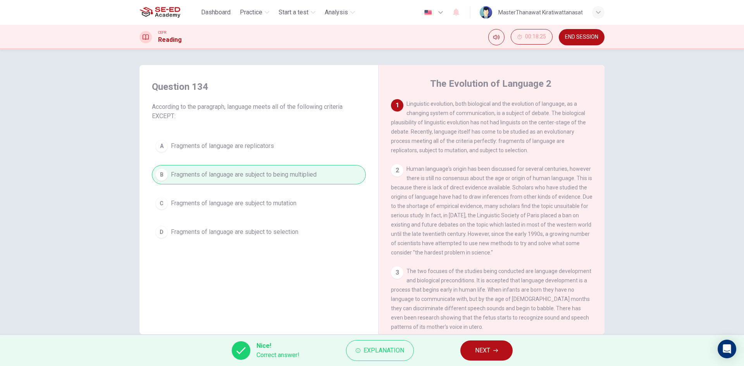
click at [462, 346] on button "NEXT" at bounding box center [486, 351] width 52 height 20
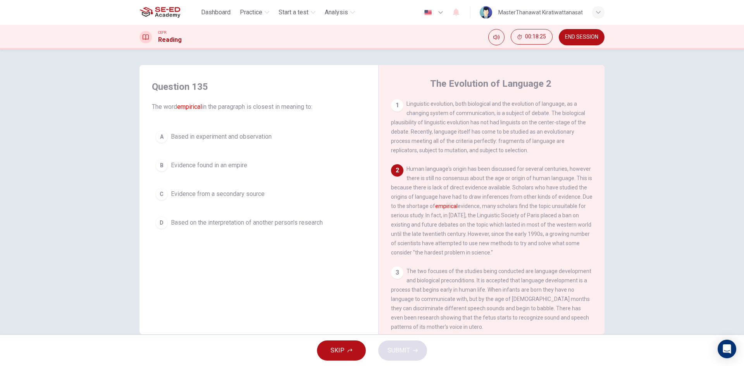
click at [222, 231] on button "D Based on the interpretation of another person's research" at bounding box center [259, 222] width 214 height 19
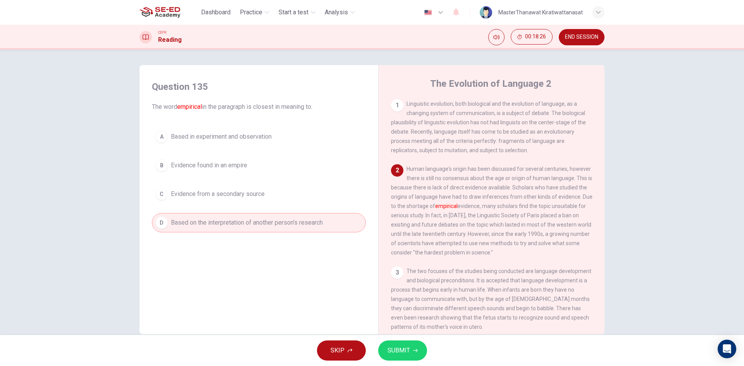
click at [399, 348] on span "SUBMIT" at bounding box center [398, 350] width 22 height 11
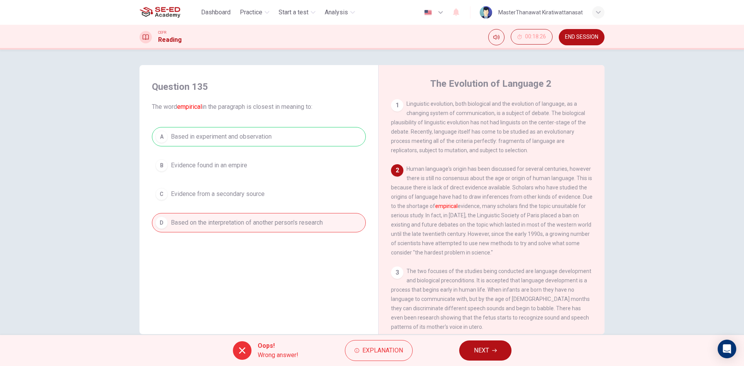
click at [460, 353] on button "NEXT" at bounding box center [485, 351] width 52 height 20
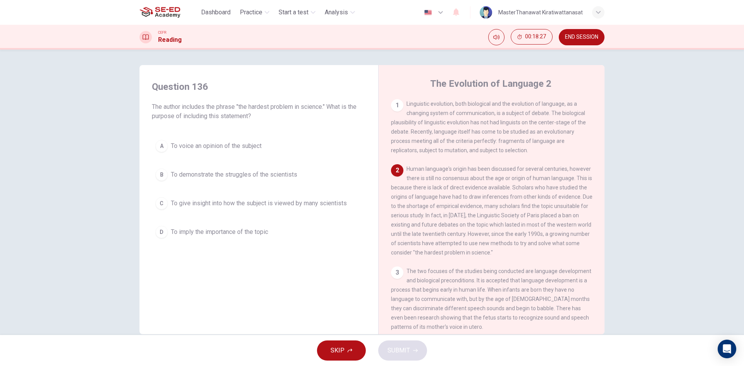
click at [172, 205] on span "To give insight into how the subject is viewed by many scientists" at bounding box center [259, 203] width 176 height 9
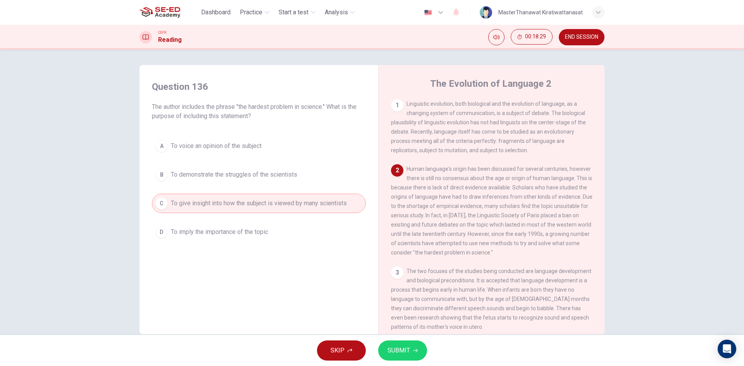
click at [411, 345] on button "SUBMIT" at bounding box center [402, 351] width 49 height 20
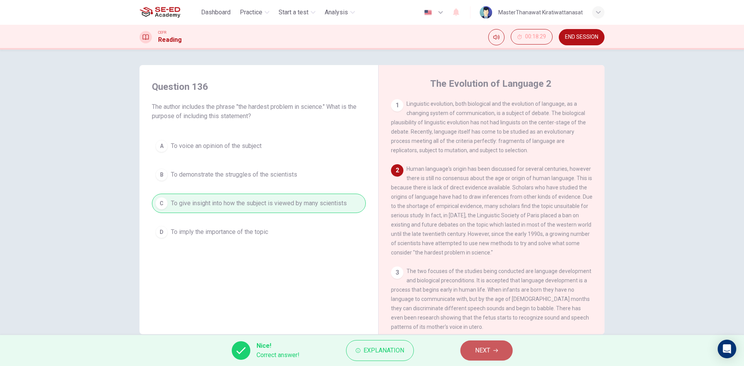
click at [494, 348] on button "NEXT" at bounding box center [486, 351] width 52 height 20
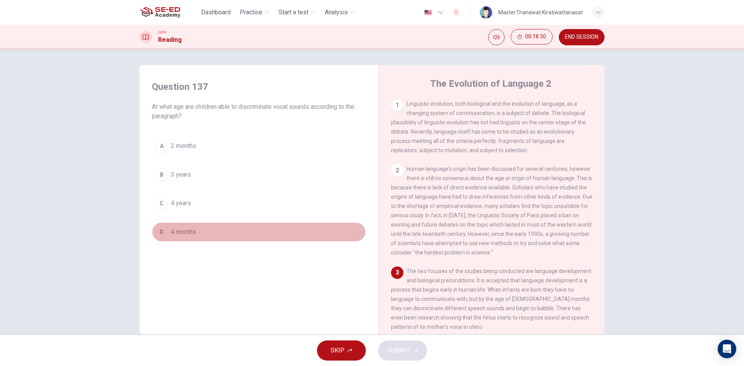
click at [200, 224] on button "D 4 months" at bounding box center [259, 231] width 214 height 19
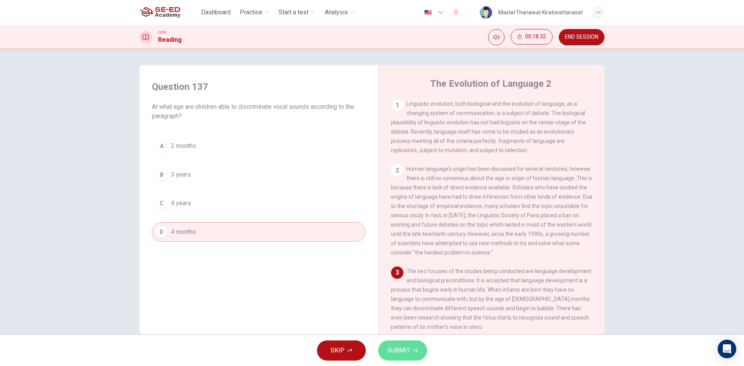
click at [414, 353] on button "SUBMIT" at bounding box center [402, 351] width 49 height 20
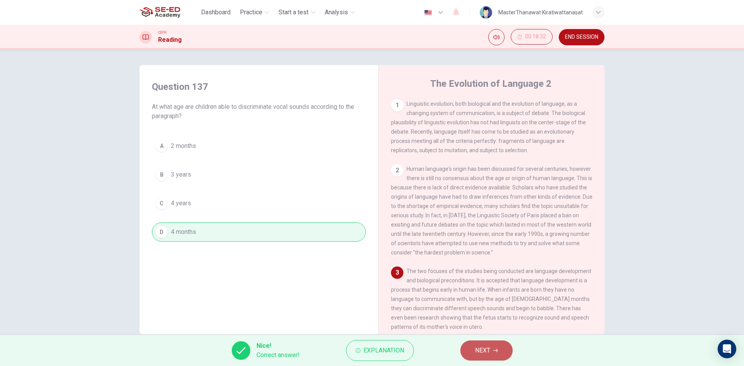
click at [479, 356] on span "NEXT" at bounding box center [482, 350] width 15 height 11
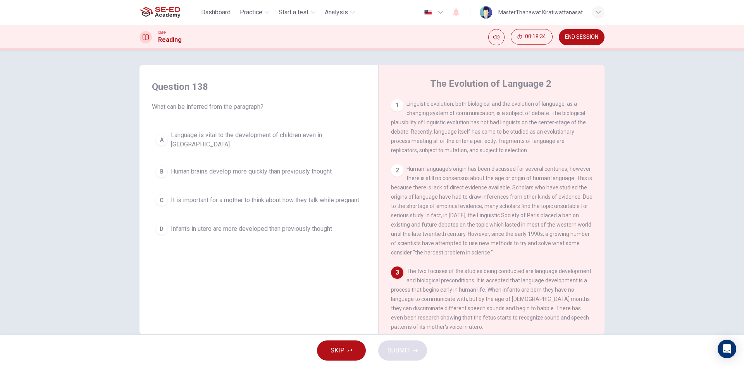
click at [256, 198] on span "It is important for a mother to think about how they talk while pregnant" at bounding box center [265, 200] width 188 height 9
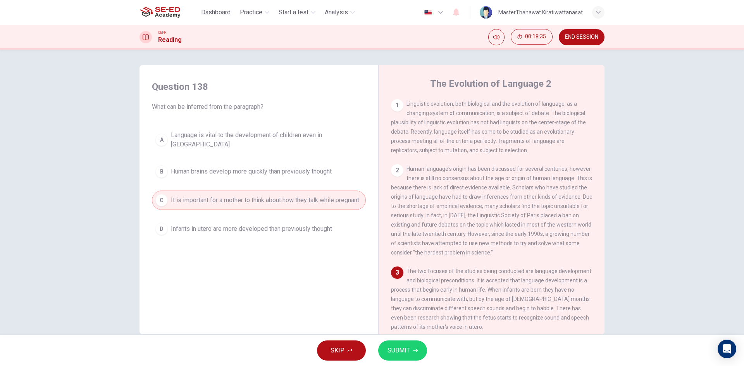
click at [386, 348] on button "SUBMIT" at bounding box center [402, 351] width 49 height 20
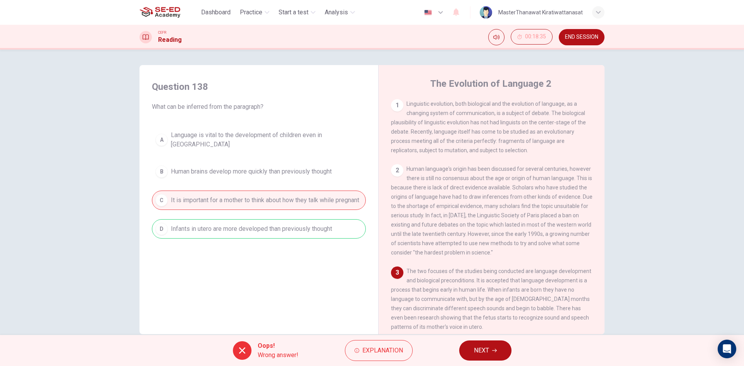
click at [476, 351] on span "NEXT" at bounding box center [481, 350] width 15 height 11
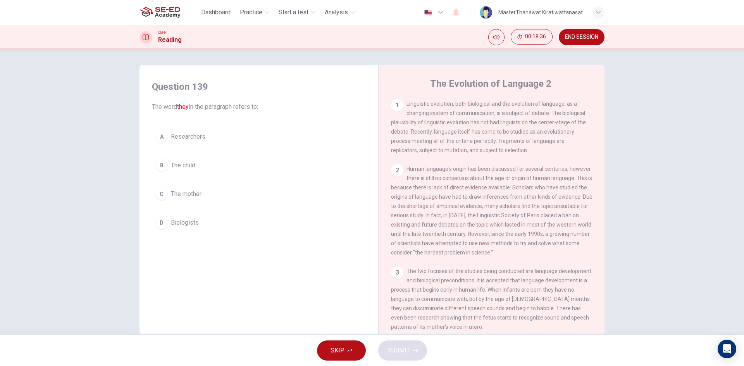
click at [207, 158] on button "B The child" at bounding box center [259, 165] width 214 height 19
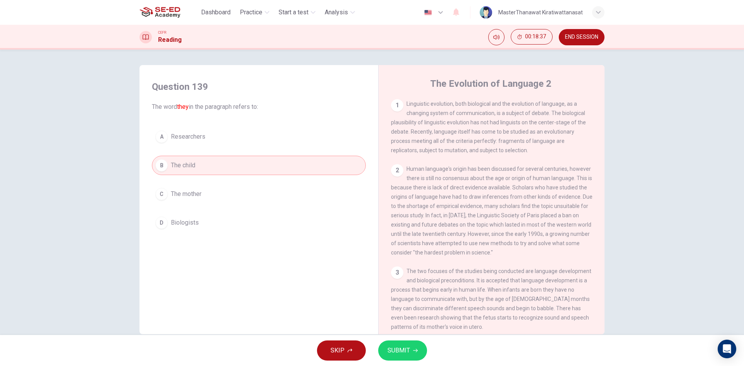
click at [393, 351] on span "SUBMIT" at bounding box center [398, 350] width 22 height 11
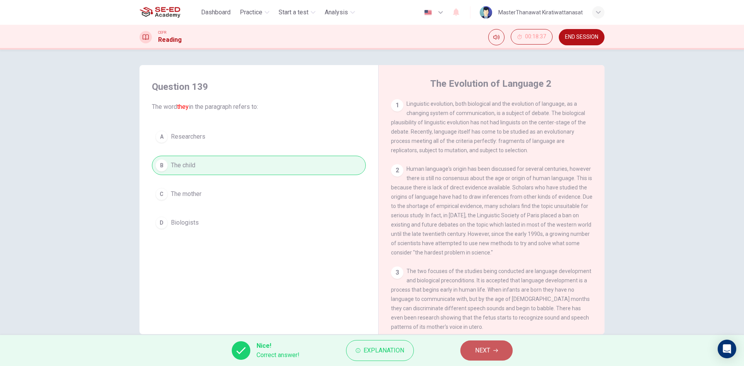
click at [480, 343] on button "NEXT" at bounding box center [486, 351] width 52 height 20
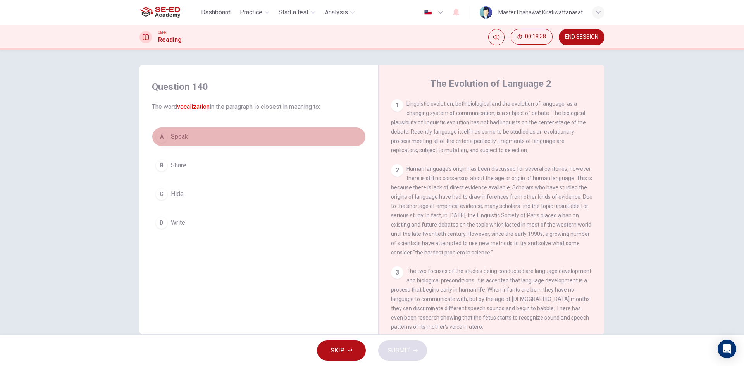
click at [190, 132] on button "A Speak" at bounding box center [259, 136] width 214 height 19
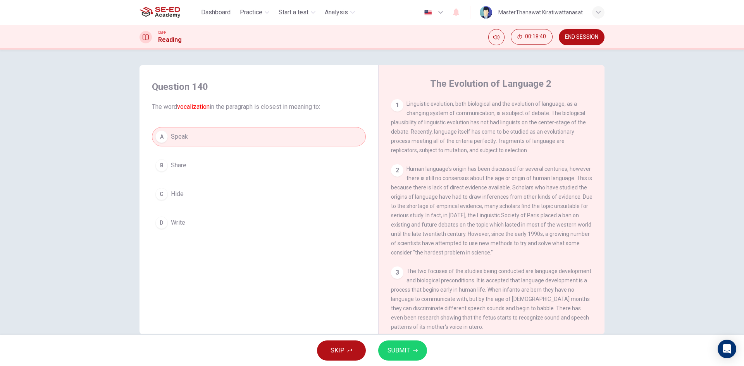
click at [398, 358] on button "SUBMIT" at bounding box center [402, 351] width 49 height 20
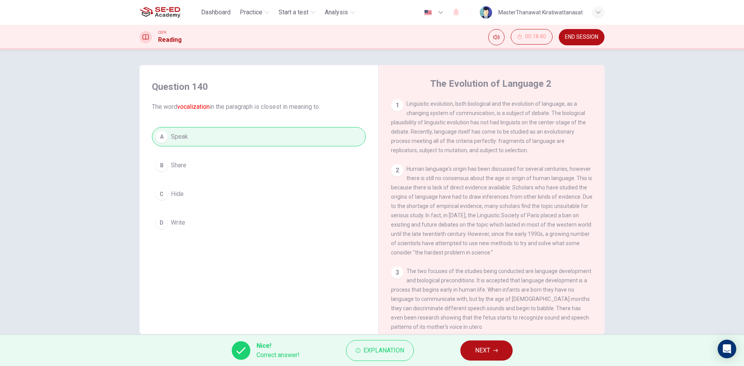
click at [490, 356] on button "NEXT" at bounding box center [486, 351] width 52 height 20
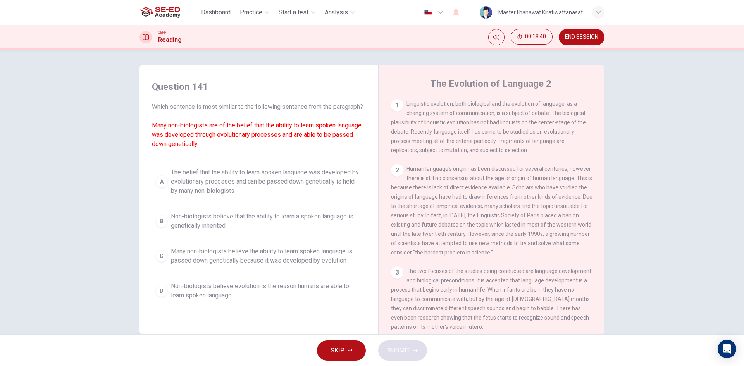
click at [259, 199] on button "A The belief that the ability to learn spoken language was developed by evoluti…" at bounding box center [259, 181] width 214 height 35
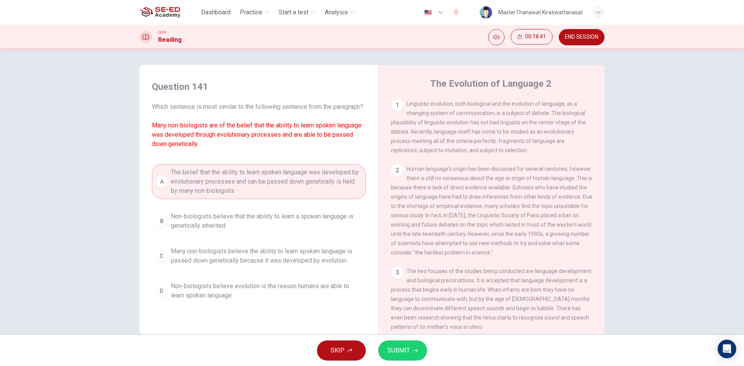
click at [392, 347] on span "SUBMIT" at bounding box center [398, 350] width 22 height 11
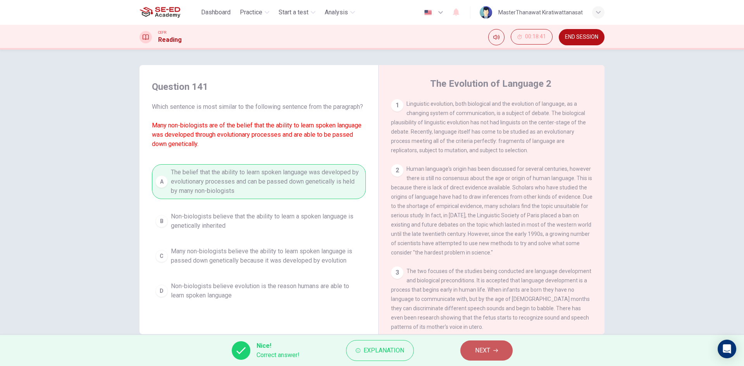
click at [473, 353] on button "NEXT" at bounding box center [486, 351] width 52 height 20
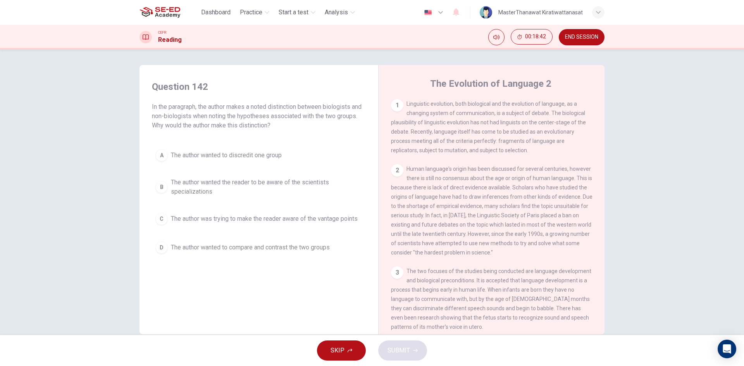
click at [281, 181] on span "The author wanted the reader to be aware of the scientists specializations" at bounding box center [266, 187] width 191 height 19
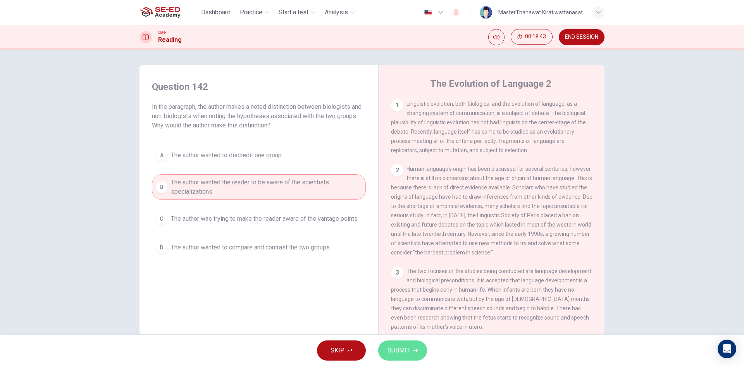
click at [415, 355] on button "SUBMIT" at bounding box center [402, 351] width 49 height 20
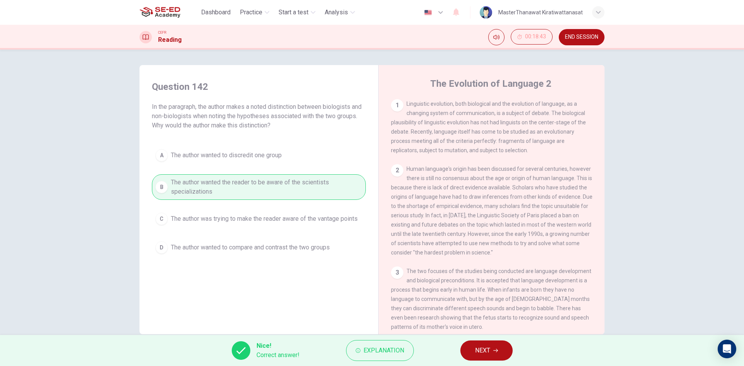
click at [477, 351] on span "NEXT" at bounding box center [482, 350] width 15 height 11
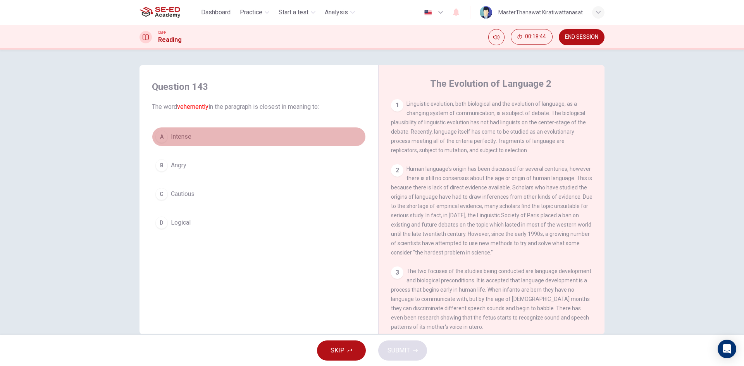
click at [175, 128] on button "A Intense" at bounding box center [259, 136] width 214 height 19
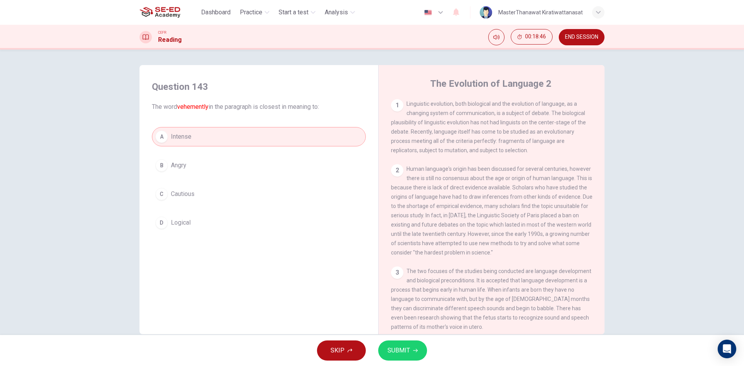
click at [422, 355] on button "SUBMIT" at bounding box center [402, 351] width 49 height 20
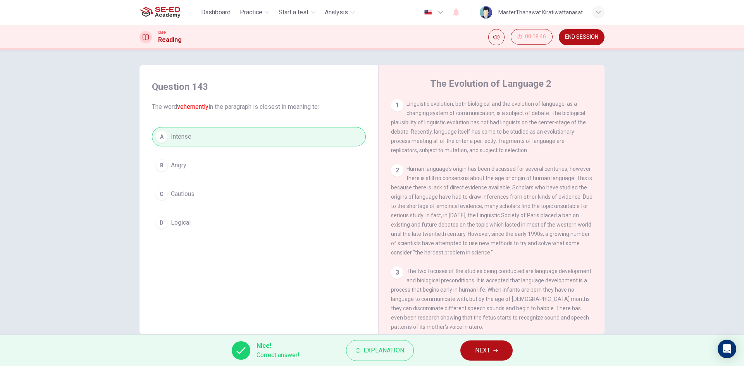
click at [476, 353] on span "NEXT" at bounding box center [482, 350] width 15 height 11
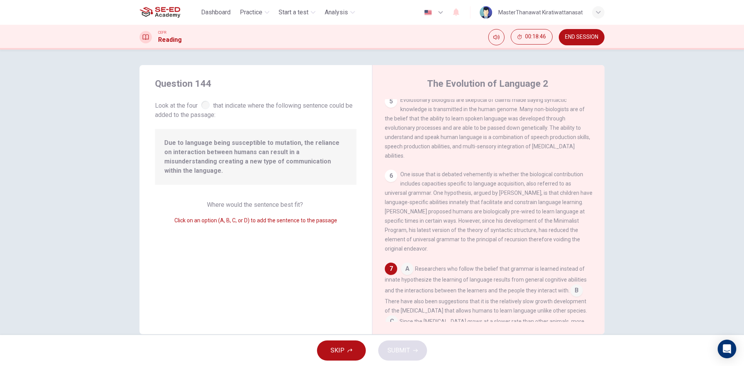
scroll to position [365, 0]
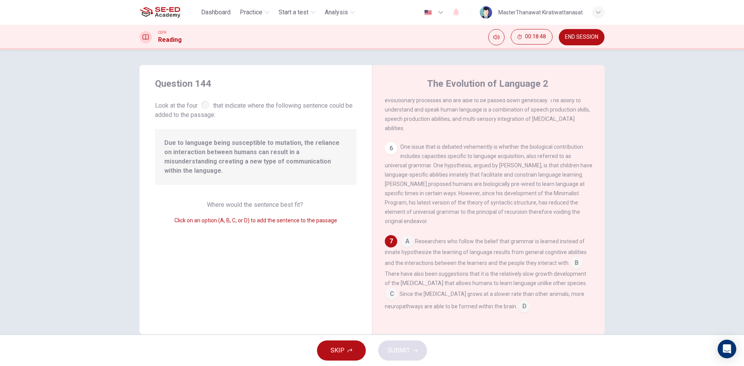
click at [407, 240] on input at bounding box center [407, 242] width 12 height 12
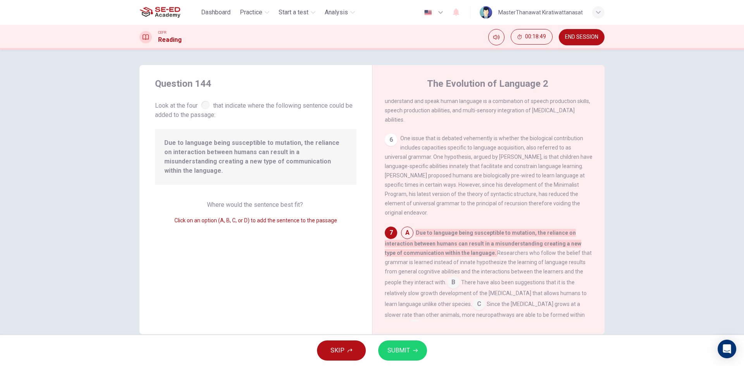
click at [391, 347] on span "SUBMIT" at bounding box center [398, 350] width 22 height 11
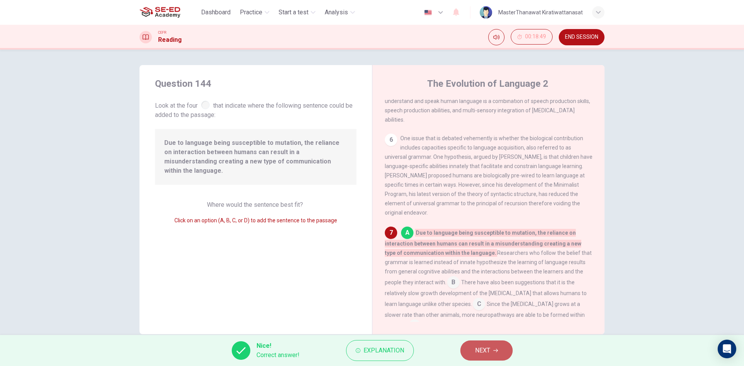
click at [473, 341] on button "NEXT" at bounding box center [486, 351] width 52 height 20
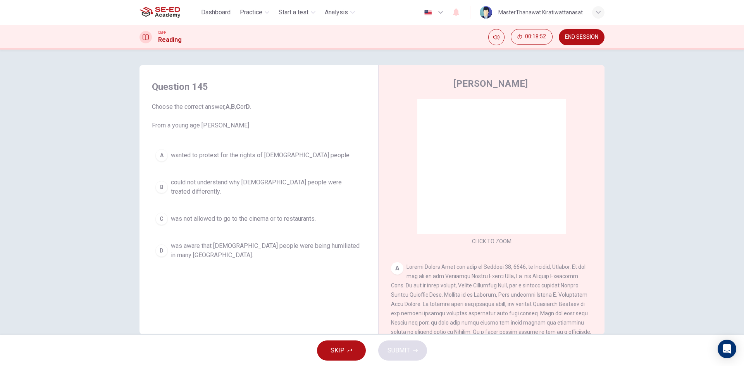
click at [164, 246] on div "D" at bounding box center [161, 250] width 12 height 12
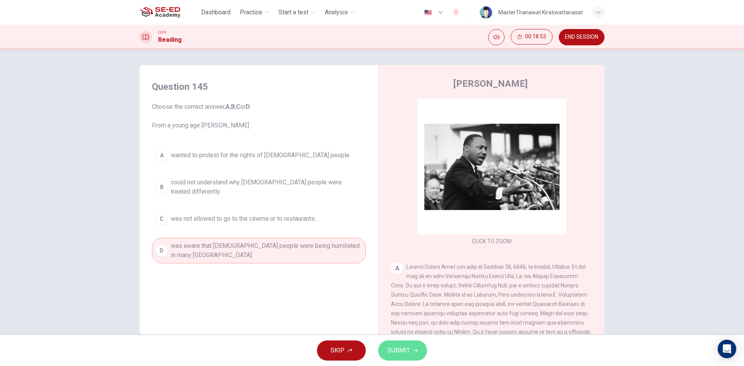
click at [415, 358] on button "SUBMIT" at bounding box center [402, 351] width 49 height 20
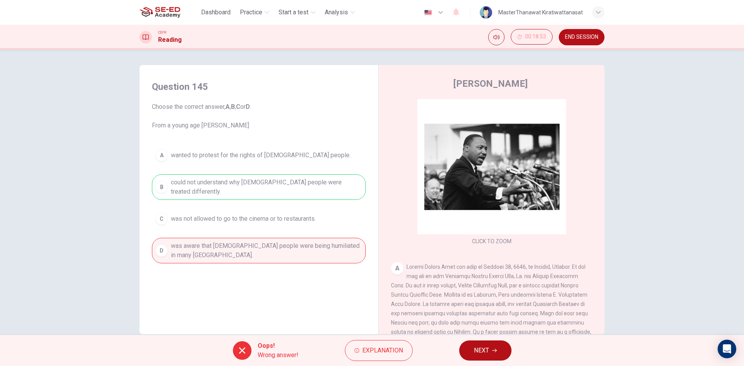
click at [478, 340] on div "Oops! Wrong answer! Explanation NEXT" at bounding box center [372, 350] width 744 height 31
click at [478, 352] on span "NEXT" at bounding box center [481, 350] width 15 height 11
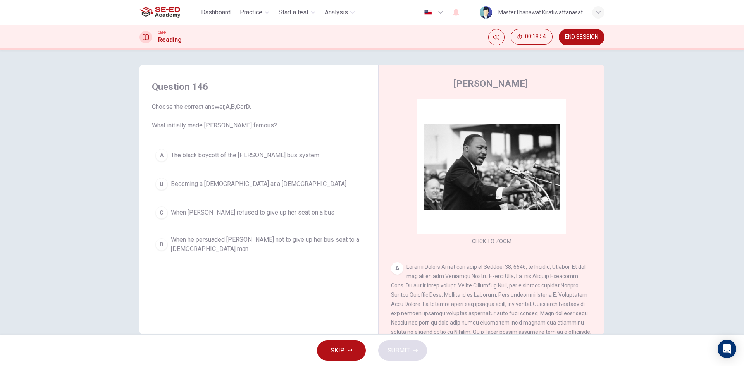
click at [188, 246] on span "When he persuaded Rosa Parks not to give up her bus seat to a white man" at bounding box center [266, 244] width 191 height 19
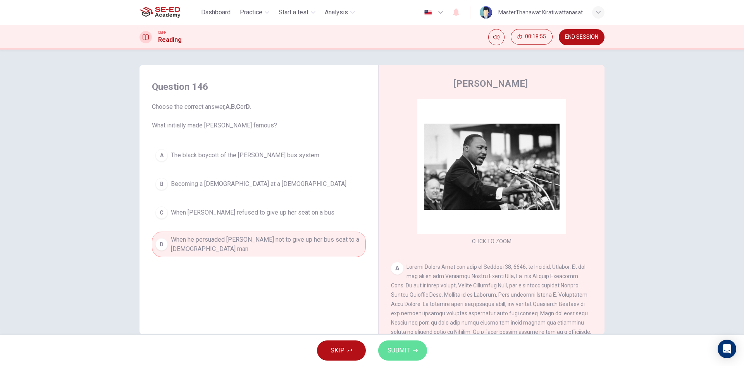
click at [416, 348] on button "SUBMIT" at bounding box center [402, 351] width 49 height 20
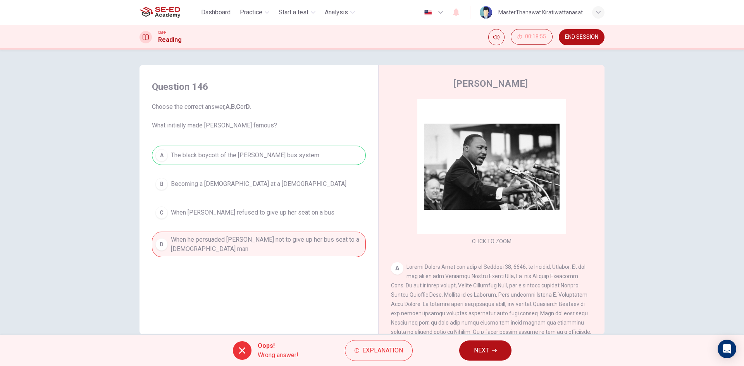
click at [475, 354] on span "NEXT" at bounding box center [481, 350] width 15 height 11
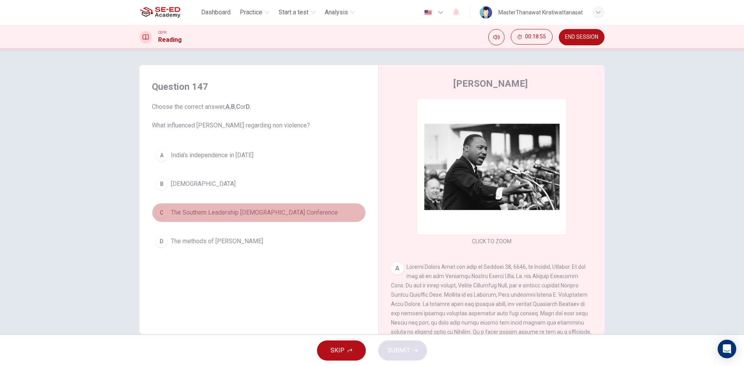
click at [220, 209] on span "The Southern Leadership Christian Conference" at bounding box center [254, 212] width 167 height 9
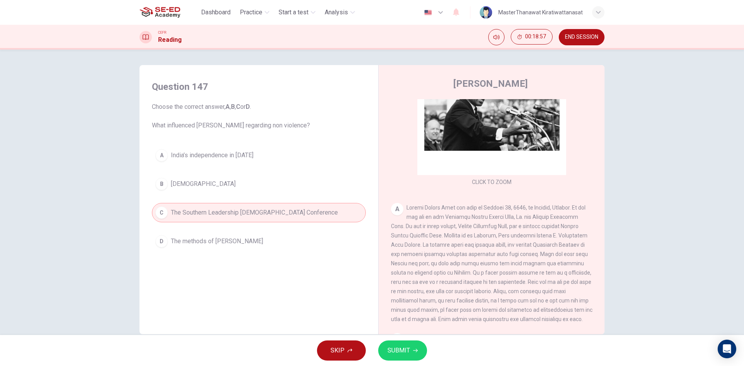
scroll to position [77, 0]
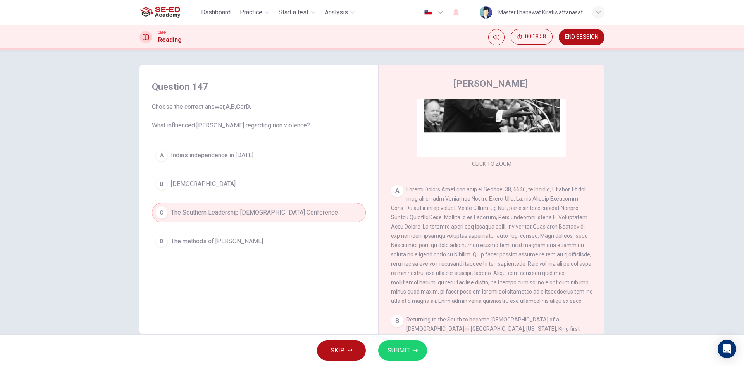
click at [416, 346] on button "SUBMIT" at bounding box center [402, 351] width 49 height 20
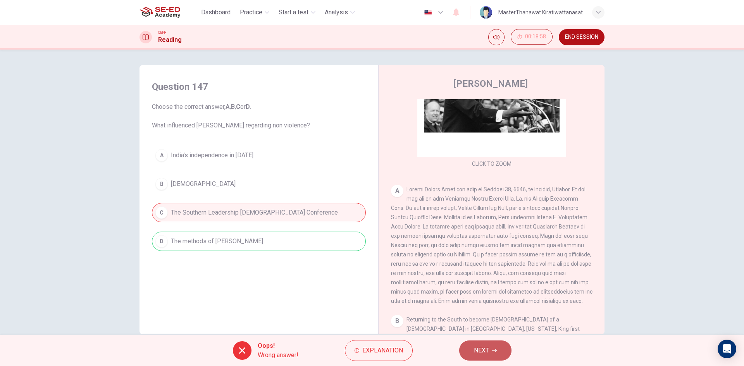
click at [491, 354] on button "NEXT" at bounding box center [485, 351] width 52 height 20
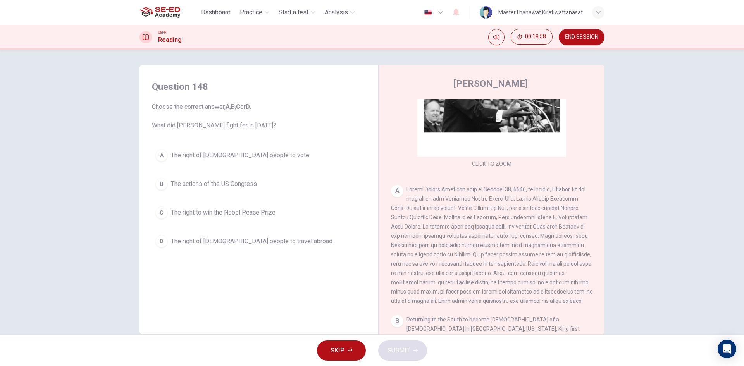
click at [235, 240] on span "The right of black people to travel abroad" at bounding box center [252, 241] width 162 height 9
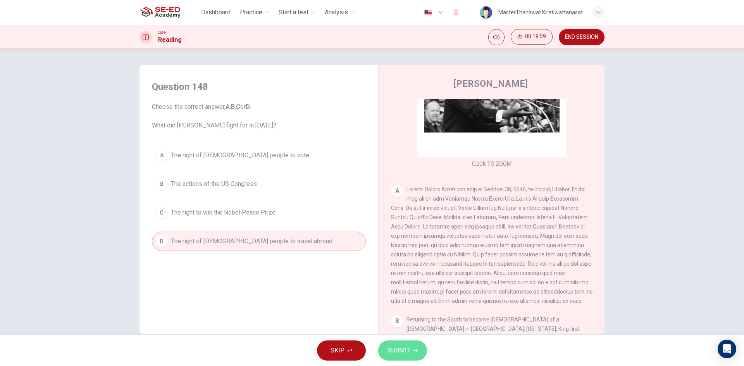
click at [395, 344] on button "SUBMIT" at bounding box center [402, 351] width 49 height 20
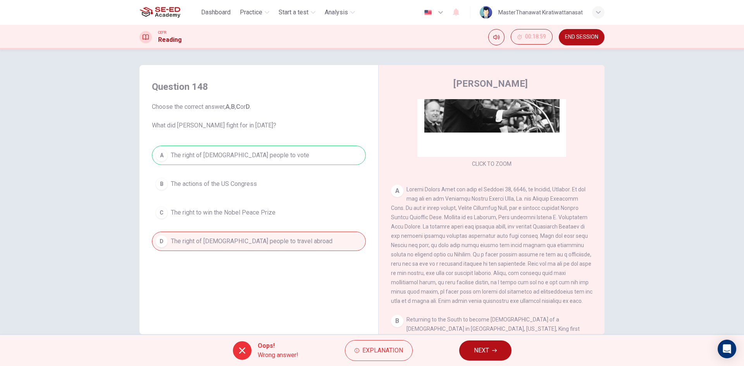
click at [464, 349] on button "NEXT" at bounding box center [485, 351] width 52 height 20
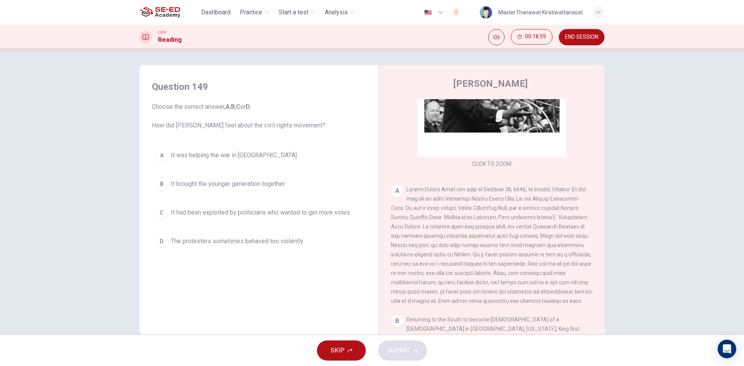
click at [284, 219] on button "C It had been exploited by politicians who wanted to get more votes" at bounding box center [259, 212] width 214 height 19
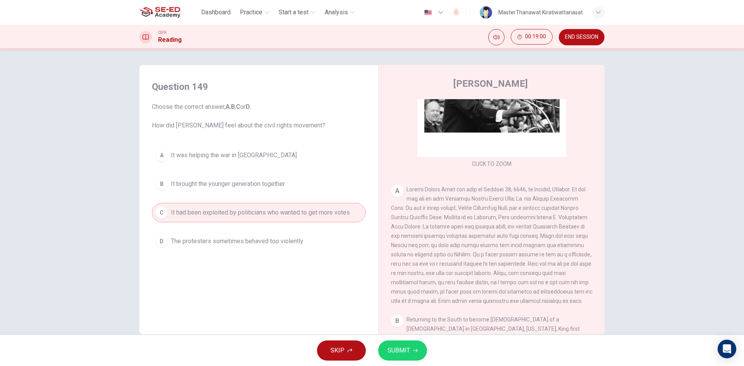
click at [400, 351] on span "SUBMIT" at bounding box center [398, 350] width 22 height 11
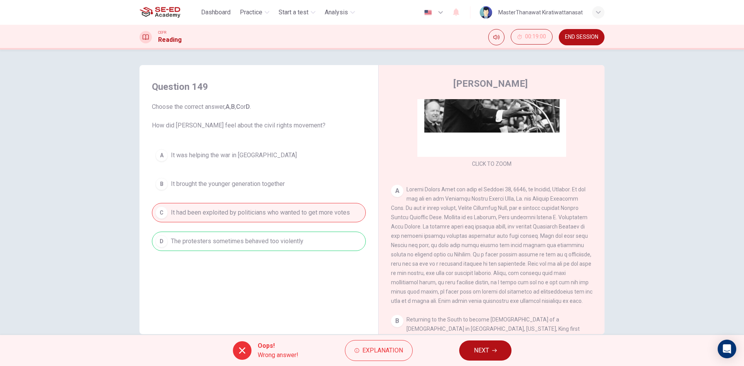
click at [469, 361] on div "Oops! Wrong answer! Explanation NEXT" at bounding box center [372, 350] width 744 height 31
click at [494, 356] on button "NEXT" at bounding box center [485, 351] width 52 height 20
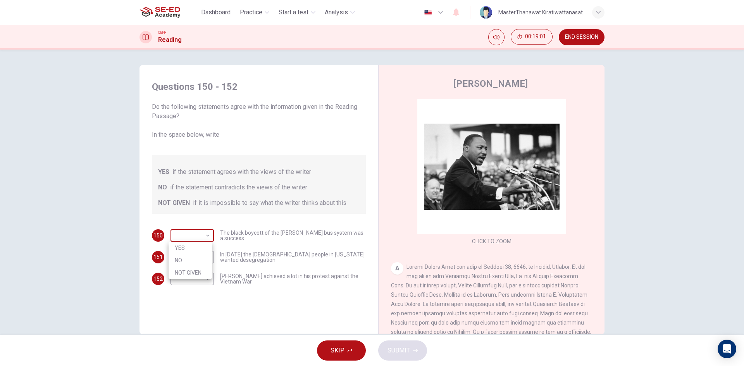
click at [196, 232] on body "This site uses cookies, as explained in our Privacy Policy . If you agree to th…" at bounding box center [372, 183] width 744 height 366
click at [188, 260] on li "NO" at bounding box center [190, 260] width 43 height 12
type input "NO"
click at [199, 259] on body "This site uses cookies, as explained in our Privacy Policy . If you agree to th…" at bounding box center [372, 183] width 744 height 366
drag, startPoint x: 199, startPoint y: 261, endPoint x: 198, endPoint y: 265, distance: 4.0
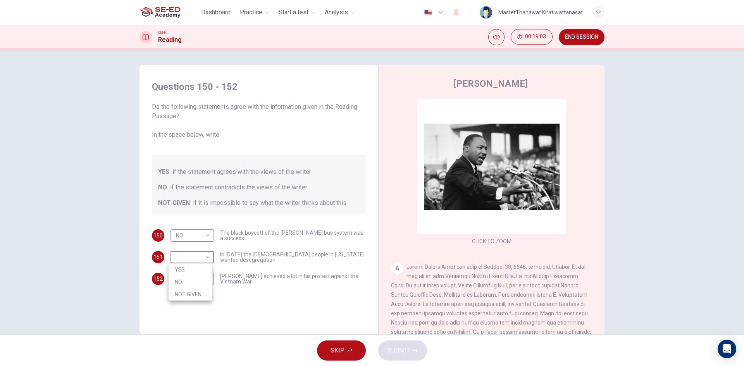
click at [199, 262] on div at bounding box center [372, 183] width 744 height 366
click at [200, 272] on body "This site uses cookies, as explained in our Privacy Policy . If you agree to th…" at bounding box center [372, 183] width 744 height 366
click at [194, 312] on li "NOT GIVEN" at bounding box center [190, 316] width 43 height 12
type input "NOT GIVEN"
click at [207, 256] on body "This site uses cookies, as explained in our Privacy Policy . If you agree to th…" at bounding box center [372, 183] width 744 height 366
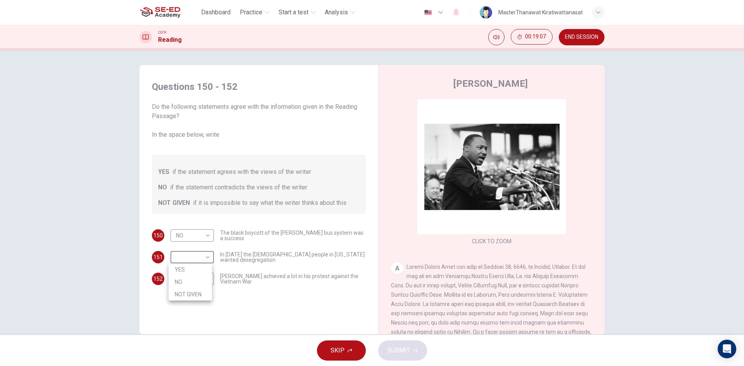
click at [200, 271] on li "YES" at bounding box center [190, 269] width 43 height 12
type input "YES"
click at [390, 347] on span "SUBMIT" at bounding box center [398, 350] width 22 height 11
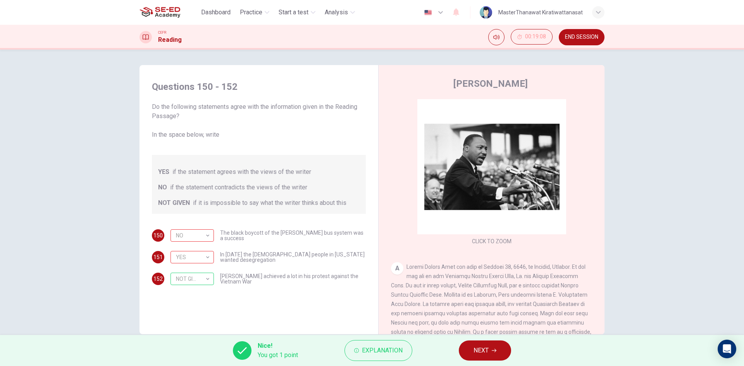
click at [454, 349] on div "Nice! You got 1 point Explanation NEXT" at bounding box center [372, 350] width 744 height 31
click at [465, 349] on button "NEXT" at bounding box center [485, 351] width 52 height 20
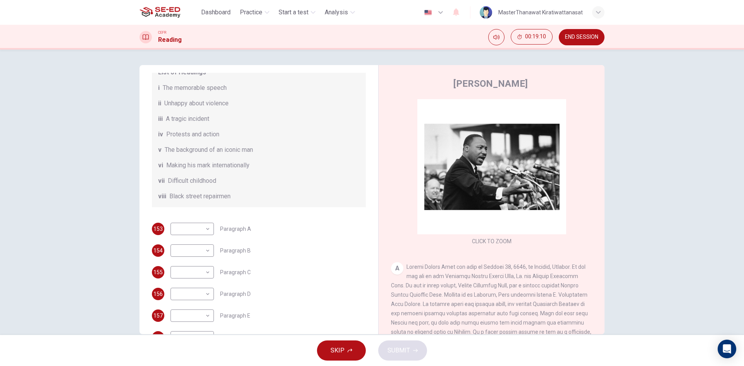
scroll to position [116, 0]
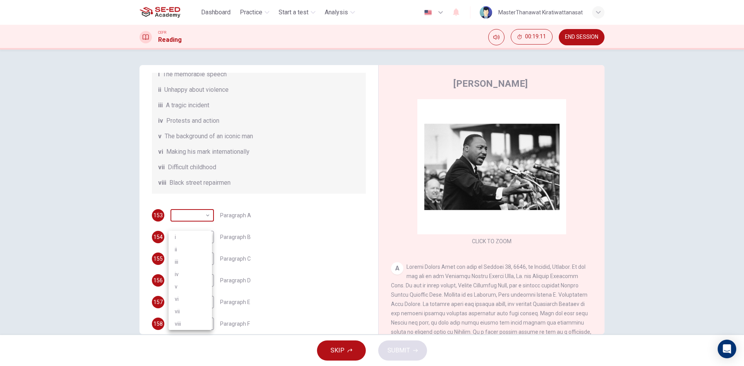
click at [184, 229] on body "This site uses cookies, as explained in our Privacy Policy . If you agree to th…" at bounding box center [372, 183] width 744 height 366
click at [179, 251] on li "ii" at bounding box center [190, 249] width 43 height 12
type input "ii"
click at [193, 246] on body "This site uses cookies, as explained in our Privacy Policy . If you agree to th…" at bounding box center [372, 183] width 744 height 366
click at [190, 255] on li "i" at bounding box center [190, 259] width 43 height 12
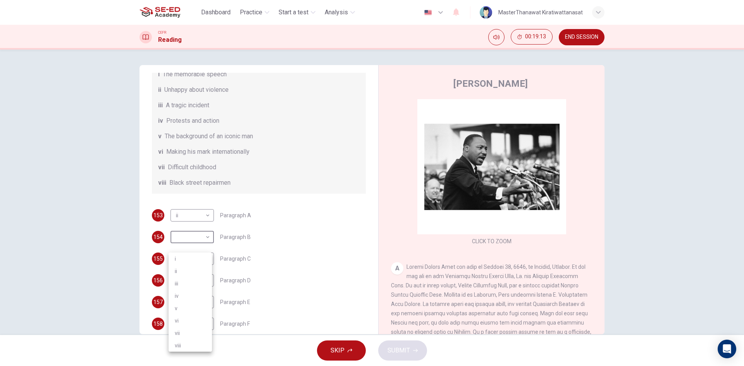
type input "i"
click at [189, 270] on body "This site uses cookies, as explained in our Privacy Policy . If you agree to th…" at bounding box center [372, 183] width 744 height 366
click at [187, 300] on li "iv" at bounding box center [190, 304] width 43 height 12
type input "iv"
click at [197, 287] on body "This site uses cookies, as explained in our Privacy Policy . If you agree to th…" at bounding box center [372, 183] width 744 height 366
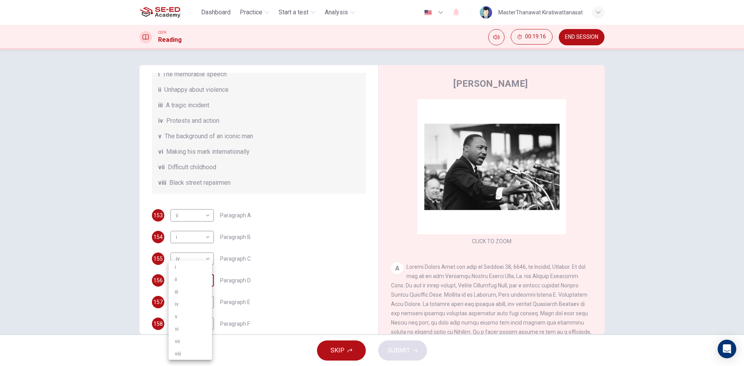
click at [197, 287] on li "iii" at bounding box center [190, 292] width 43 height 12
type input "iii"
click at [202, 310] on body "This site uses cookies, as explained in our Privacy Policy . If you agree to th…" at bounding box center [372, 183] width 744 height 366
click at [198, 337] on li "vii" at bounding box center [190, 341] width 43 height 12
type input "vii"
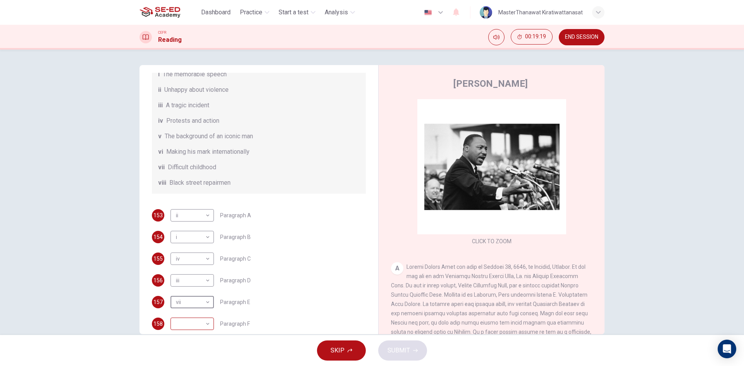
click at [202, 332] on body "This site uses cookies, as explained in our Privacy Policy . If you agree to th…" at bounding box center [372, 183] width 744 height 366
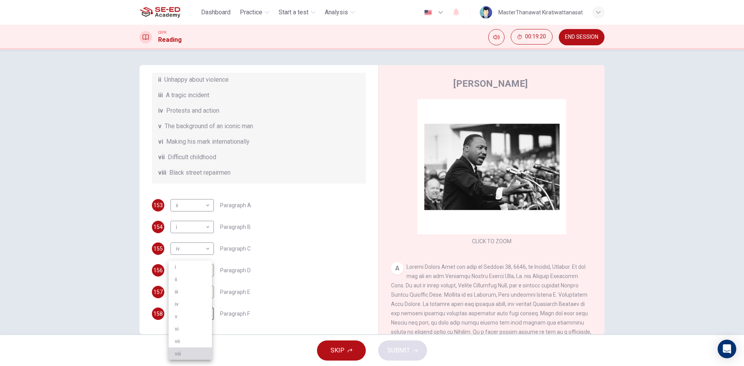
click at [190, 349] on li "viii" at bounding box center [190, 353] width 43 height 12
type input "viii"
click at [408, 347] on span "SUBMIT" at bounding box center [398, 350] width 22 height 11
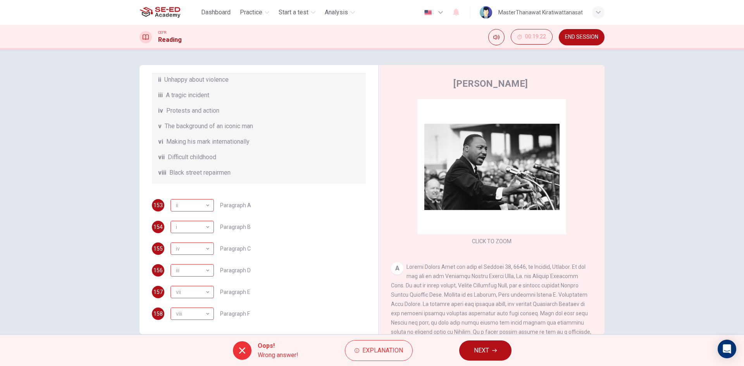
click at [464, 350] on button "NEXT" at bounding box center [485, 351] width 52 height 20
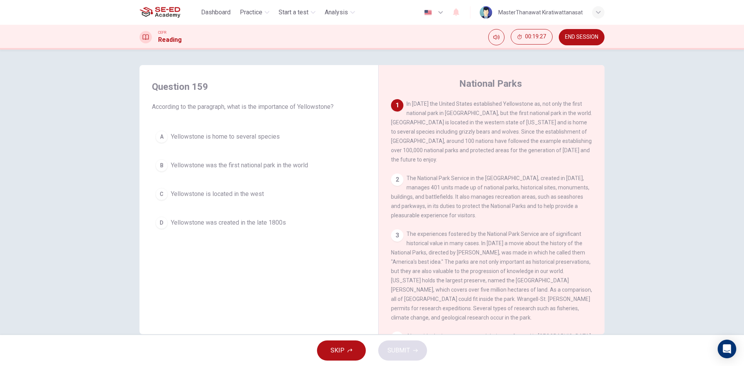
click at [322, 167] on button "B Yellowstone was the first national park in the world" at bounding box center [259, 165] width 214 height 19
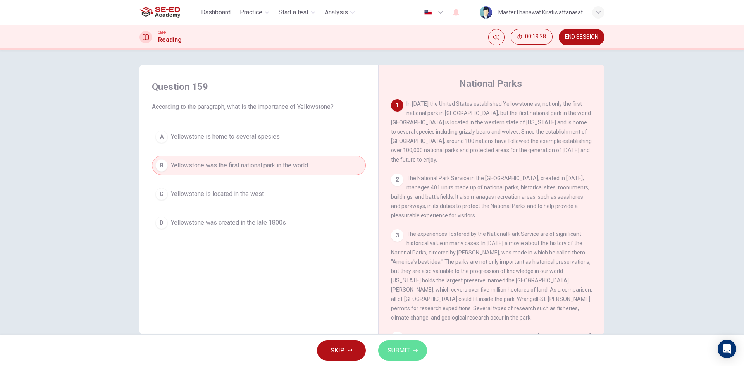
click at [410, 350] on button "SUBMIT" at bounding box center [402, 351] width 49 height 20
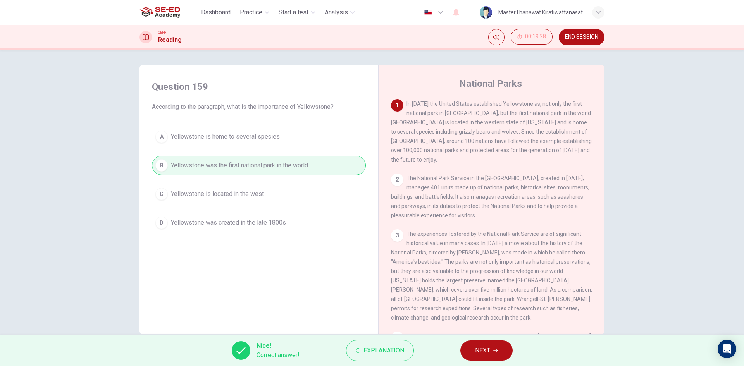
click at [483, 354] on span "NEXT" at bounding box center [482, 350] width 15 height 11
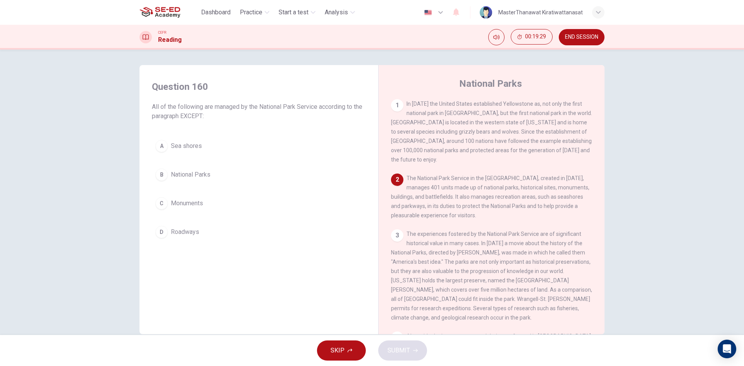
click at [198, 177] on span "National Parks" at bounding box center [191, 174] width 40 height 9
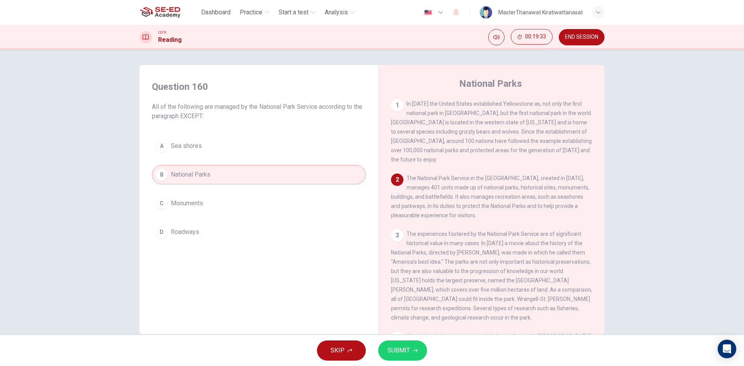
click at [404, 354] on span "SUBMIT" at bounding box center [398, 350] width 22 height 11
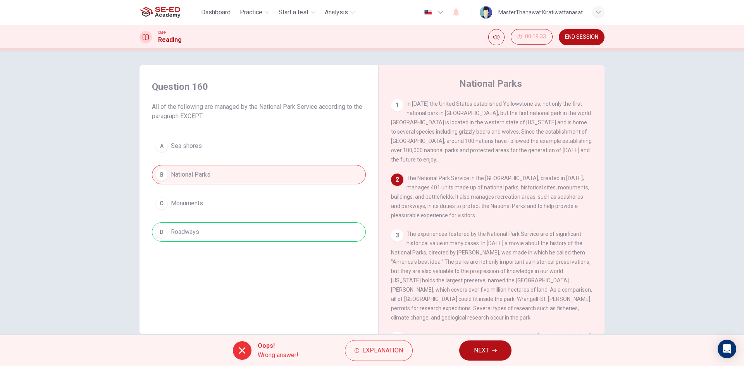
click at [495, 347] on button "NEXT" at bounding box center [485, 351] width 52 height 20
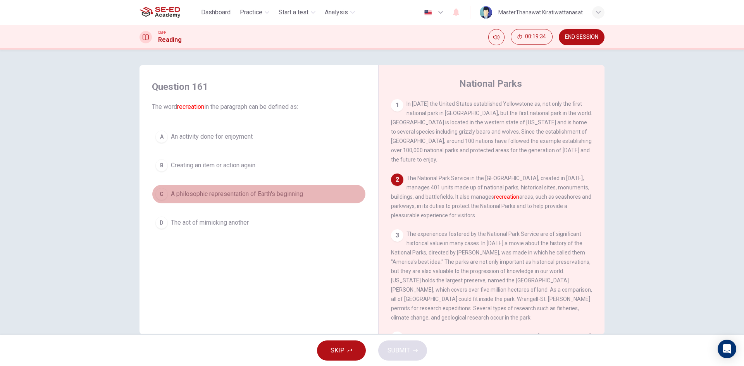
click at [297, 194] on span "A philosophic representation of Earth's beginning" at bounding box center [237, 193] width 132 height 9
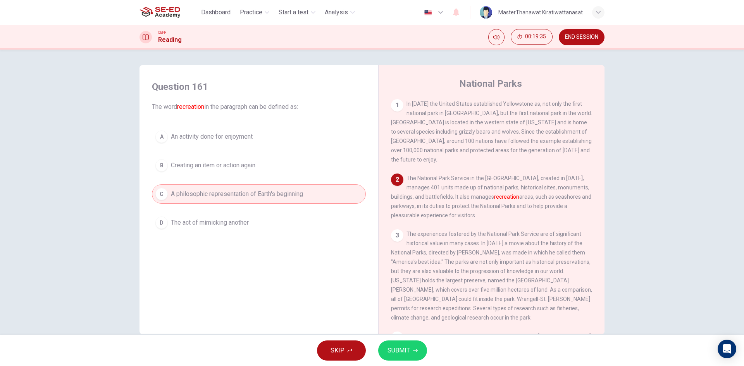
click at [397, 351] on span "SUBMIT" at bounding box center [398, 350] width 22 height 11
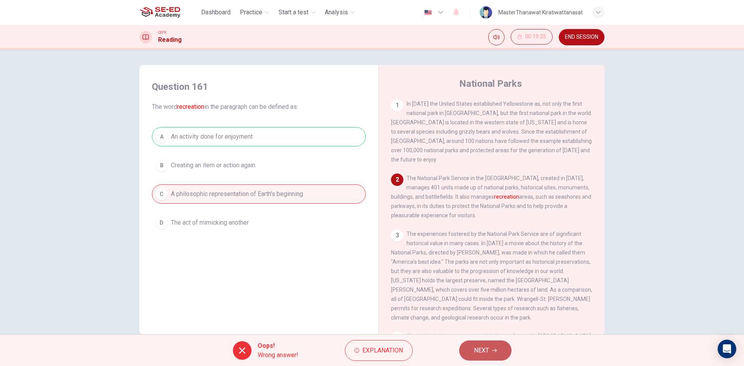
click at [480, 356] on button "NEXT" at bounding box center [485, 351] width 52 height 20
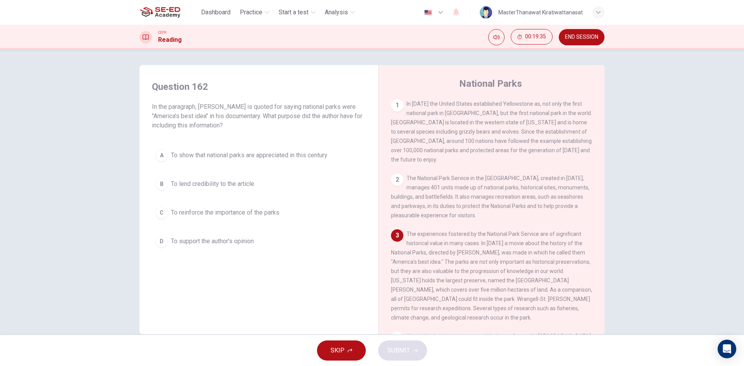
click at [240, 156] on span "To show that national parks are appreciated in this century" at bounding box center [249, 155] width 157 height 9
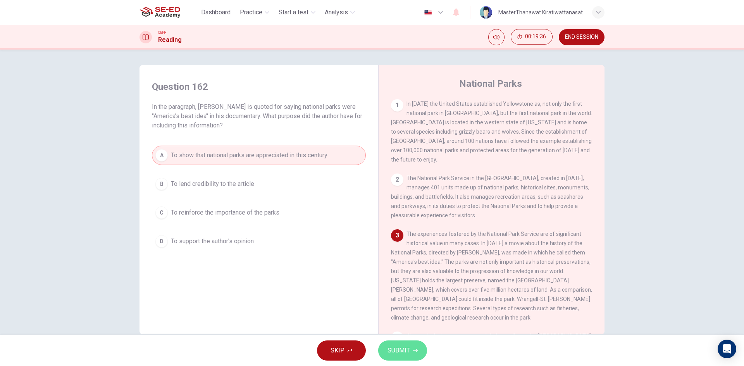
click at [394, 344] on button "SUBMIT" at bounding box center [402, 351] width 49 height 20
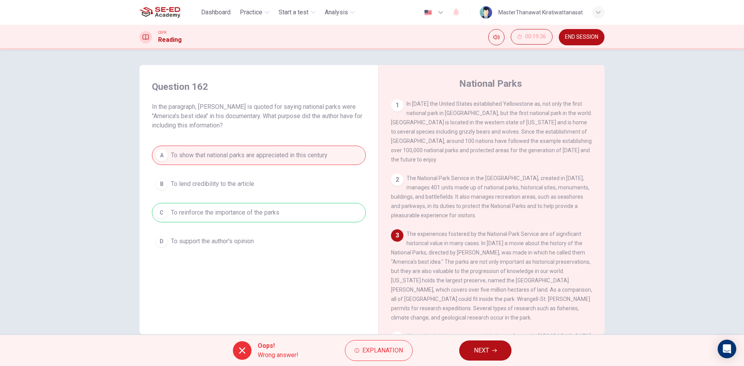
click at [473, 343] on button "NEXT" at bounding box center [485, 351] width 52 height 20
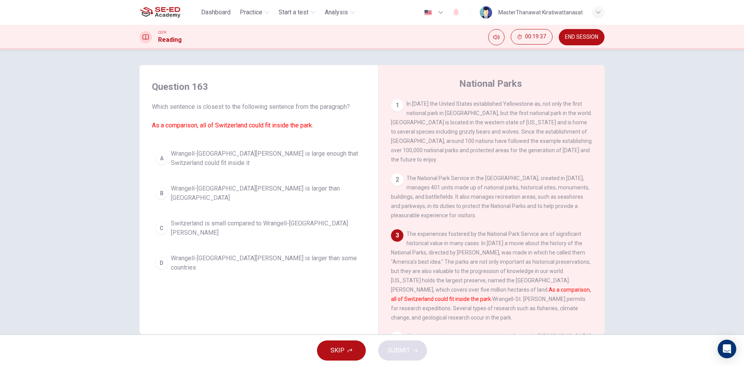
click at [282, 150] on span "Wrangell-St. Elias National Park is large enough that Switzerland could fit ins…" at bounding box center [266, 158] width 191 height 19
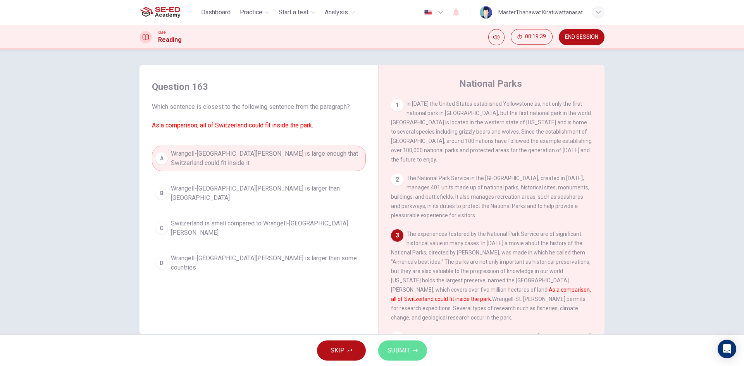
click at [417, 357] on button "SUBMIT" at bounding box center [402, 351] width 49 height 20
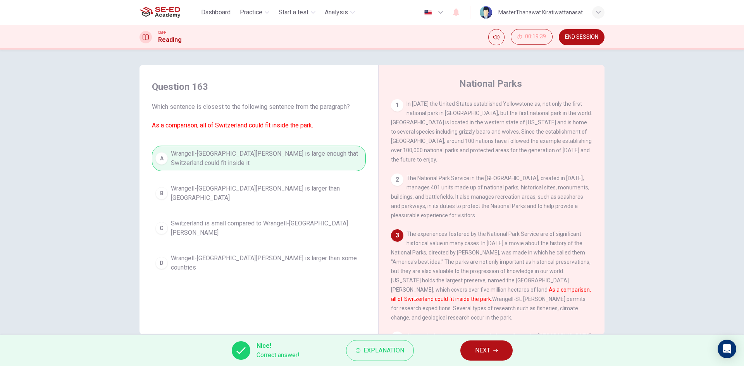
click at [502, 348] on button "NEXT" at bounding box center [486, 351] width 52 height 20
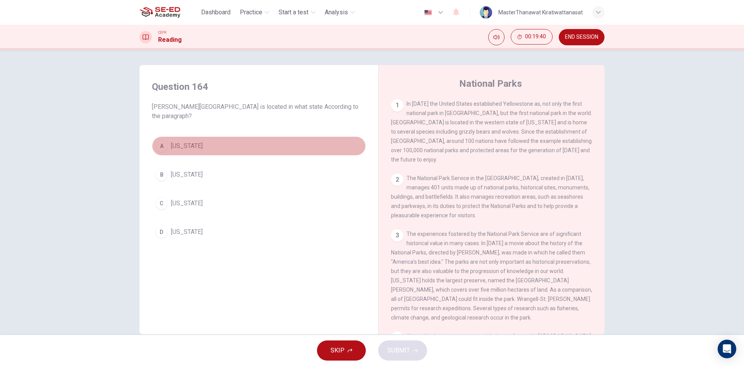
click at [292, 151] on button "A Pennsylvania" at bounding box center [259, 145] width 214 height 19
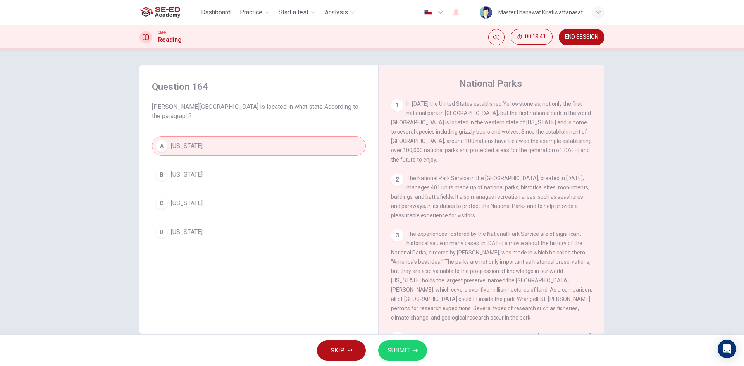
click at [418, 358] on button "SUBMIT" at bounding box center [402, 351] width 49 height 20
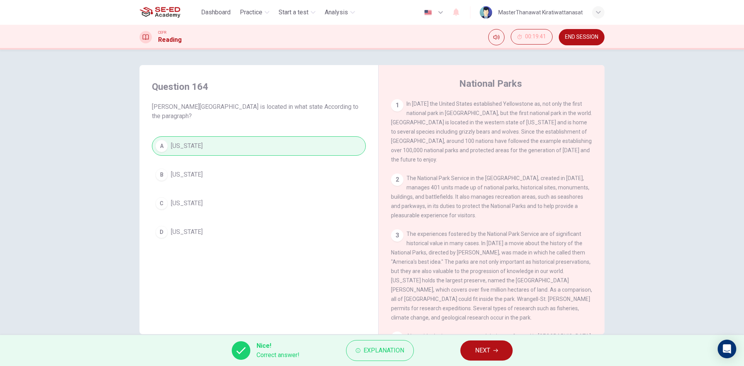
click at [488, 362] on div "Nice! Correct answer! Explanation NEXT" at bounding box center [372, 350] width 744 height 31
click at [487, 354] on span "NEXT" at bounding box center [482, 350] width 15 height 11
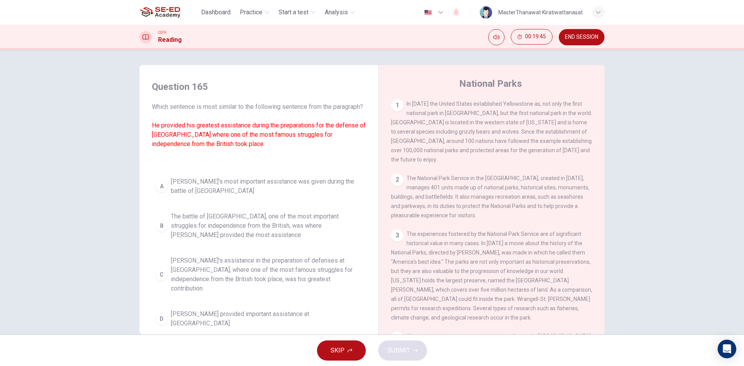
click at [238, 230] on span "The battle of Saratoga, one of the most important struggles for independence fr…" at bounding box center [266, 226] width 191 height 28
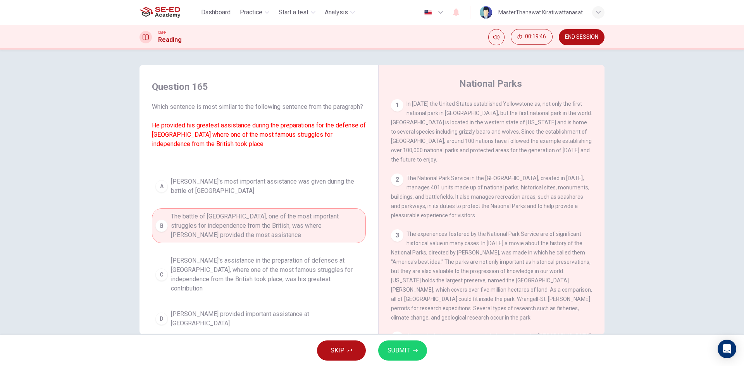
click at [265, 284] on span "Kosciuszko's assistance in the preparation of defenses at Saratoga, where one o…" at bounding box center [266, 274] width 191 height 37
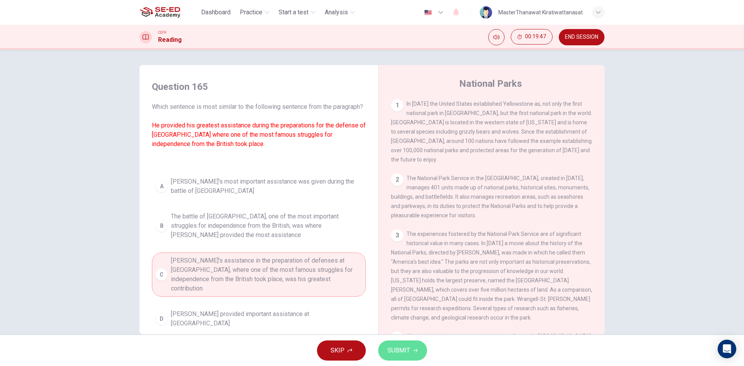
click at [408, 344] on button "SUBMIT" at bounding box center [402, 351] width 49 height 20
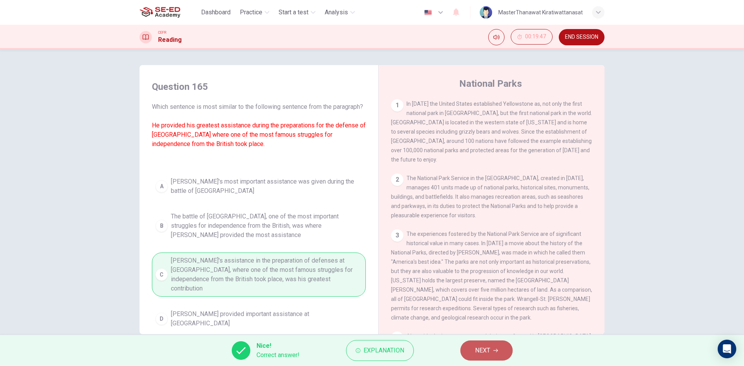
click at [478, 347] on span "NEXT" at bounding box center [482, 350] width 15 height 11
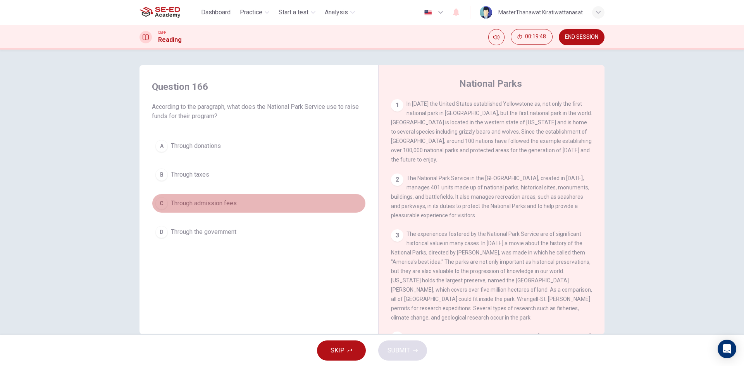
click at [202, 204] on span "Through admission fees" at bounding box center [204, 203] width 66 height 9
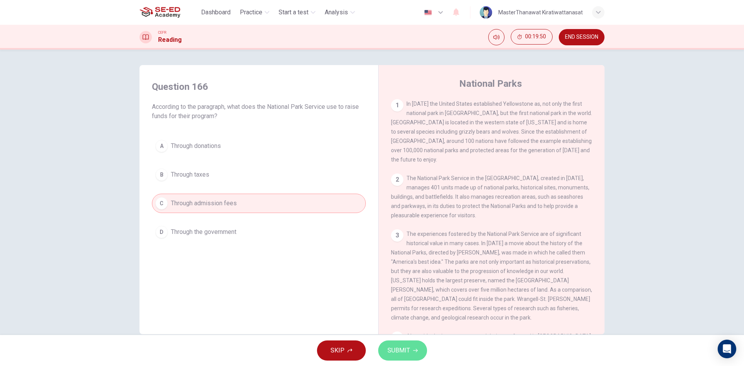
click at [393, 349] on span "SUBMIT" at bounding box center [398, 350] width 22 height 11
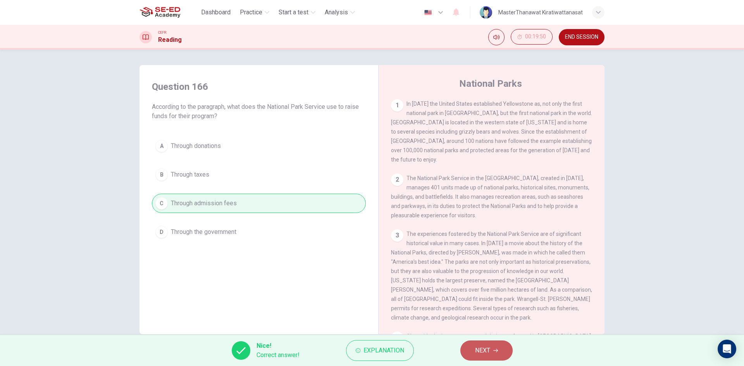
click at [505, 353] on button "NEXT" at bounding box center [486, 351] width 52 height 20
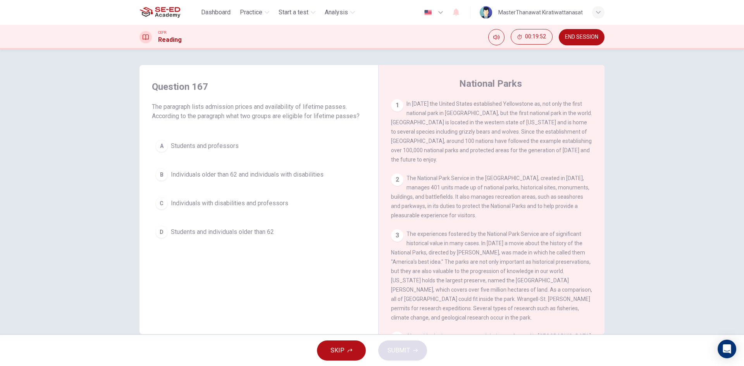
click at [289, 174] on span "Individuals older than 62 and individuals with disabilities" at bounding box center [247, 174] width 153 height 9
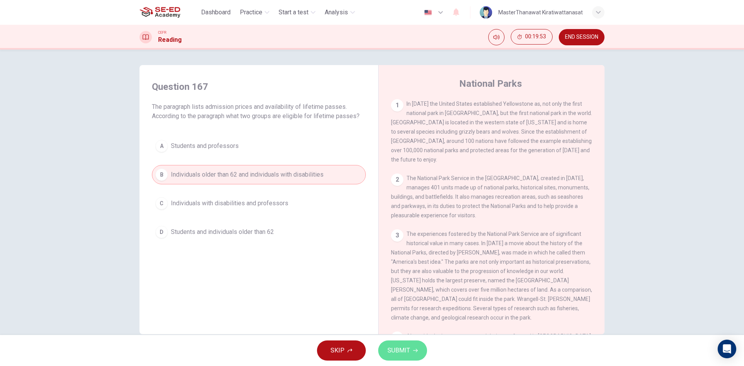
click at [391, 353] on span "SUBMIT" at bounding box center [398, 350] width 22 height 11
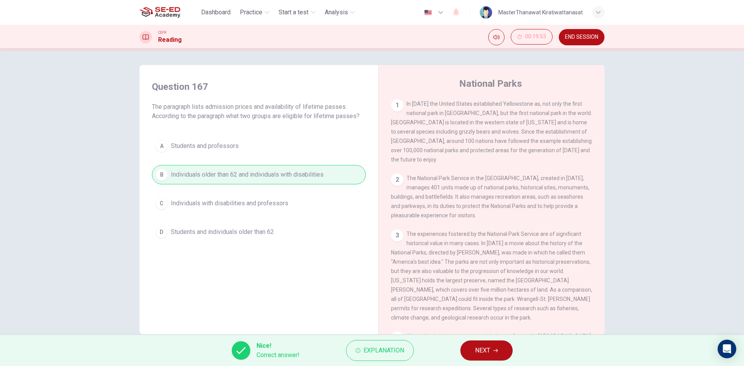
click at [492, 348] on button "NEXT" at bounding box center [486, 351] width 52 height 20
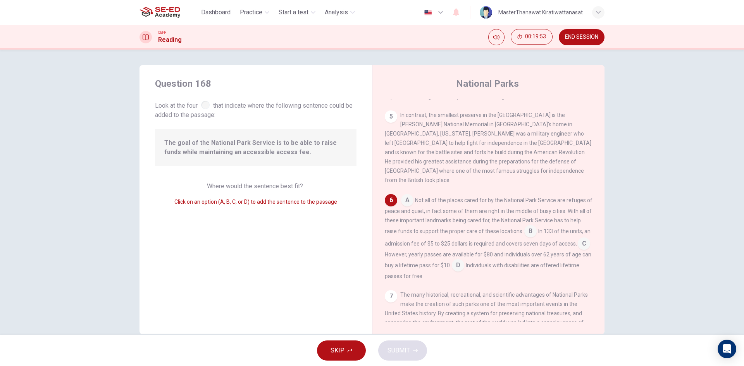
scroll to position [307, 0]
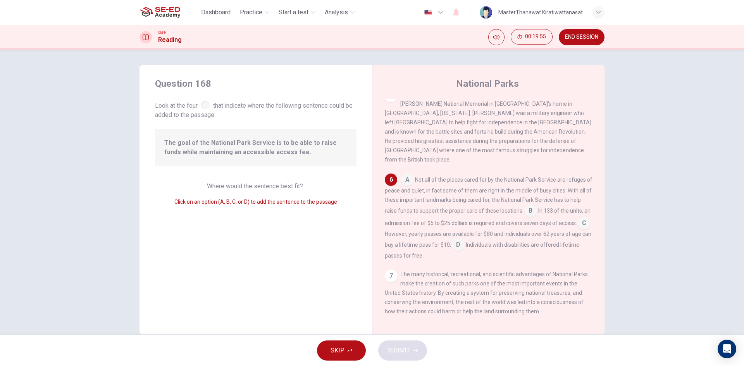
click at [537, 205] on input at bounding box center [530, 211] width 12 height 12
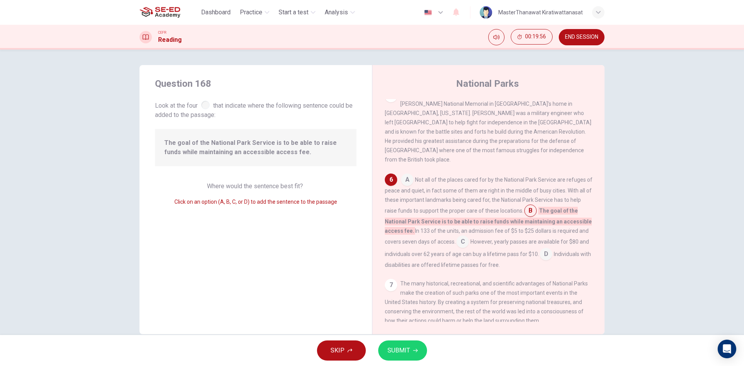
drag, startPoint x: 399, startPoint y: 346, endPoint x: 405, endPoint y: 343, distance: 7.1
click at [399, 346] on span "SUBMIT" at bounding box center [398, 350] width 22 height 11
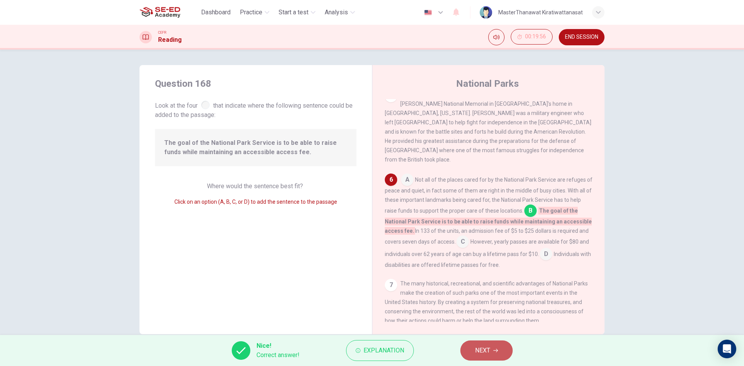
click at [494, 348] on button "NEXT" at bounding box center [486, 351] width 52 height 20
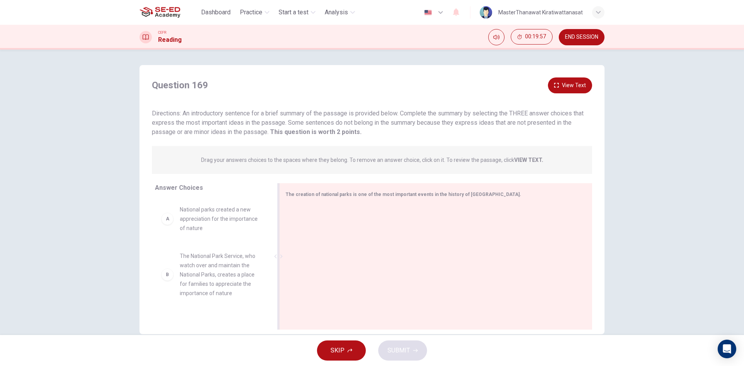
drag, startPoint x: 246, startPoint y: 277, endPoint x: 382, endPoint y: 239, distance: 141.2
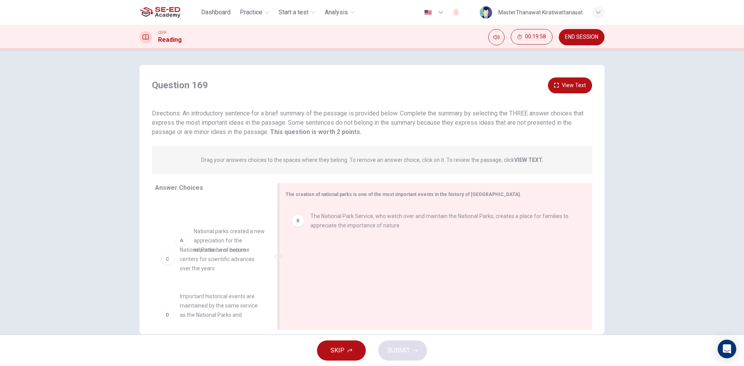
drag, startPoint x: 195, startPoint y: 249, endPoint x: 372, endPoint y: 282, distance: 179.2
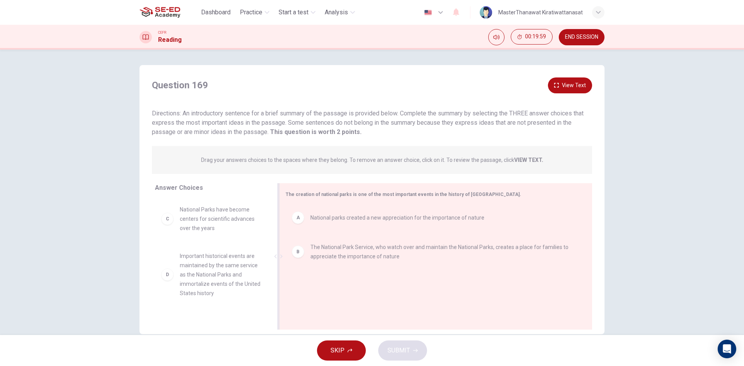
drag, startPoint x: 184, startPoint y: 226, endPoint x: 342, endPoint y: 302, distance: 175.2
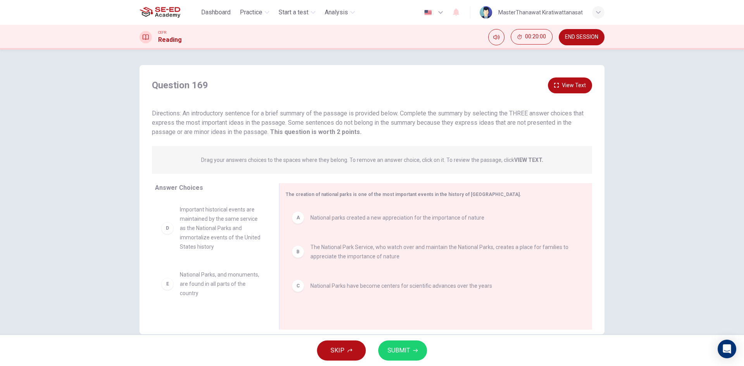
drag, startPoint x: 208, startPoint y: 241, endPoint x: 408, endPoint y: 361, distance: 232.3
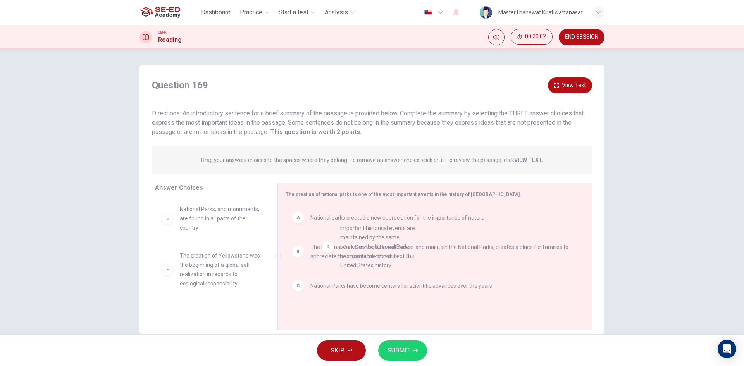
scroll to position [0, 0]
drag, startPoint x: 227, startPoint y: 242, endPoint x: 402, endPoint y: 272, distance: 177.7
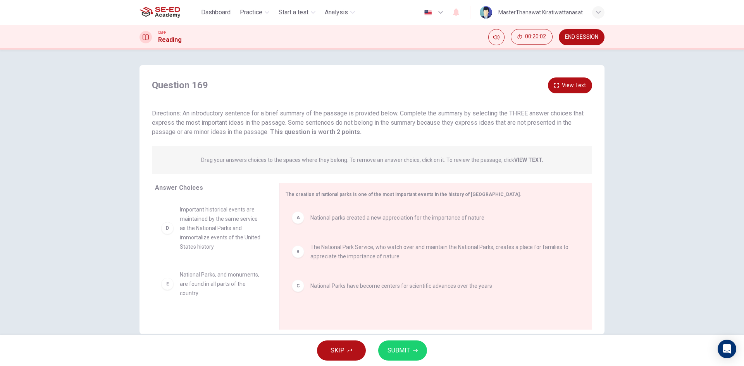
click at [410, 359] on button "SUBMIT" at bounding box center [402, 351] width 49 height 20
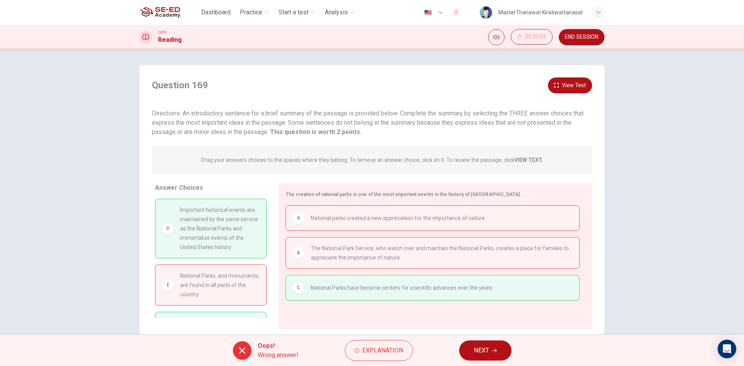
click at [491, 349] on button "NEXT" at bounding box center [485, 351] width 52 height 20
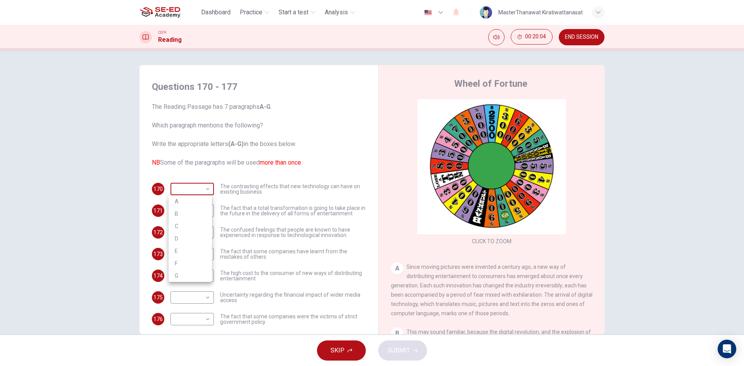
click at [191, 182] on body "This site uses cookies, as explained in our Privacy Policy . If you agree to th…" at bounding box center [372, 183] width 744 height 366
click at [187, 215] on li "B" at bounding box center [190, 214] width 43 height 12
type input "B"
click at [201, 212] on body "This site uses cookies, as explained in our Privacy Policy . If you agree to th…" at bounding box center [372, 183] width 744 height 366
click at [182, 260] on li "D" at bounding box center [190, 260] width 43 height 12
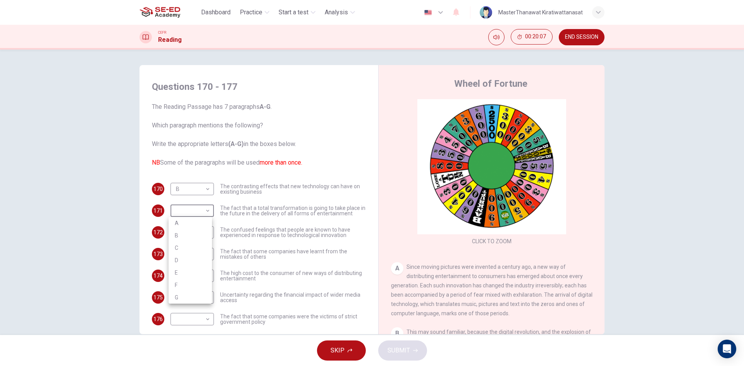
type input "D"
click at [205, 230] on body "This site uses cookies, as explained in our Privacy Policy . If you agree to th…" at bounding box center [372, 183] width 744 height 366
click at [193, 256] on li "B" at bounding box center [190, 257] width 43 height 12
type input "B"
click at [196, 251] on body "This site uses cookies, as explained in our Privacy Policy . If you agree to th…" at bounding box center [372, 183] width 744 height 366
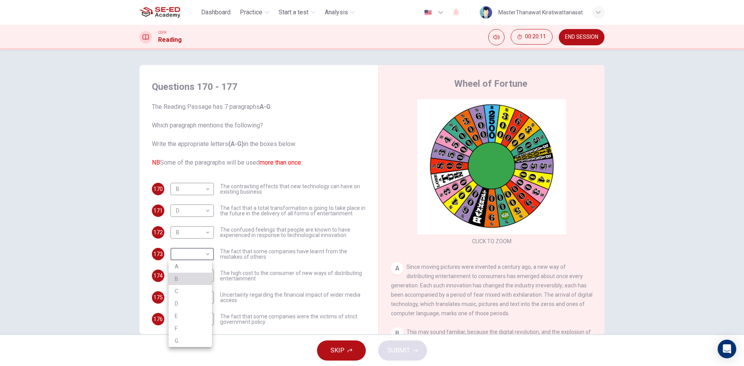
click at [190, 274] on li "B" at bounding box center [190, 279] width 43 height 12
type input "B"
click at [191, 273] on body "This site uses cookies, as explained in our Privacy Policy . If you agree to th…" at bounding box center [372, 183] width 744 height 366
click at [182, 292] on li "B" at bounding box center [190, 292] width 43 height 12
type input "B"
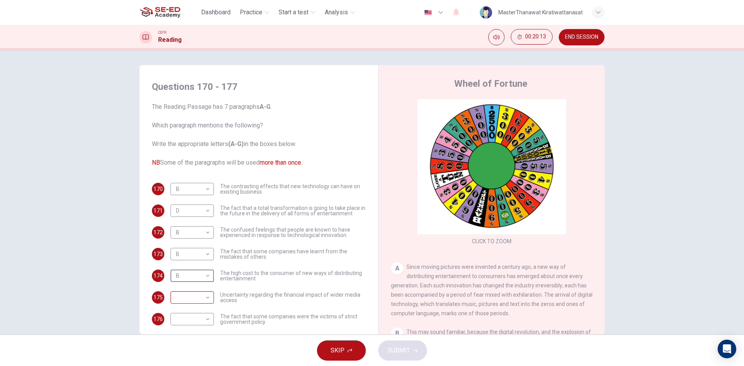
click at [191, 291] on body "This site uses cookies, as explained in our Privacy Policy . If you agree to th…" at bounding box center [372, 183] width 744 height 366
click at [187, 297] on li "B" at bounding box center [190, 292] width 43 height 12
type input "B"
click at [190, 311] on body "This site uses cookies, as explained in our Privacy Policy . If you agree to th…" at bounding box center [372, 183] width 744 height 366
click at [182, 296] on li "B" at bounding box center [190, 292] width 43 height 12
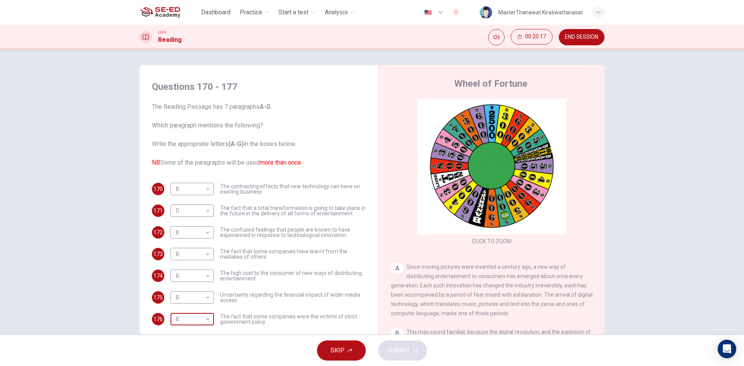
click at [193, 321] on body "This site uses cookies, as explained in our Privacy Policy . If you agree to th…" at bounding box center [372, 183] width 744 height 366
click at [206, 280] on li "A" at bounding box center [190, 279] width 43 height 12
type input "A"
click at [203, 231] on body "This site uses cookies, as explained in our Privacy Policy . If you agree to th…" at bounding box center [372, 183] width 744 height 366
click at [189, 299] on li "E" at bounding box center [190, 294] width 43 height 12
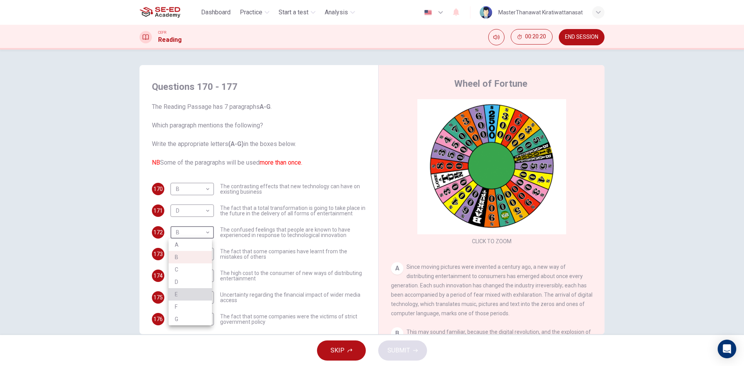
type input "E"
click at [189, 302] on body "This site uses cookies, as explained in our Privacy Policy . If you agree to th…" at bounding box center [372, 183] width 744 height 366
click at [191, 346] on li "F" at bounding box center [190, 341] width 43 height 12
type input "F"
click at [202, 260] on body "This site uses cookies, as explained in our Privacy Policy . If you agree to th…" at bounding box center [372, 183] width 744 height 366
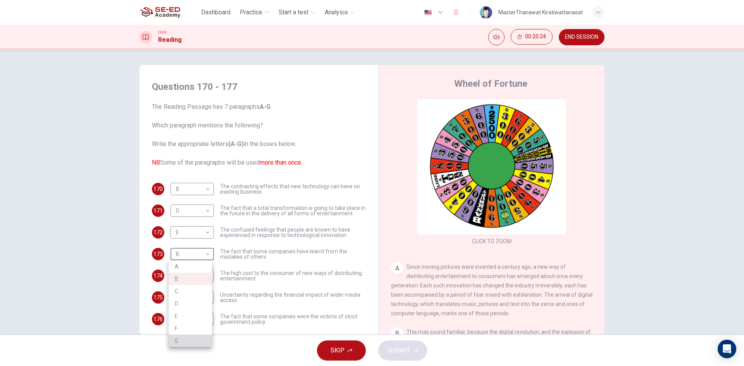
click at [176, 335] on li "G" at bounding box center [190, 341] width 43 height 12
type input "G"
click at [184, 282] on body "This site uses cookies, as explained in our Privacy Policy . If you agree to th…" at bounding box center [372, 183] width 744 height 366
click at [194, 317] on li "D" at bounding box center [190, 316] width 43 height 12
click at [201, 279] on body "This site uses cookies, as explained in our Privacy Policy . If you agree to th…" at bounding box center [372, 183] width 744 height 366
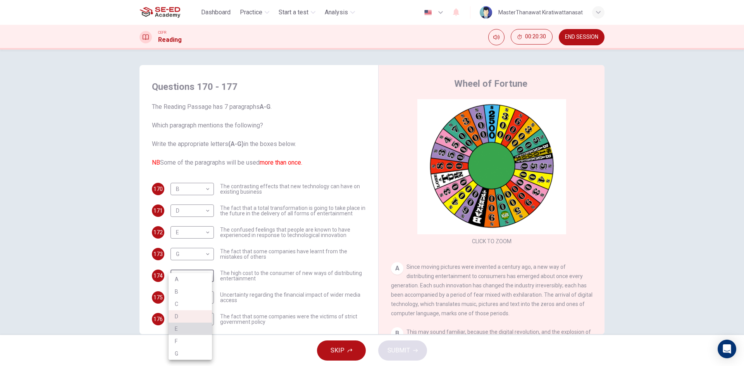
click at [175, 332] on li "E" at bounding box center [190, 329] width 43 height 12
click at [203, 278] on body "This site uses cookies, as explained in our Privacy Policy . If you agree to th…" at bounding box center [372, 183] width 744 height 366
click at [201, 277] on li "A" at bounding box center [190, 279] width 43 height 12
click at [194, 277] on body "This site uses cookies, as explained in our Privacy Policy . If you agree to th…" at bounding box center [372, 183] width 744 height 366
click at [187, 341] on li "F" at bounding box center [190, 341] width 43 height 12
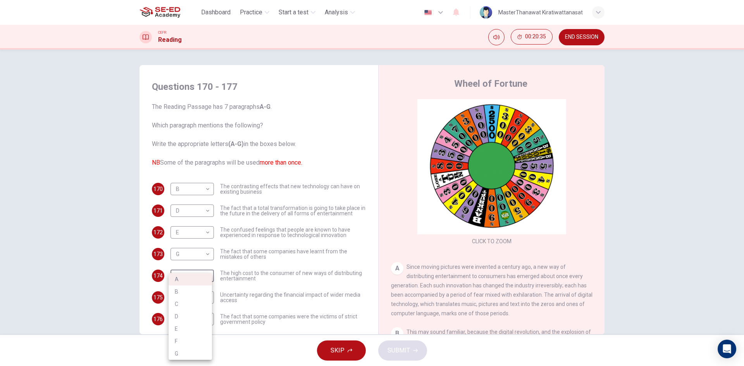
type input "F"
click at [203, 300] on body "This site uses cookies, as explained in our Privacy Policy . If you agree to th…" at bounding box center [372, 183] width 744 height 366
click at [199, 307] on li "C" at bounding box center [190, 304] width 43 height 12
type input "C"
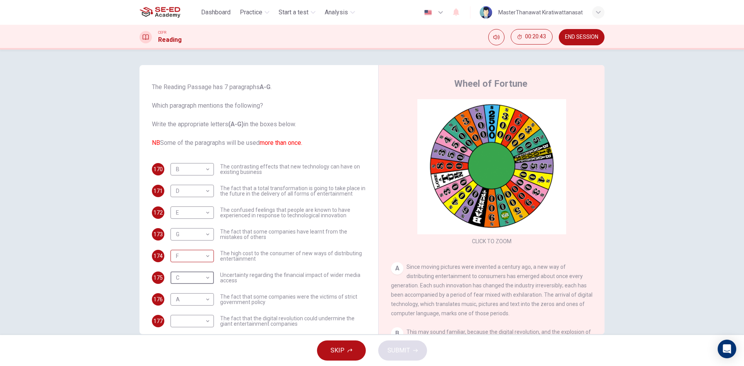
scroll to position [28, 0]
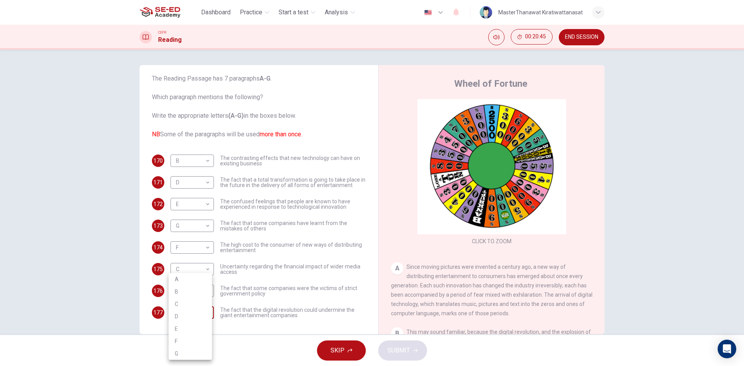
click at [194, 308] on body "This site uses cookies, as explained in our Privacy Policy . If you agree to th…" at bounding box center [372, 183] width 744 height 366
click at [200, 295] on li "B" at bounding box center [190, 292] width 43 height 12
type input "B"
click at [200, 292] on body "This site uses cookies, as explained in our Privacy Policy . If you agree to th…" at bounding box center [372, 183] width 744 height 366
click at [194, 291] on li "B" at bounding box center [190, 292] width 43 height 12
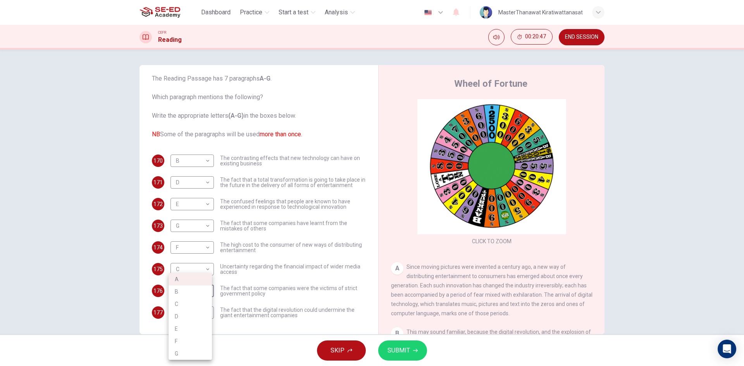
type input "B"
click at [200, 271] on body "This site uses cookies, as explained in our Privacy Policy . If you agree to th…" at bounding box center [372, 183] width 744 height 366
click at [188, 289] on li "B" at bounding box center [190, 292] width 43 height 12
type input "B"
click at [203, 249] on body "This site uses cookies, as explained in our Privacy Policy . If you agree to th…" at bounding box center [372, 183] width 744 height 366
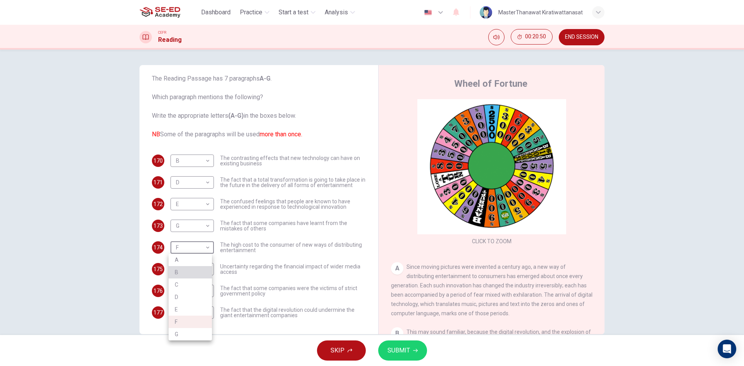
click at [183, 277] on li "B" at bounding box center [190, 272] width 43 height 12
type input "B"
click at [196, 229] on body "This site uses cookies, as explained in our Privacy Policy . If you agree to th…" at bounding box center [372, 183] width 744 height 366
click at [183, 251] on li "B" at bounding box center [190, 250] width 43 height 12
type input "B"
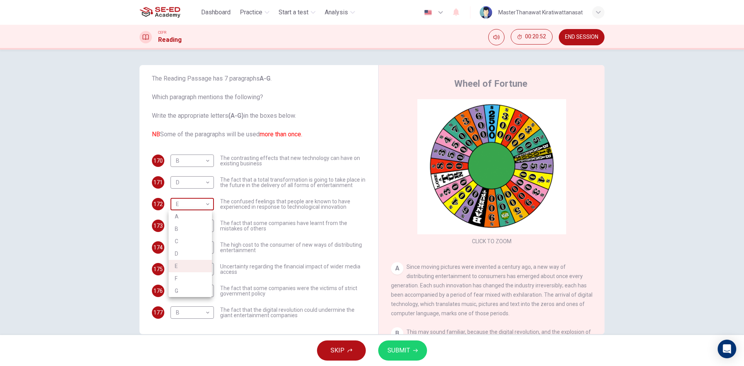
click at [200, 201] on body "This site uses cookies, as explained in our Privacy Policy . If you agree to th…" at bounding box center [372, 183] width 744 height 366
click at [188, 233] on li "B" at bounding box center [190, 229] width 43 height 12
type input "B"
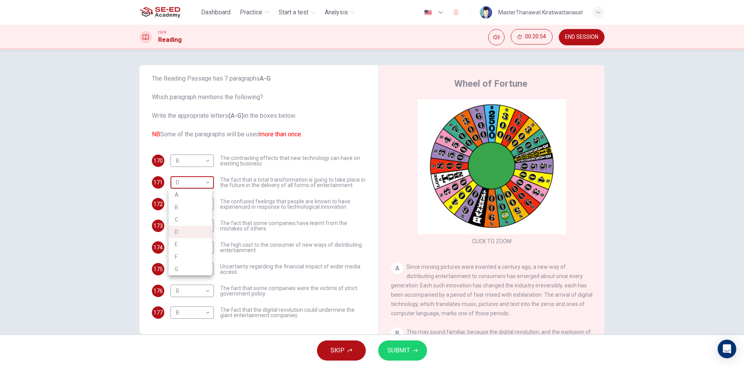
click at [187, 183] on body "This site uses cookies, as explained in our Privacy Policy . If you agree to th…" at bounding box center [372, 183] width 744 height 366
click at [174, 207] on li "B" at bounding box center [190, 207] width 43 height 12
type input "B"
click at [392, 356] on button "SUBMIT" at bounding box center [402, 351] width 49 height 20
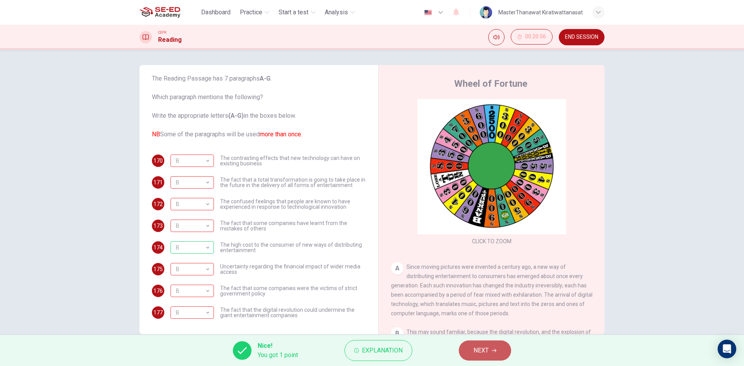
click at [474, 352] on span "NEXT" at bounding box center [480, 350] width 15 height 11
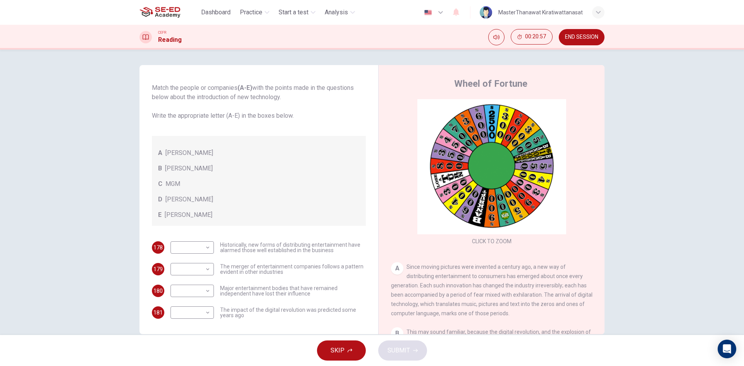
scroll to position [47, 0]
click at [200, 249] on body "This site uses cookies, as explained in our Privacy Policy . If you agree to th…" at bounding box center [372, 183] width 744 height 366
click at [200, 265] on li "A" at bounding box center [190, 260] width 43 height 12
type input "A"
click at [188, 294] on body "This site uses cookies, as explained in our Privacy Policy . If you agree to th…" at bounding box center [372, 183] width 744 height 366
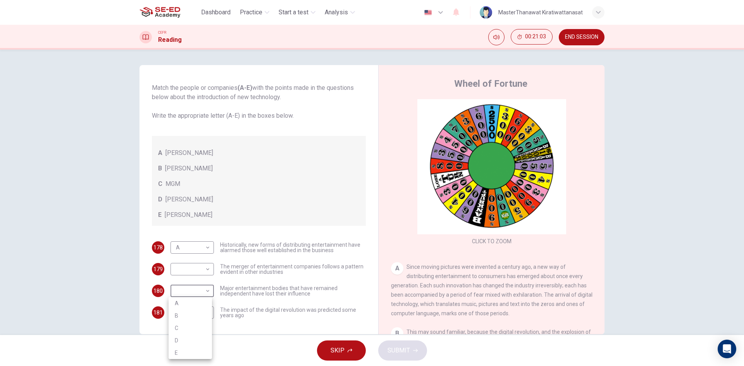
click at [195, 328] on li "C" at bounding box center [190, 328] width 43 height 12
type input "C"
click at [193, 313] on body "This site uses cookies, as explained in our Privacy Policy . If you agree to th…" at bounding box center [372, 183] width 744 height 366
drag, startPoint x: 188, startPoint y: 352, endPoint x: 177, endPoint y: 320, distance: 34.6
click at [187, 353] on li "E" at bounding box center [190, 353] width 43 height 12
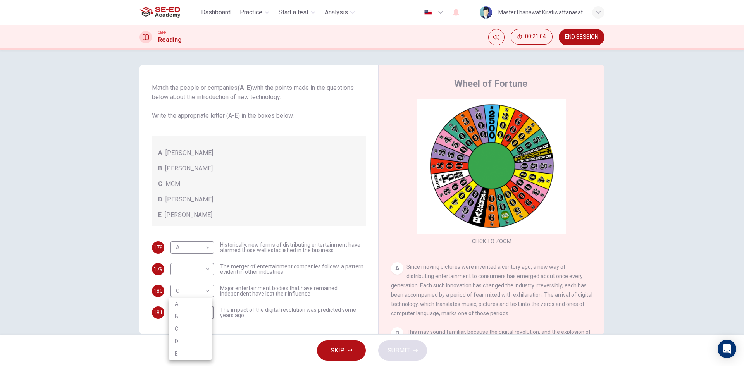
type input "E"
click at [191, 273] on body "This site uses cookies, as explained in our Privacy Policy . If you agree to th…" at bounding box center [372, 183] width 744 height 366
click at [180, 320] on li "D" at bounding box center [190, 319] width 43 height 12
type input "D"
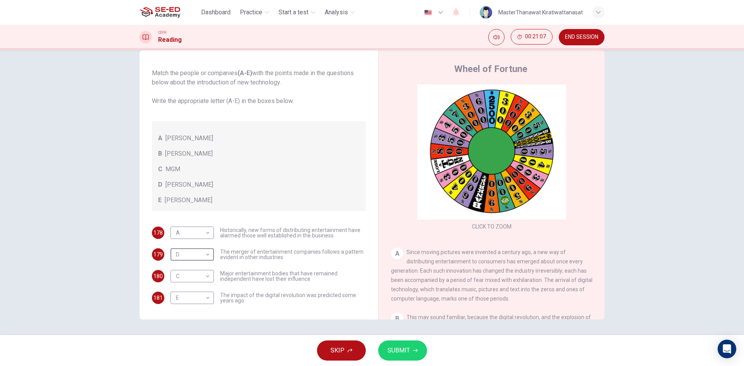
click at [418, 349] on button "SUBMIT" at bounding box center [402, 351] width 49 height 20
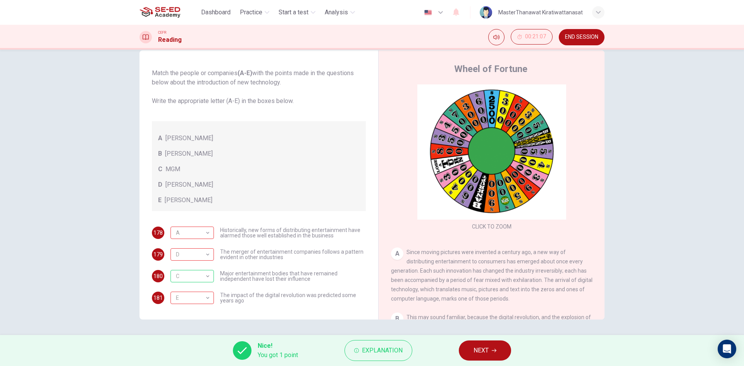
click at [495, 345] on button "NEXT" at bounding box center [485, 351] width 52 height 20
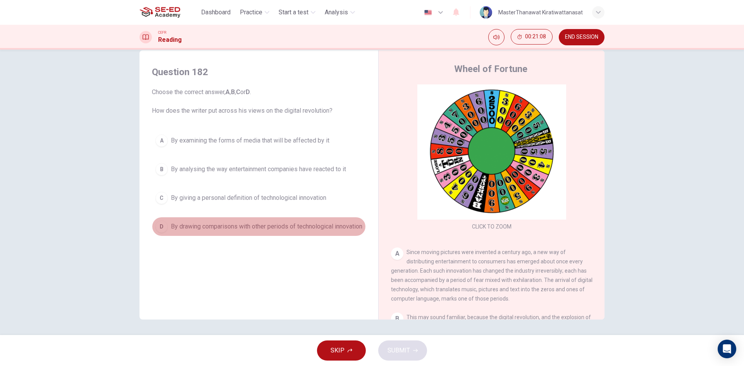
click at [171, 231] on span "By drawing comparisons with other periods of technological innovation" at bounding box center [266, 226] width 191 height 9
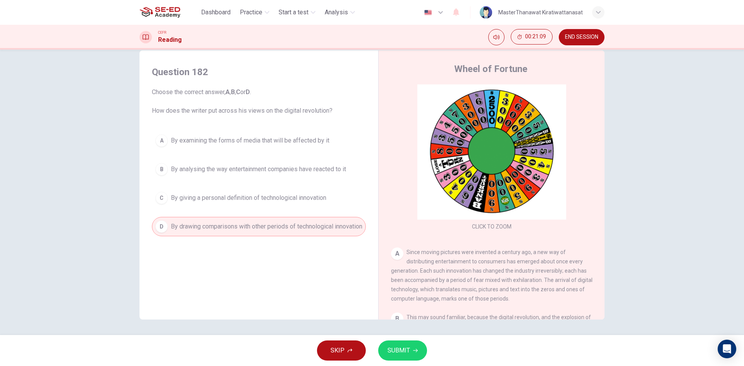
click at [409, 349] on button "SUBMIT" at bounding box center [402, 351] width 49 height 20
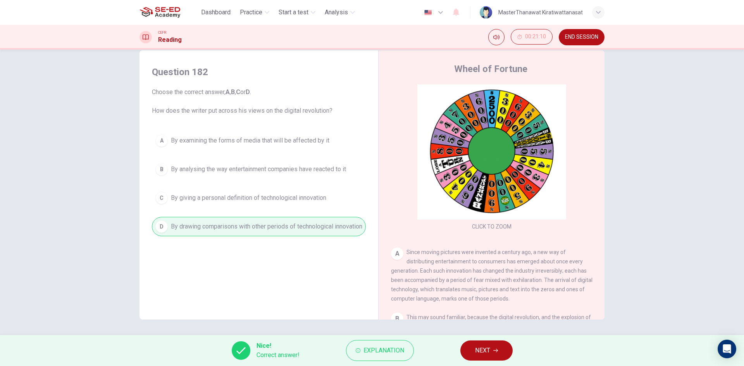
click at [462, 347] on button "NEXT" at bounding box center [486, 351] width 52 height 20
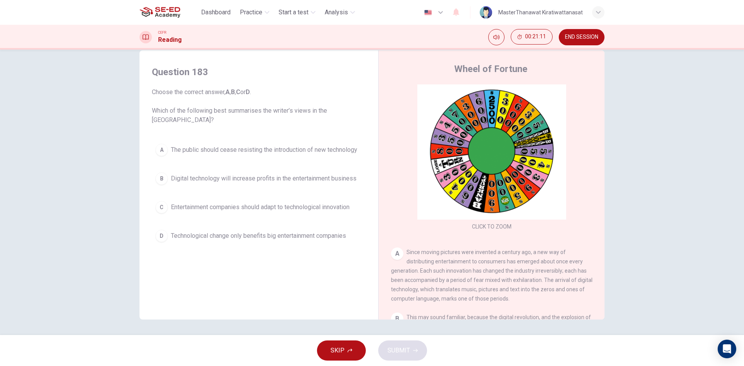
click at [291, 212] on button "C Entertainment companies should adapt to technological innovation" at bounding box center [259, 207] width 214 height 19
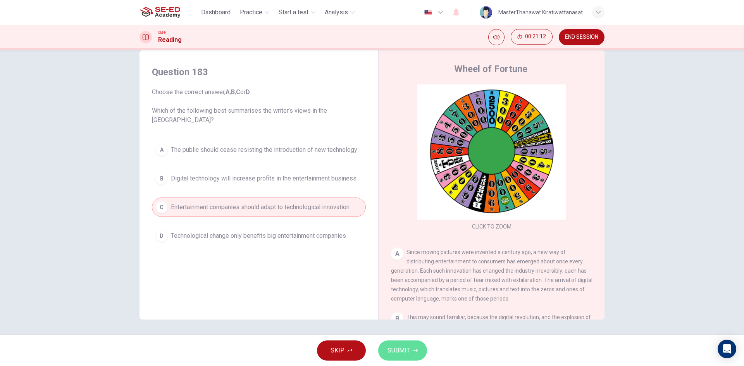
click at [396, 347] on span "SUBMIT" at bounding box center [398, 350] width 22 height 11
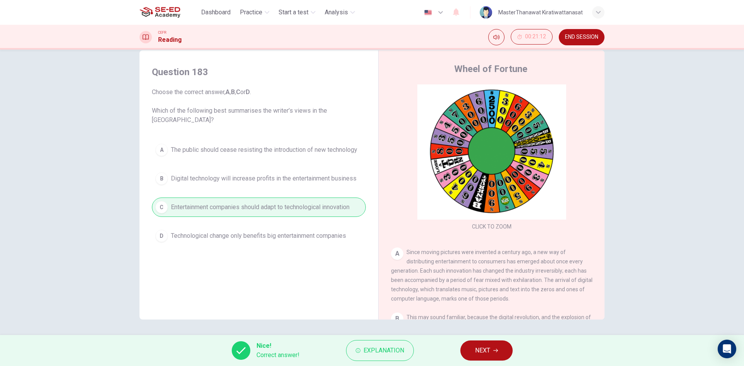
click at [492, 354] on button "NEXT" at bounding box center [486, 351] width 52 height 20
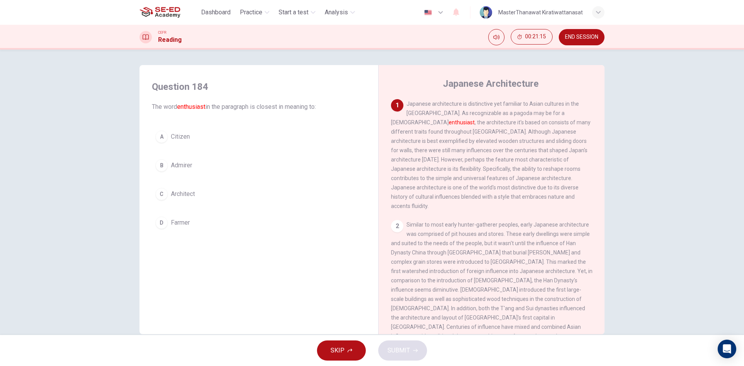
click at [223, 141] on button "A Citizen" at bounding box center [259, 136] width 214 height 19
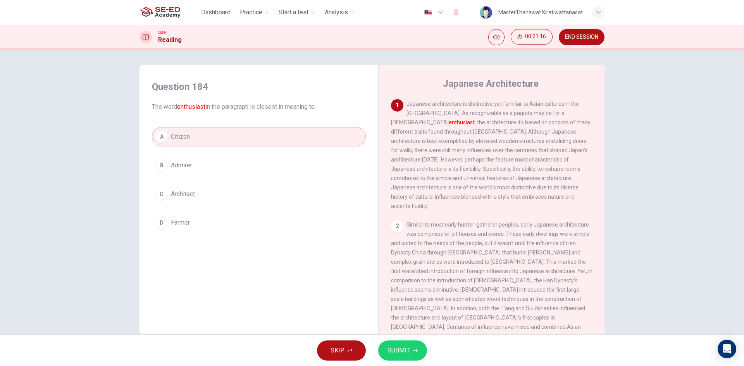
click at [408, 346] on span "SUBMIT" at bounding box center [398, 350] width 22 height 11
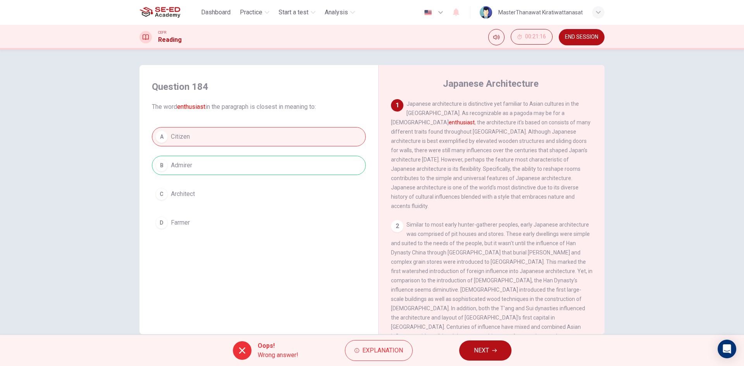
click at [480, 347] on span "NEXT" at bounding box center [481, 350] width 15 height 11
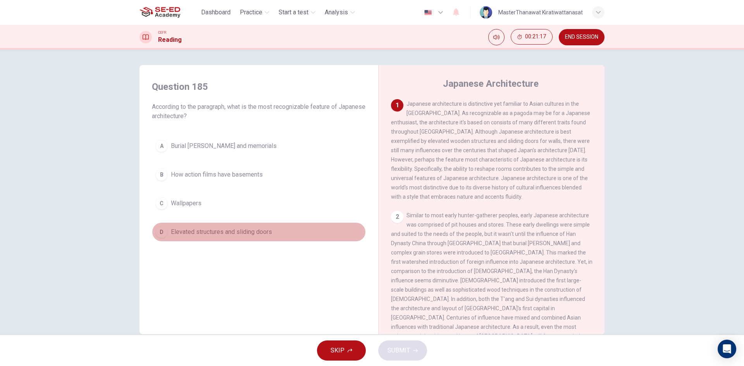
click at [249, 232] on span "Elevated structures and sliding doors" at bounding box center [221, 231] width 101 height 9
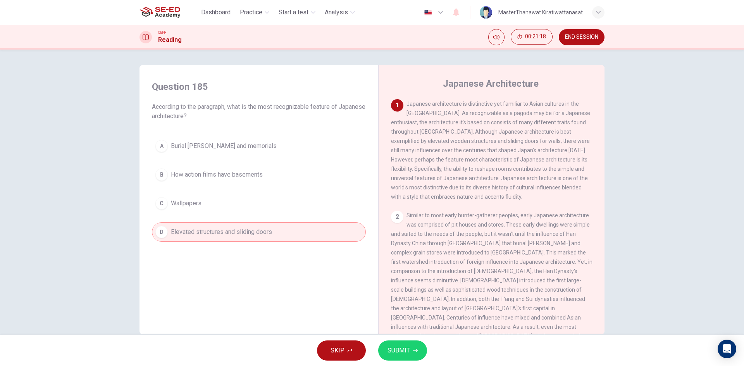
click at [404, 344] on button "SUBMIT" at bounding box center [402, 351] width 49 height 20
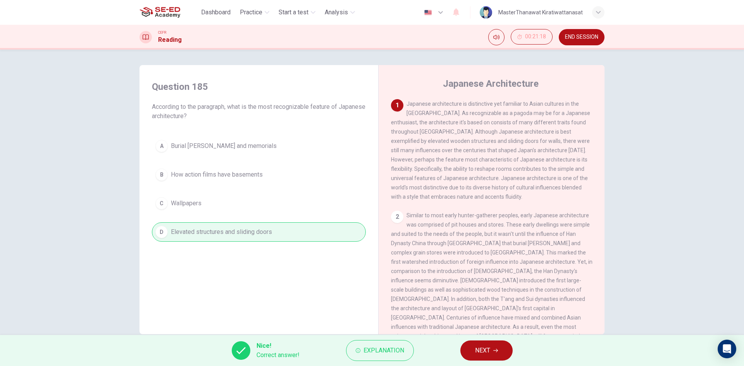
click at [485, 358] on button "NEXT" at bounding box center [486, 351] width 52 height 20
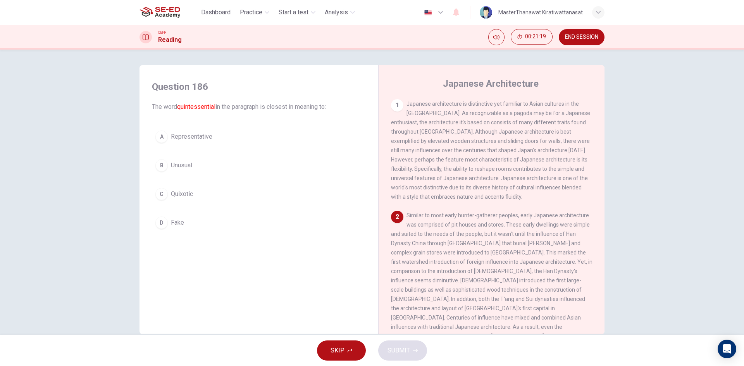
click at [287, 138] on button "A Representative" at bounding box center [259, 136] width 214 height 19
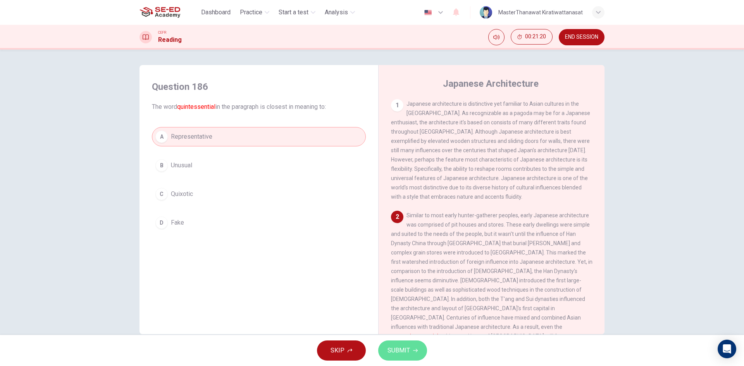
click at [403, 351] on span "SUBMIT" at bounding box center [398, 350] width 22 height 11
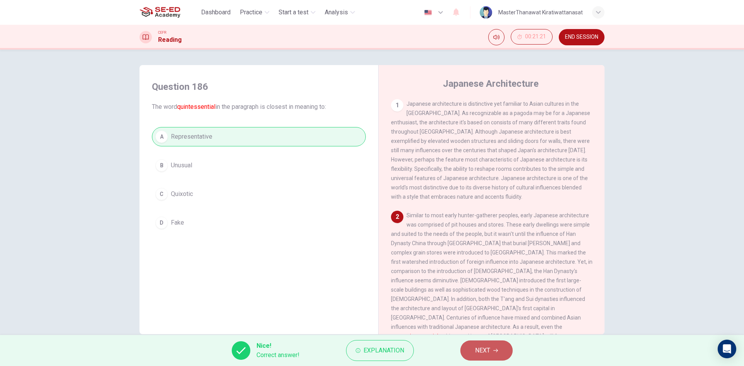
drag, startPoint x: 477, startPoint y: 358, endPoint x: 472, endPoint y: 349, distance: 9.2
click at [477, 354] on button "NEXT" at bounding box center [486, 351] width 52 height 20
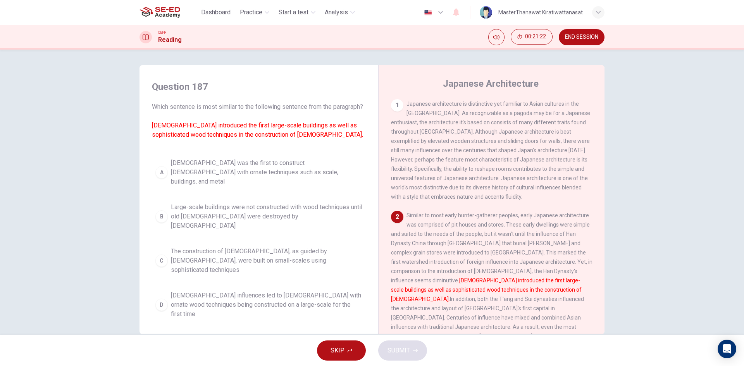
click at [255, 260] on div "A Buddhism was the first to construct temples with ornate techniques such as sc…" at bounding box center [259, 238] width 214 height 167
click at [277, 255] on span "The construction of temples, as guided by Buddhists, were built on small-scales…" at bounding box center [266, 261] width 191 height 28
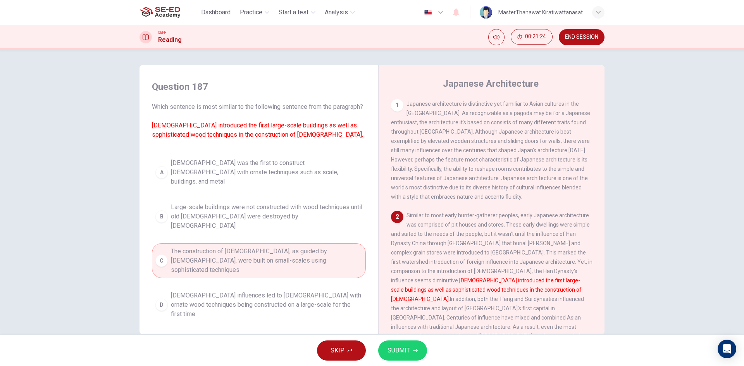
click at [411, 354] on button "SUBMIT" at bounding box center [402, 351] width 49 height 20
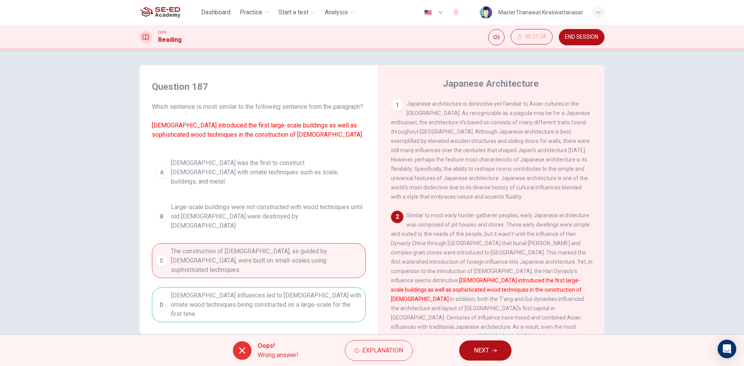
click at [474, 358] on button "NEXT" at bounding box center [485, 351] width 52 height 20
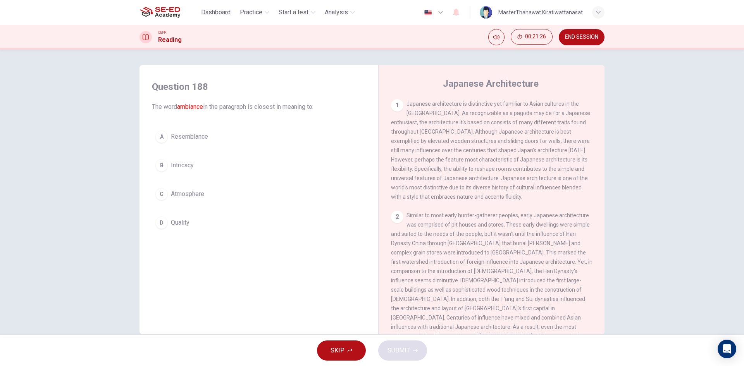
click at [219, 144] on button "A Resemblance" at bounding box center [259, 136] width 214 height 19
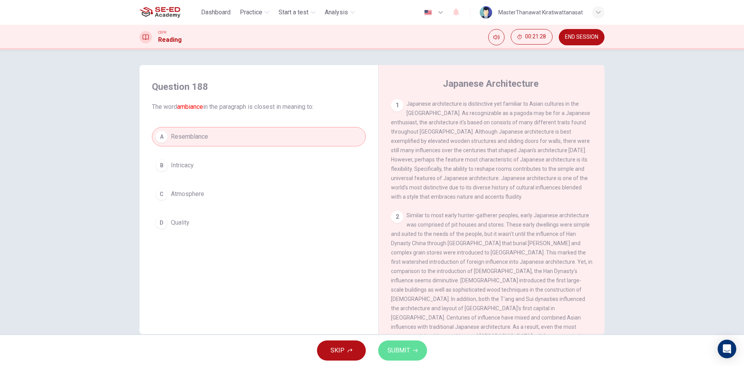
click at [416, 354] on button "SUBMIT" at bounding box center [402, 351] width 49 height 20
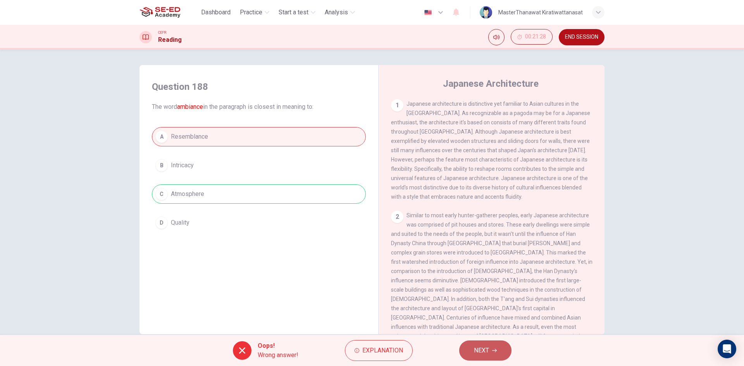
click at [478, 357] on button "NEXT" at bounding box center [485, 351] width 52 height 20
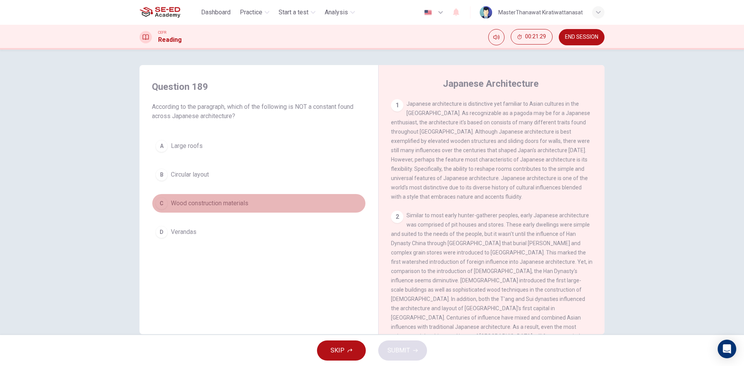
click at [201, 200] on span "Wood construction materials" at bounding box center [209, 203] width 77 height 9
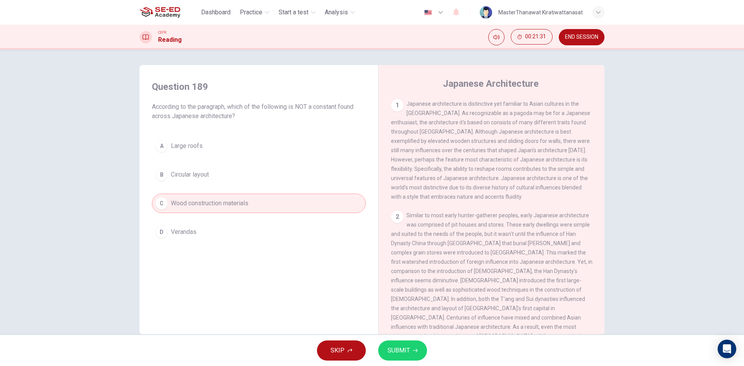
click at [392, 352] on span "SUBMIT" at bounding box center [398, 350] width 22 height 11
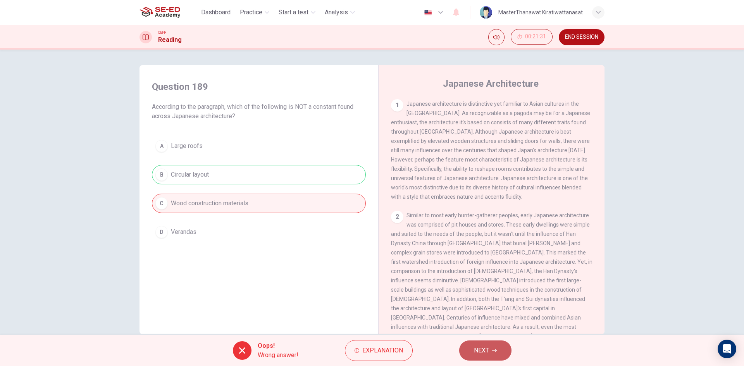
click at [484, 344] on button "NEXT" at bounding box center [485, 351] width 52 height 20
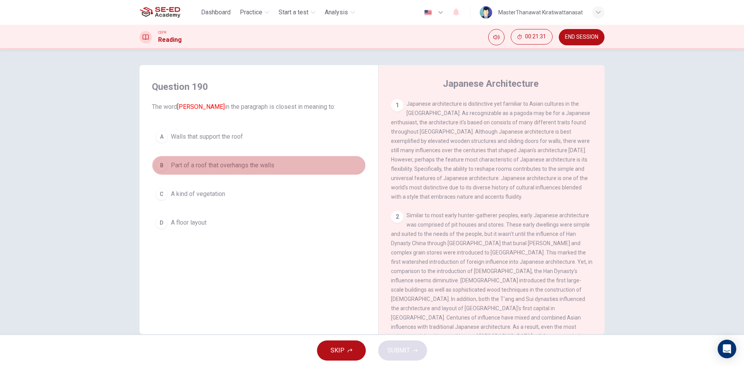
click at [225, 165] on span "Part of a roof that overhangs the walls" at bounding box center [222, 165] width 103 height 9
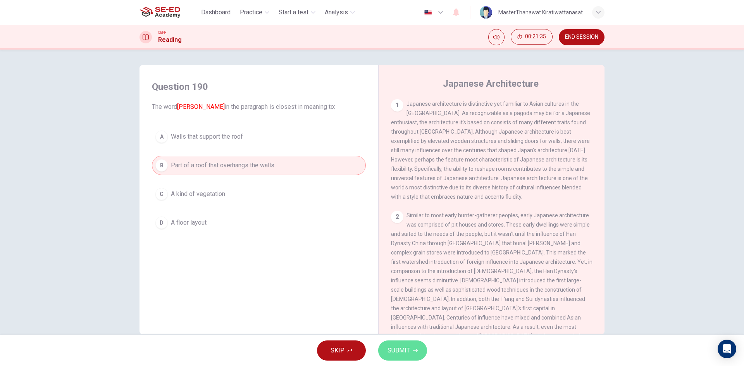
click at [386, 351] on button "SUBMIT" at bounding box center [402, 351] width 49 height 20
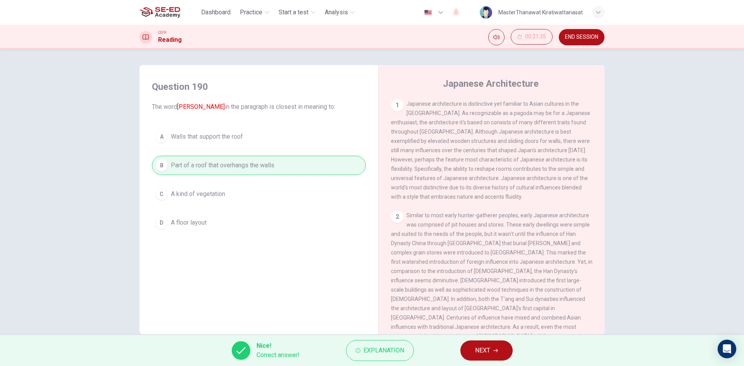
click at [469, 348] on button "NEXT" at bounding box center [486, 351] width 52 height 20
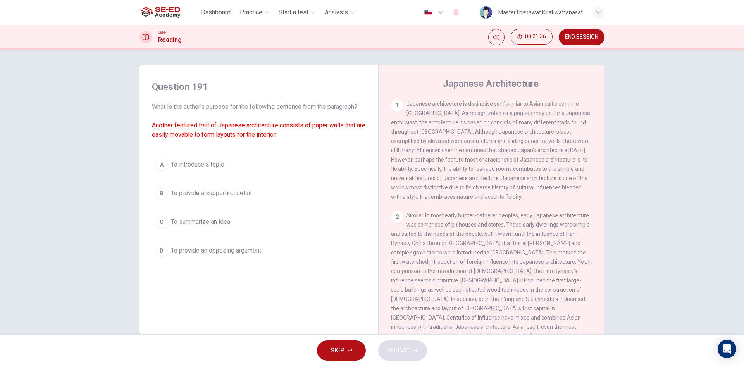
click at [234, 246] on span "To provide an opposing argument" at bounding box center [216, 250] width 90 height 9
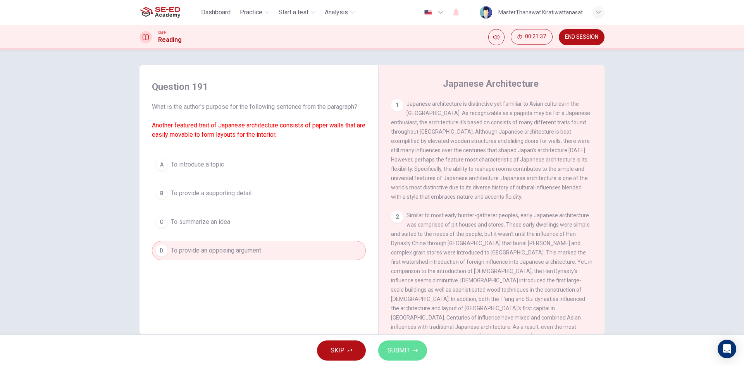
click at [421, 349] on button "SUBMIT" at bounding box center [402, 351] width 49 height 20
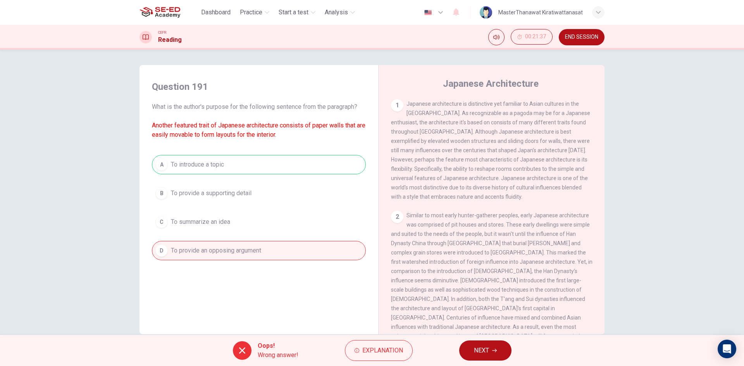
click at [465, 347] on button "NEXT" at bounding box center [485, 351] width 52 height 20
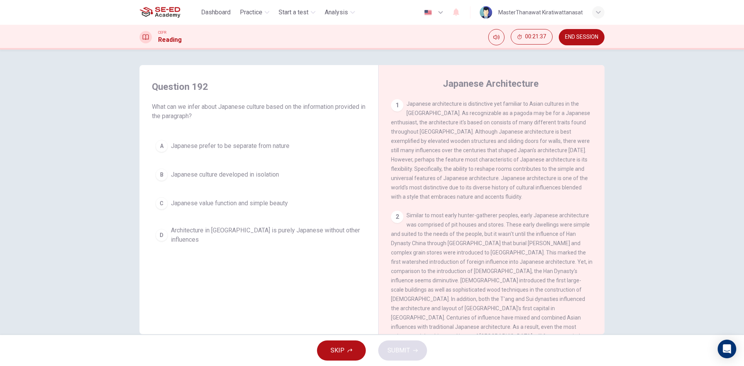
click at [298, 242] on div "Question 192 What can we infer about Japanese culture based on the information …" at bounding box center [259, 164] width 226 height 183
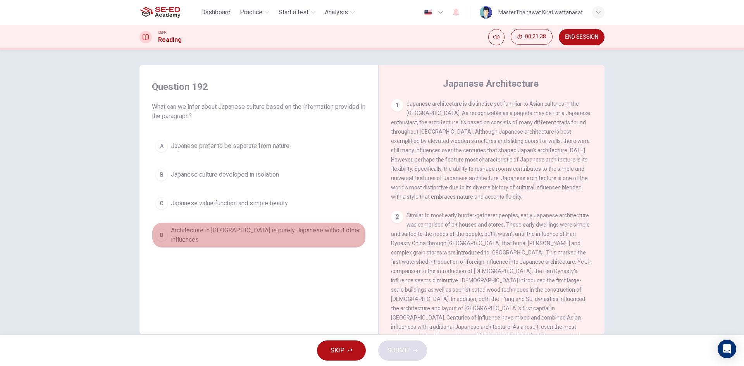
click at [332, 230] on span "Architecture in Japan is purely Japanese without other influences" at bounding box center [266, 235] width 191 height 19
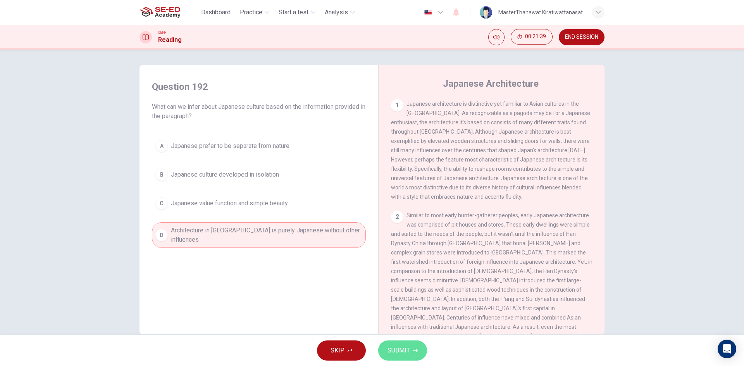
click at [397, 344] on button "SUBMIT" at bounding box center [402, 351] width 49 height 20
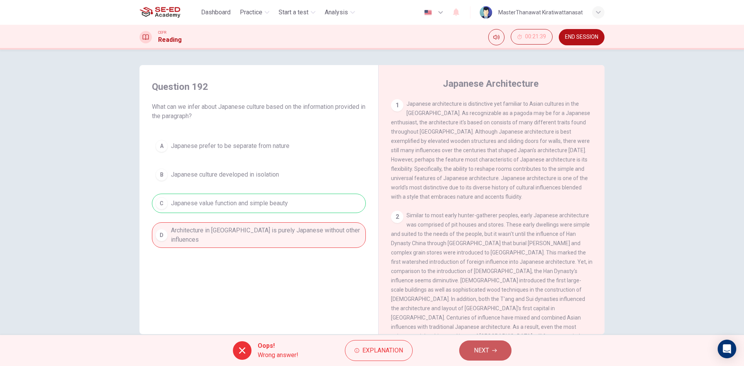
click at [478, 349] on span "NEXT" at bounding box center [481, 350] width 15 height 11
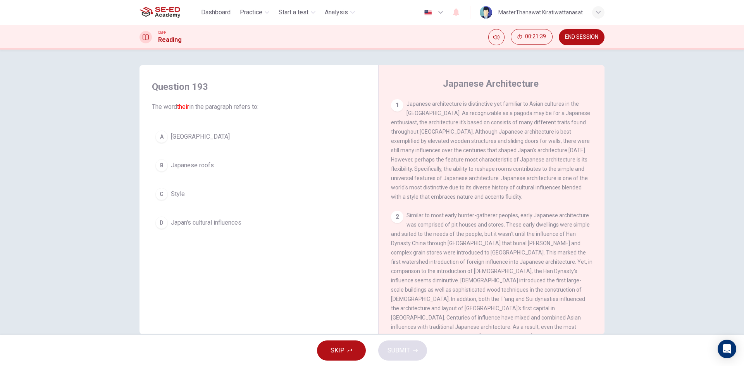
click at [277, 205] on div "A Japan B Japanese roofs C Style D Japan's cultural influences" at bounding box center [259, 179] width 214 height 105
click at [192, 190] on button "C Style" at bounding box center [259, 193] width 214 height 19
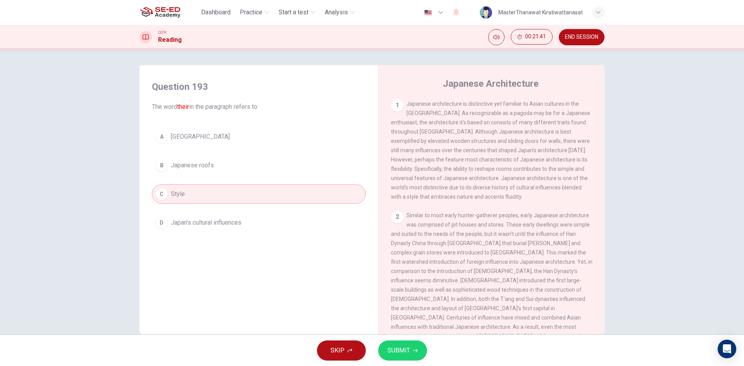
click at [384, 332] on div "Japanese Architecture 1 Japanese architecture is distinctive yet familiar to As…" at bounding box center [491, 206] width 226 height 282
click at [387, 346] on button "SUBMIT" at bounding box center [402, 351] width 49 height 20
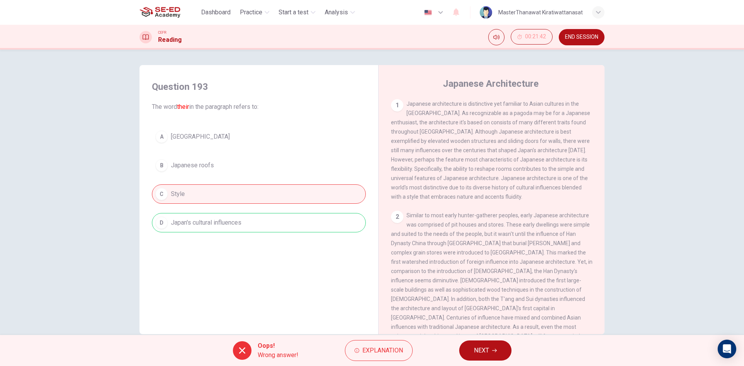
click at [494, 353] on button "NEXT" at bounding box center [485, 351] width 52 height 20
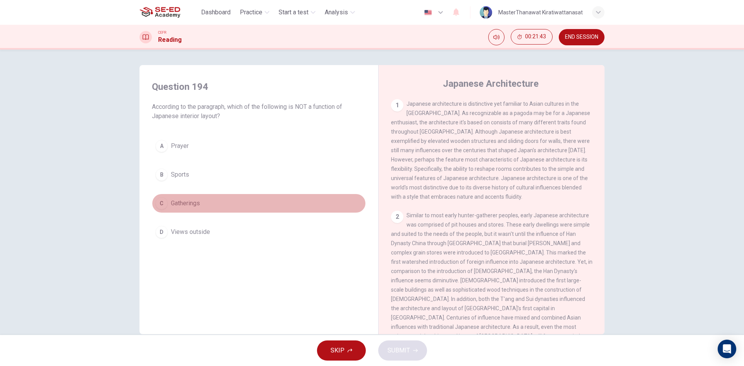
click at [197, 212] on button "C Gatherings" at bounding box center [259, 203] width 214 height 19
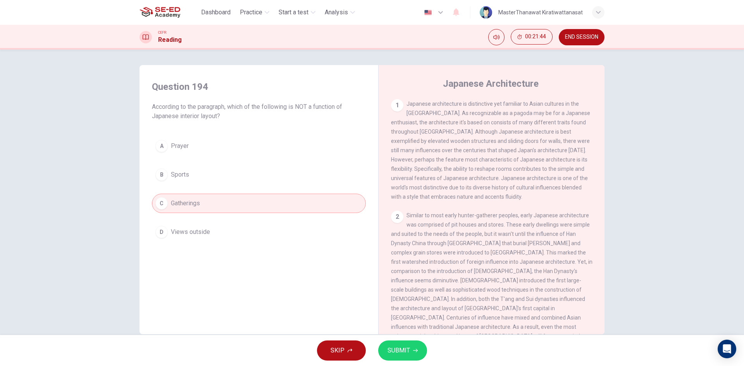
click at [398, 351] on span "SUBMIT" at bounding box center [398, 350] width 22 height 11
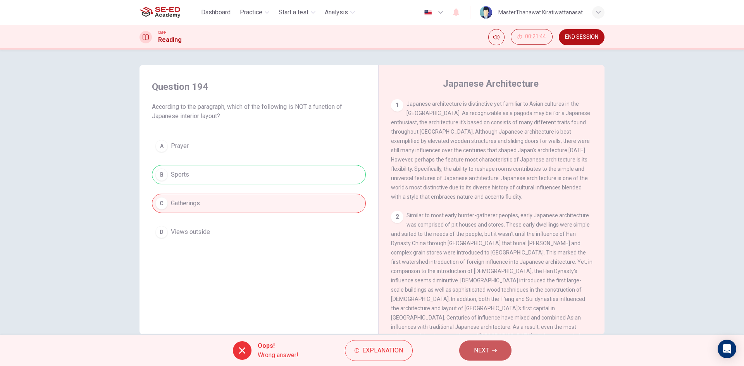
click at [505, 350] on button "NEXT" at bounding box center [485, 351] width 52 height 20
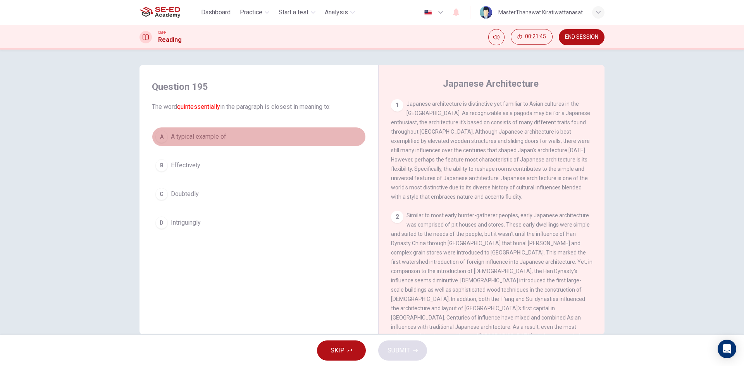
click at [243, 137] on button "A A typical example of" at bounding box center [259, 136] width 214 height 19
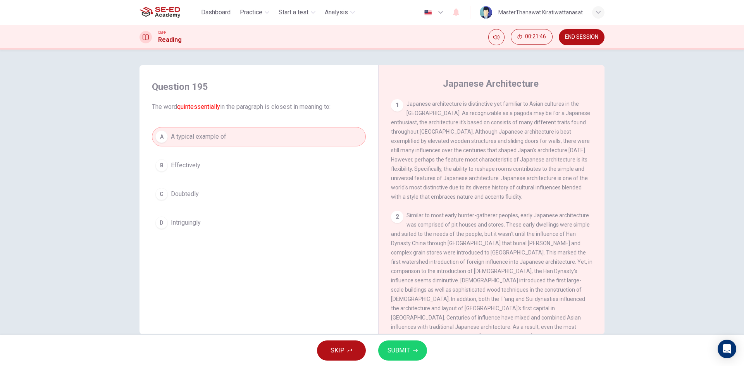
click at [425, 348] on button "SUBMIT" at bounding box center [402, 351] width 49 height 20
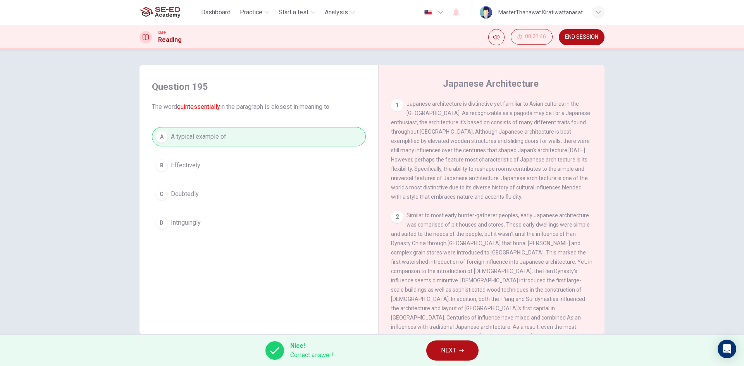
click at [215, 186] on div "A A typical example of B Effectively C Doubtedly D Intriguingly" at bounding box center [259, 179] width 214 height 105
click at [212, 194] on div "A A typical example of B Effectively C Doubtedly D Intriguingly" at bounding box center [259, 179] width 214 height 105
click at [205, 167] on div "A A typical example of B Effectively C Doubtedly D Intriguingly" at bounding box center [259, 179] width 214 height 105
click at [193, 185] on div "A A typical example of B Effectively C Doubtedly D Intriguingly" at bounding box center [259, 179] width 214 height 105
click at [449, 348] on span "NEXT" at bounding box center [448, 350] width 15 height 11
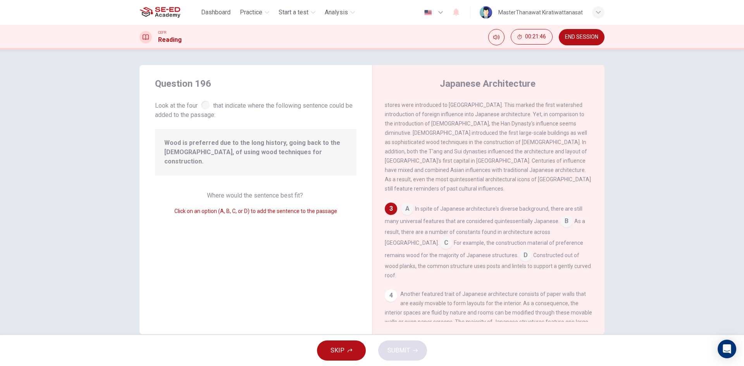
scroll to position [164, 0]
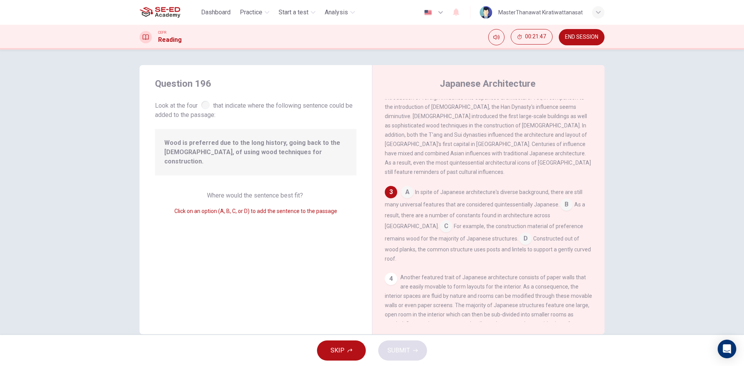
click at [561, 199] on input at bounding box center [566, 205] width 12 height 12
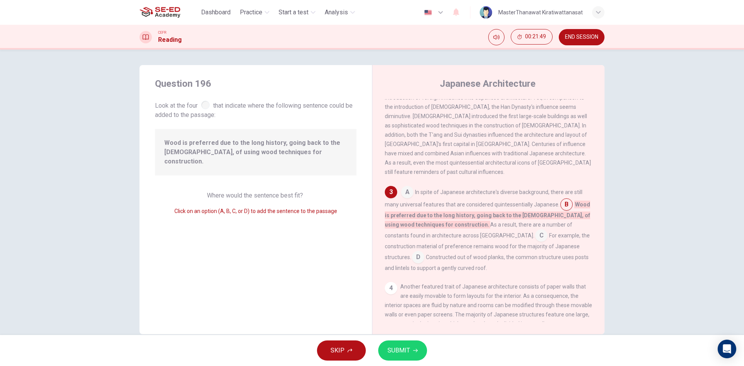
click at [421, 341] on div "SKIP SUBMIT" at bounding box center [372, 350] width 744 height 31
click at [415, 350] on icon "button" at bounding box center [415, 350] width 5 height 5
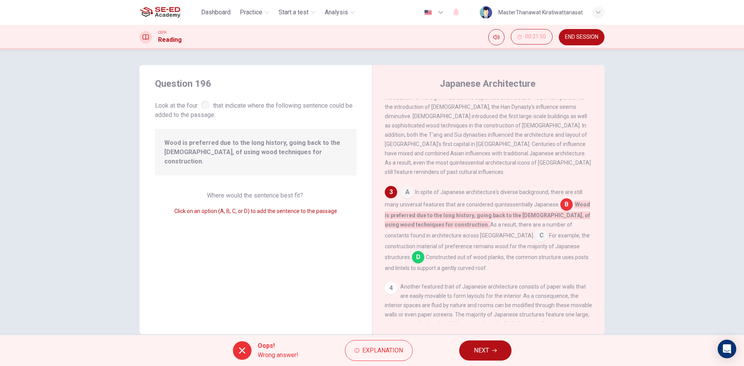
click at [493, 347] on button "NEXT" at bounding box center [485, 351] width 52 height 20
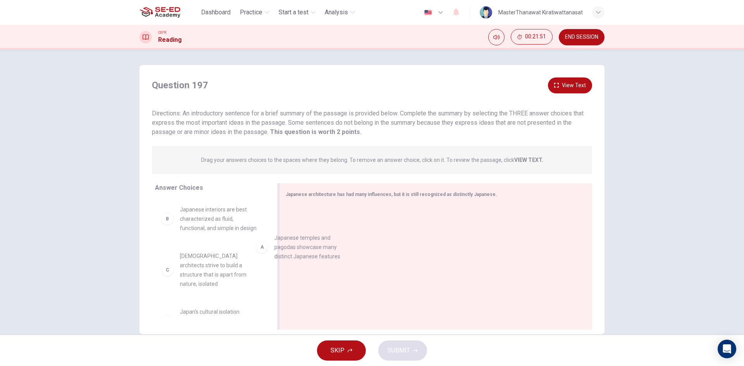
drag, startPoint x: 201, startPoint y: 232, endPoint x: 355, endPoint y: 271, distance: 158.9
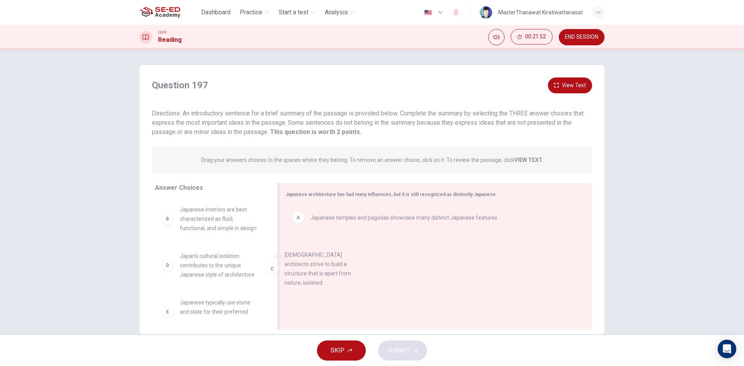
drag, startPoint x: 235, startPoint y: 261, endPoint x: 375, endPoint y: 260, distance: 140.6
drag, startPoint x: 185, startPoint y: 217, endPoint x: 494, endPoint y: 308, distance: 322.4
drag, startPoint x: 232, startPoint y: 234, endPoint x: 361, endPoint y: 255, distance: 130.3
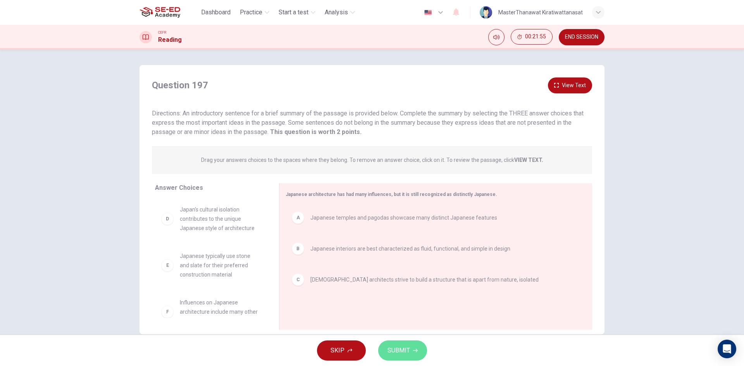
click at [394, 350] on span "SUBMIT" at bounding box center [398, 350] width 22 height 11
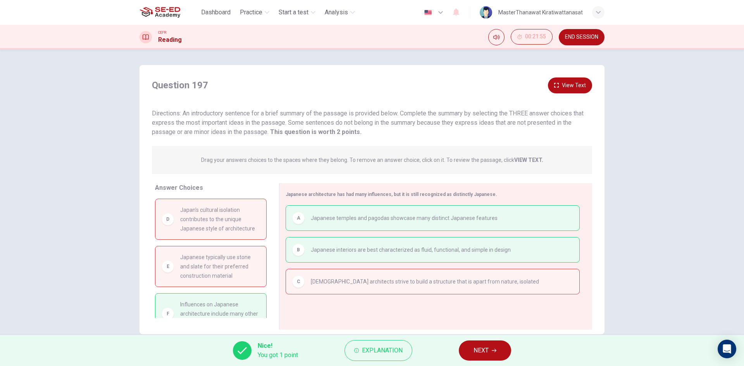
click at [480, 353] on span "NEXT" at bounding box center [480, 350] width 15 height 11
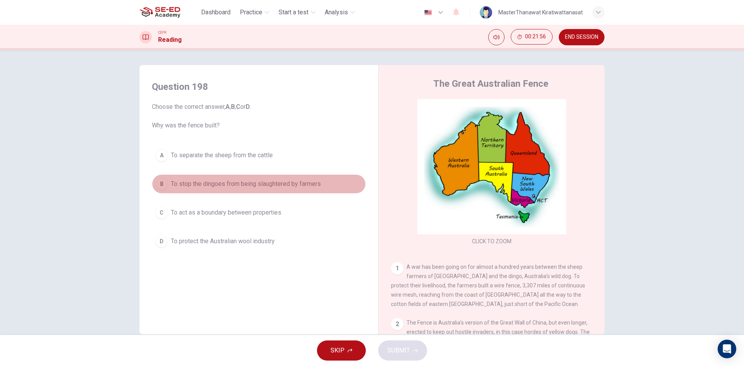
click at [263, 181] on span "To stop the dingoes from being slaughtered by farmers" at bounding box center [246, 183] width 150 height 9
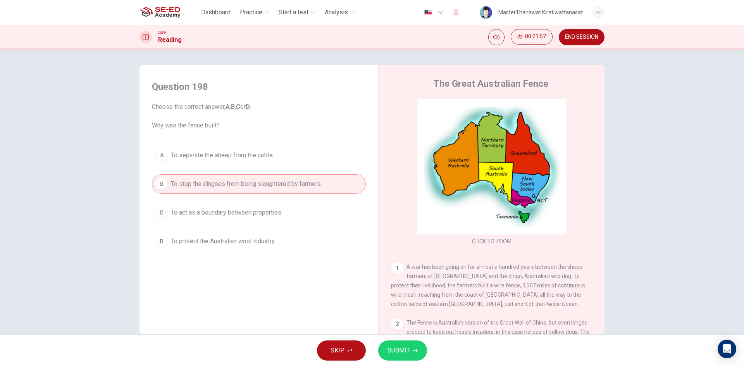
click at [406, 344] on button "SUBMIT" at bounding box center [402, 351] width 49 height 20
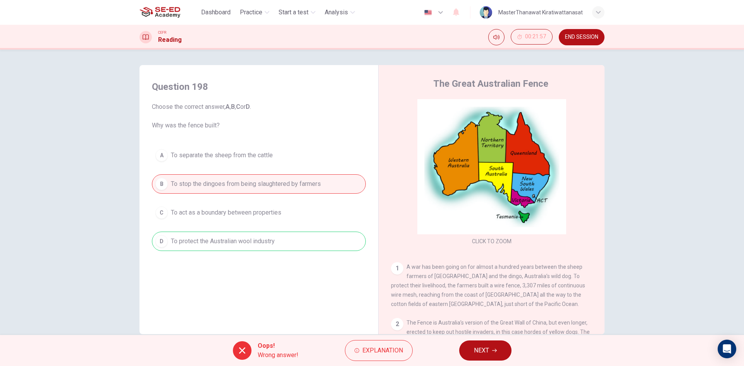
click at [462, 346] on button "NEXT" at bounding box center [485, 351] width 52 height 20
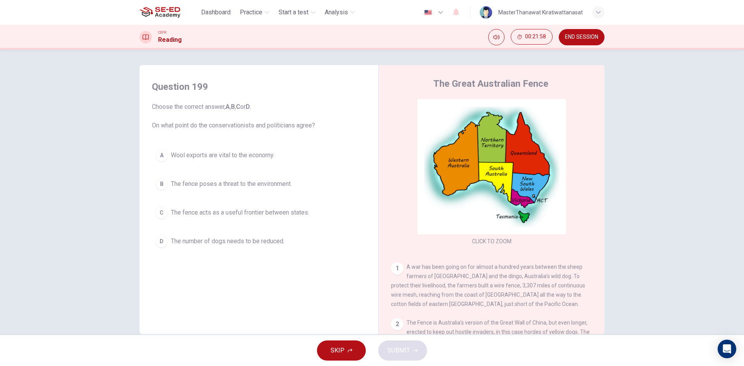
click at [288, 216] on span "The fence acts as a useful frontier between states." at bounding box center [240, 212] width 138 height 9
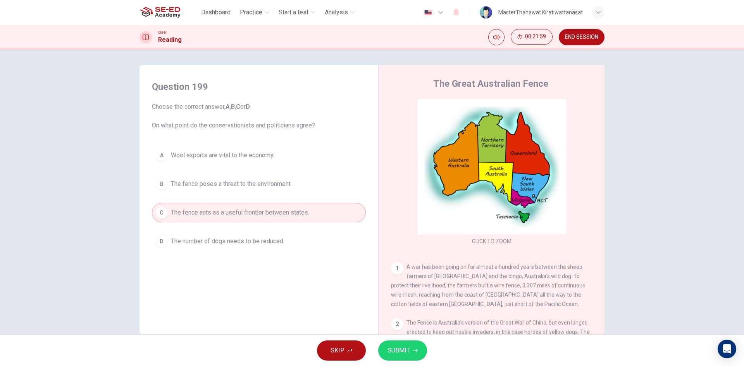
click at [406, 349] on span "SUBMIT" at bounding box center [398, 350] width 22 height 11
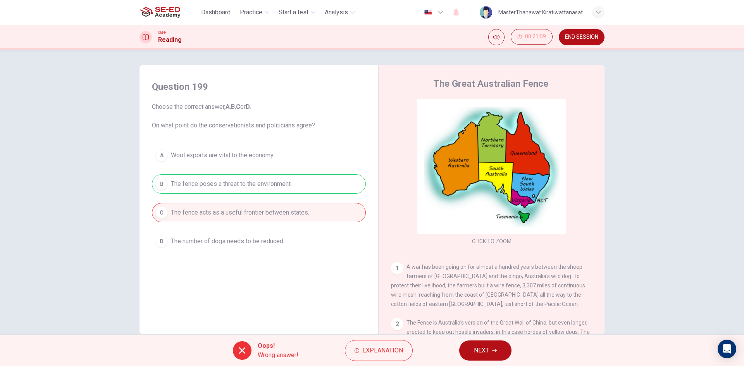
click at [470, 348] on button "NEXT" at bounding box center [485, 351] width 52 height 20
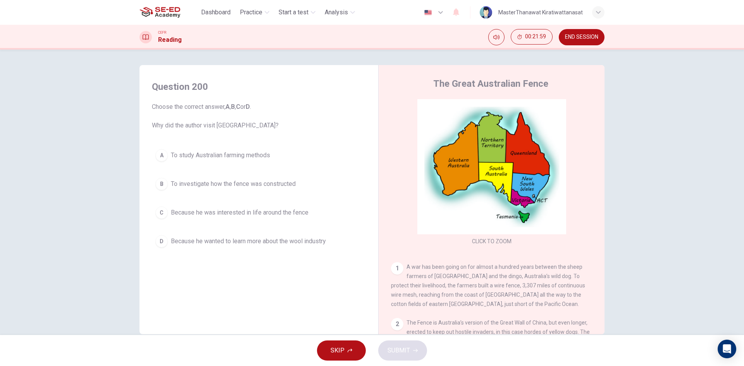
click at [241, 246] on button "D Because he wanted to learn more about the wool industry" at bounding box center [259, 241] width 214 height 19
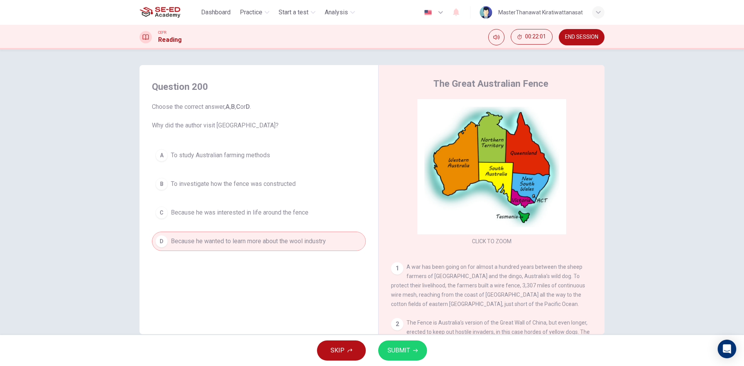
click at [413, 348] on icon "button" at bounding box center [415, 350] width 5 height 5
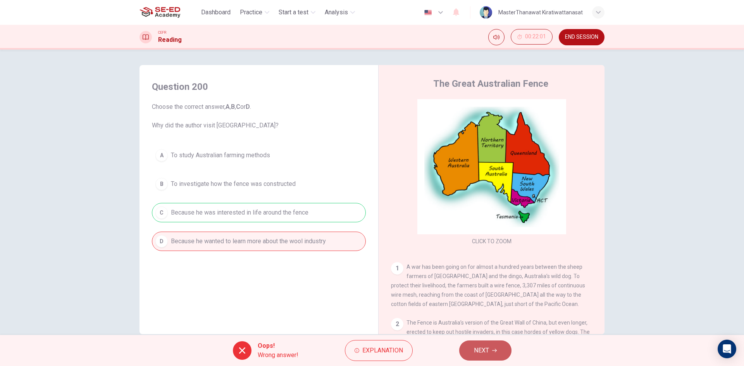
click at [480, 345] on span "NEXT" at bounding box center [481, 350] width 15 height 11
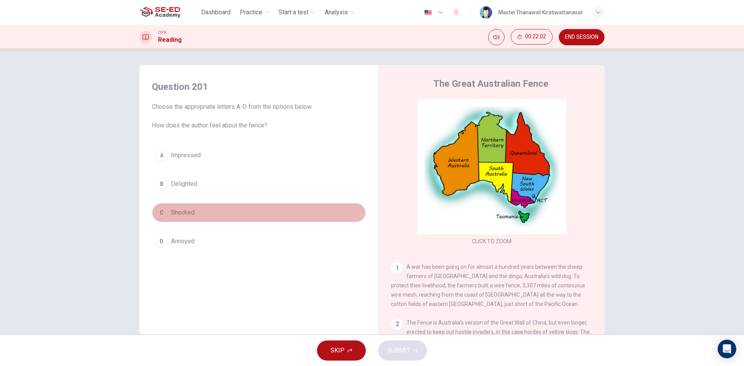
click at [229, 214] on button "C Shocked" at bounding box center [259, 212] width 214 height 19
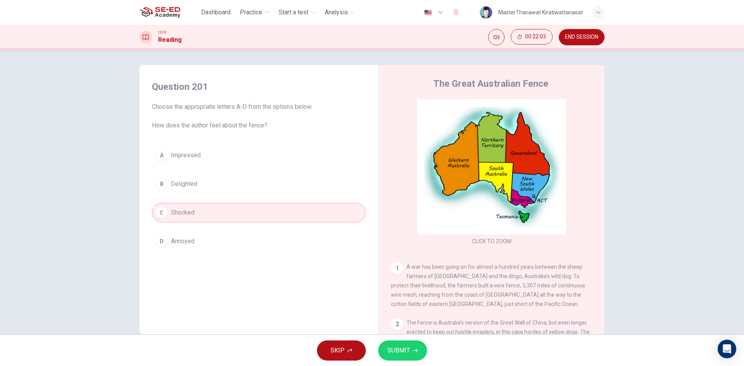
drag, startPoint x: 249, startPoint y: 161, endPoint x: 248, endPoint y: 169, distance: 8.6
click at [249, 161] on button "A Impressed" at bounding box center [259, 155] width 214 height 19
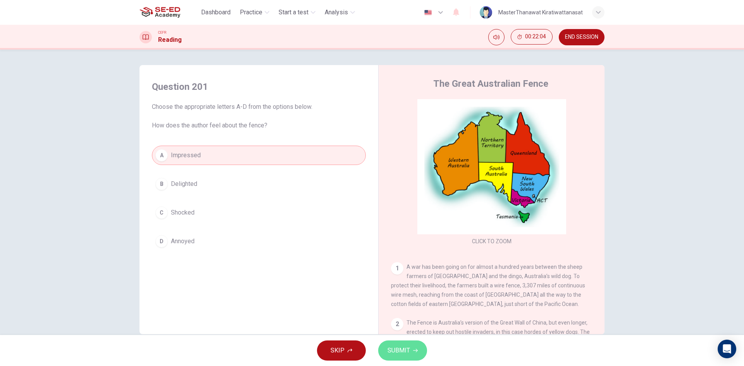
click at [389, 349] on span "SUBMIT" at bounding box center [398, 350] width 22 height 11
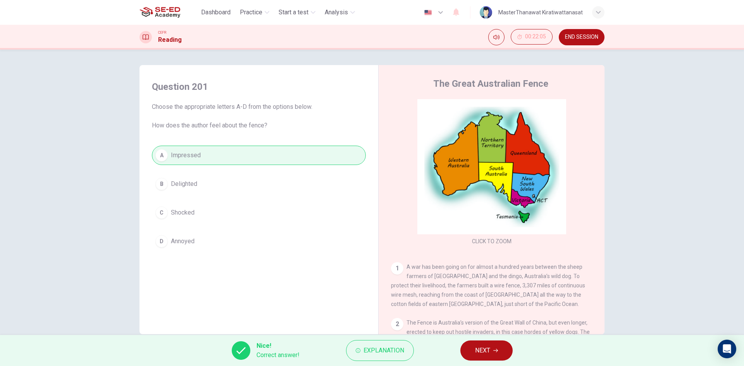
click at [599, 36] on button "END SESSION" at bounding box center [582, 37] width 46 height 16
click at [494, 349] on icon "button" at bounding box center [495, 350] width 5 height 5
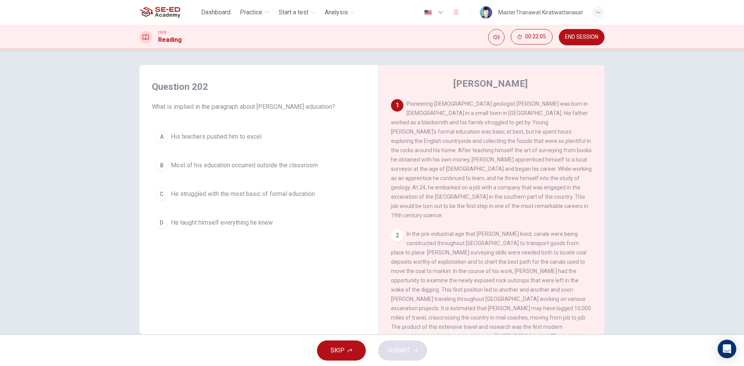
click at [300, 170] on span "Most of his education occurred outside the classroom" at bounding box center [244, 165] width 147 height 9
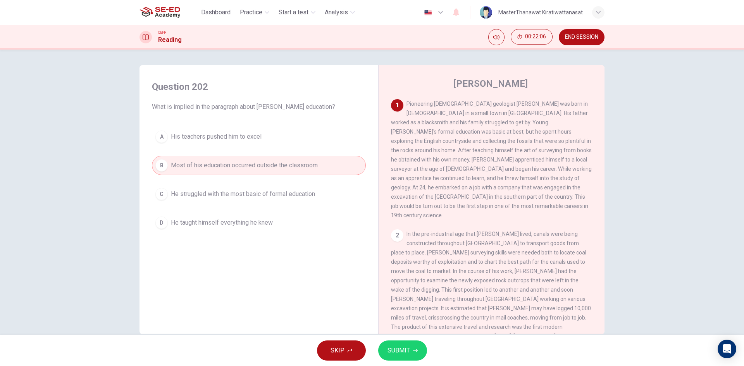
click at [385, 344] on button "SUBMIT" at bounding box center [402, 351] width 49 height 20
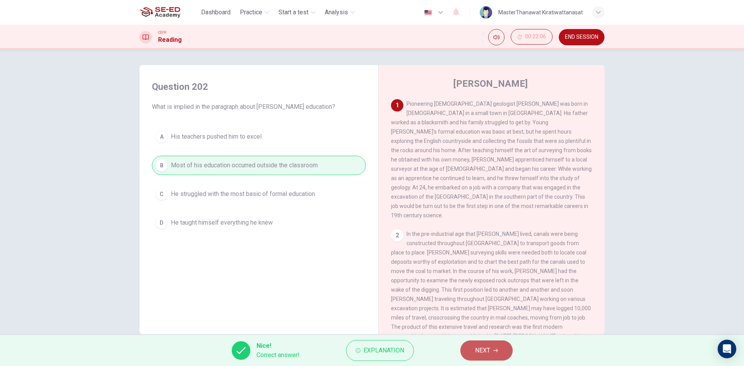
click at [492, 350] on button "NEXT" at bounding box center [486, 351] width 52 height 20
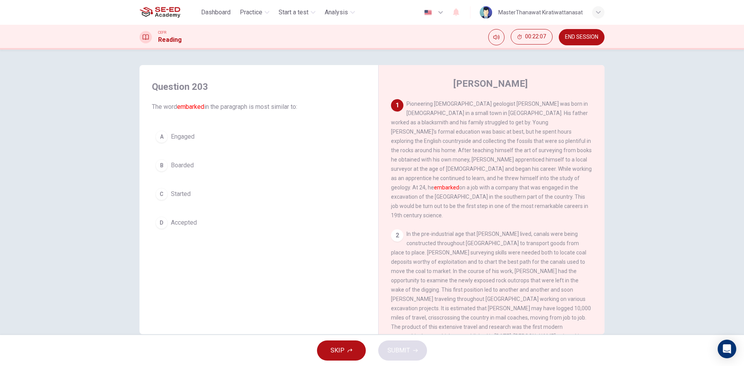
click at [220, 225] on button "D Accepted" at bounding box center [259, 222] width 214 height 19
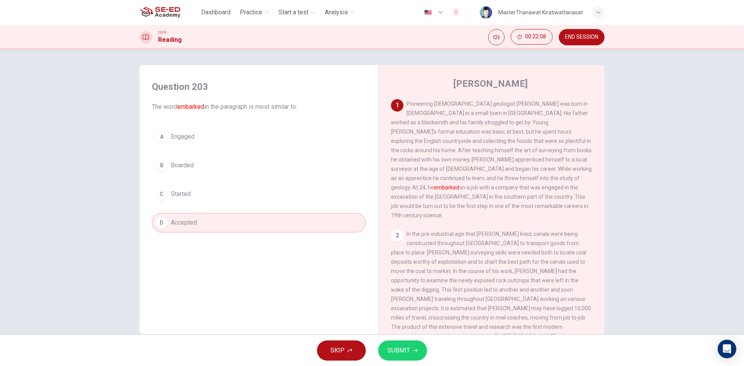
click at [407, 356] on span "SUBMIT" at bounding box center [398, 350] width 22 height 11
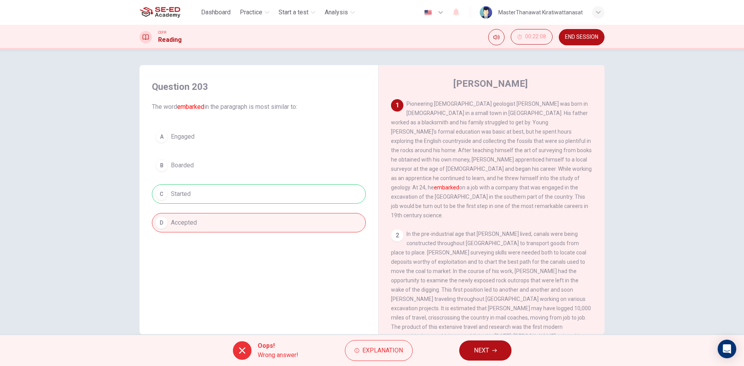
click at [220, 154] on div "A Engaged B Boarded C Started D Accepted" at bounding box center [259, 179] width 214 height 105
click at [458, 352] on div "Oops! Wrong answer! Explanation NEXT" at bounding box center [372, 350] width 744 height 31
click at [470, 353] on button "NEXT" at bounding box center [485, 351] width 52 height 20
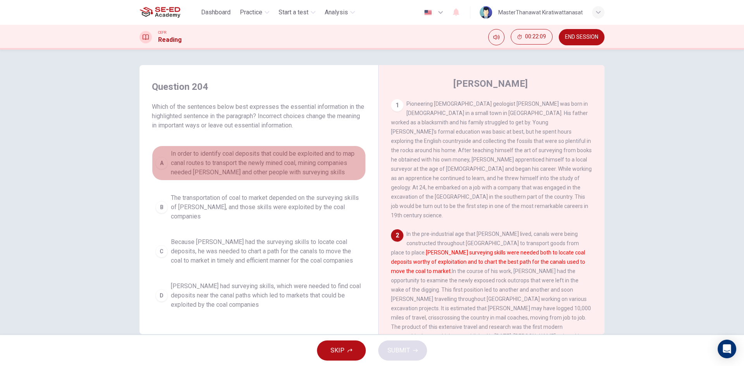
click at [291, 161] on span "In order to identify coal deposits that could be exploited and to map canal rou…" at bounding box center [266, 163] width 191 height 28
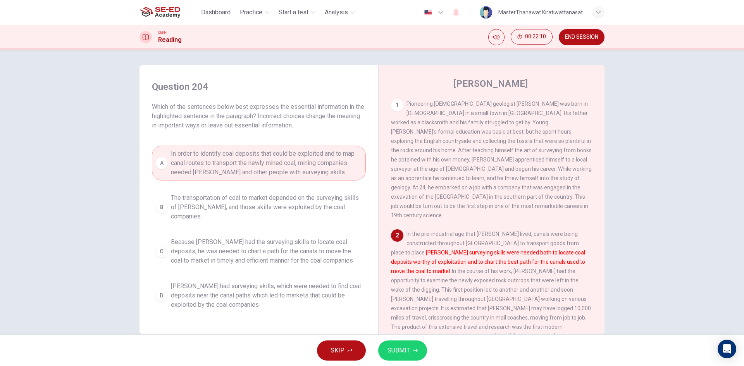
click at [395, 346] on span "SUBMIT" at bounding box center [398, 350] width 22 height 11
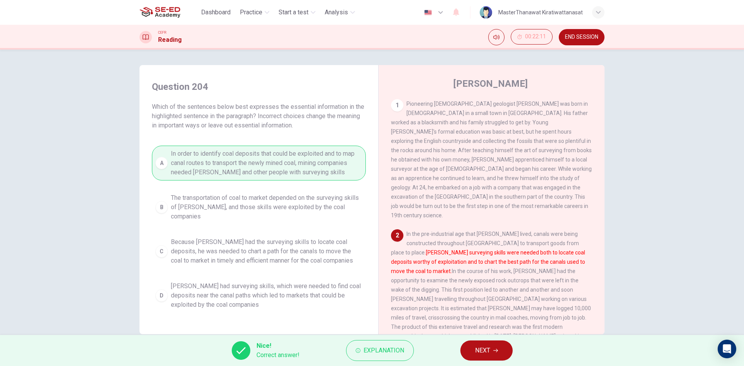
click at [496, 359] on button "NEXT" at bounding box center [486, 351] width 52 height 20
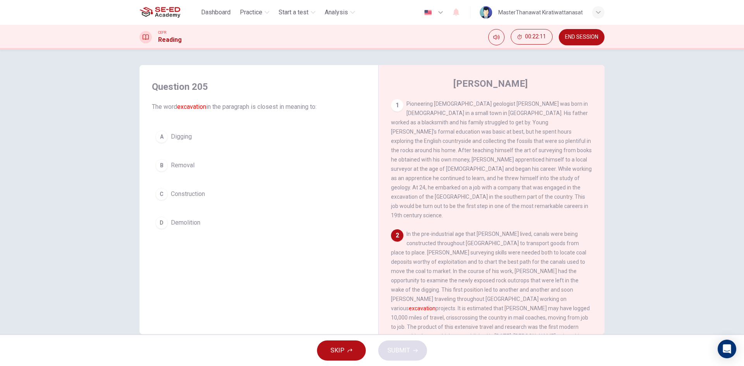
click at [227, 189] on button "C Construction" at bounding box center [259, 193] width 214 height 19
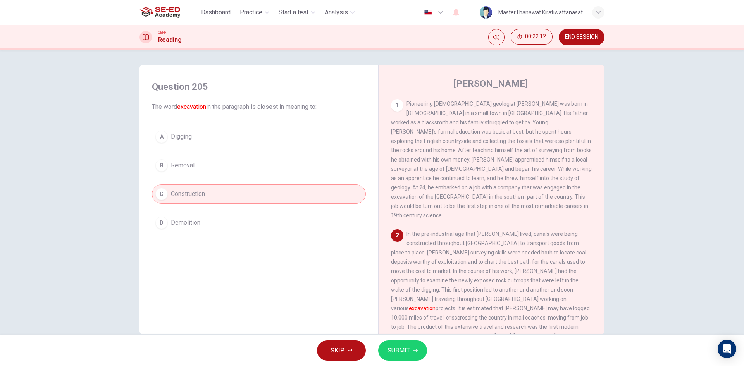
click at [389, 347] on span "SUBMIT" at bounding box center [398, 350] width 22 height 11
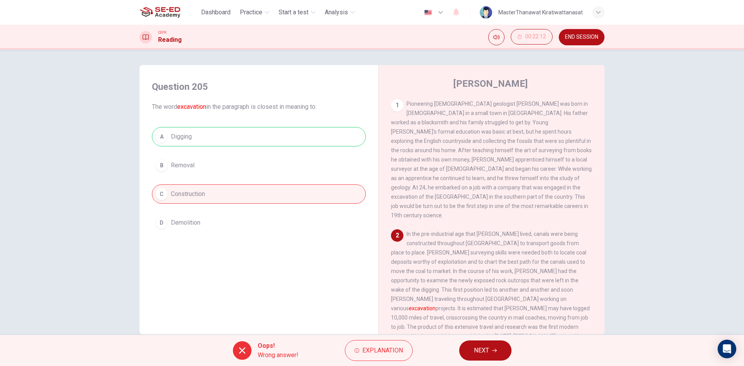
click at [477, 355] on span "NEXT" at bounding box center [481, 350] width 15 height 11
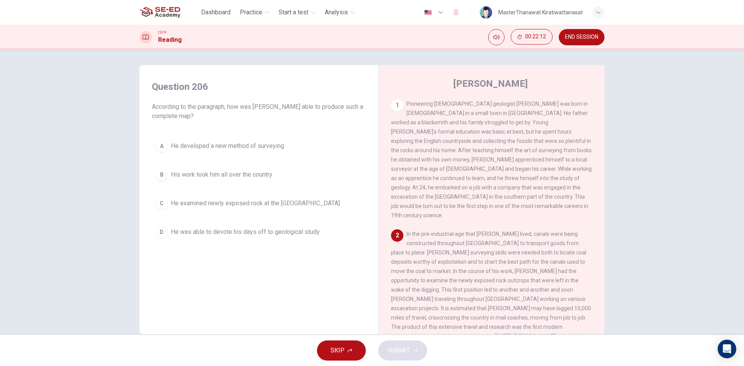
click at [319, 215] on div "A He developed a new method of surveying B His work took him all over the count…" at bounding box center [259, 188] width 214 height 105
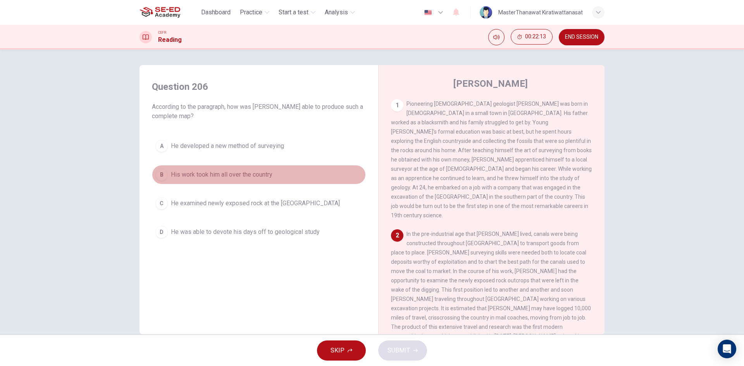
drag, startPoint x: 265, startPoint y: 180, endPoint x: 265, endPoint y: 193, distance: 13.6
click at [265, 186] on div "A He developed a new method of surveying B His work took him all over the count…" at bounding box center [259, 188] width 214 height 105
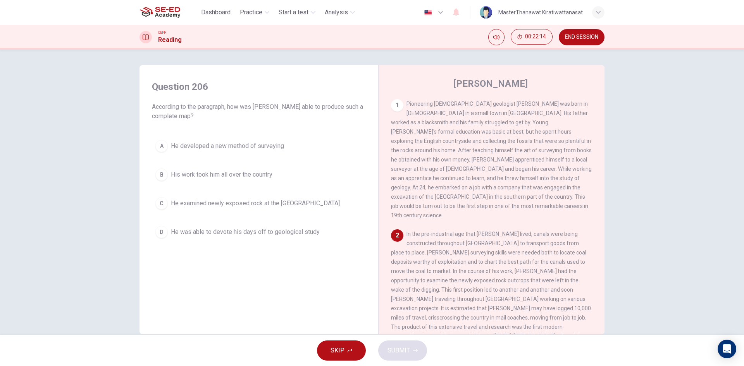
click at [290, 220] on div "A He developed a new method of surveying B His work took him all over the count…" at bounding box center [259, 188] width 214 height 105
drag, startPoint x: 313, startPoint y: 222, endPoint x: 314, endPoint y: 218, distance: 4.3
click at [313, 221] on div "A He developed a new method of surveying B His work took him all over the count…" at bounding box center [259, 188] width 214 height 105
click at [314, 218] on div "A He developed a new method of surveying B His work took him all over the count…" at bounding box center [259, 188] width 214 height 105
click at [316, 205] on div "A He developed a new method of surveying B His work took him all over the count…" at bounding box center [259, 188] width 214 height 105
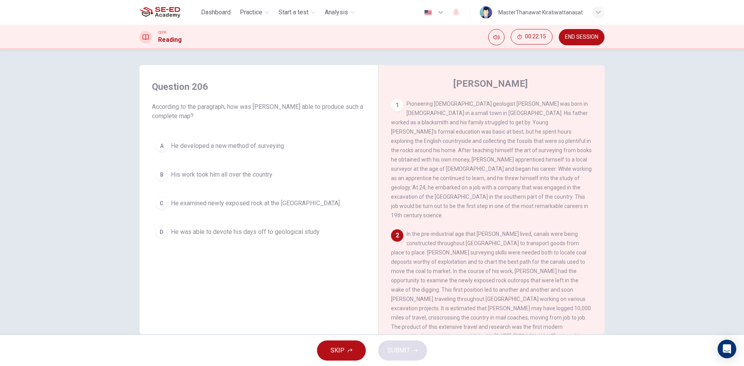
click at [316, 204] on button "C He examined newly exposed rock at the Somerset dig" at bounding box center [259, 203] width 214 height 19
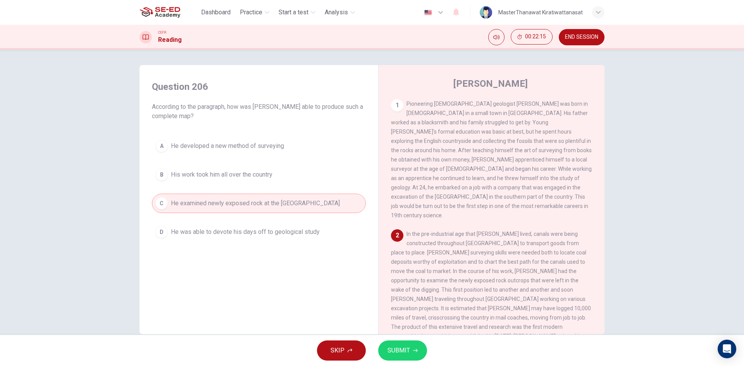
click at [316, 204] on button "C He examined newly exposed rock at the Somerset dig" at bounding box center [259, 203] width 214 height 19
click at [393, 349] on span "SUBMIT" at bounding box center [398, 350] width 22 height 11
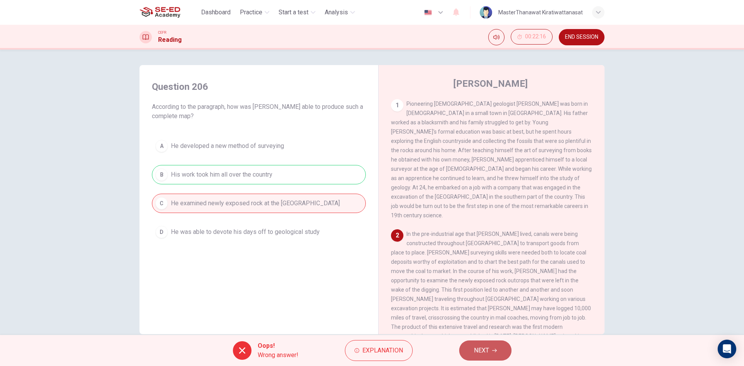
click at [511, 347] on button "NEXT" at bounding box center [485, 351] width 52 height 20
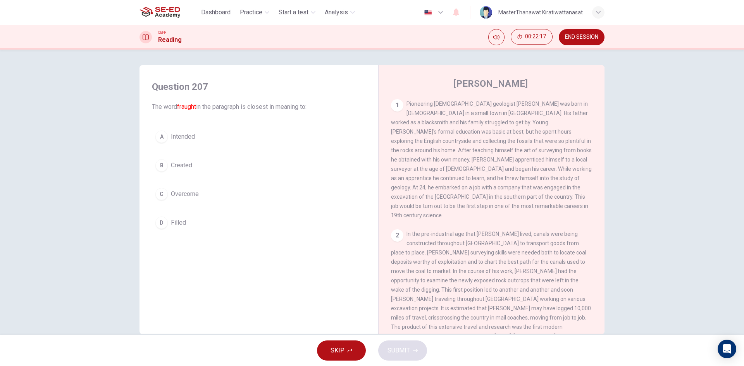
click at [222, 178] on div "A Intended B Created C Overcome D Filled" at bounding box center [259, 179] width 214 height 105
click at [179, 168] on span "Created" at bounding box center [181, 165] width 21 height 9
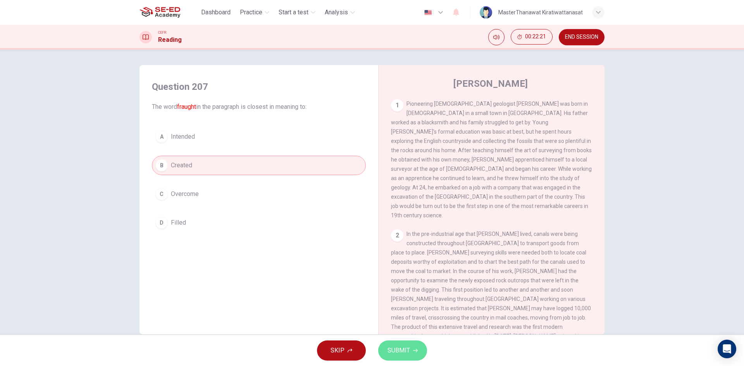
click at [402, 352] on span "SUBMIT" at bounding box center [398, 350] width 22 height 11
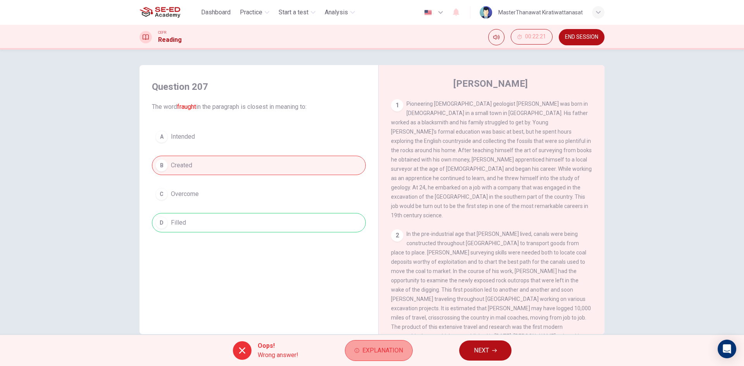
click at [386, 353] on span "Explanation" at bounding box center [382, 350] width 41 height 11
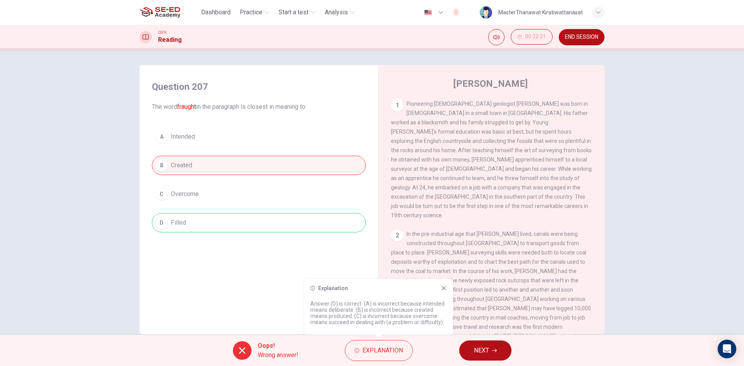
click at [444, 290] on icon at bounding box center [443, 288] width 6 height 6
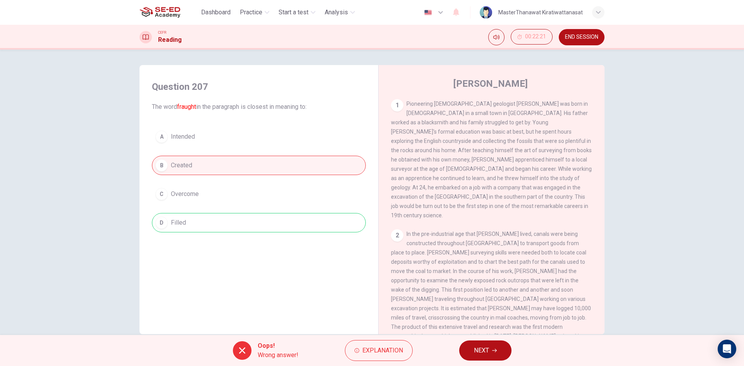
click at [479, 364] on div "Oops! Wrong answer! Explanation NEXT" at bounding box center [372, 350] width 744 height 31
click at [480, 364] on div "Oops! Wrong answer! Explanation NEXT" at bounding box center [372, 350] width 744 height 31
click at [486, 354] on span "NEXT" at bounding box center [481, 350] width 15 height 11
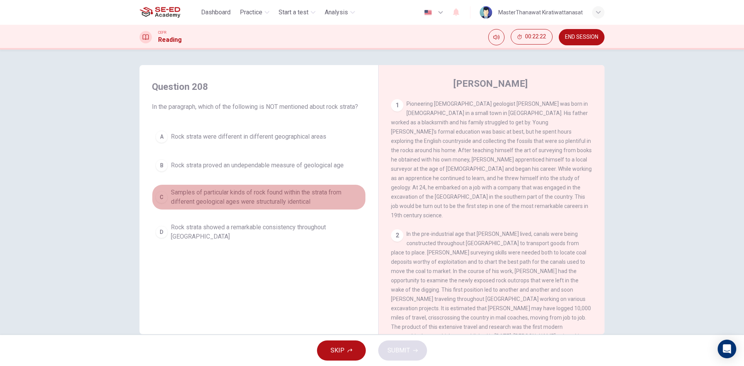
click at [241, 208] on button "C Samples of particular kinds of rock found within the strata from different ge…" at bounding box center [259, 197] width 214 height 26
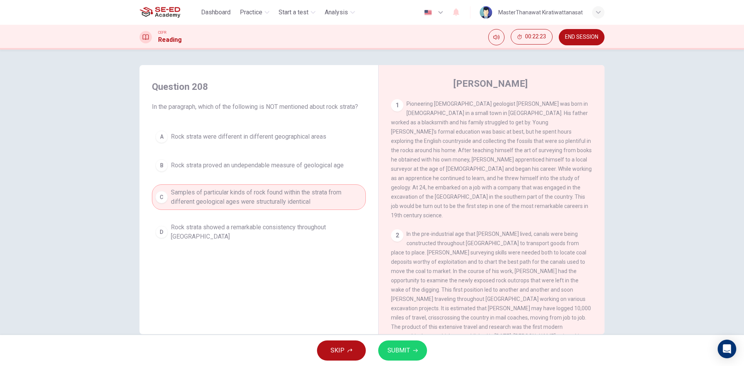
click at [421, 347] on button "SUBMIT" at bounding box center [402, 351] width 49 height 20
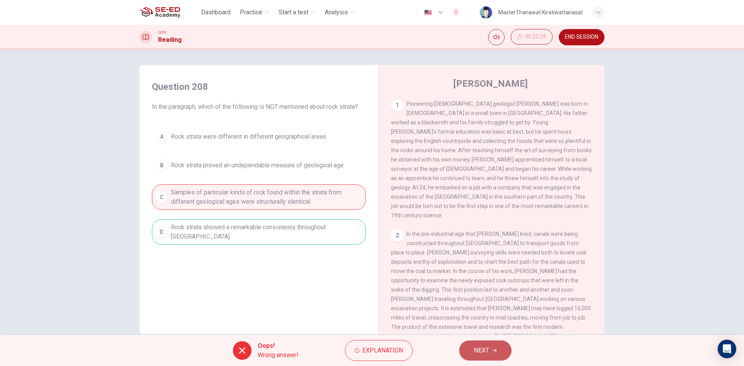
click at [475, 356] on button "NEXT" at bounding box center [485, 351] width 52 height 20
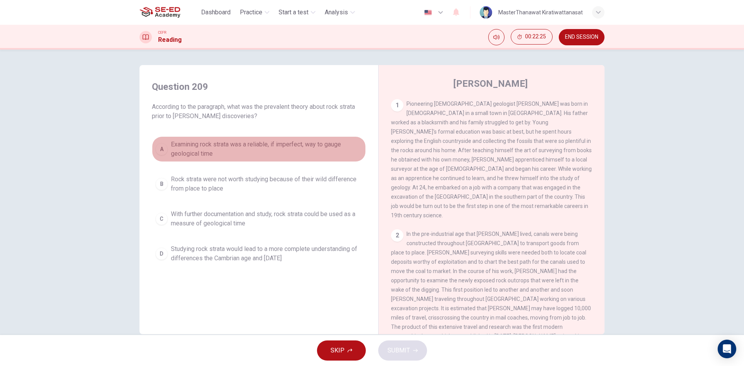
click at [294, 151] on span "Examining rock strata was a reliable, if imperfect, way to gauge geological time" at bounding box center [266, 149] width 191 height 19
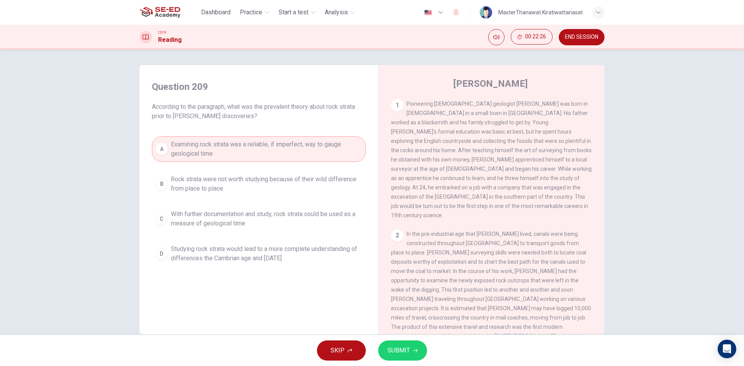
click at [404, 343] on button "SUBMIT" at bounding box center [402, 351] width 49 height 20
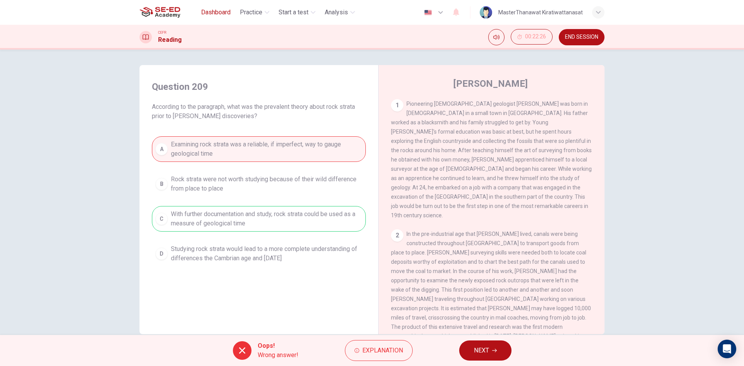
click at [226, 13] on span "Dashboard" at bounding box center [215, 12] width 29 height 9
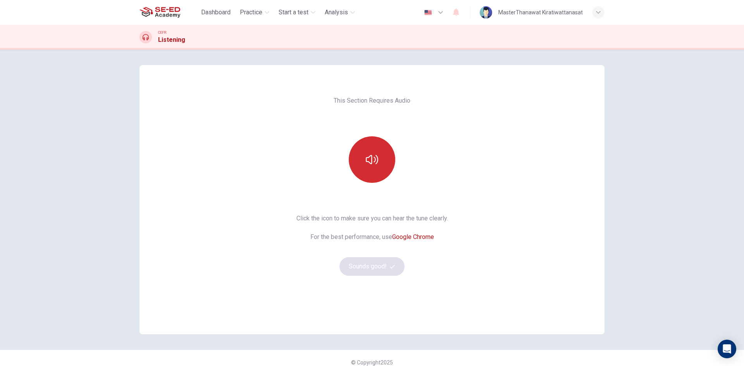
click at [388, 167] on button "button" at bounding box center [372, 159] width 46 height 46
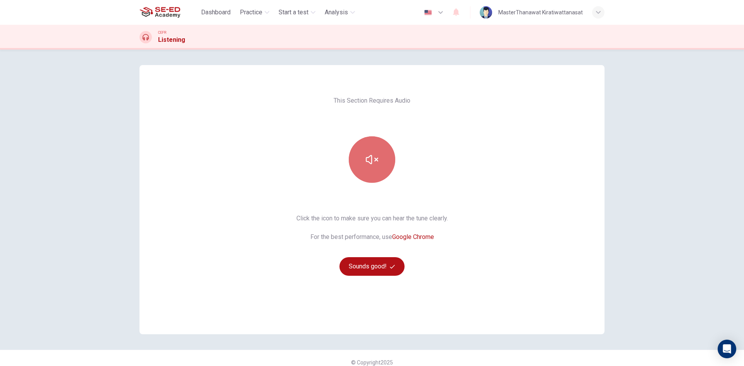
click at [388, 167] on button "button" at bounding box center [372, 159] width 46 height 46
click at [380, 275] on button "Sounds good!" at bounding box center [371, 266] width 65 height 19
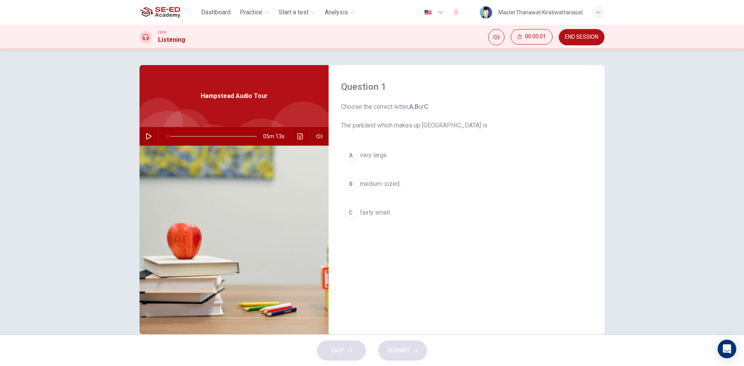
drag, startPoint x: 155, startPoint y: 139, endPoint x: 149, endPoint y: 138, distance: 6.7
click at [153, 139] on div "05m 13s" at bounding box center [233, 136] width 189 height 19
click at [149, 138] on icon "button" at bounding box center [149, 136] width 6 height 6
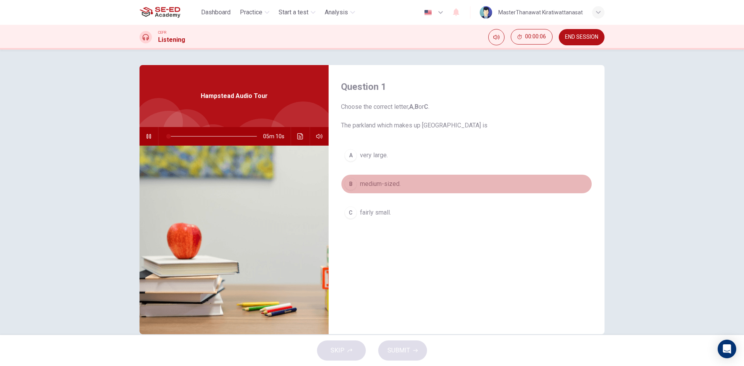
drag, startPoint x: 399, startPoint y: 183, endPoint x: 397, endPoint y: 210, distance: 27.1
click at [399, 183] on button "B medium-sized." at bounding box center [466, 183] width 251 height 19
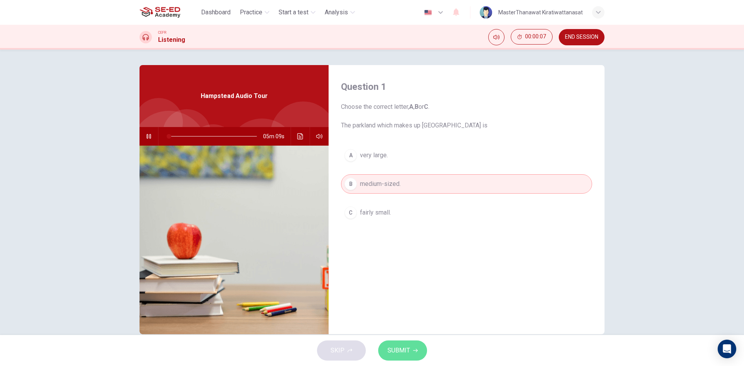
click at [409, 347] on span "SUBMIT" at bounding box center [398, 350] width 22 height 11
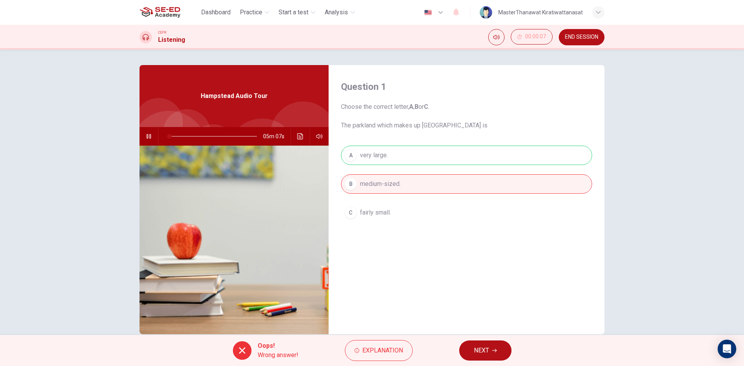
click at [479, 344] on button "NEXT" at bounding box center [485, 351] width 52 height 20
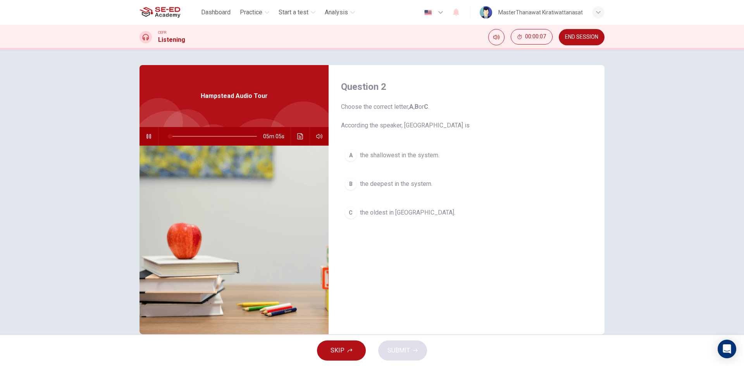
click at [408, 152] on span "the shallowest in the system." at bounding box center [399, 155] width 79 height 9
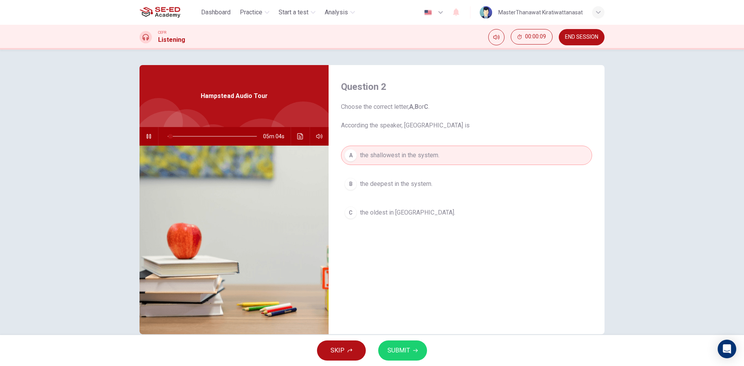
click at [392, 356] on button "SUBMIT" at bounding box center [402, 351] width 49 height 20
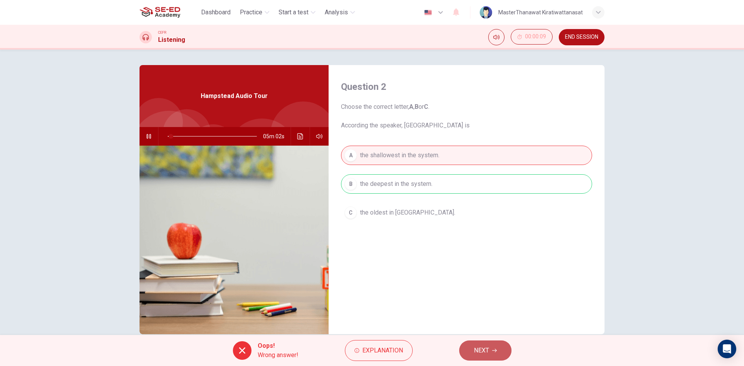
click at [475, 354] on span "NEXT" at bounding box center [481, 350] width 15 height 11
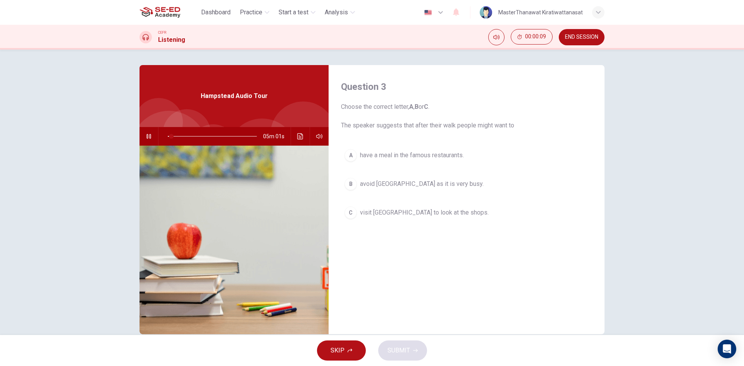
drag, startPoint x: 444, startPoint y: 213, endPoint x: 444, endPoint y: 238, distance: 25.2
click at [444, 213] on span "visit Hampstead village to look at the shops." at bounding box center [424, 212] width 129 height 9
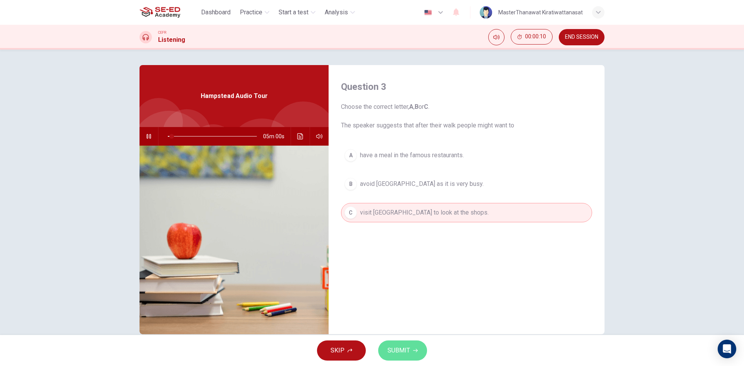
click at [392, 349] on span "SUBMIT" at bounding box center [398, 350] width 22 height 11
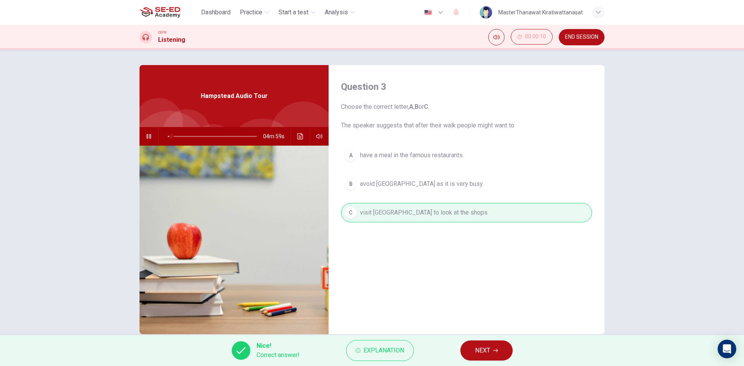
click at [489, 353] on span "NEXT" at bounding box center [482, 350] width 15 height 11
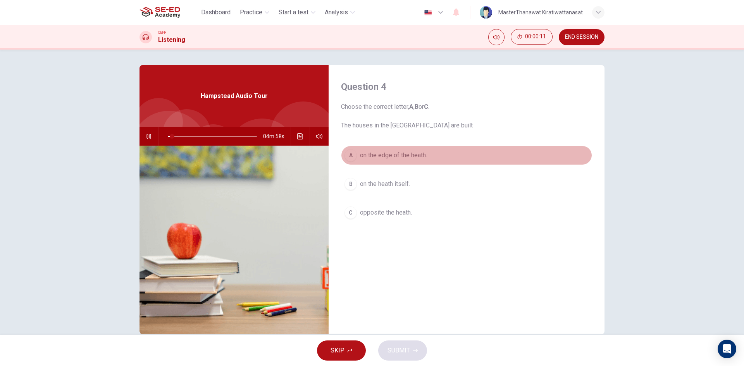
click at [434, 157] on button "A on the edge of the heath." at bounding box center [466, 155] width 251 height 19
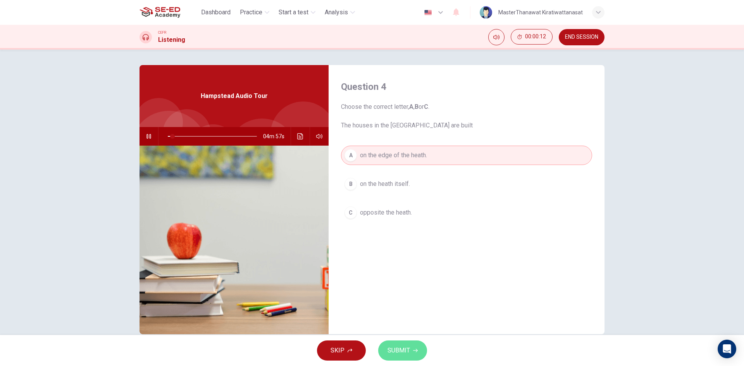
click at [405, 349] on span "SUBMIT" at bounding box center [398, 350] width 22 height 11
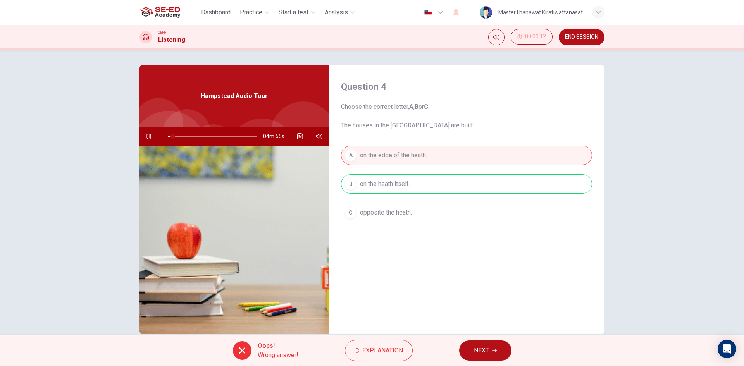
click at [491, 334] on div "Question 4 Choose the correct letter, A , B or C . The houses in the Vale of th…" at bounding box center [467, 199] width 276 height 269
click at [491, 344] on button "NEXT" at bounding box center [485, 351] width 52 height 20
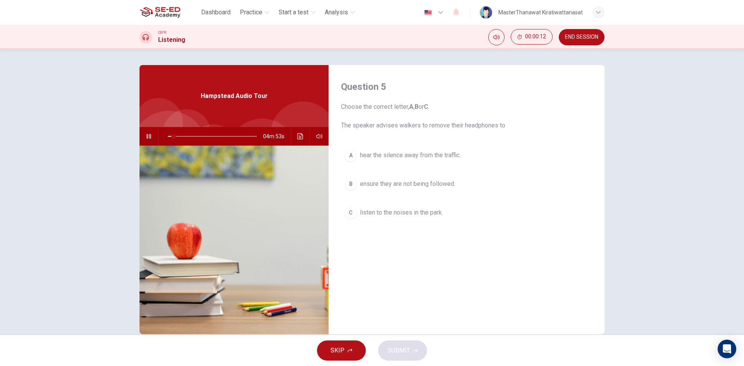
click at [464, 184] on button "B ensure they are not being followed." at bounding box center [466, 183] width 251 height 19
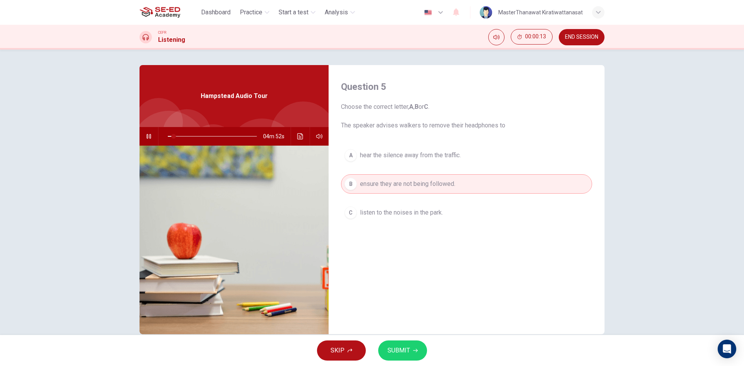
click at [406, 349] on span "SUBMIT" at bounding box center [398, 350] width 22 height 11
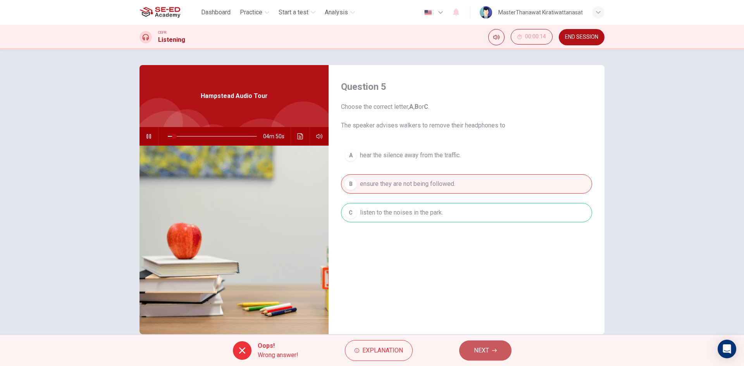
click at [489, 350] on span "NEXT" at bounding box center [481, 350] width 15 height 11
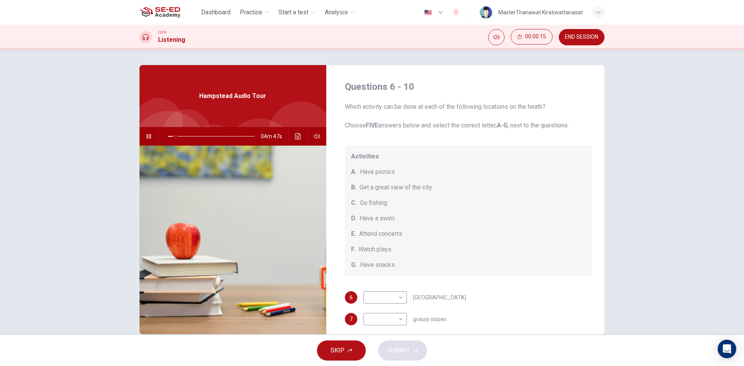
click at [149, 137] on icon "button" at bounding box center [148, 136] width 4 height 5
type input "8"
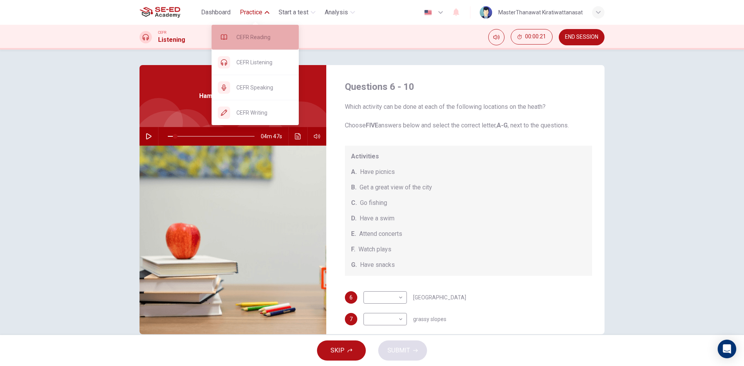
click at [265, 45] on div "CEFR Reading" at bounding box center [255, 37] width 87 height 25
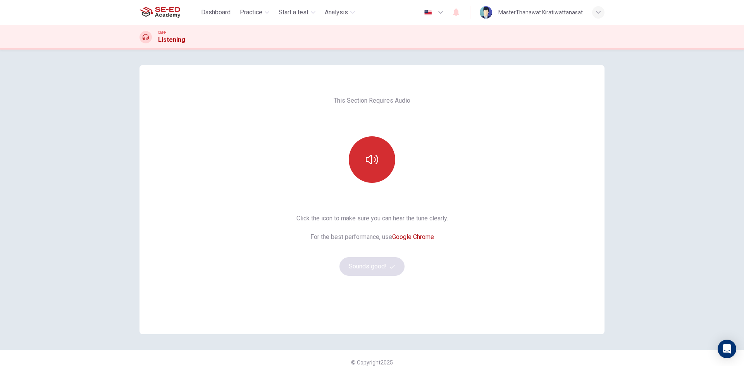
click at [369, 166] on button "button" at bounding box center [372, 159] width 46 height 46
click at [385, 265] on button "Sounds good!" at bounding box center [371, 266] width 65 height 19
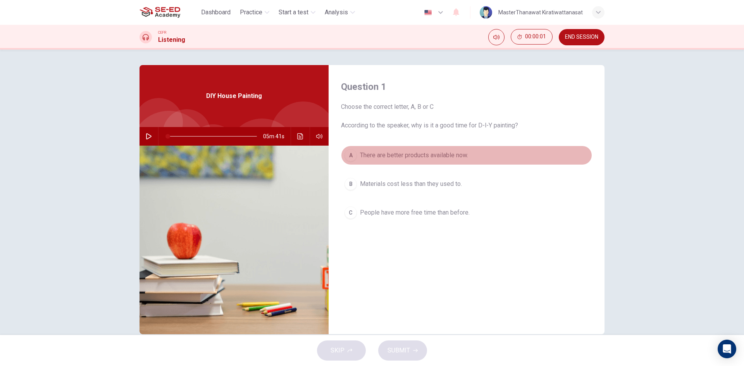
click at [430, 162] on button "A There are better products available now." at bounding box center [466, 155] width 251 height 19
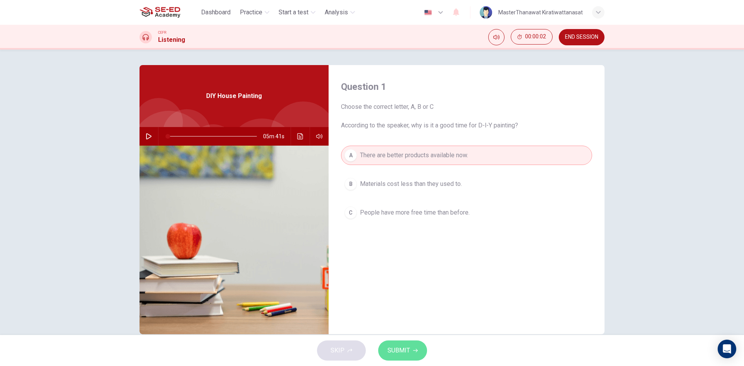
click at [409, 346] on button "SUBMIT" at bounding box center [402, 351] width 49 height 20
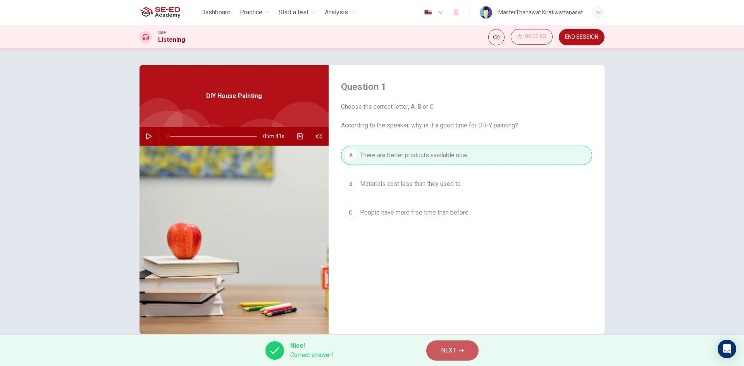
click at [466, 342] on button "NEXT" at bounding box center [452, 351] width 52 height 20
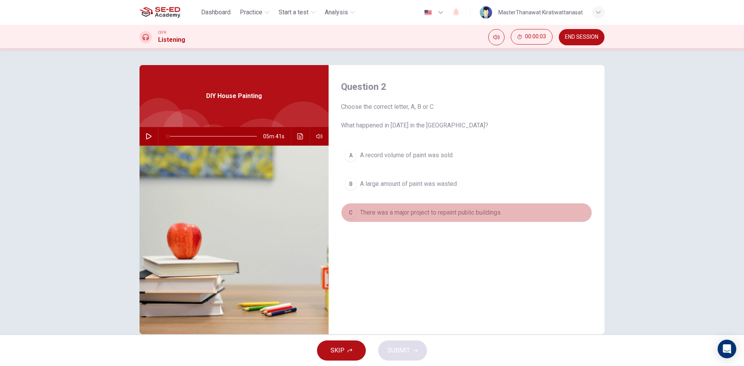
click at [456, 219] on button "C There was a major project to repaint public buildings." at bounding box center [466, 212] width 251 height 19
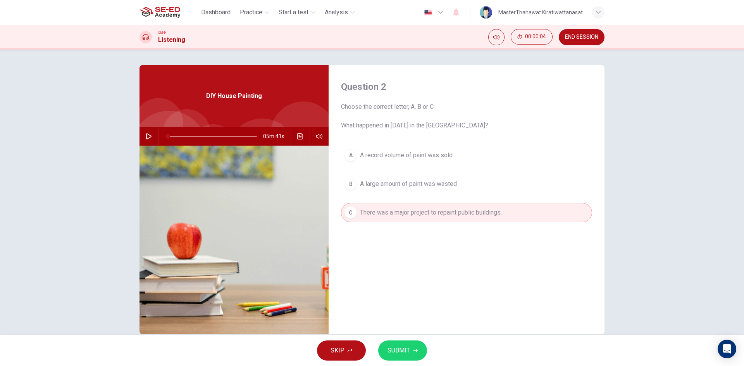
drag, startPoint x: 389, startPoint y: 358, endPoint x: 393, endPoint y: 355, distance: 4.5
click at [389, 358] on button "SUBMIT" at bounding box center [402, 351] width 49 height 20
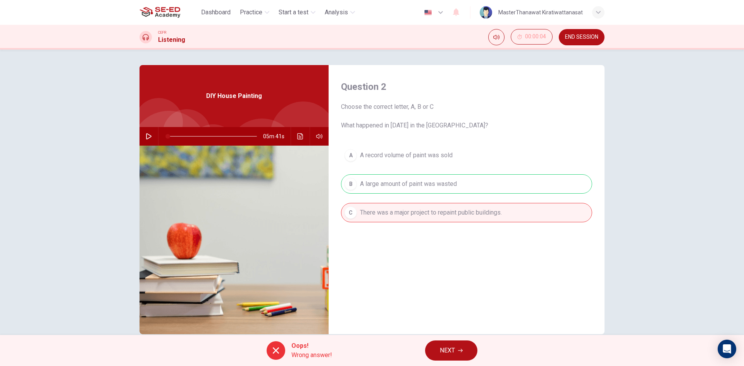
click at [449, 346] on span "NEXT" at bounding box center [447, 350] width 15 height 11
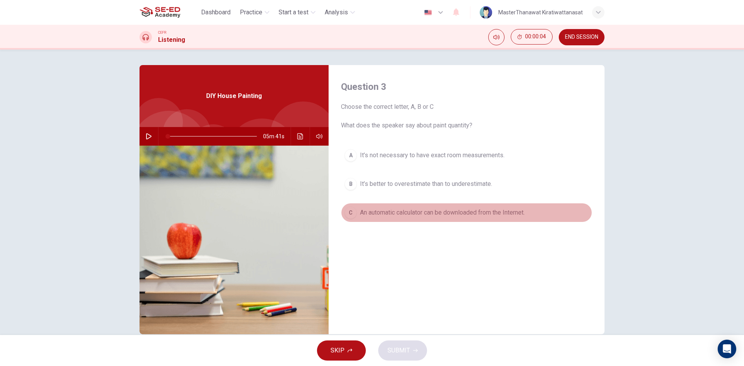
click at [478, 218] on button "C An automatic calculator can be downloaded from the Internet." at bounding box center [466, 212] width 251 height 19
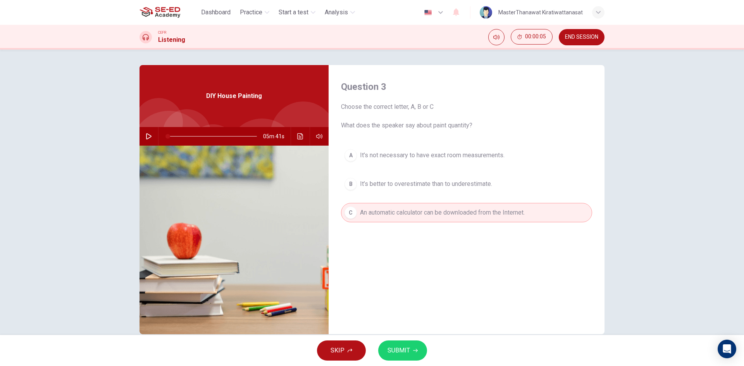
click at [415, 343] on button "SUBMIT" at bounding box center [402, 351] width 49 height 20
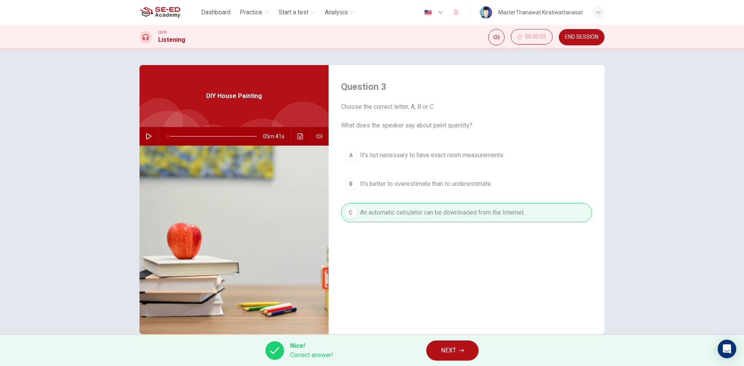
click at [454, 348] on span "NEXT" at bounding box center [448, 350] width 15 height 11
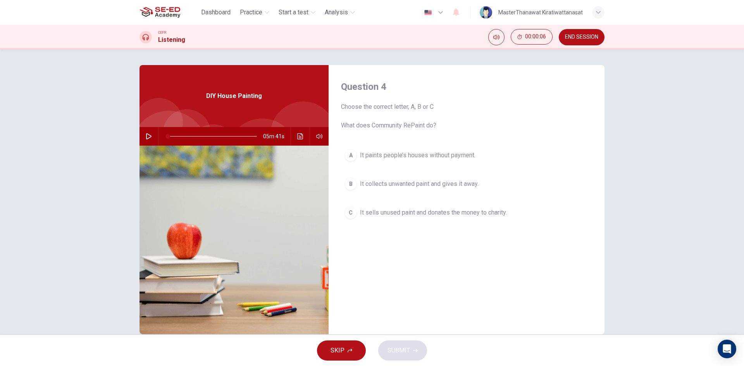
click at [466, 161] on button "A It paints people’s houses without payment." at bounding box center [466, 155] width 251 height 19
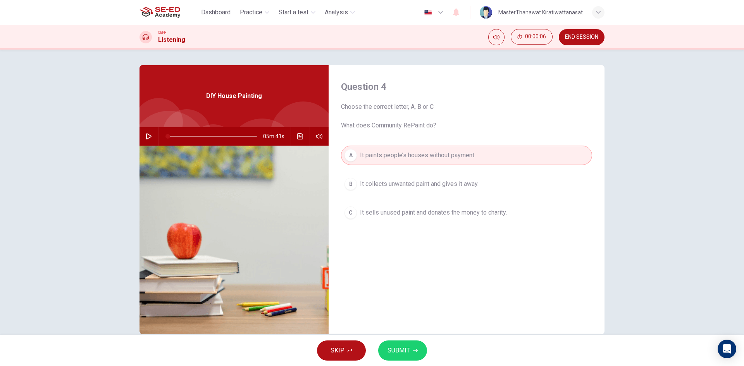
click at [415, 351] on icon "button" at bounding box center [415, 350] width 5 height 3
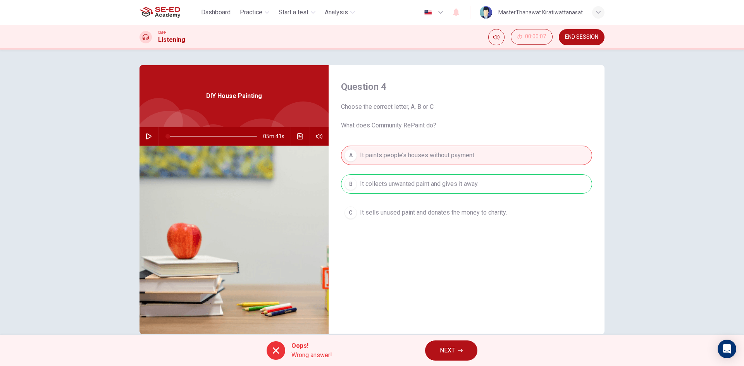
click at [438, 344] on button "NEXT" at bounding box center [451, 351] width 52 height 20
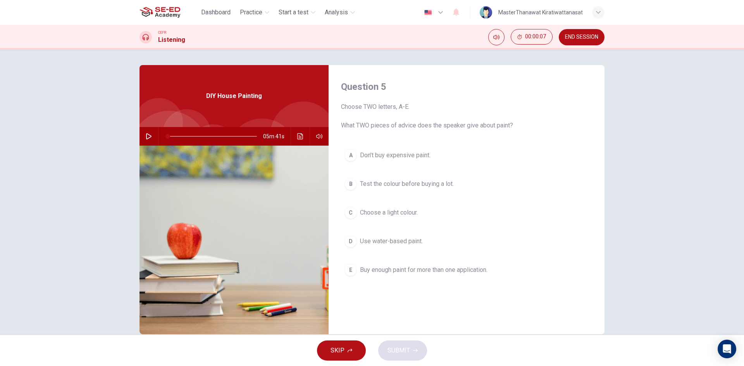
click at [463, 267] on span "Buy enough paint for more than one application." at bounding box center [423, 269] width 127 height 9
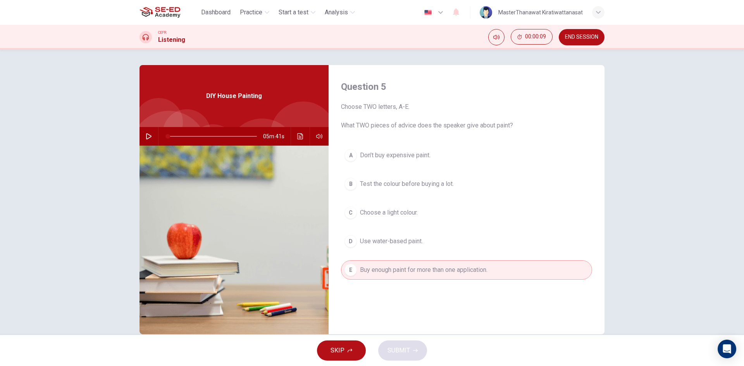
click at [437, 274] on span "Buy enough paint for more than one application." at bounding box center [423, 269] width 127 height 9
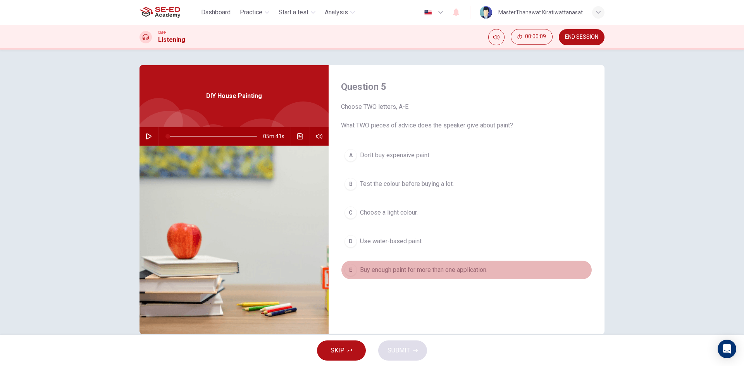
click at [437, 274] on span "Buy enough paint for more than one application." at bounding box center [423, 269] width 127 height 9
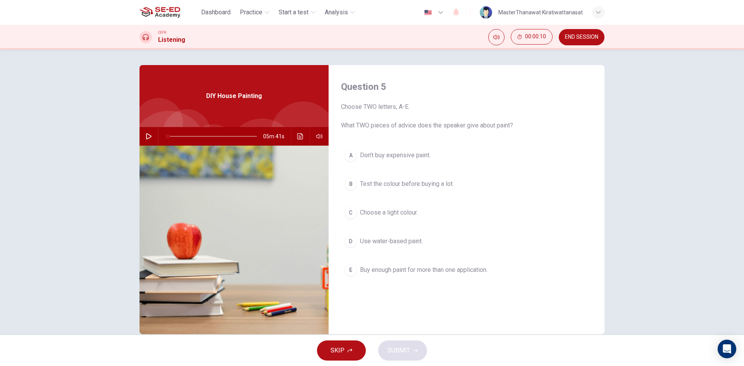
click at [428, 199] on div "A Don’t buy expensive paint. B Test the colour before buying a lot. C Choose a …" at bounding box center [466, 221] width 251 height 150
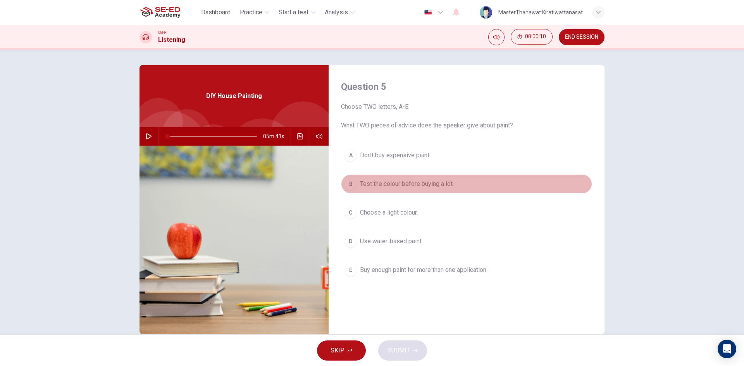
click at [427, 190] on button "B Test the colour before buying a lot." at bounding box center [466, 183] width 251 height 19
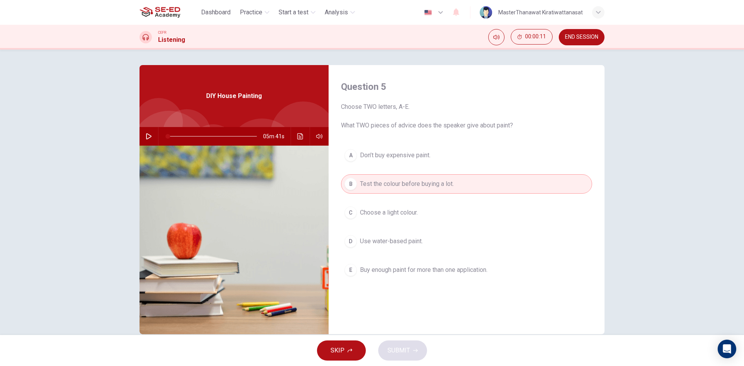
click at [412, 219] on button "C Choose a light colour." at bounding box center [466, 212] width 251 height 19
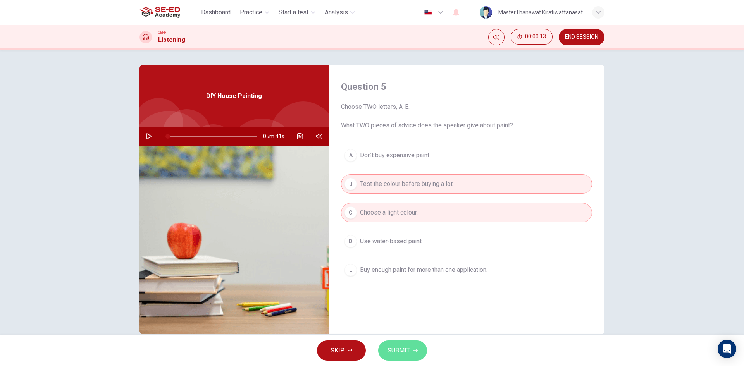
click at [393, 348] on span "SUBMIT" at bounding box center [398, 350] width 22 height 11
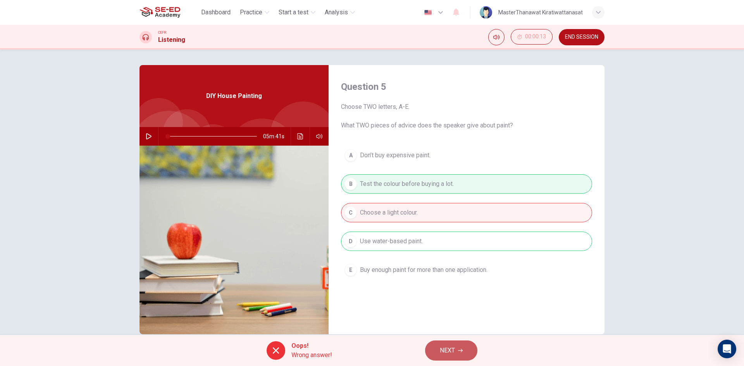
click at [440, 351] on span "NEXT" at bounding box center [447, 350] width 15 height 11
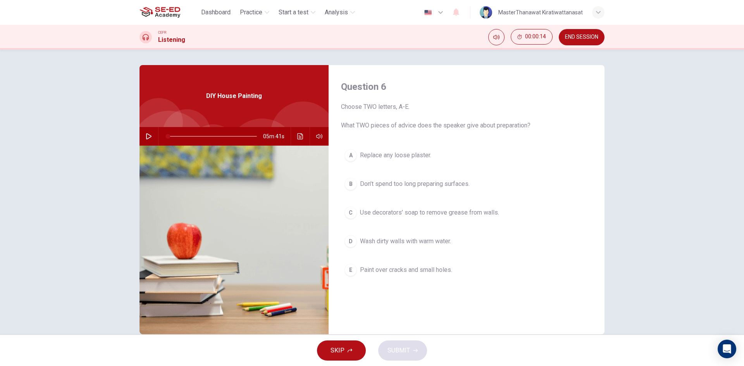
click at [439, 219] on button "C Use decorators’ soap to remove grease from walls." at bounding box center [466, 212] width 251 height 19
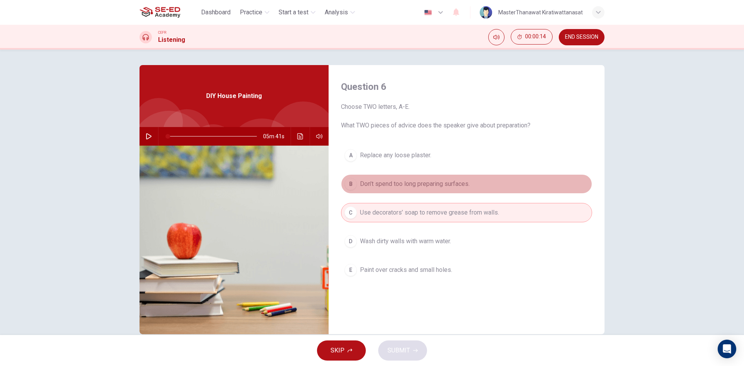
click at [450, 187] on span "Don’t spend too long preparing surfaces." at bounding box center [415, 183] width 110 height 9
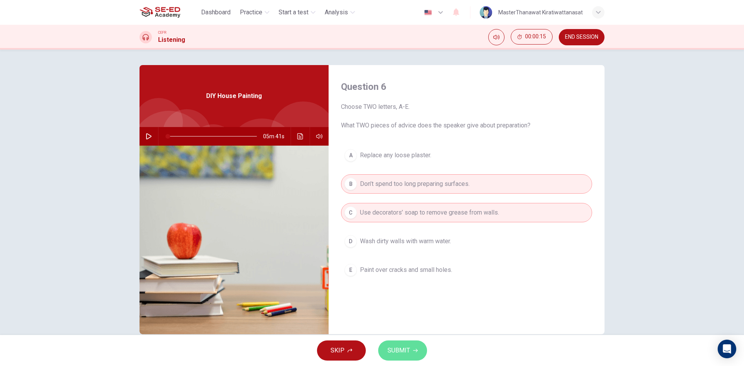
click at [399, 342] on button "SUBMIT" at bounding box center [402, 351] width 49 height 20
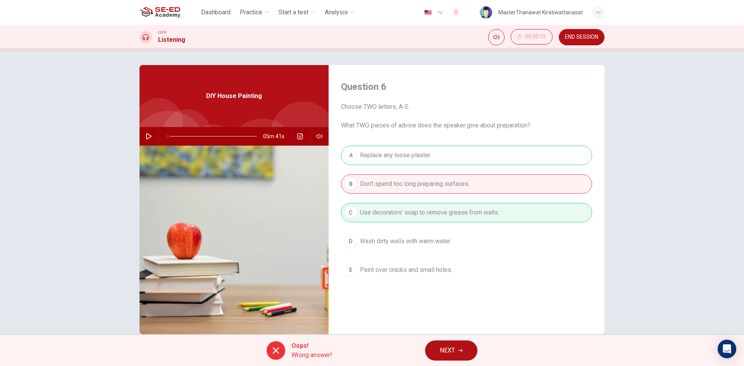
click at [437, 345] on button "NEXT" at bounding box center [451, 351] width 52 height 20
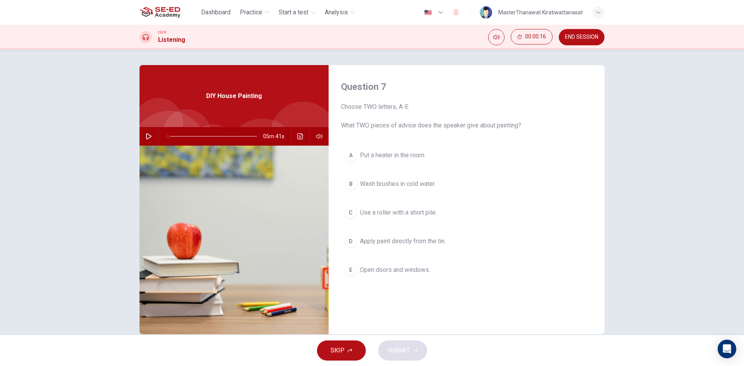
click at [429, 159] on button "A Put a heater in the room." at bounding box center [466, 155] width 251 height 19
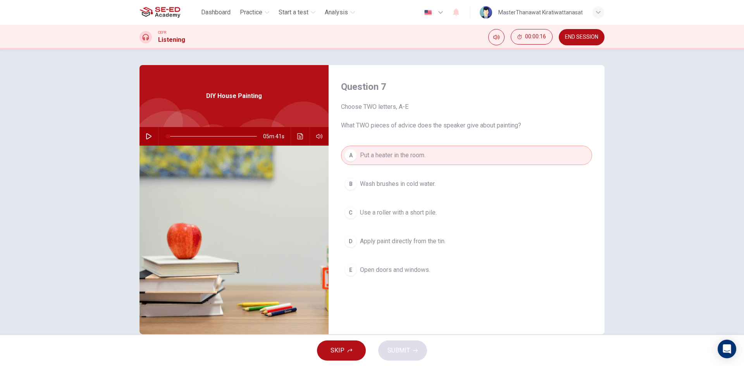
click at [413, 205] on button "C Use a roller with a short pile." at bounding box center [466, 212] width 251 height 19
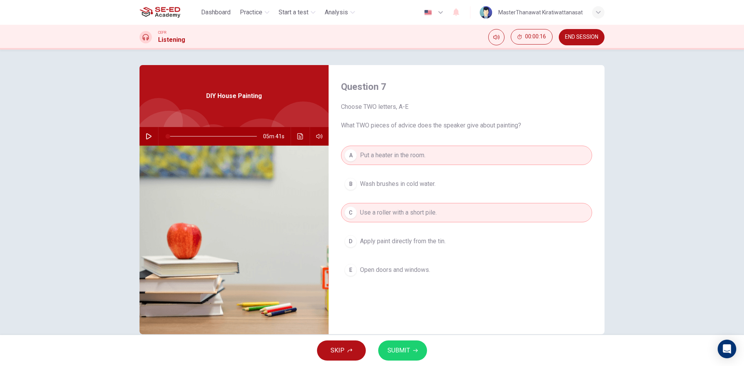
drag, startPoint x: 413, startPoint y: 213, endPoint x: 416, endPoint y: 242, distance: 28.8
click at [414, 218] on button "C Use a roller with a short pile." at bounding box center [466, 212] width 251 height 19
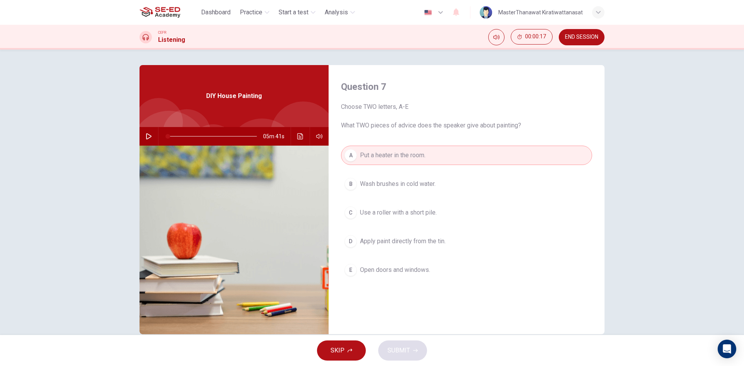
click at [440, 239] on span "Apply paint directly from the tin." at bounding box center [403, 241] width 86 height 9
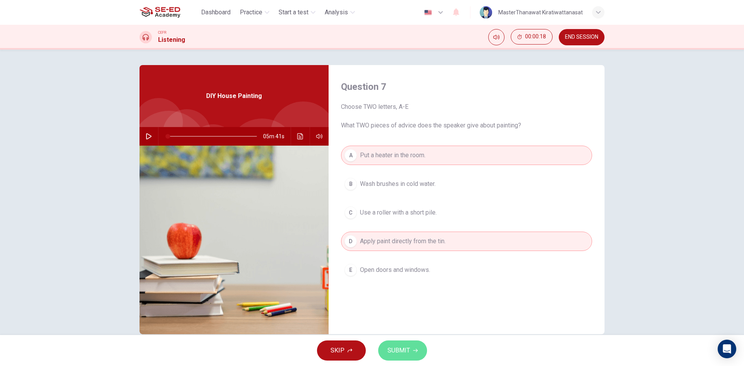
click at [398, 345] on span "SUBMIT" at bounding box center [398, 350] width 22 height 11
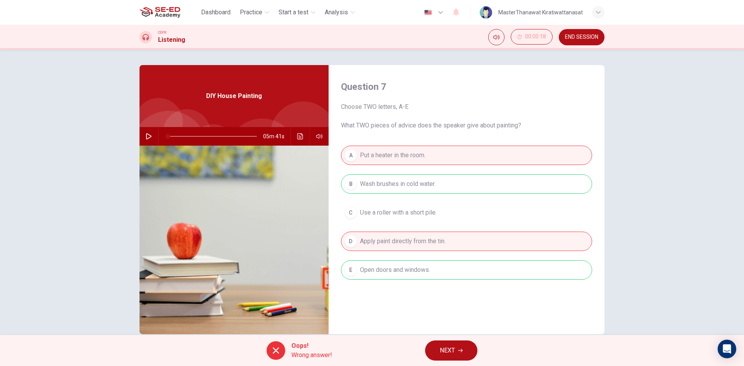
click at [448, 351] on span "NEXT" at bounding box center [447, 350] width 15 height 11
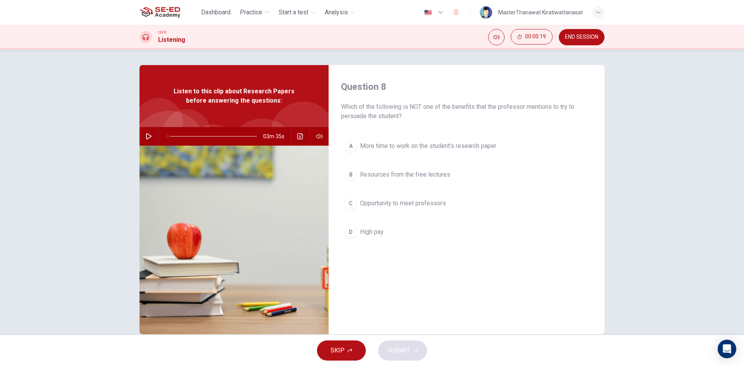
click at [418, 148] on span "More time to work on the student's research paper" at bounding box center [428, 145] width 136 height 9
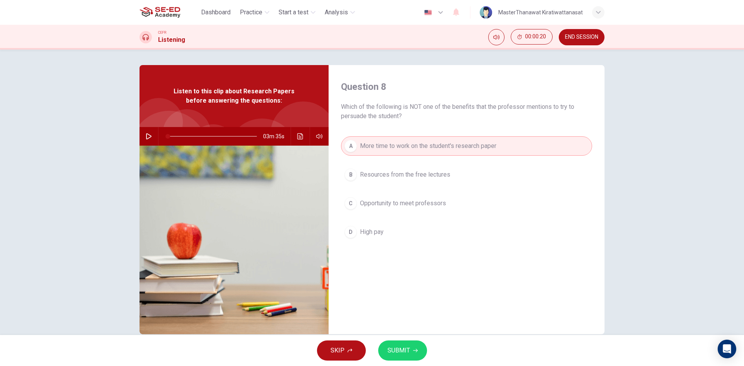
drag, startPoint x: 390, startPoint y: 200, endPoint x: 396, endPoint y: 221, distance: 21.7
click at [390, 200] on span "Opportunity to meet professors" at bounding box center [403, 203] width 86 height 9
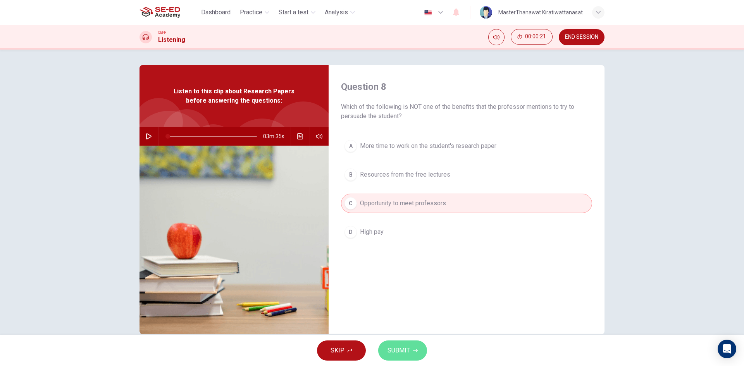
click at [418, 346] on button "SUBMIT" at bounding box center [402, 351] width 49 height 20
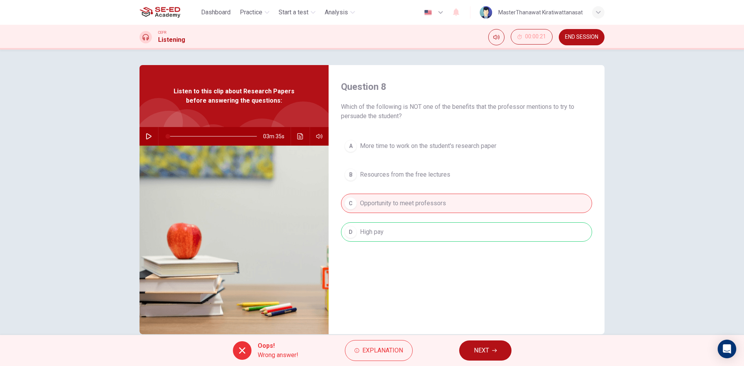
click at [461, 346] on button "NEXT" at bounding box center [485, 351] width 52 height 20
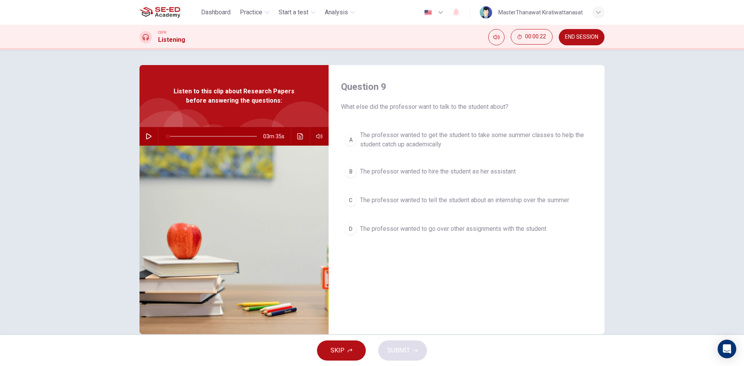
click at [479, 147] on span "The professor wanted to get the student to take some summer classes to help the…" at bounding box center [474, 140] width 229 height 19
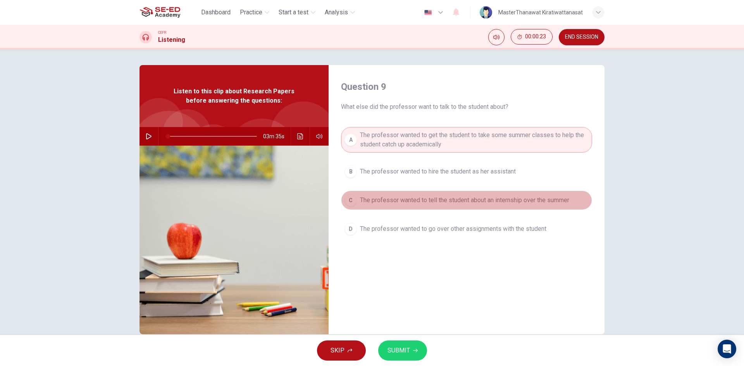
click at [453, 197] on span "The professor wanted to tell the student about an internship over the summer" at bounding box center [464, 200] width 209 height 9
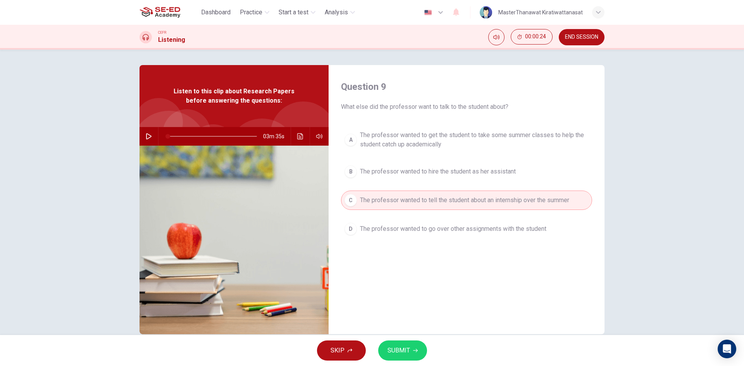
click at [413, 340] on div "SKIP SUBMIT" at bounding box center [372, 350] width 744 height 31
click at [413, 341] on button "SUBMIT" at bounding box center [402, 351] width 49 height 20
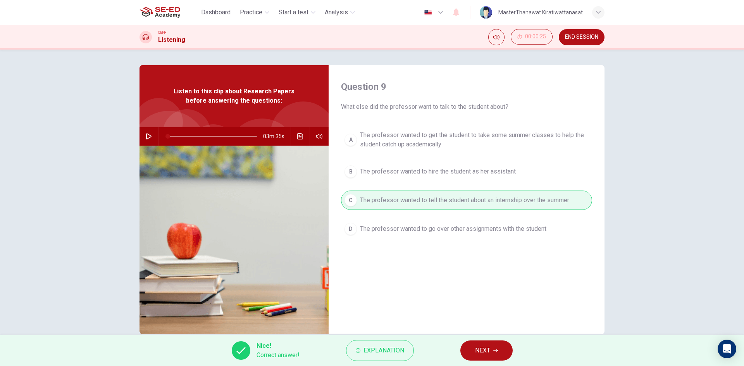
click at [415, 340] on div "Nice! Correct answer! Explanation NEXT" at bounding box center [372, 350] width 744 height 31
click at [459, 349] on div "Nice! Correct answer! Explanation NEXT" at bounding box center [372, 350] width 744 height 31
click at [480, 337] on div "Nice! Correct answer! Explanation NEXT" at bounding box center [372, 350] width 744 height 31
click at [477, 353] on span "NEXT" at bounding box center [482, 350] width 15 height 11
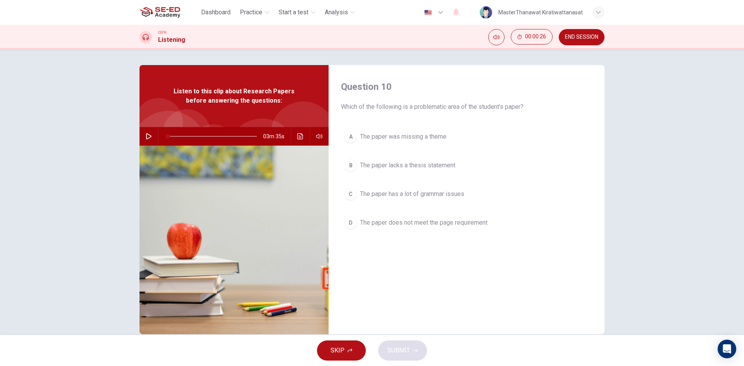
click at [450, 215] on button "D The paper does not meet the page requirement" at bounding box center [466, 222] width 251 height 19
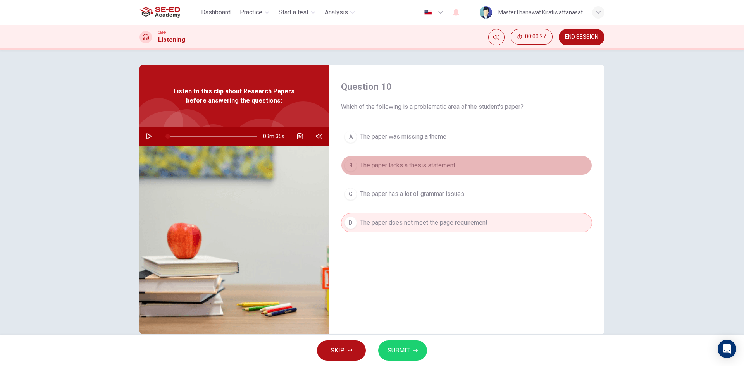
click at [456, 174] on button "B The paper lacks a thesis statement" at bounding box center [466, 165] width 251 height 19
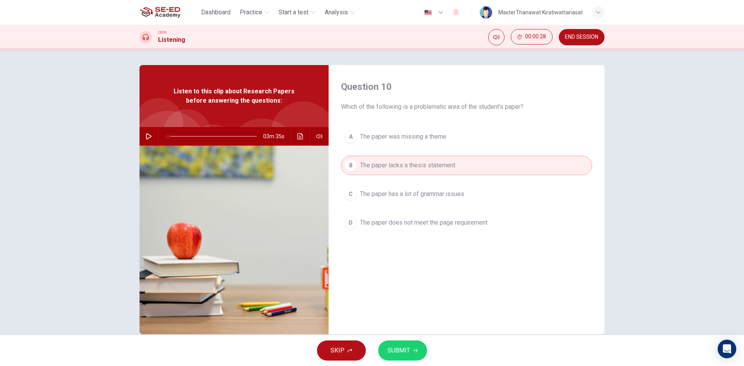
click at [464, 142] on button "A The paper was missing a theme" at bounding box center [466, 136] width 251 height 19
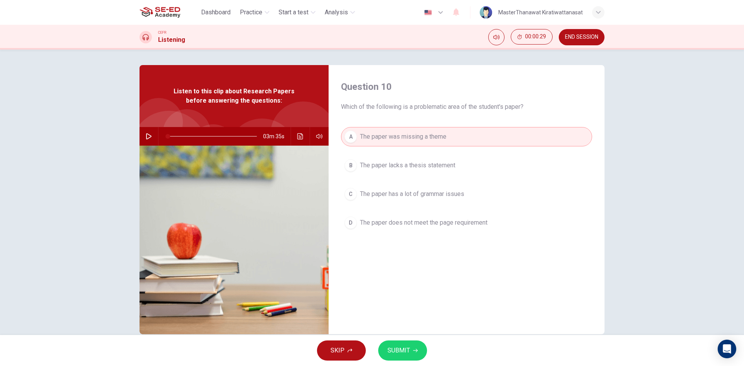
click at [423, 351] on button "SUBMIT" at bounding box center [402, 351] width 49 height 20
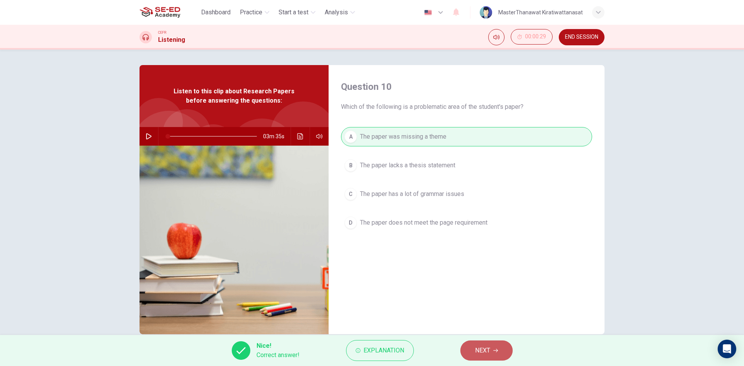
drag, startPoint x: 489, startPoint y: 350, endPoint x: 478, endPoint y: 358, distance: 13.1
click at [479, 357] on button "NEXT" at bounding box center [486, 351] width 52 height 20
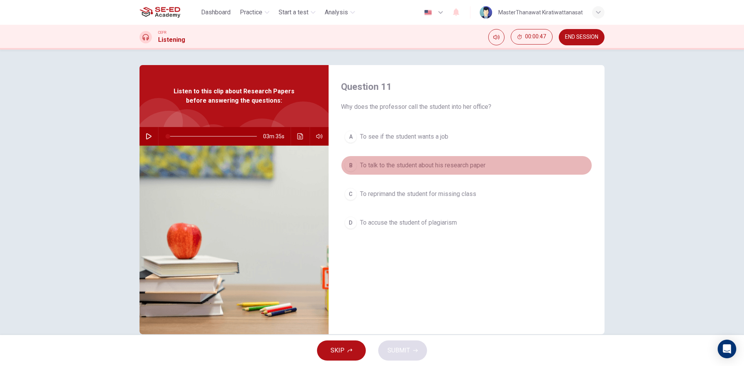
click at [422, 171] on button "B To talk to the student about his research paper" at bounding box center [466, 165] width 251 height 19
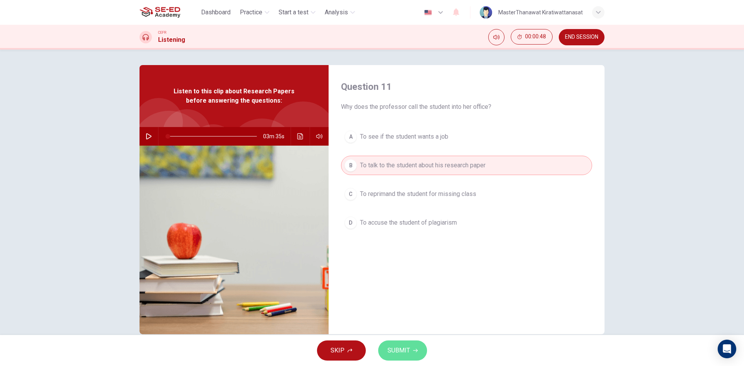
click at [400, 354] on span "SUBMIT" at bounding box center [398, 350] width 22 height 11
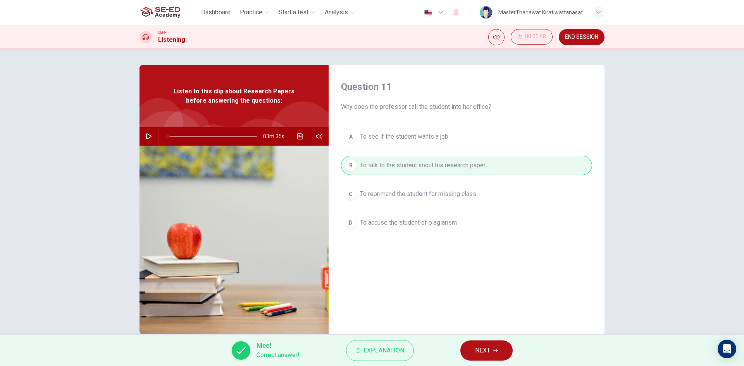
click at [488, 347] on span "NEXT" at bounding box center [482, 350] width 15 height 11
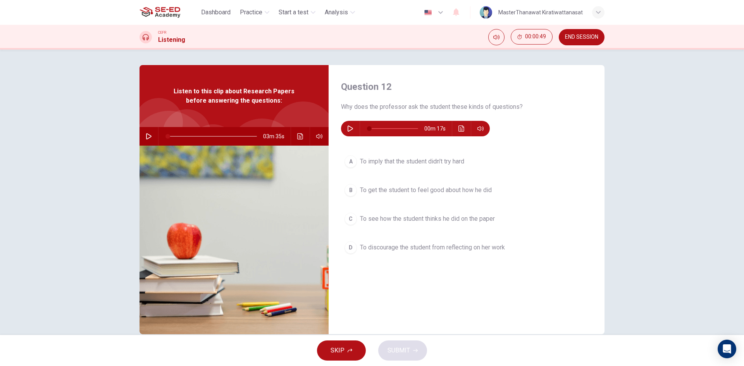
click at [407, 197] on button "B To get the student to feel good about how he did" at bounding box center [466, 190] width 251 height 19
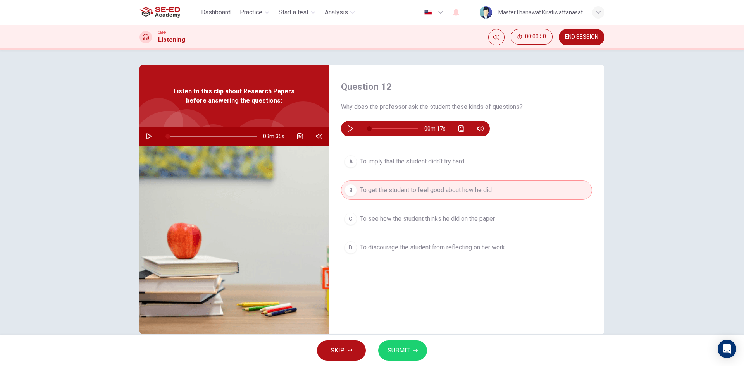
click at [404, 345] on button "SUBMIT" at bounding box center [402, 351] width 49 height 20
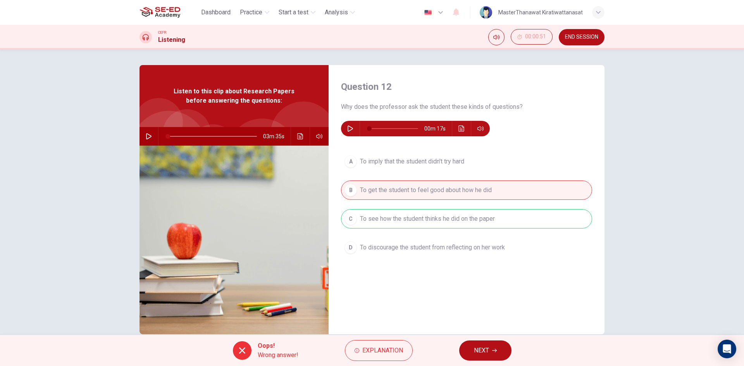
click at [492, 358] on button "NEXT" at bounding box center [485, 351] width 52 height 20
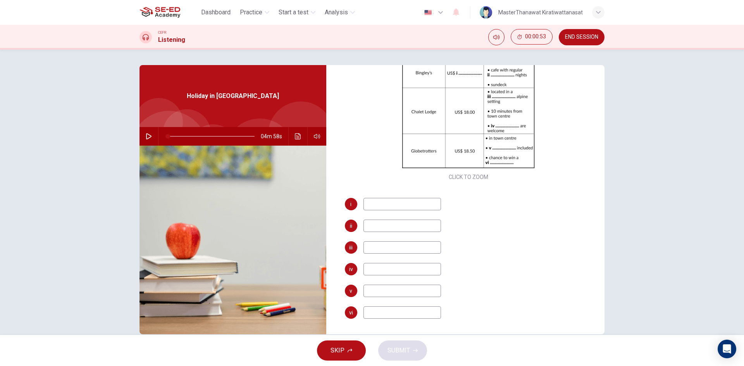
scroll to position [72, 0]
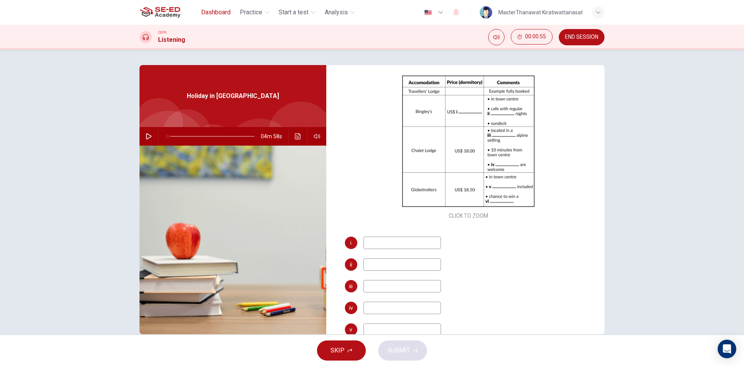
click at [201, 11] on span "Dashboard" at bounding box center [215, 12] width 29 height 9
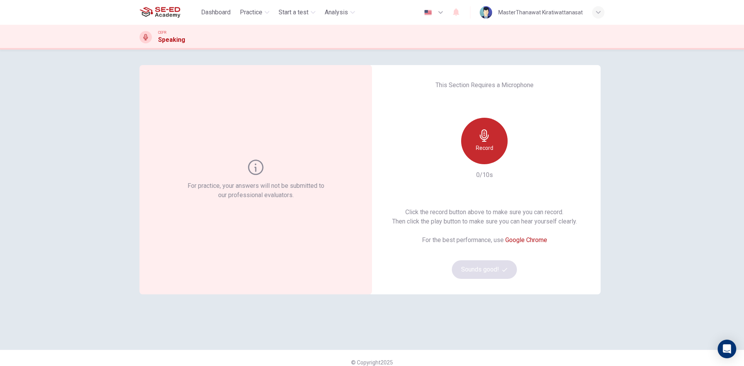
click at [483, 152] on h6 "Record" at bounding box center [484, 147] width 17 height 9
click at [483, 152] on h6 "Stop" at bounding box center [484, 147] width 12 height 9
click at [483, 152] on h6 "Record" at bounding box center [484, 147] width 17 height 9
click at [496, 134] on div "Stop" at bounding box center [484, 141] width 46 height 46
click at [501, 266] on button "Sounds good!" at bounding box center [484, 269] width 65 height 19
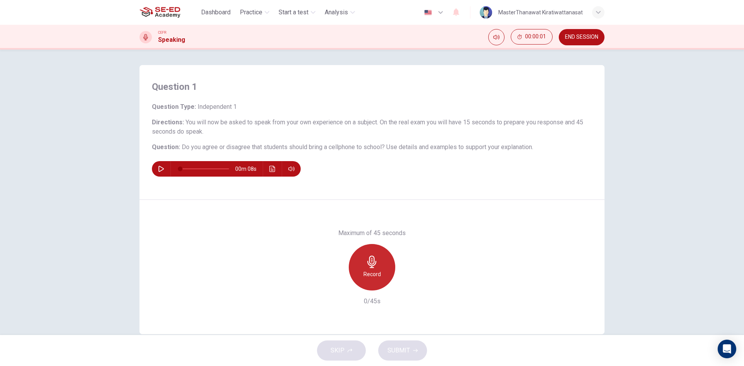
click at [377, 256] on div "Record" at bounding box center [372, 267] width 46 height 46
click at [158, 169] on icon "button" at bounding box center [161, 169] width 6 height 6
click at [162, 167] on icon "button" at bounding box center [161, 169] width 6 height 6
type input "78"
click at [211, 9] on span "Dashboard" at bounding box center [215, 12] width 29 height 9
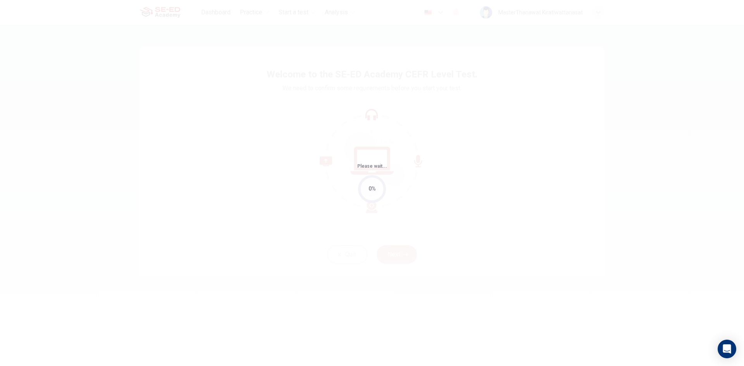
click at [356, 271] on div "Please wait... 0%" at bounding box center [372, 183] width 744 height 366
click at [356, 271] on div "Please wait... 100%" at bounding box center [372, 183] width 744 height 366
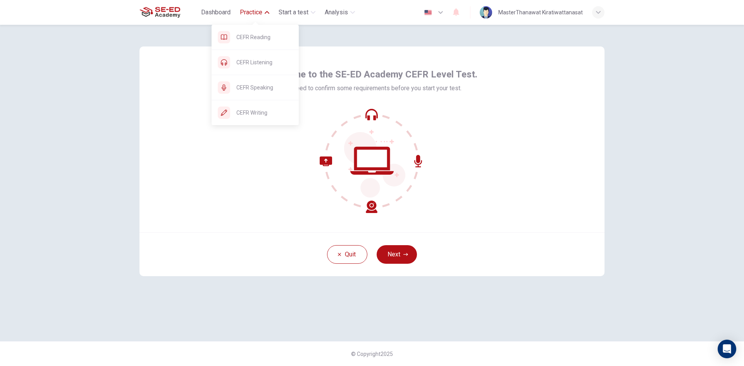
click at [245, 12] on span "Practice" at bounding box center [251, 12] width 22 height 9
click at [258, 13] on span "Practice" at bounding box center [251, 12] width 22 height 9
click at [257, 84] on span "CEFR Speaking" at bounding box center [264, 87] width 56 height 9
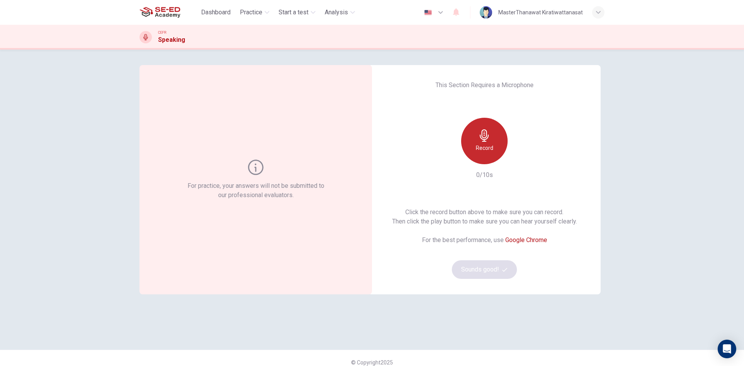
click at [482, 161] on div "Record" at bounding box center [484, 141] width 46 height 46
drag, startPoint x: 493, startPoint y: 270, endPoint x: 493, endPoint y: 150, distance: 120.9
click at [493, 271] on div "Click the record button above to make sure you can record. Then click the play …" at bounding box center [484, 243] width 185 height 71
click at [482, 149] on h6 "Stop" at bounding box center [484, 147] width 12 height 9
click at [492, 269] on button "Sounds good!" at bounding box center [484, 269] width 65 height 19
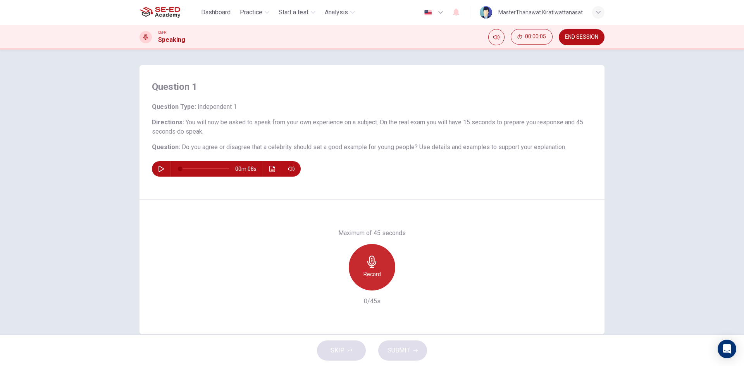
click at [373, 263] on icon "button" at bounding box center [372, 262] width 12 height 12
click at [375, 275] on h6 "Stop" at bounding box center [372, 274] width 12 height 9
click at [410, 351] on button "SUBMIT" at bounding box center [402, 351] width 49 height 20
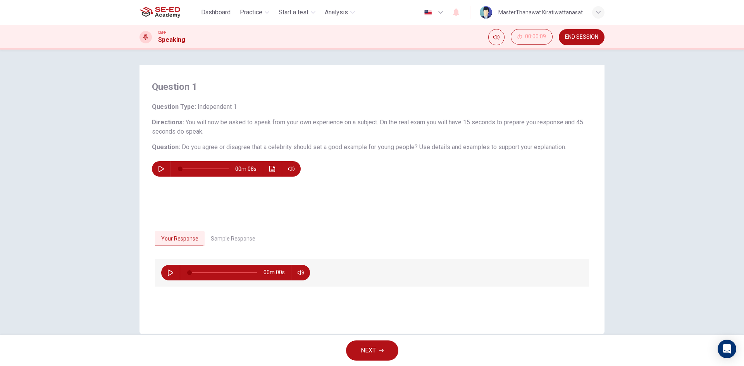
click at [379, 347] on button "NEXT" at bounding box center [372, 351] width 52 height 20
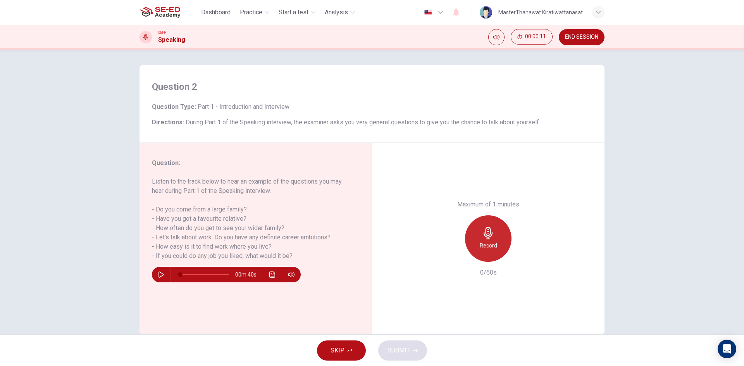
click at [480, 248] on h6 "Record" at bounding box center [488, 245] width 17 height 9
click at [480, 246] on div "Stop" at bounding box center [488, 238] width 46 height 46
click at [392, 344] on button "SUBMIT" at bounding box center [402, 351] width 49 height 20
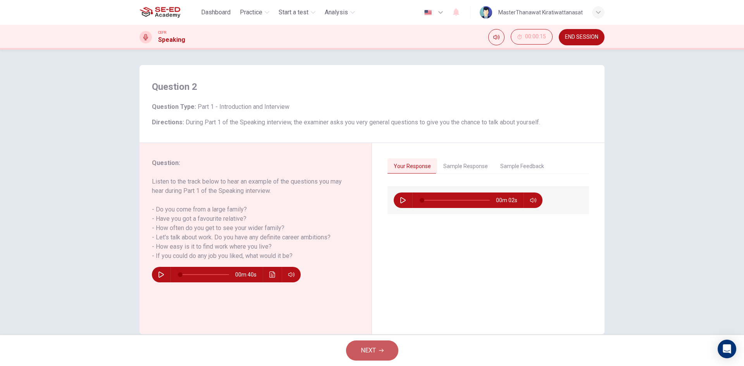
click at [377, 344] on button "NEXT" at bounding box center [372, 351] width 52 height 20
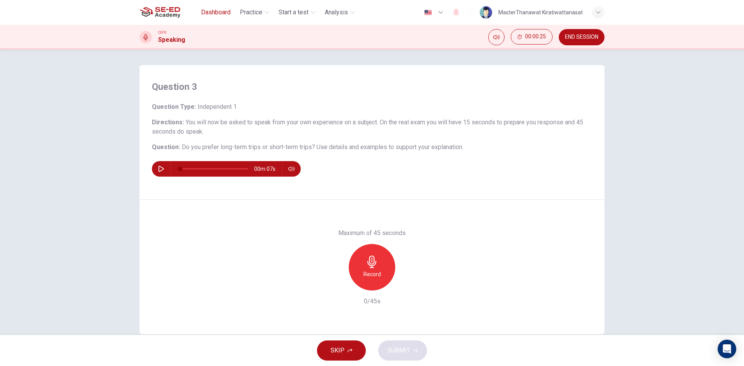
click at [220, 13] on span "Dashboard" at bounding box center [215, 12] width 29 height 9
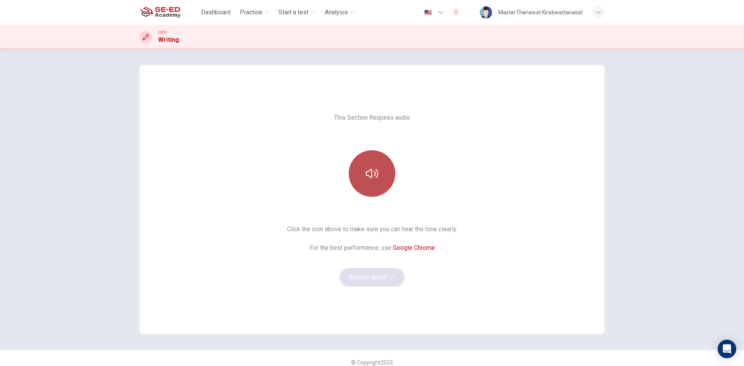
click at [370, 187] on button "button" at bounding box center [372, 173] width 46 height 46
click at [351, 280] on button "Sounds good!" at bounding box center [371, 277] width 65 height 19
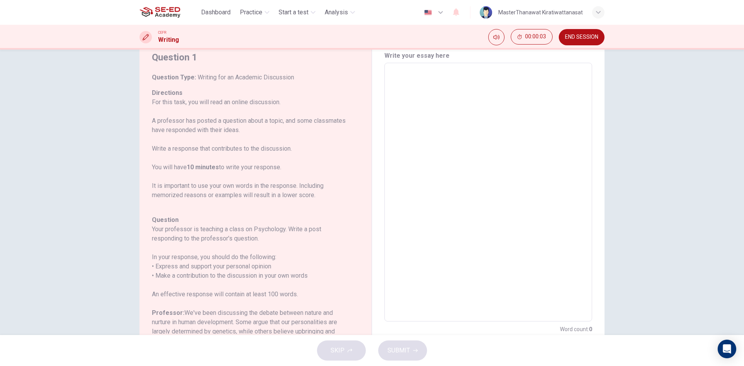
scroll to position [59, 0]
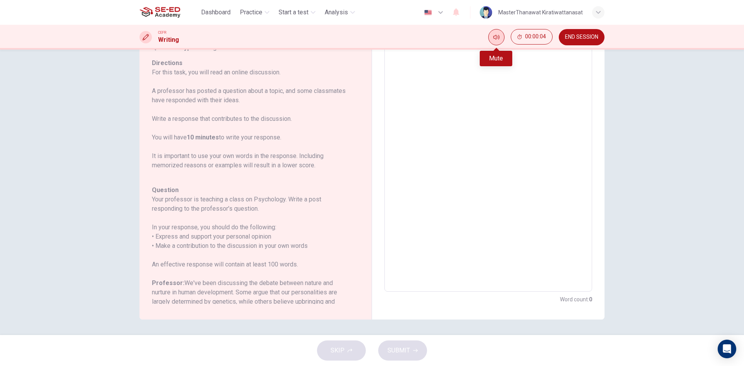
click at [492, 32] on button "Mute" at bounding box center [496, 37] width 16 height 16
click at [492, 41] on button "Unmute" at bounding box center [496, 37] width 16 height 16
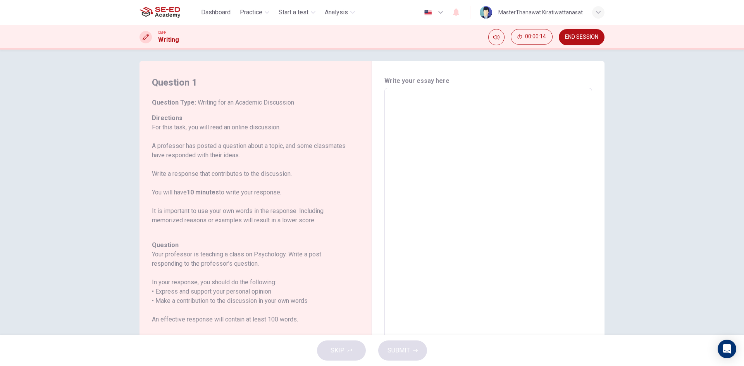
scroll to position [0, 0]
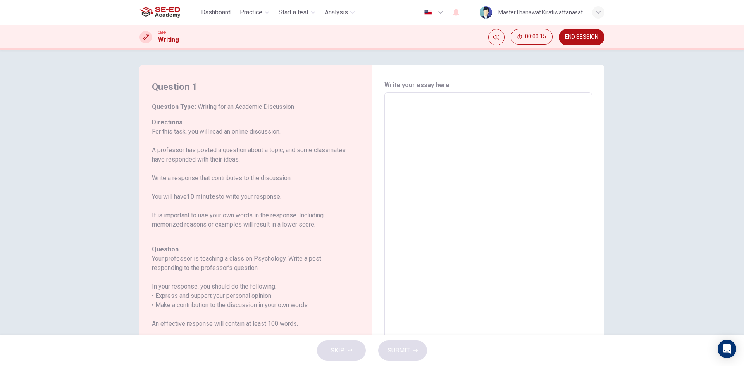
click at [520, 126] on textarea at bounding box center [488, 222] width 197 height 246
type textarea "i"
type textarea "x"
type textarea "i"
type textarea "x"
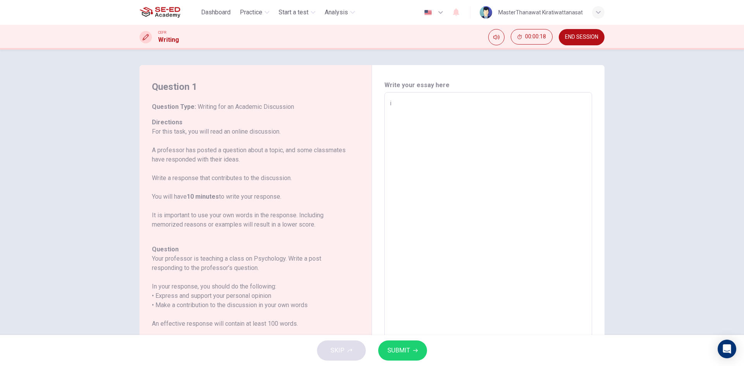
type textarea "i l"
type textarea "x"
type textarea "i li"
type textarea "x"
type textarea "i lik"
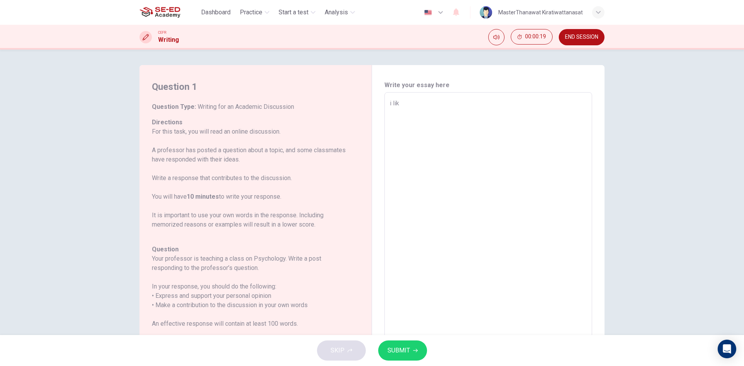
type textarea "x"
type textarea "i like"
type textarea "x"
type textarea "i like"
type textarea "x"
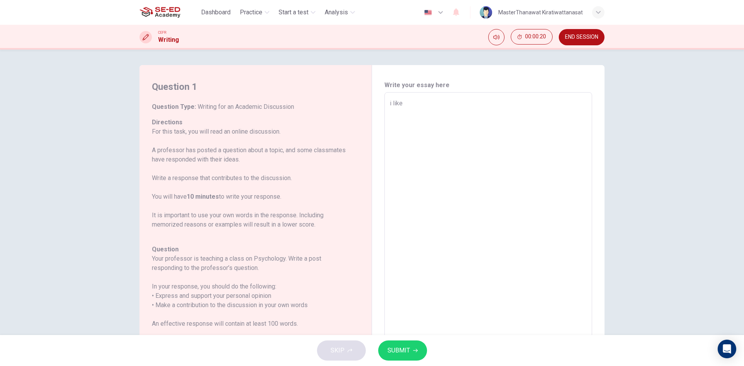
type textarea "i like t"
type textarea "x"
type textarea "i like to"
type textarea "x"
type textarea "i like top"
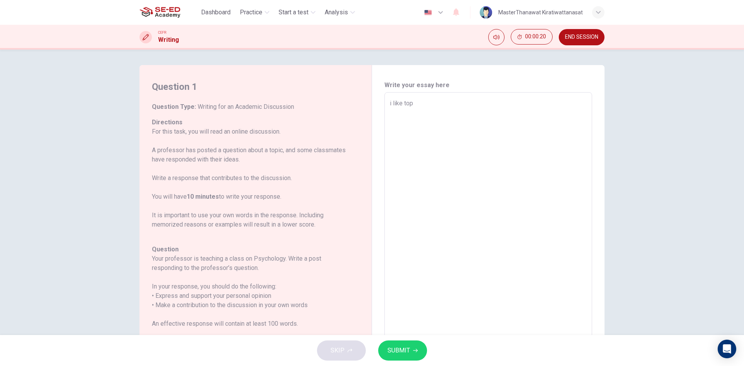
type textarea "x"
type textarea "i like topl"
type textarea "x"
type textarea "i like topla"
type textarea "x"
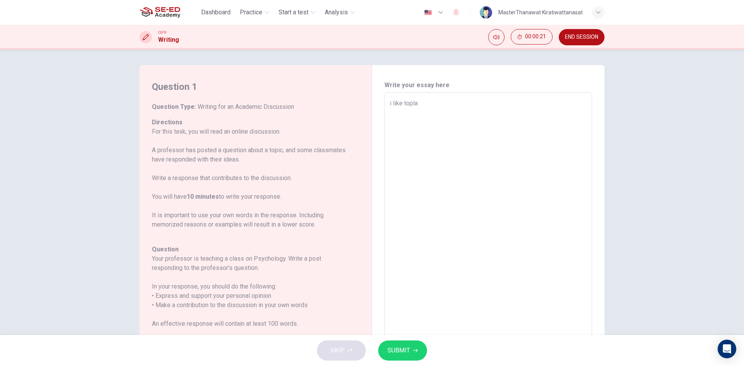
type textarea "i like toplay"
type textarea "x"
type textarea "i like toplay"
type textarea "x"
type textarea "i like toplay ba"
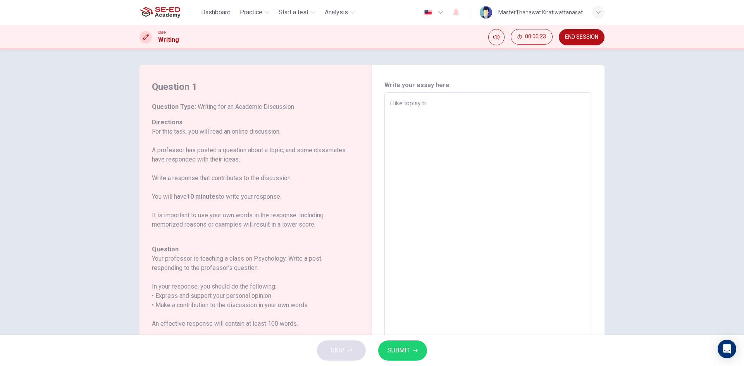
type textarea "x"
type textarea "i like toplay bas"
type textarea "x"
type textarea "i like toplay bask"
type textarea "x"
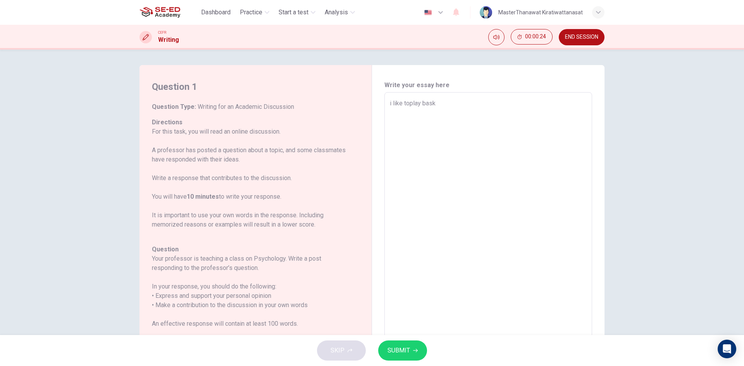
type textarea "i like toplay baske"
type textarea "x"
type textarea "i like toplay basket"
type textarea "x"
type textarea "i like toplay basket"
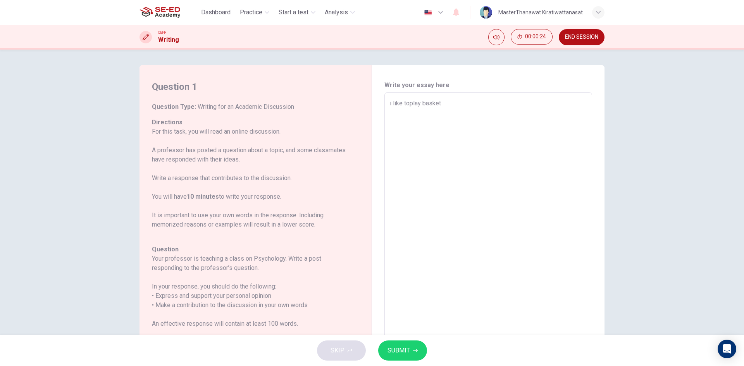
type textarea "x"
type textarea "i like toplay basket b"
type textarea "x"
type textarea "i like toplay basket ba"
type textarea "x"
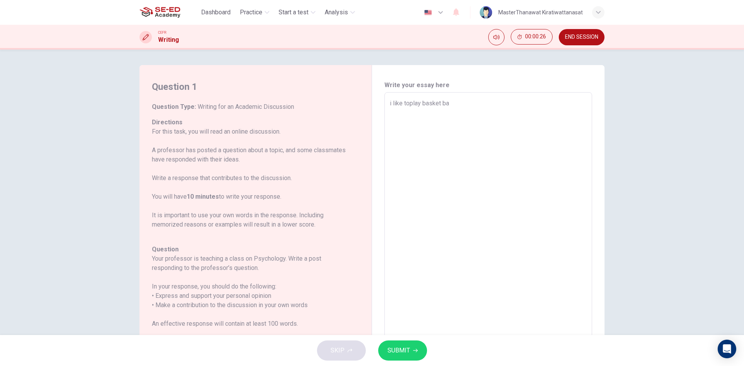
type textarea "i like toplay basket [MEDICAL_DATA]"
type textarea "x"
type textarea "i like toplay basket [MEDICAL_DATA]."
type textarea "x"
type textarea "i like toplay basket [MEDICAL_DATA]"
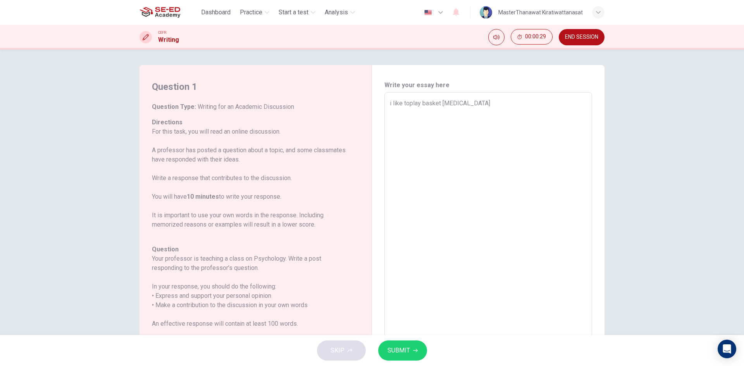
type textarea "x"
type textarea "i like toplay basket ball"
type textarea "x"
type textarea "i like toplay basket ball."
type textarea "x"
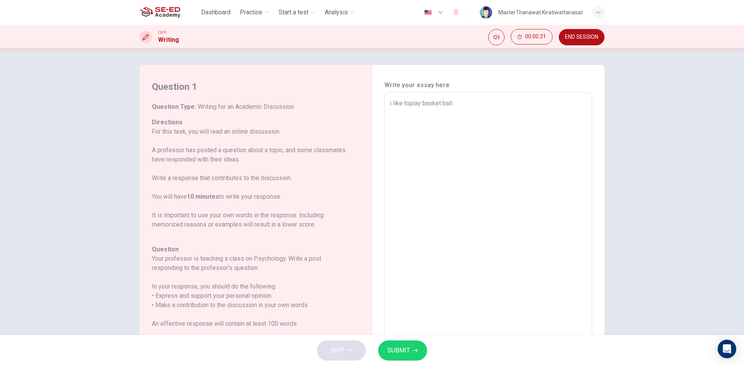
type textarea "i like toplay basket ball."
type textarea "x"
type textarea "i like toplay basket ball."
type textarea "x"
type textarea "i like toplay basket ball.i"
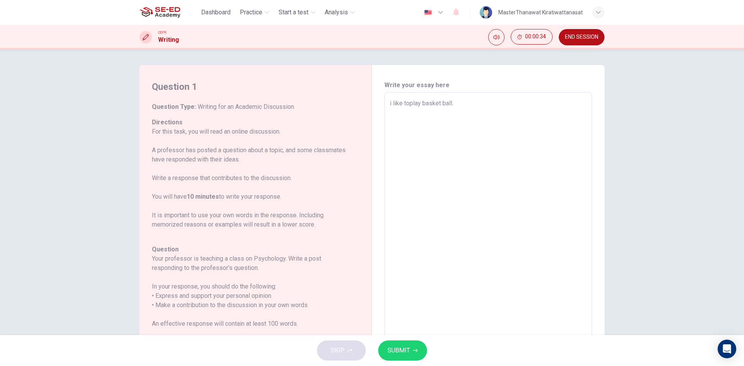
type textarea "x"
type textarea "i like toplay basket [DOMAIN_NAME]"
type textarea "x"
type textarea "i like toplay basket ball.ili"
type textarea "x"
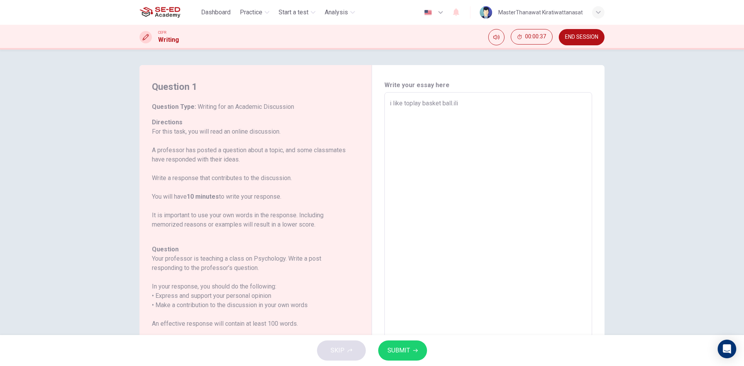
type textarea "i like toplay basket ball.ilie"
type textarea "x"
type textarea "i like toplay basket ball.ili"
type textarea "x"
type textarea "i like toplay basket [DOMAIN_NAME]"
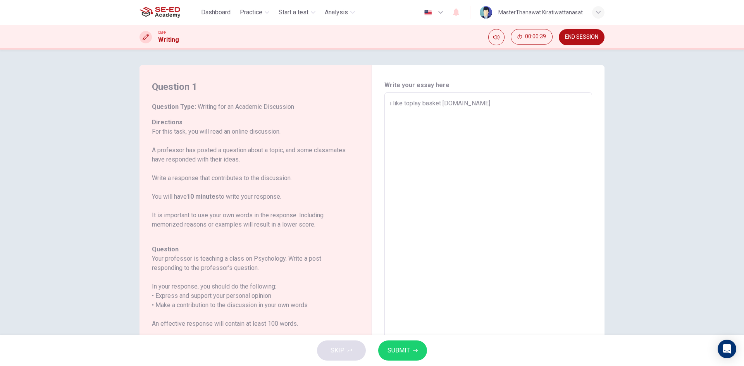
type textarea "x"
type textarea "i like toplay basket ball.i"
type textarea "x"
type textarea "i like toplay basket ball."
type textarea "x"
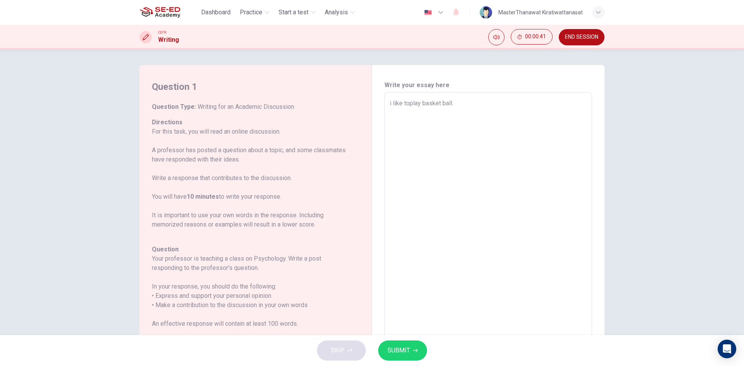
type textarea "i like toplay basket ball.l"
type textarea "x"
type textarea "i like toplay basket [DOMAIN_NAME]"
type textarea "x"
type textarea "i like toplay basket ball.lik"
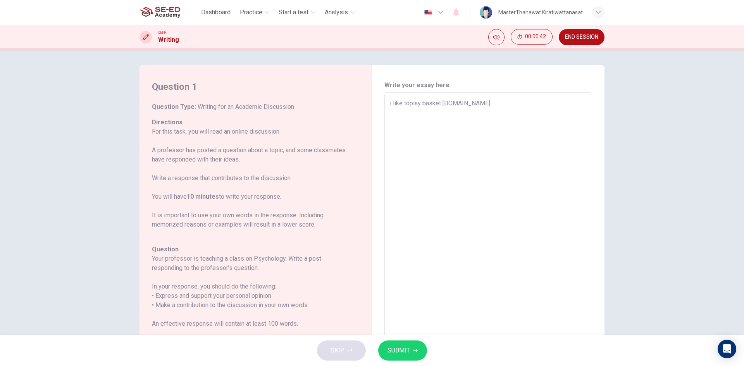
type textarea "x"
type textarea "i like toplay basket [DOMAIN_NAME]"
type textarea "x"
type textarea "i like toplay basket [DOMAIN_NAME]"
type textarea "x"
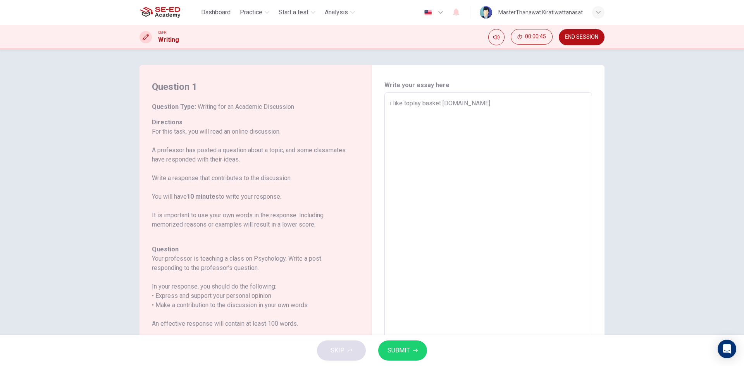
type textarea "i like toplay basket [DOMAIN_NAME] t"
type textarea "x"
type textarea "i like toplay basket [DOMAIN_NAME] to"
type textarea "x"
type textarea "i like toplay basket [DOMAIN_NAME] top"
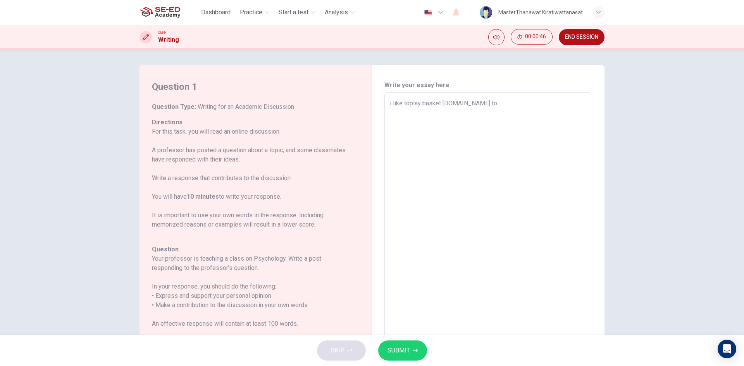
type textarea "x"
type textarea "i like toplay basket [DOMAIN_NAME] topl"
type textarea "x"
type textarea "i like toplay basket [DOMAIN_NAME] topla"
type textarea "x"
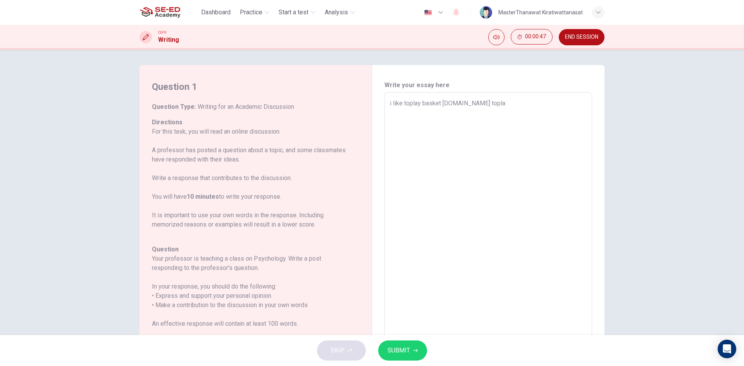
type textarea "i like toplay basket [DOMAIN_NAME] toplay"
type textarea "x"
type textarea "i like toplay basket [DOMAIN_NAME] topla"
type textarea "x"
type textarea "i like toplay basket [DOMAIN_NAME] topl"
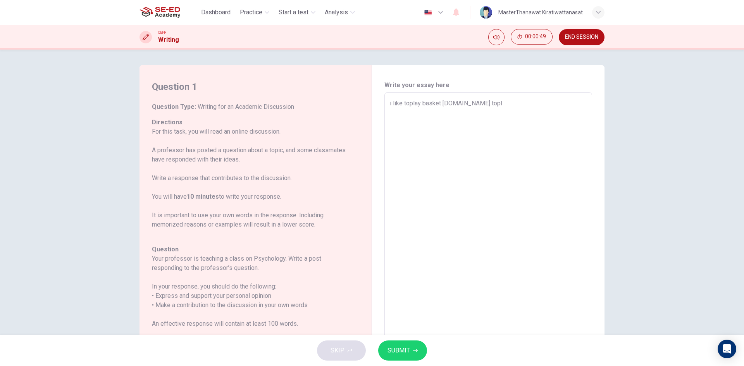
type textarea "x"
type textarea "i like toplay basket [DOMAIN_NAME] top"
type textarea "x"
type textarea "i like toplay basket [DOMAIN_NAME] to"
type textarea "x"
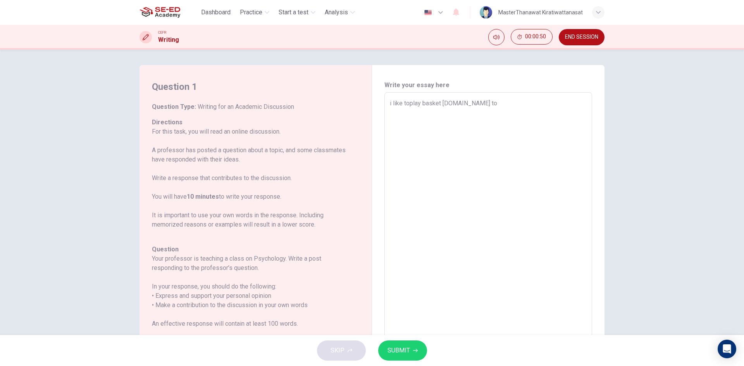
type textarea "i like toplay basket [DOMAIN_NAME] to"
type textarea "x"
type textarea "i like toplay basket [DOMAIN_NAME] to p"
type textarea "x"
type textarea "i like toplay basket [DOMAIN_NAME] to pl"
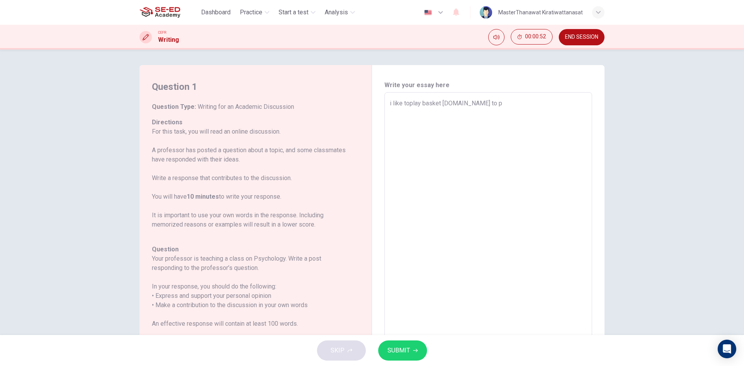
type textarea "x"
type textarea "i like toplay basket [DOMAIN_NAME] to pla"
type textarea "x"
type textarea "i like toplay basket [DOMAIN_NAME] to play"
type textarea "x"
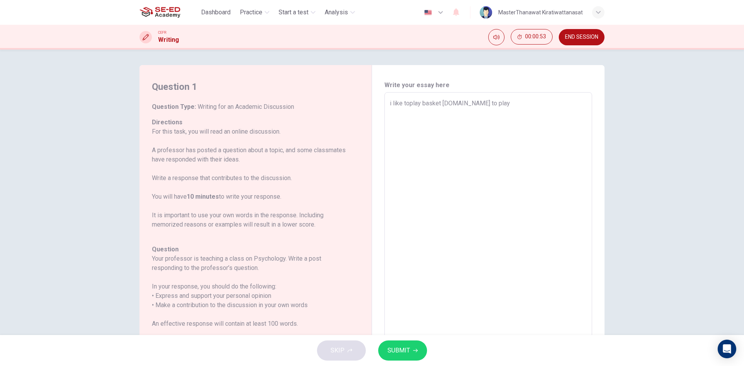
type textarea "i like toplay basket [DOMAIN_NAME] to playg"
type textarea "x"
type textarea "i like toplay basket [DOMAIN_NAME] to playga"
type textarea "x"
type textarea "i like toplay basket [DOMAIN_NAME] to playgam"
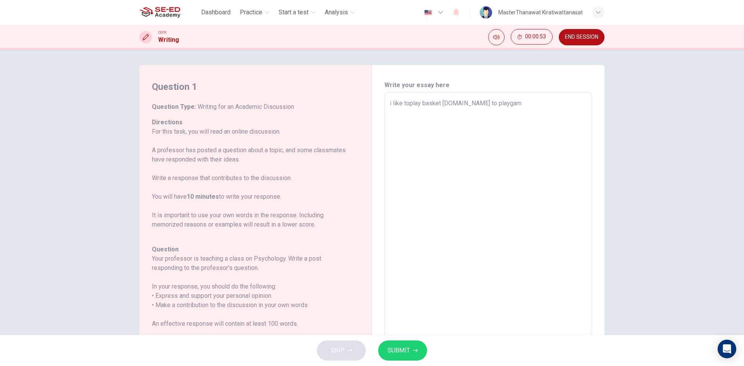
type textarea "x"
type textarea "i like toplay basket [DOMAIN_NAME] to playgame"
type textarea "x"
type textarea "i like toplay basket [DOMAIN_NAME] to playgame"
type textarea "x"
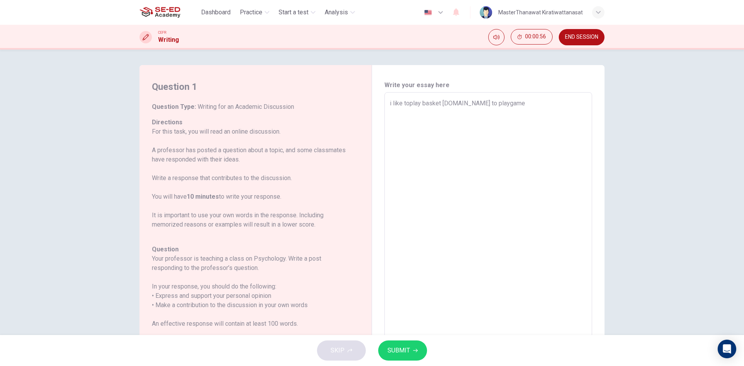
type textarea "i like toplay basket [DOMAIN_NAME] to playgame"
type textarea "x"
type textarea "i like toplay basket [DOMAIN_NAME] to playgam"
type textarea "x"
type textarea "i like toplay basket [DOMAIN_NAME] to playga"
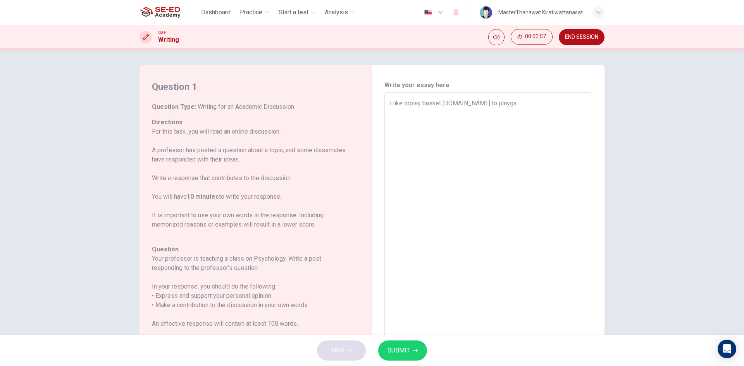
type textarea "x"
type textarea "i like toplay basket [DOMAIN_NAME] to playg"
type textarea "x"
type textarea "i like toplay basket [DOMAIN_NAME] to play"
type textarea "x"
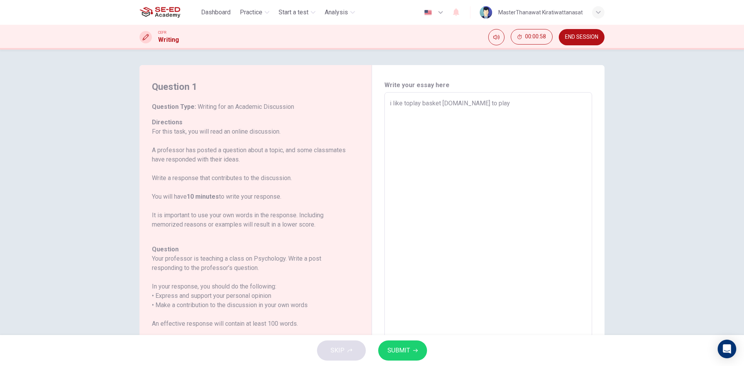
type textarea "i like toplay basket [DOMAIN_NAME] to playv"
type textarea "x"
type textarea "i like toplay basket [DOMAIN_NAME] to play"
type textarea "x"
type textarea "i like toplay basket [DOMAIN_NAME] to playg"
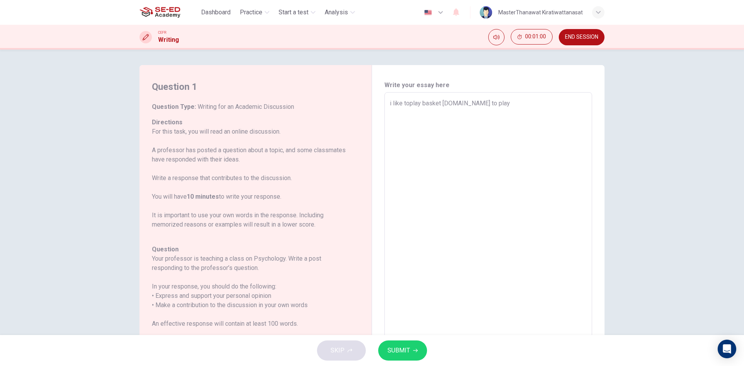
type textarea "x"
type textarea "i like toplay basket [DOMAIN_NAME] to playga"
type textarea "x"
type textarea "i like toplay basket [DOMAIN_NAME] to playgam"
type textarea "x"
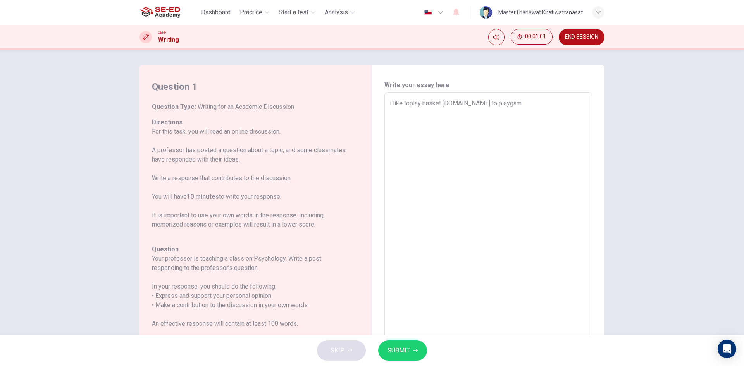
type textarea "i like toplay basket [DOMAIN_NAME] to playgame"
type textarea "x"
type textarea "i like toplay basket [DOMAIN_NAME] to playgam"
type textarea "x"
type textarea "i like toplay basket [DOMAIN_NAME] to playga"
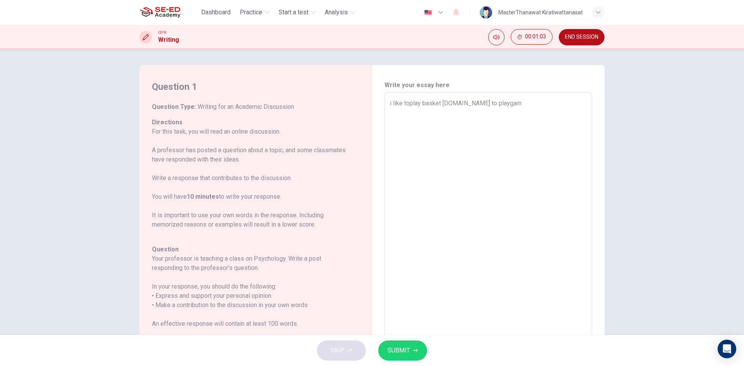
type textarea "x"
type textarea "i like toplay basket [DOMAIN_NAME] to playg"
type textarea "x"
type textarea "i like toplay basket [DOMAIN_NAME] to play"
type textarea "x"
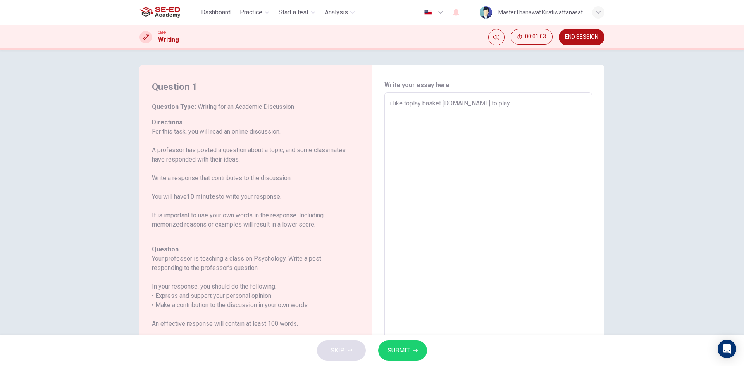
type textarea "i like toplay basket [DOMAIN_NAME] to pla"
type textarea "x"
type textarea "i like toplay basket [DOMAIN_NAME] to pla"
type textarea "x"
type textarea "i like toplay basket [DOMAIN_NAME] to pla"
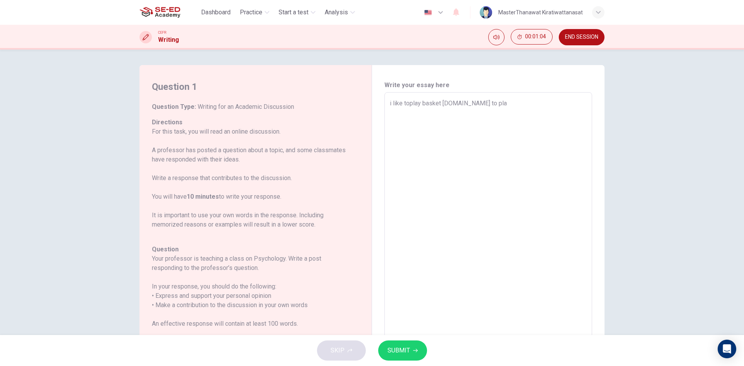
type textarea "x"
type textarea "i like toplay basket [DOMAIN_NAME] to play"
type textarea "x"
type textarea "i like toplay basket ball.like to play"
type textarea "x"
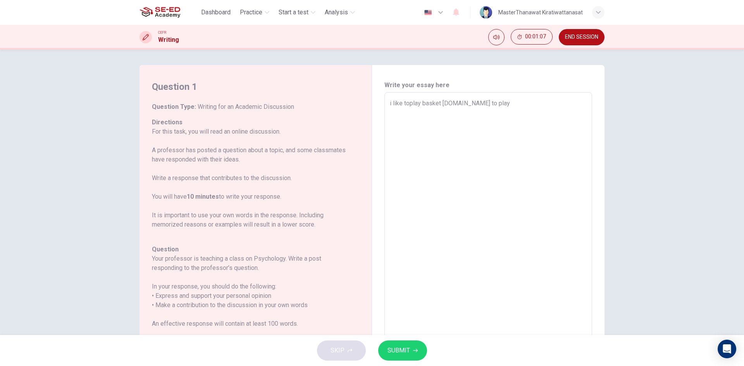
type textarea "i like toplay basket ball.like to play g"
type textarea "x"
type textarea "i like toplay basket ball.like to play ga"
type textarea "x"
type textarea "i like toplay basket ball.like to play gam"
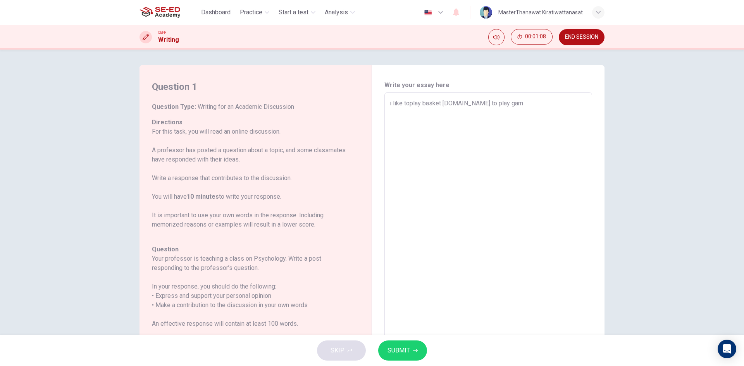
type textarea "x"
type textarea "i like toplay basket ball.like to play game"
type textarea "x"
type textarea "i like toplay basket ball.like to play game"
type textarea "x"
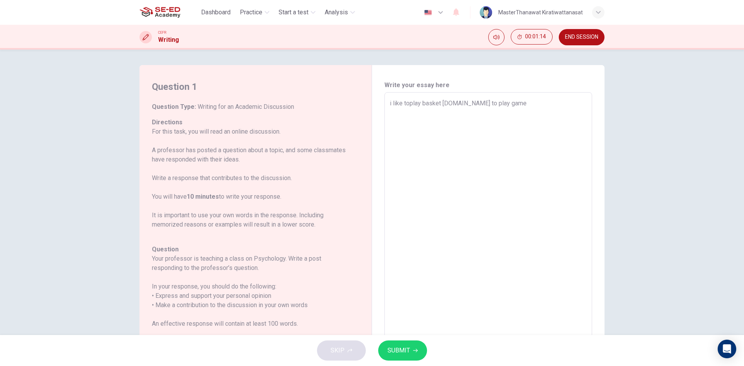
type textarea "i like toplay basket ball.like to play game ."
type textarea "x"
type textarea "i like toplay basket ball.like to play game .i"
type textarea "x"
type textarea "i like toplay basket ball.like to play game .i"
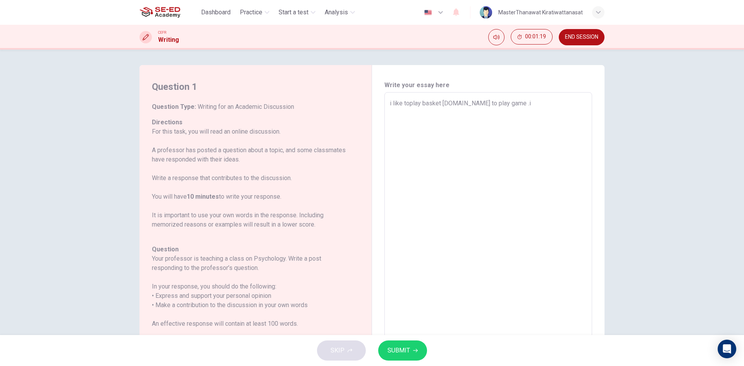
type textarea "x"
type textarea "i like toplay basket ball.like to play game .i w"
type textarea "x"
type textarea "i like toplay basket ball.like to play game .i wn"
type textarea "x"
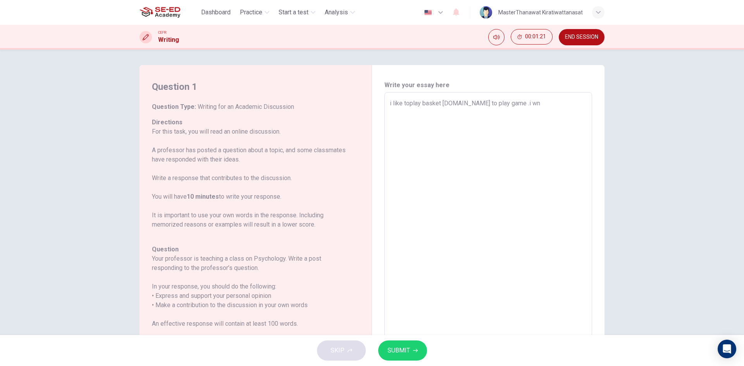
type textarea "i like toplay basket ball.like to play game .i wnt"
type textarea "x"
type textarea "i like toplay basket ball.like to play game .i wnt"
type textarea "x"
type textarea "i like toplay basket ball.like to play game .i wnt t"
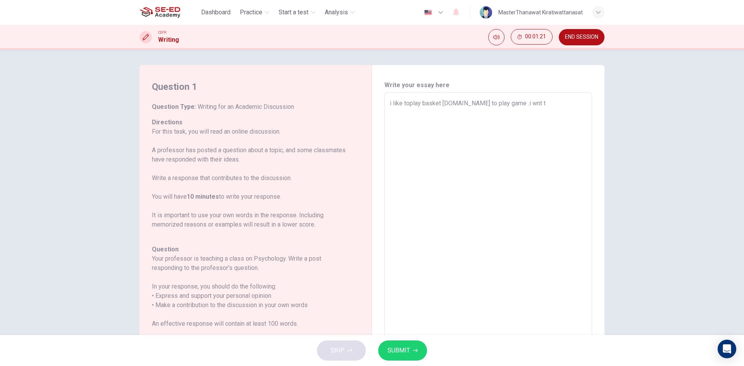
type textarea "x"
type textarea "i like toplay basket ball.like to play game .i wnt to"
type textarea "x"
type textarea "i like toplay basket ball.like to play game .i wnt to"
type textarea "x"
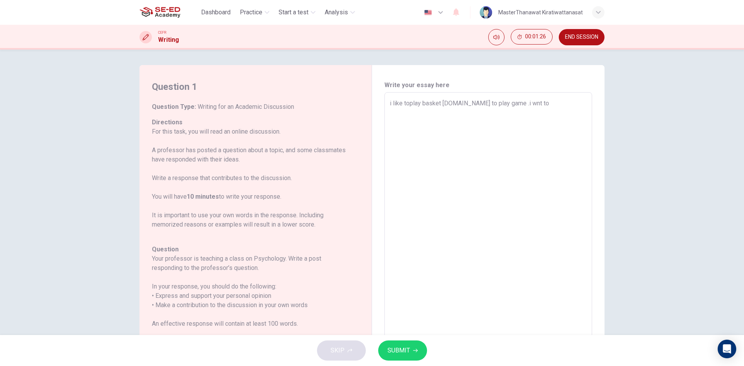
type textarea "i like toplay basket ball.like to play game .i wnt to"
type textarea "x"
type textarea "i like toplay basket ball.like to play game .i wnt t"
type textarea "x"
type textarea "i like toplay basket ball.like to play game .i wnt"
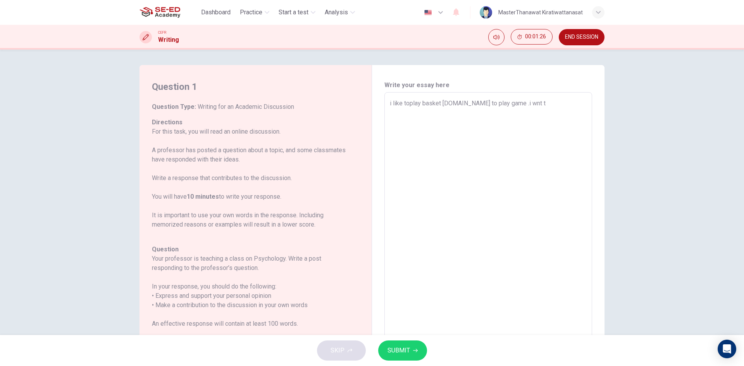
type textarea "x"
click at [479, 112] on textarea "i like toplay basket ball.like to play game .i want to play stlye like kyrie. i…" at bounding box center [488, 222] width 197 height 246
click at [514, 117] on textarea "i like toplay basket ball.like to play game .i want to play stlye like kyrie. i…" at bounding box center [488, 222] width 197 height 246
click at [421, 346] on button "SUBMIT" at bounding box center [402, 351] width 49 height 20
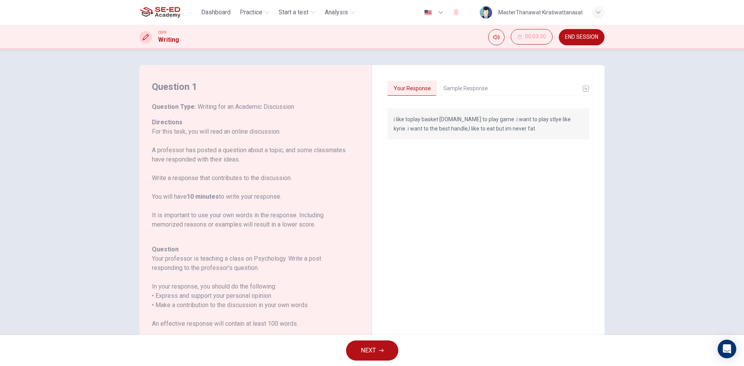
click at [366, 340] on div "NEXT" at bounding box center [372, 350] width 744 height 31
click at [365, 343] on button "NEXT" at bounding box center [372, 351] width 52 height 20
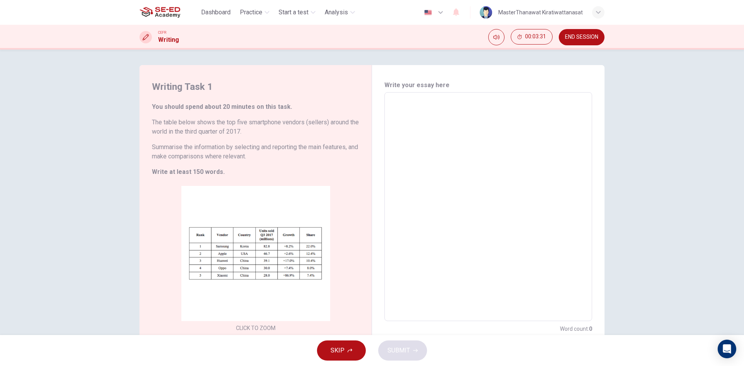
drag, startPoint x: 198, startPoint y: 9, endPoint x: 409, endPoint y: 64, distance: 218.5
click at [198, 9] on button "Dashboard" at bounding box center [216, 12] width 36 height 14
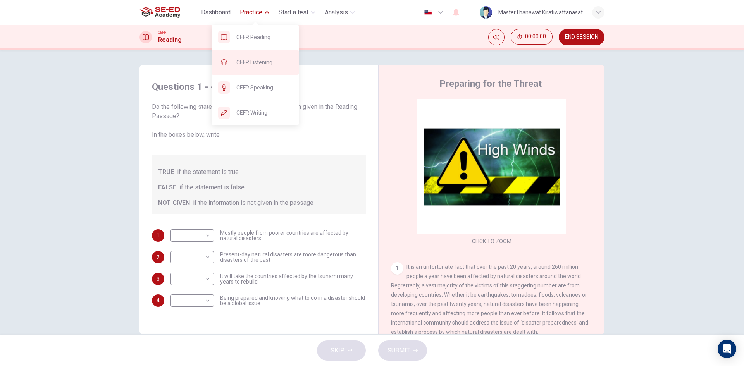
click at [256, 60] on span "CEFR Listening" at bounding box center [264, 62] width 56 height 9
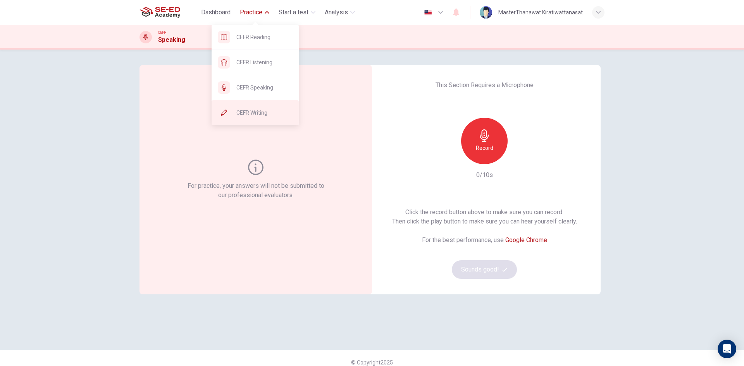
click at [256, 108] on span "CEFR Writing" at bounding box center [264, 112] width 56 height 9
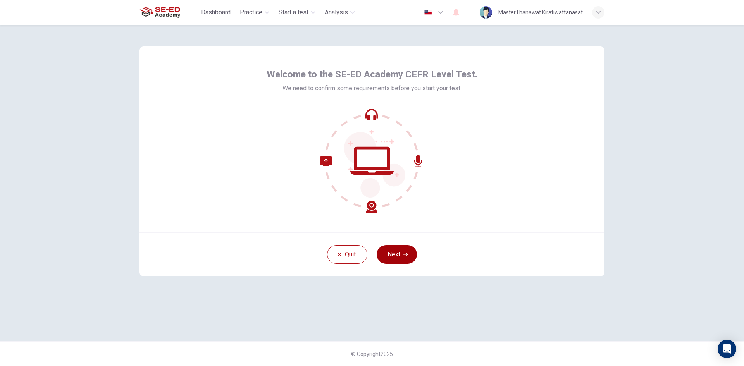
click at [405, 252] on button "Next" at bounding box center [397, 254] width 40 height 19
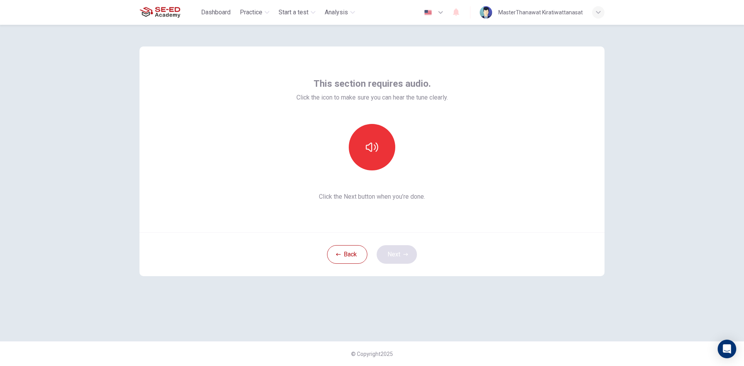
click at [405, 252] on div "Back Next" at bounding box center [371, 254] width 465 height 44
click at [353, 250] on button "Back" at bounding box center [347, 254] width 40 height 19
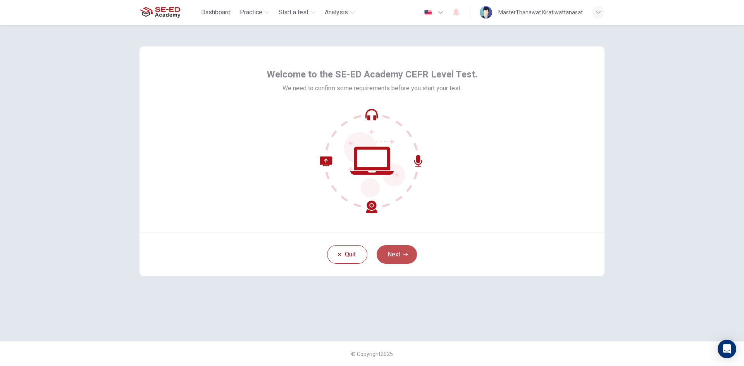
click at [382, 255] on button "Next" at bounding box center [397, 254] width 40 height 19
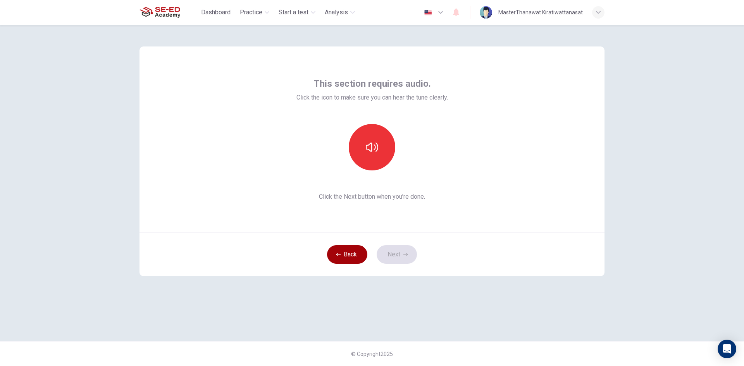
click at [353, 255] on button "Back" at bounding box center [347, 254] width 40 height 19
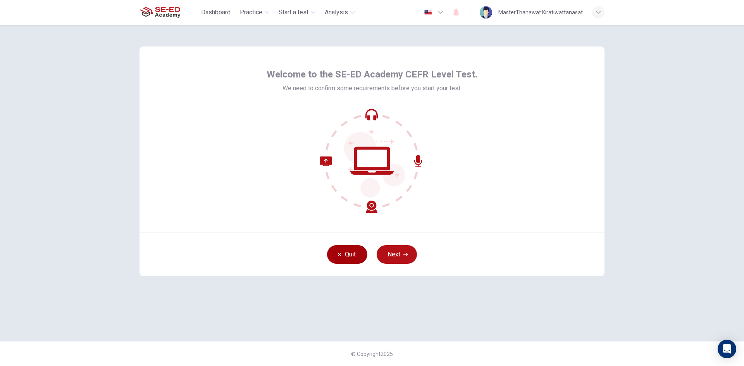
click at [353, 255] on button "Quit" at bounding box center [347, 254] width 40 height 19
click at [403, 252] on button "Next" at bounding box center [397, 254] width 40 height 19
click at [403, 252] on div "Quit Next" at bounding box center [371, 254] width 465 height 44
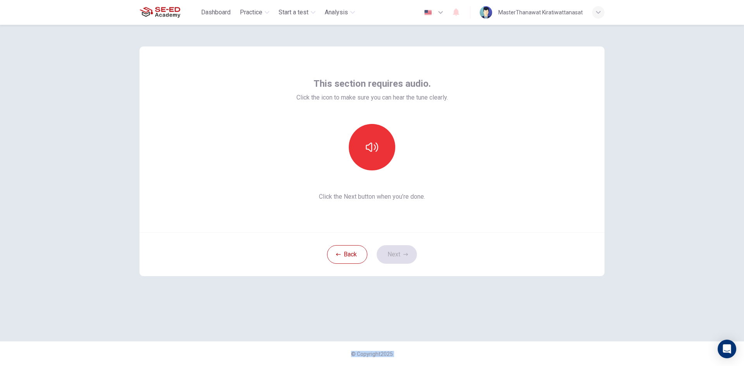
click at [403, 252] on div "Back Next" at bounding box center [371, 254] width 465 height 44
click at [339, 12] on span "Analysis" at bounding box center [336, 12] width 23 height 9
click at [322, 32] on div "Practice" at bounding box center [340, 37] width 87 height 25
